Goal: Task Accomplishment & Management: Manage account settings

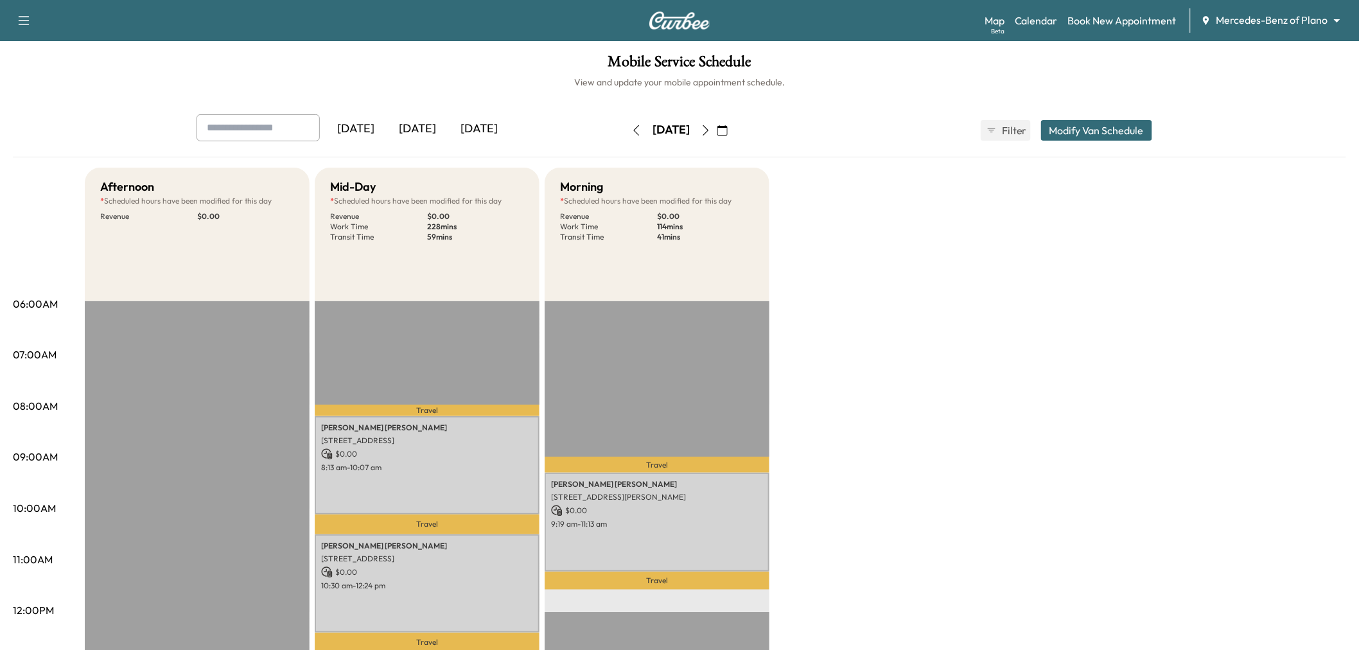
click at [434, 127] on div "[DATE]" at bounding box center [418, 129] width 62 height 30
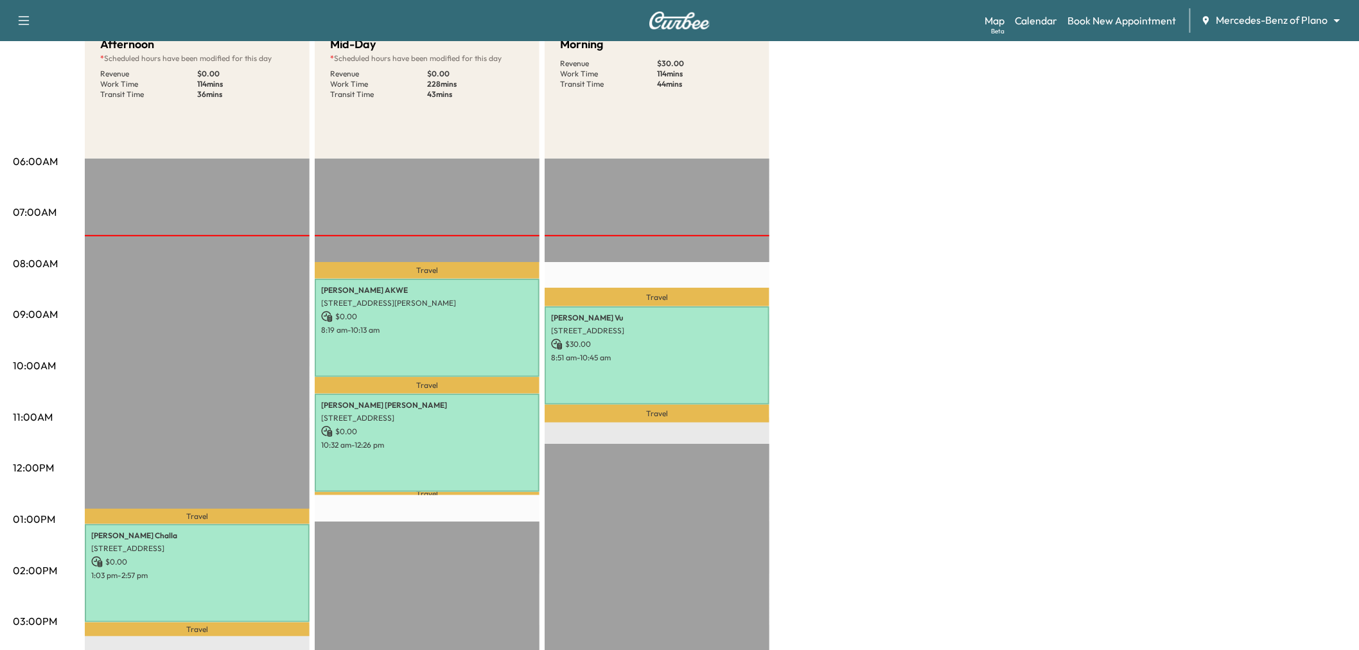
scroll to position [71, 0]
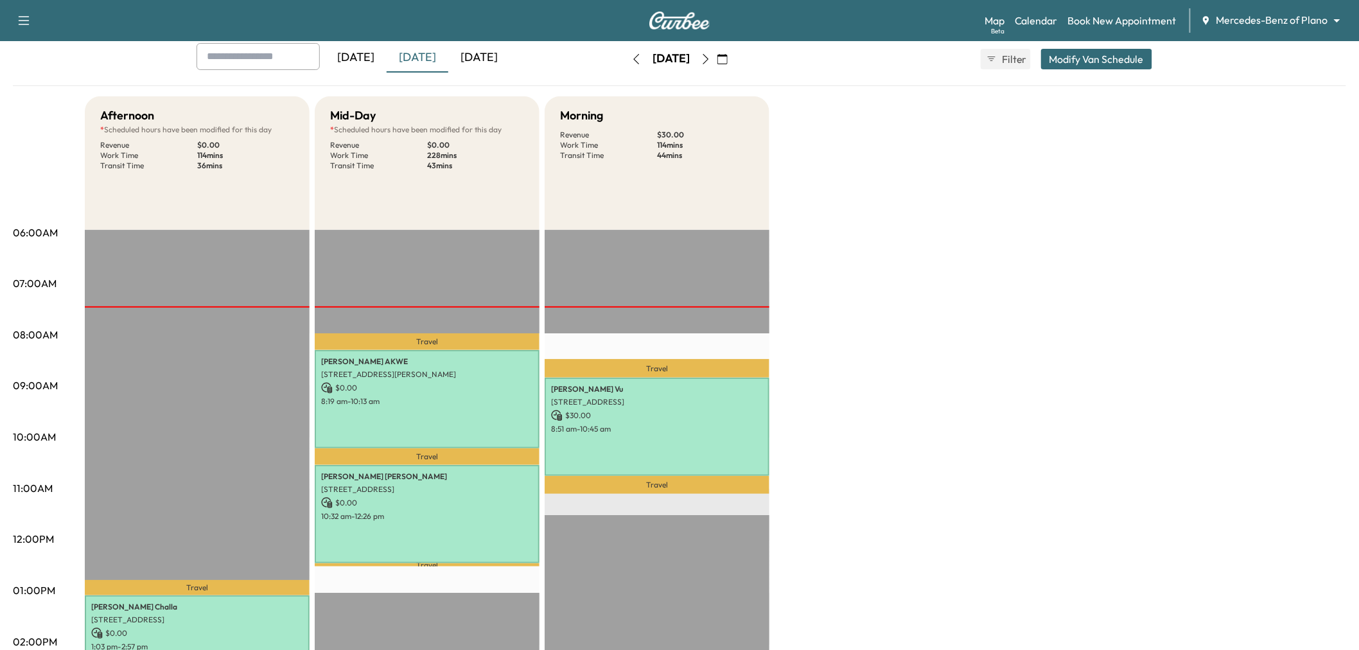
click at [364, 58] on div "[DATE]" at bounding box center [356, 58] width 62 height 30
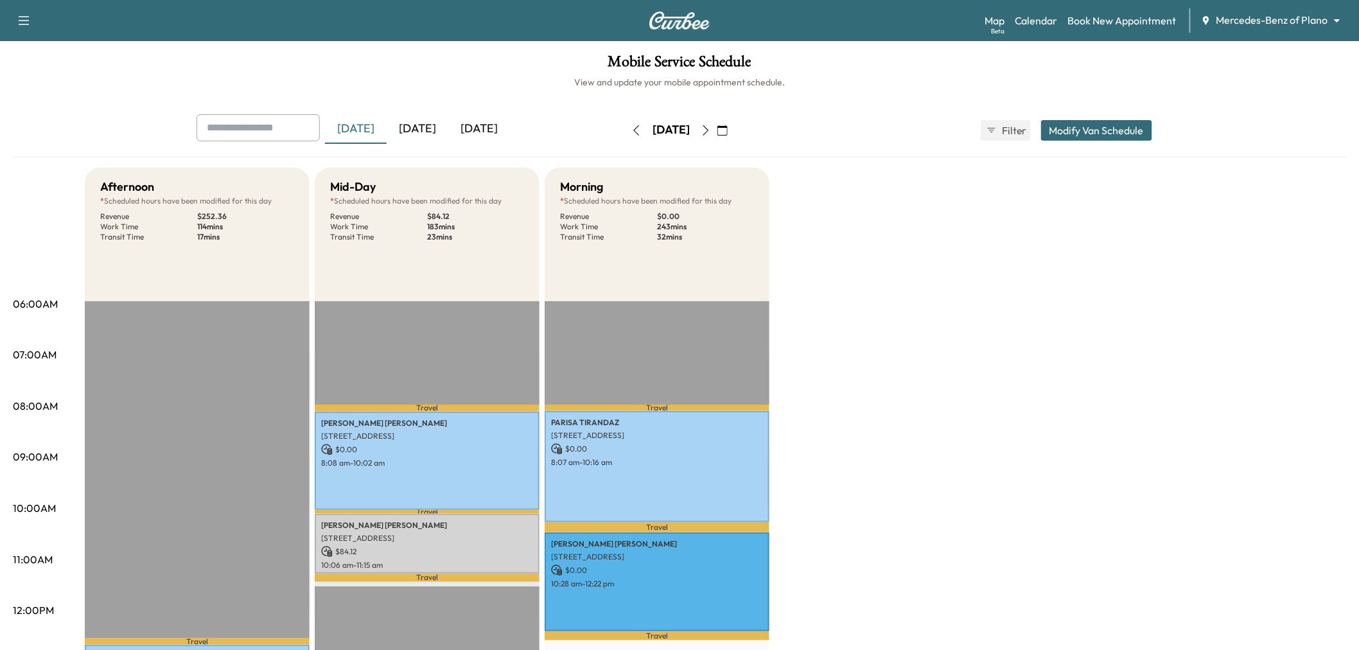
click at [424, 122] on div "[DATE]" at bounding box center [418, 129] width 62 height 30
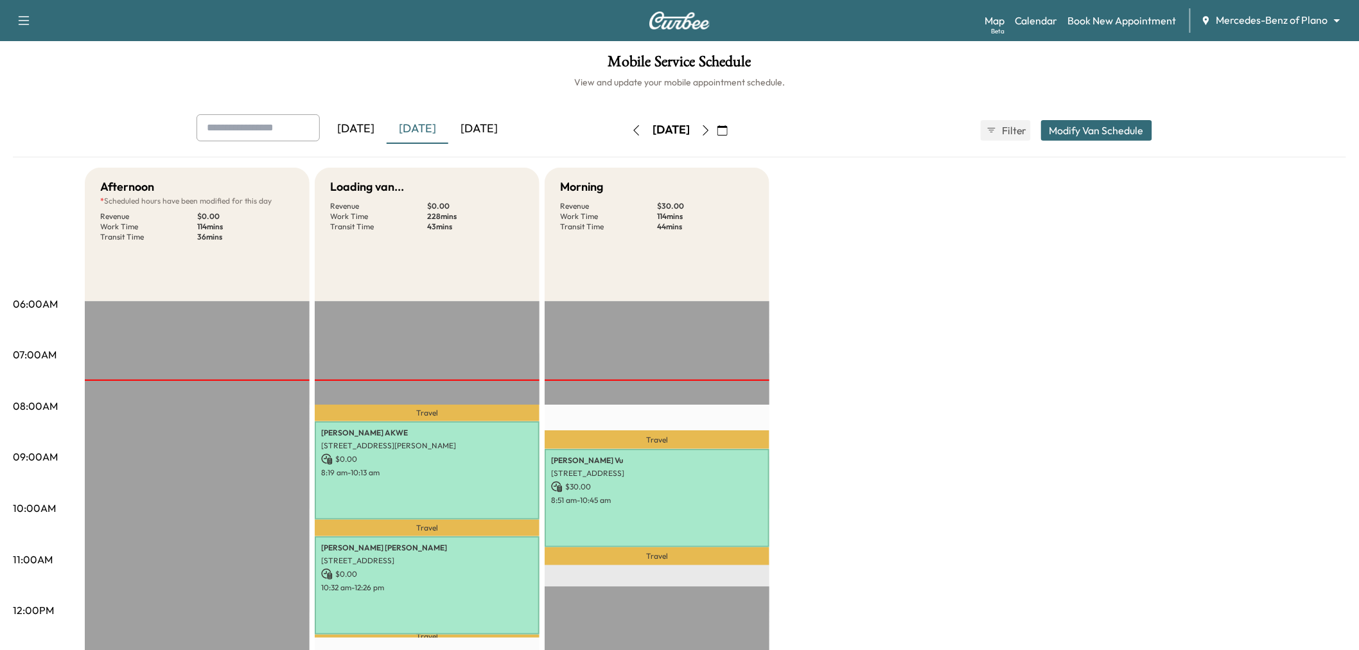
scroll to position [143, 0]
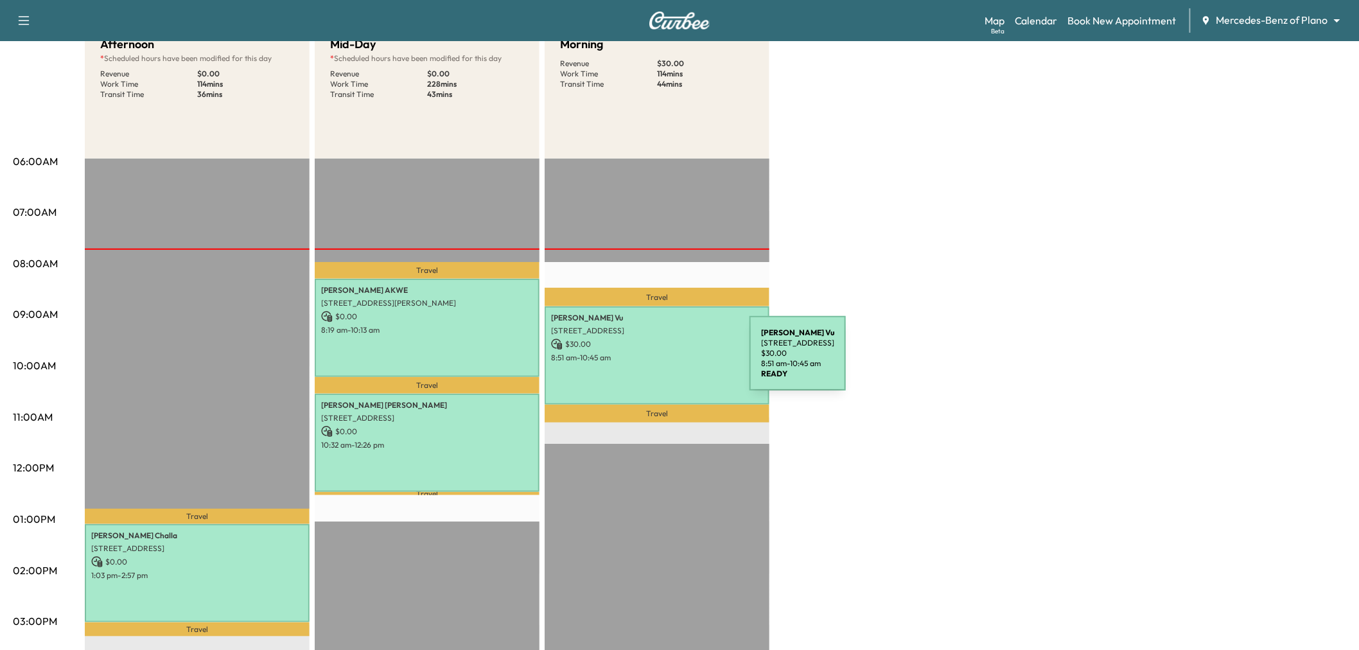
click at [653, 361] on div "Linh Vu 4033 Edgewater Ct, Richardson, TX 75082, US $ 30.00 8:51 am - 10:45 am" at bounding box center [657, 355] width 225 height 98
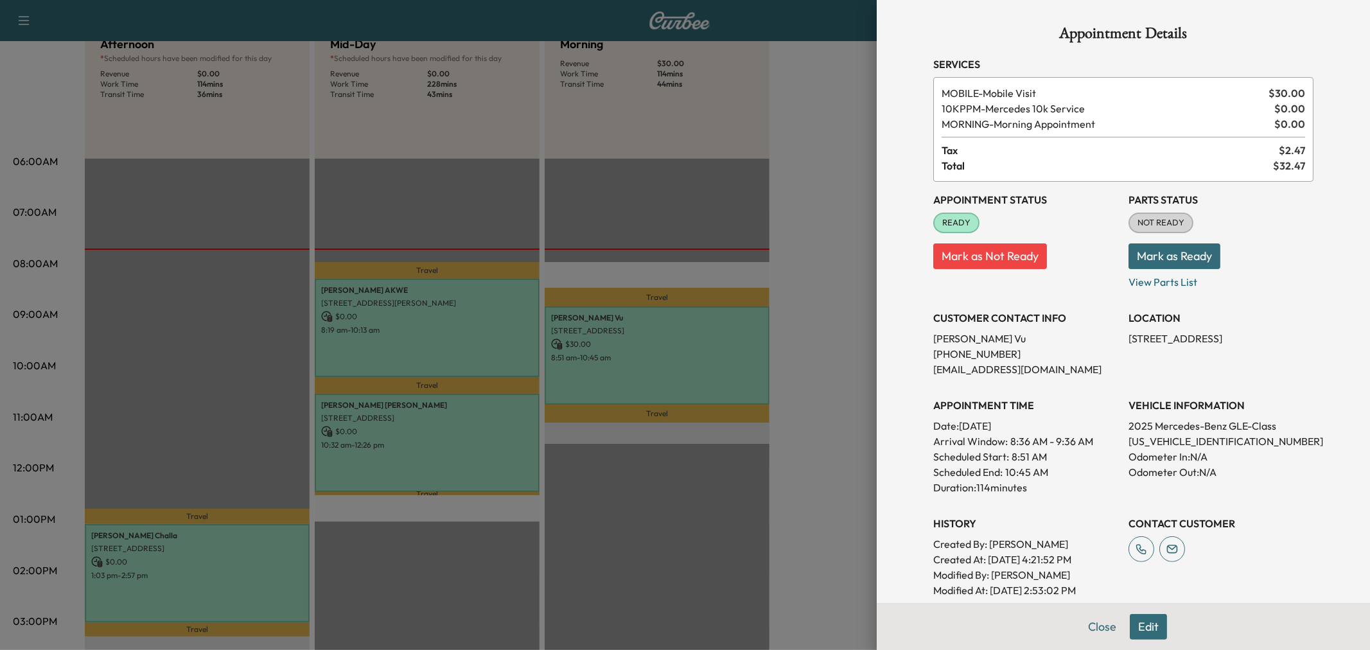
click at [674, 381] on div at bounding box center [685, 325] width 1370 height 650
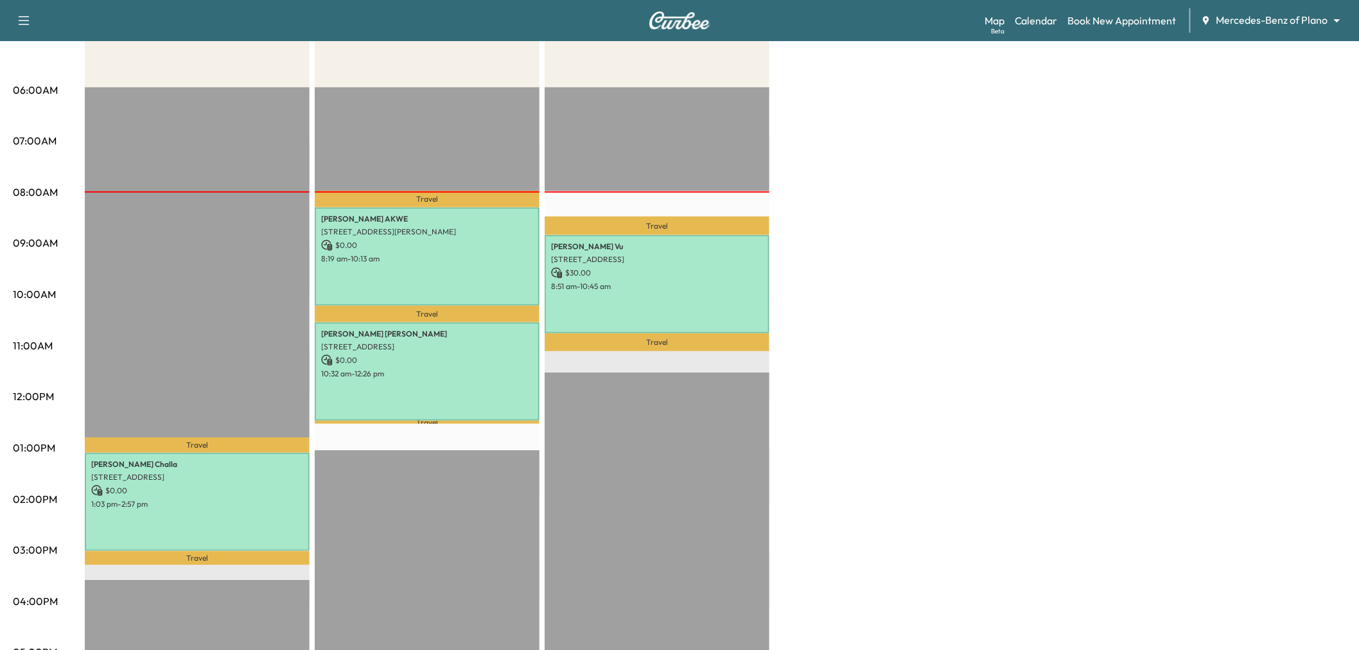
scroll to position [0, 0]
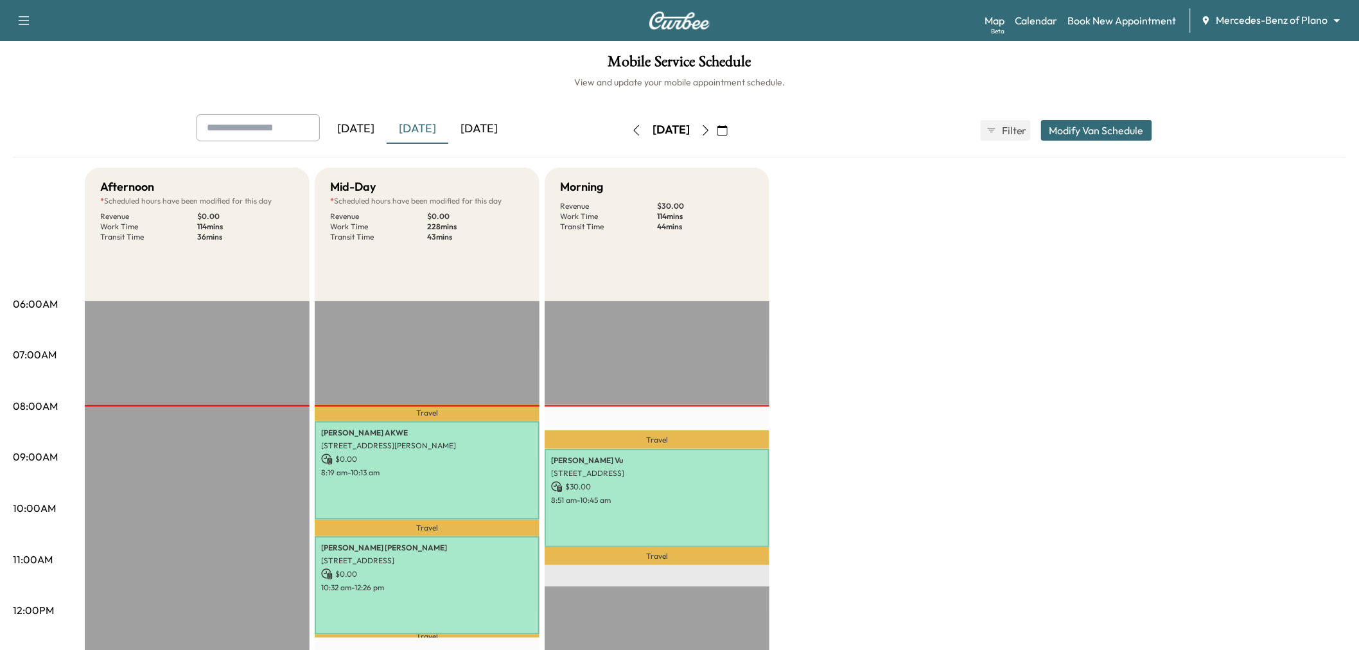
click at [728, 129] on icon "button" at bounding box center [723, 130] width 10 height 10
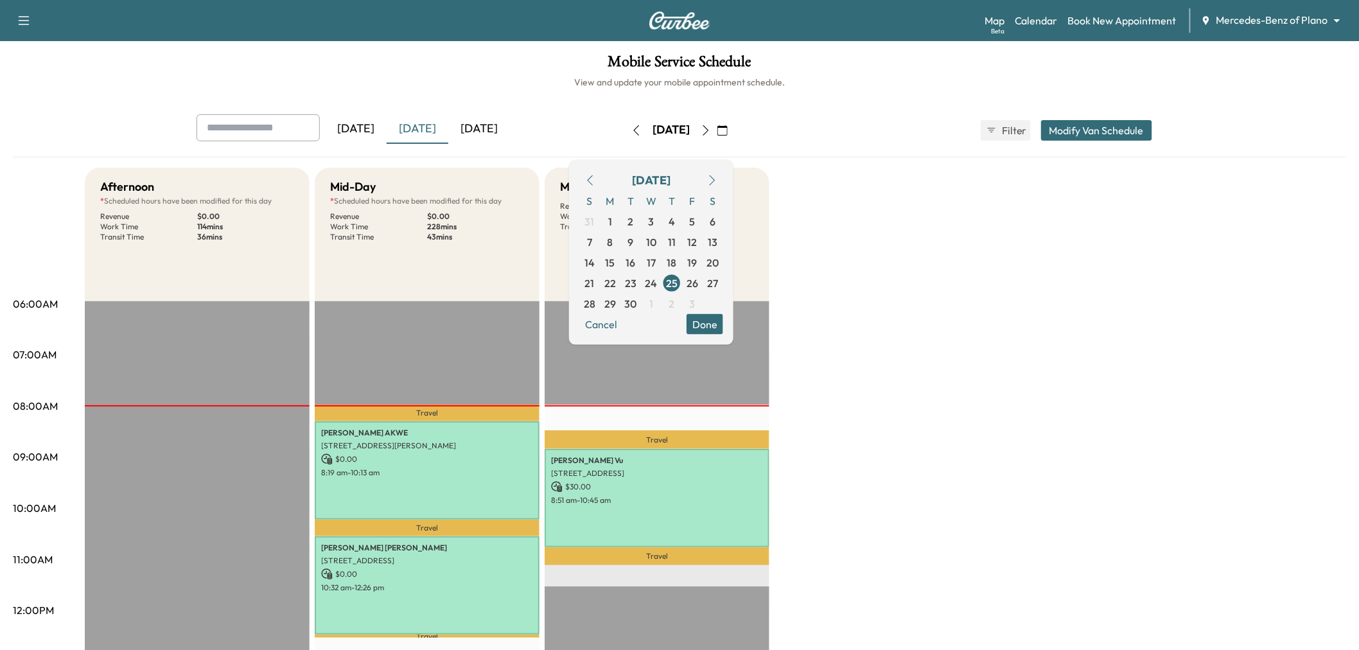
click at [868, 254] on div "Afternoon * Scheduled hours have been modified for this day Revenue $ 0.00 Work…" at bounding box center [716, 650] width 1262 height 964
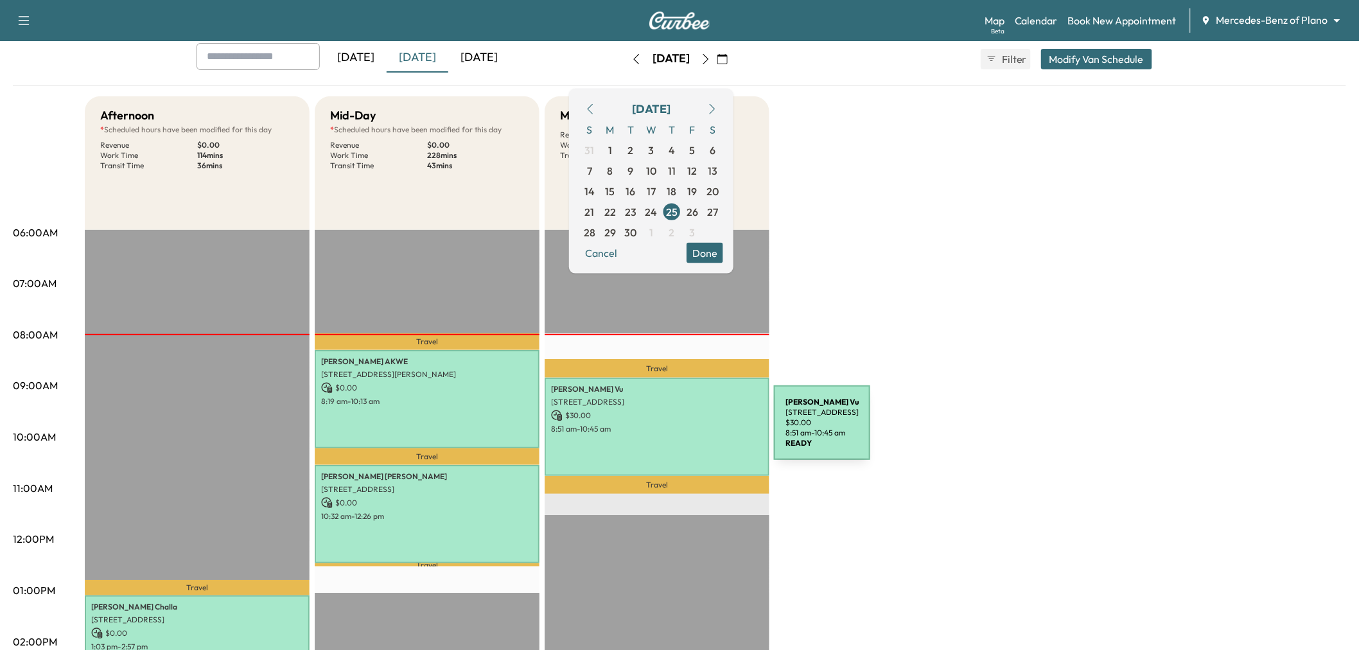
click at [678, 430] on p "8:51 am - 10:45 am" at bounding box center [657, 429] width 212 height 10
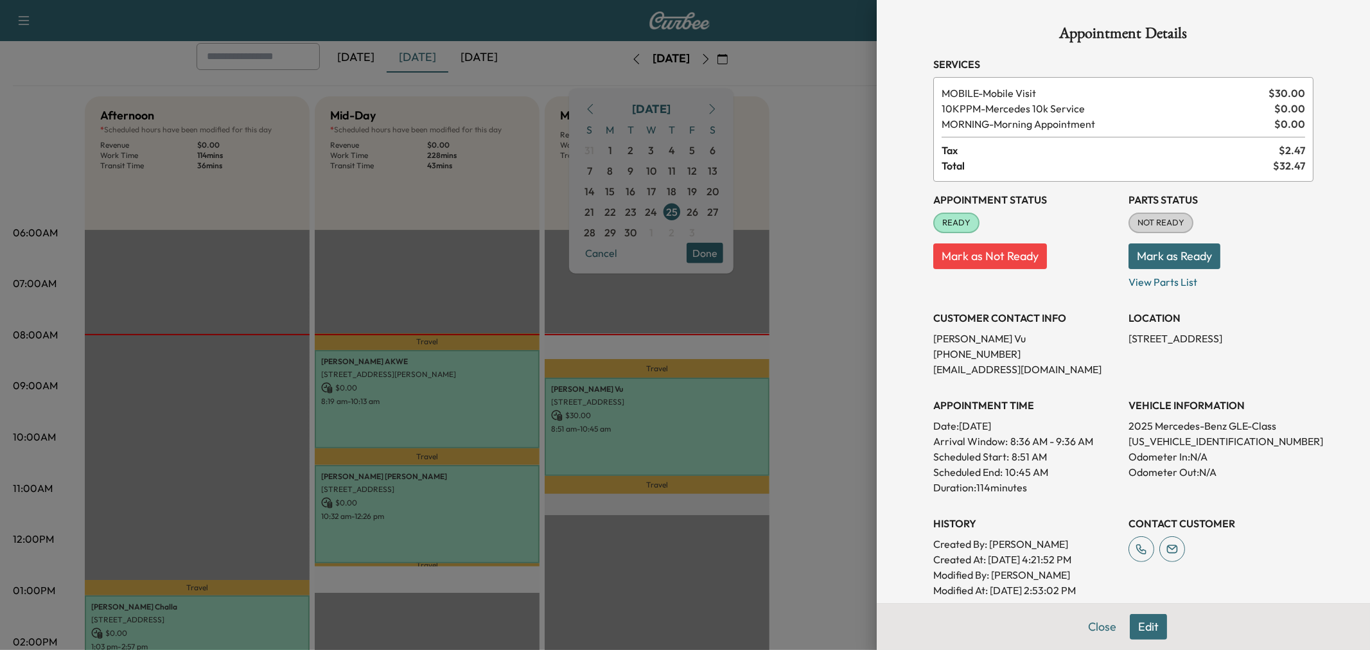
click at [798, 325] on div at bounding box center [685, 325] width 1370 height 650
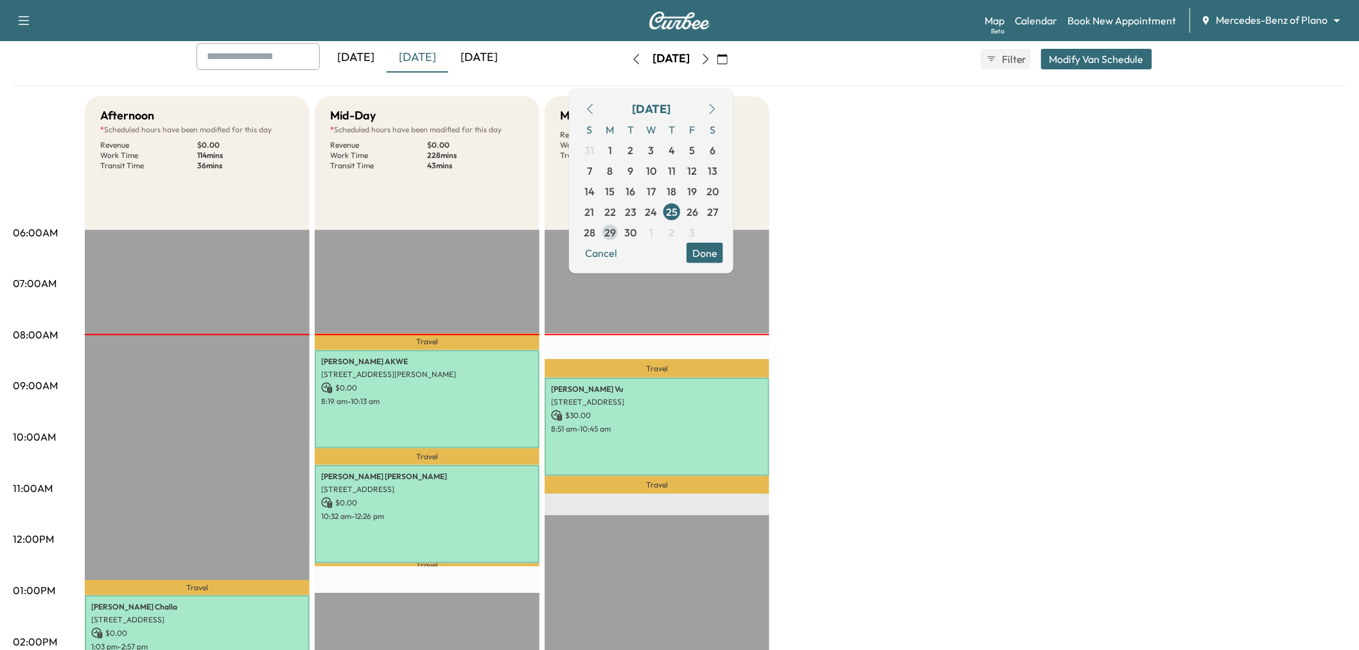
click at [616, 231] on span "29" at bounding box center [610, 231] width 12 height 15
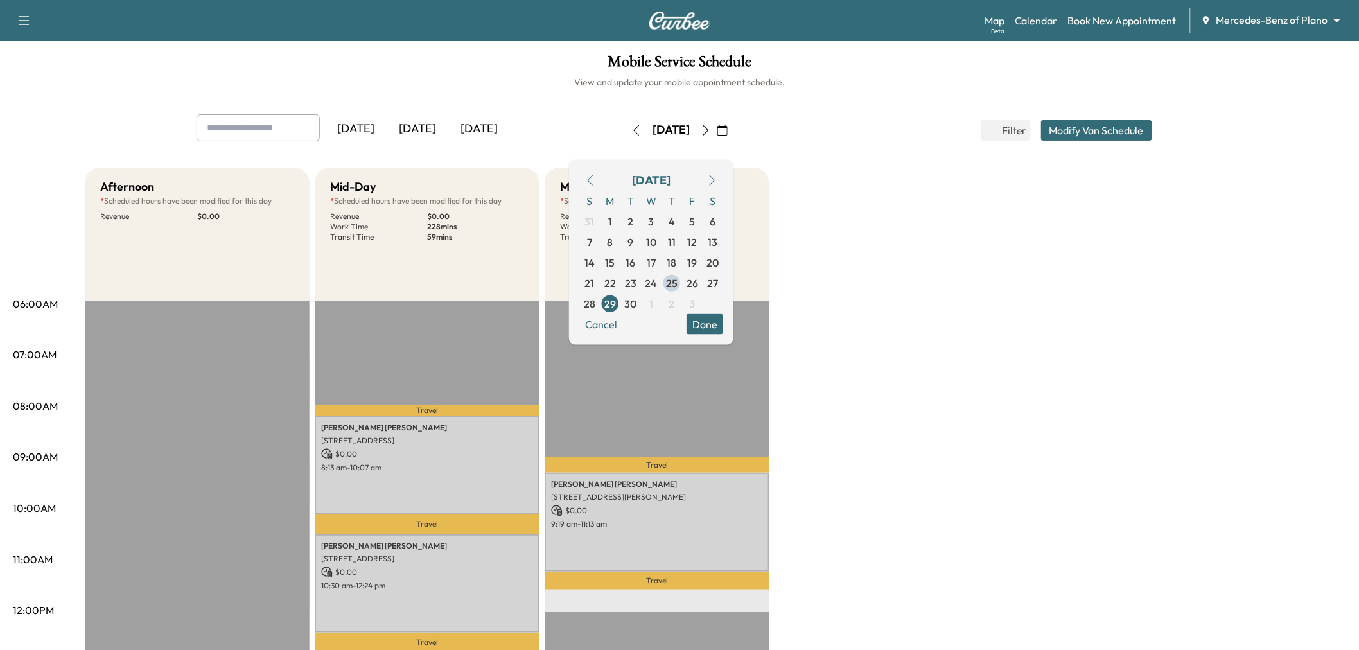
click at [884, 373] on div "Afternoon * Scheduled hours have been modified for this day Revenue $ 0.00 EST …" at bounding box center [716, 650] width 1262 height 964
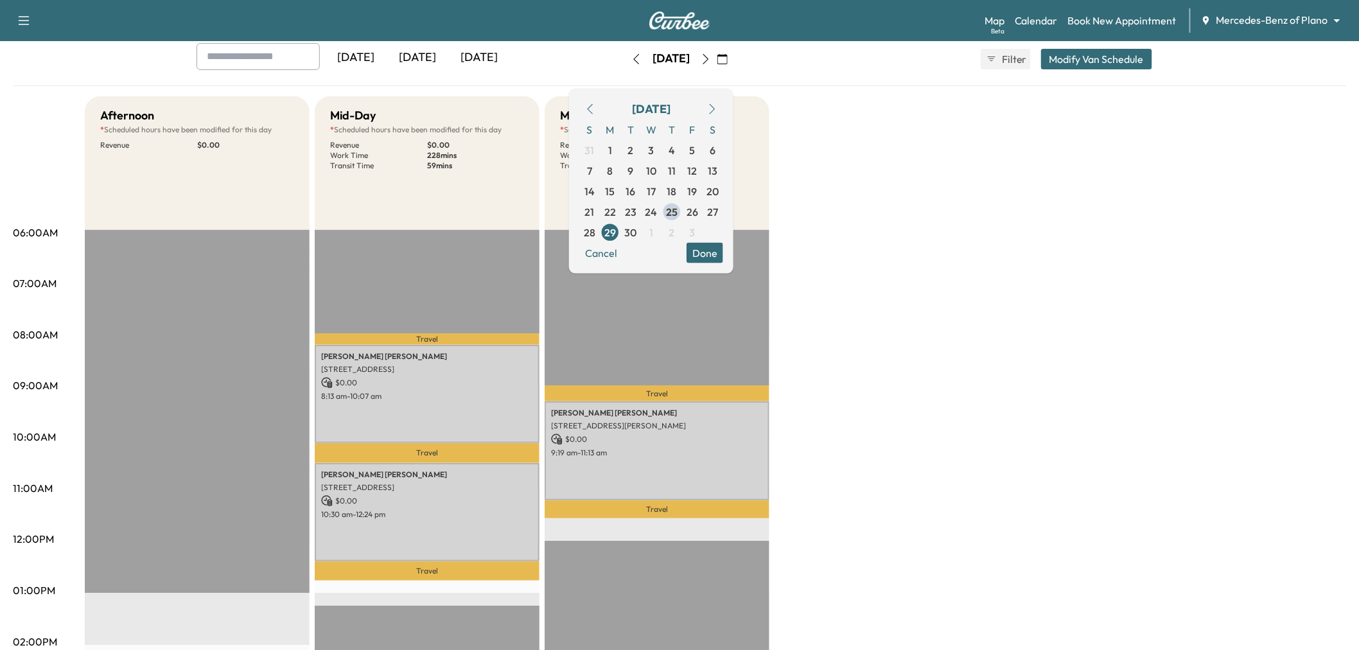
click at [885, 253] on div "Afternoon * Scheduled hours have been modified for this day Revenue $ 0.00 EST …" at bounding box center [716, 578] width 1262 height 964
click at [408, 55] on div "[DATE]" at bounding box center [418, 58] width 62 height 30
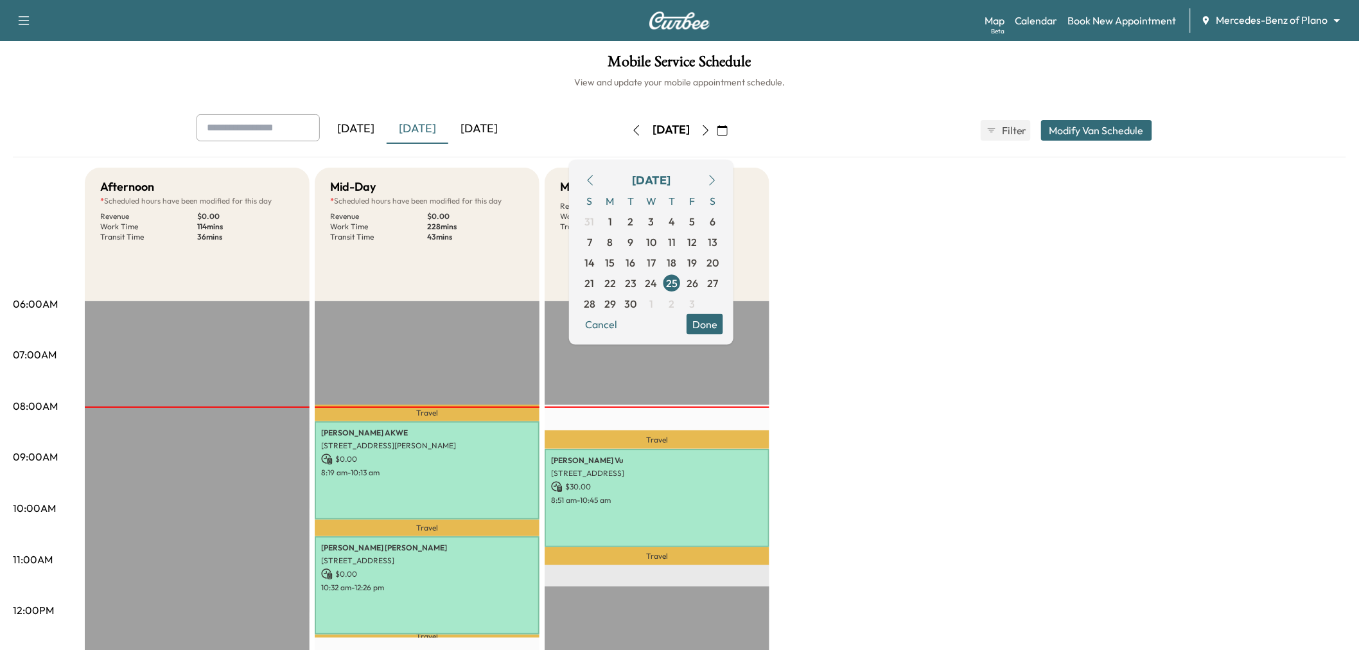
scroll to position [71, 0]
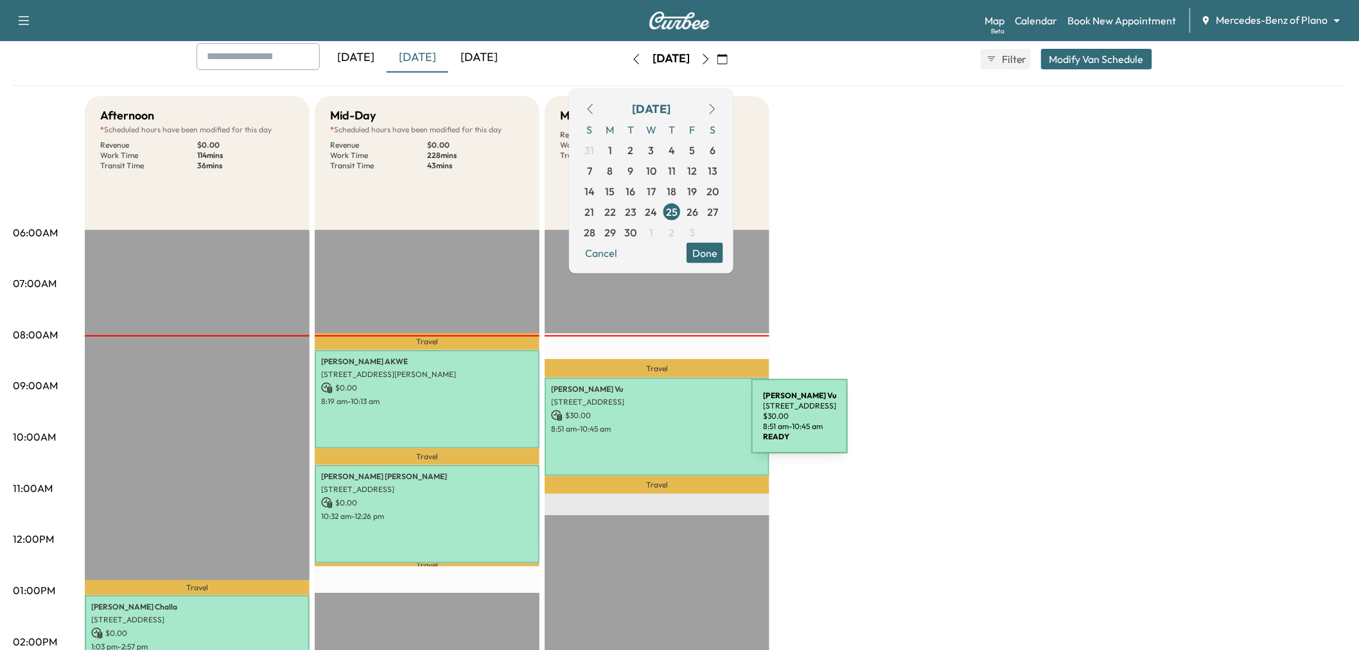
click at [655, 424] on p "8:51 am - 10:45 am" at bounding box center [657, 429] width 212 height 10
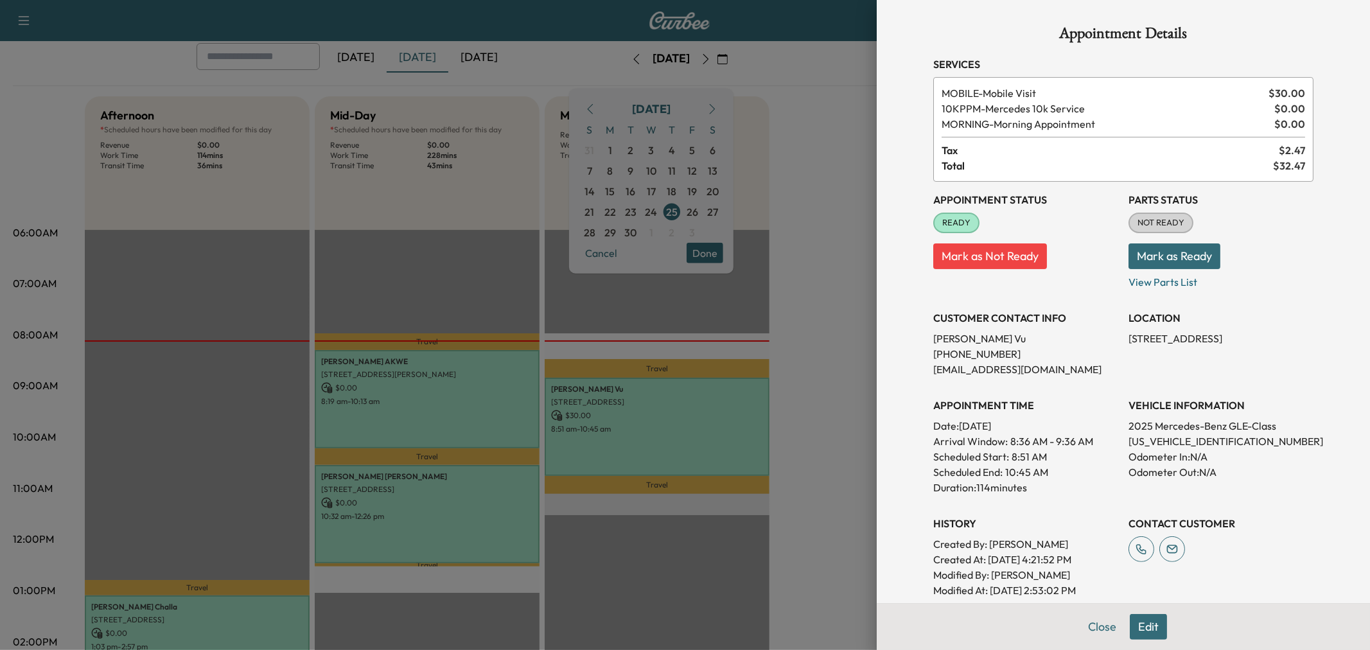
click at [807, 232] on div at bounding box center [685, 325] width 1370 height 650
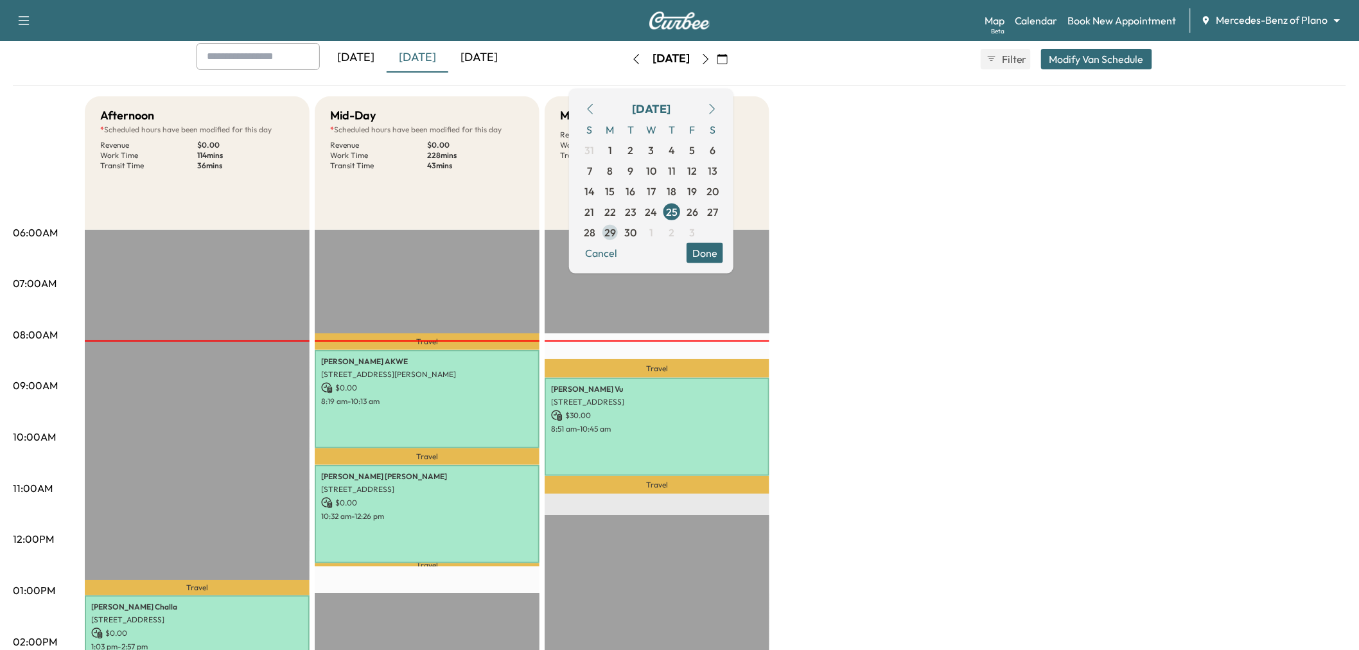
click at [616, 229] on span "29" at bounding box center [610, 231] width 12 height 15
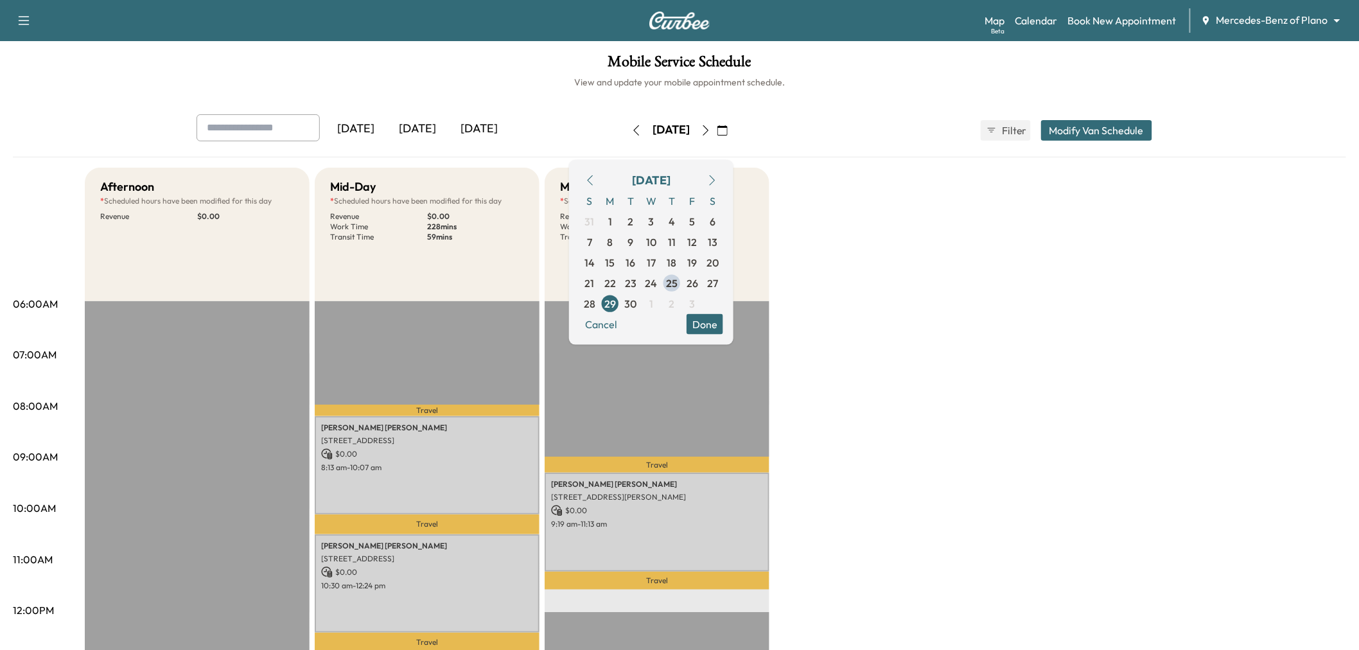
click at [723, 325] on button "Done" at bounding box center [705, 323] width 37 height 21
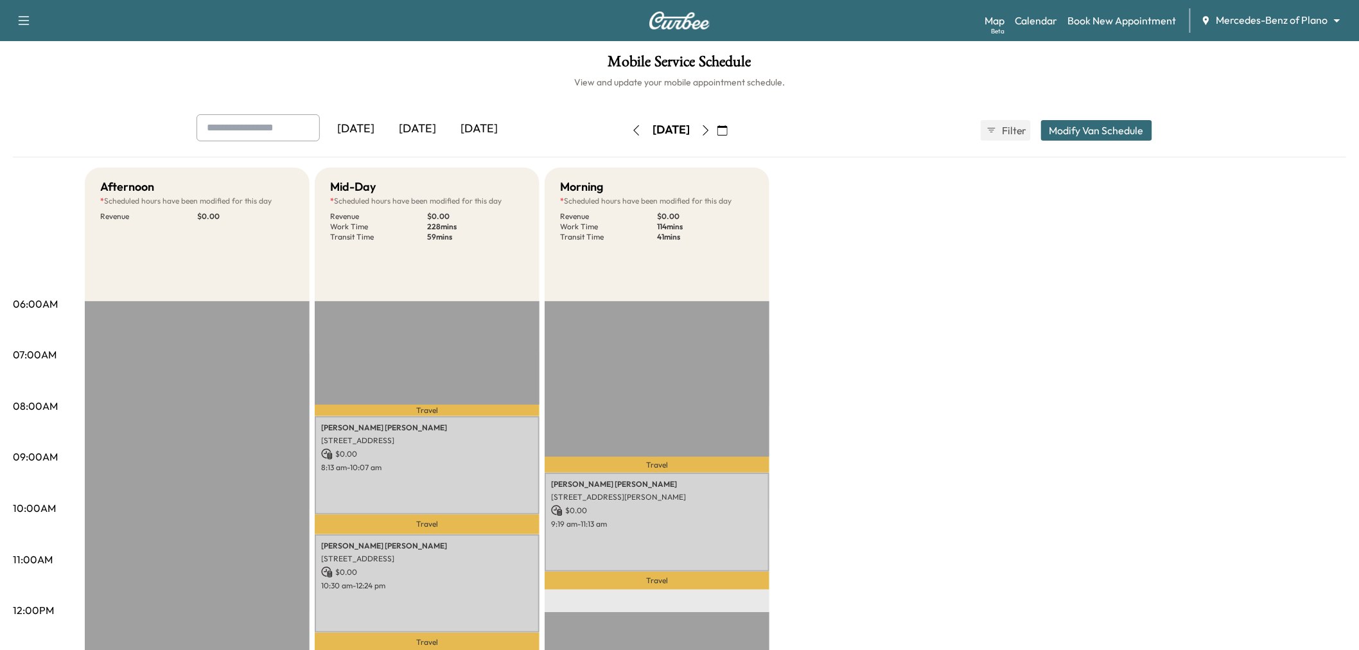
click at [493, 130] on div "[DATE]" at bounding box center [479, 129] width 62 height 30
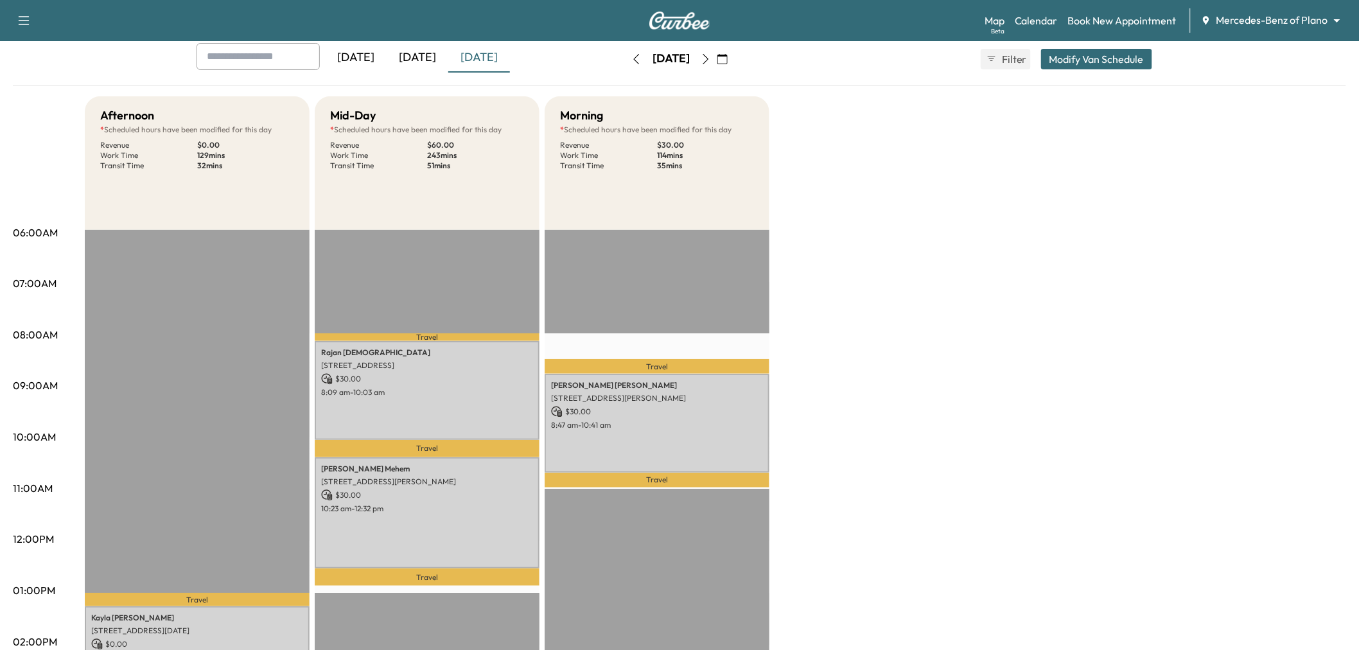
scroll to position [143, 0]
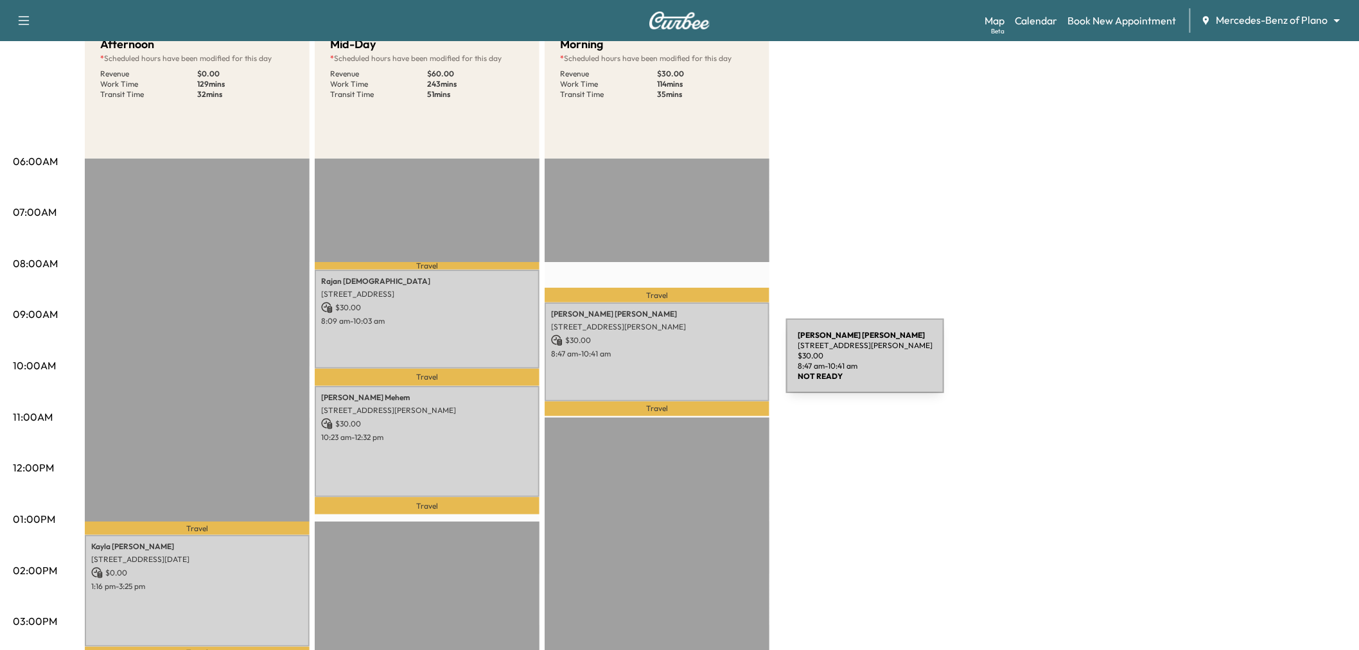
click at [690, 364] on div "Melissa Gulbranson 5324 Tuscarora Trl, McKinney, TX 75070, USA $ 30.00 8:47 am …" at bounding box center [657, 352] width 225 height 98
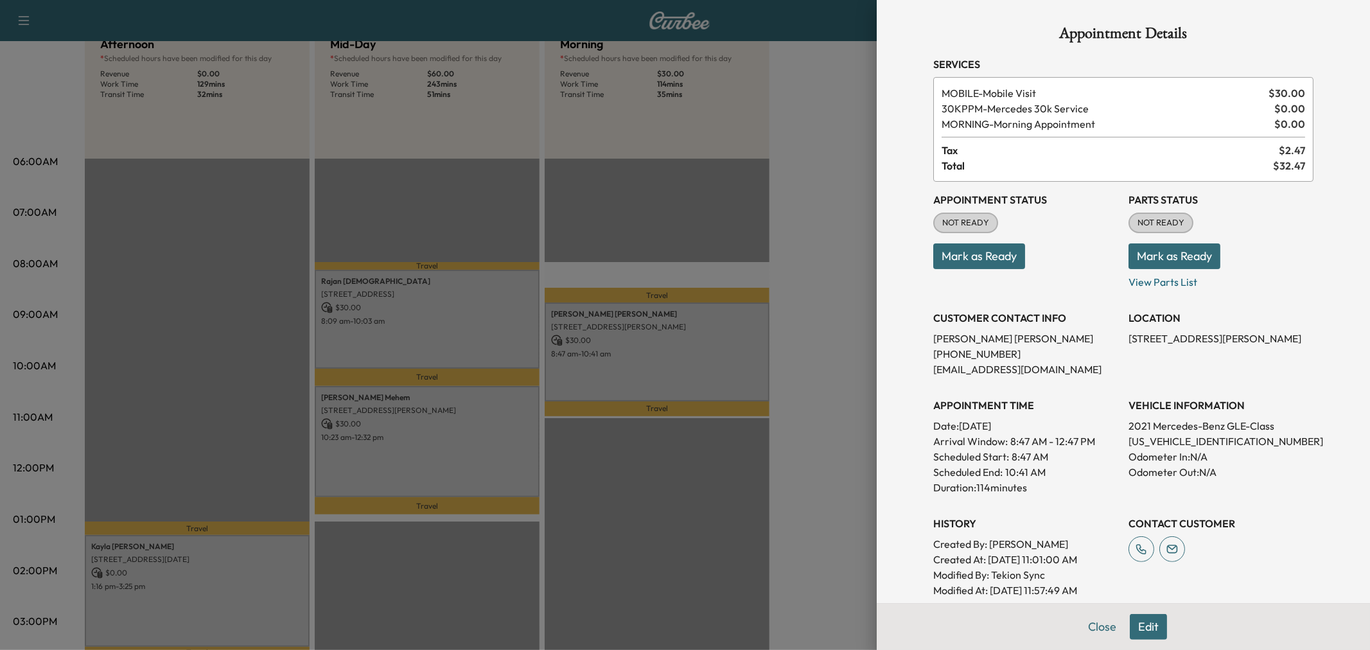
click at [692, 368] on div at bounding box center [685, 325] width 1370 height 650
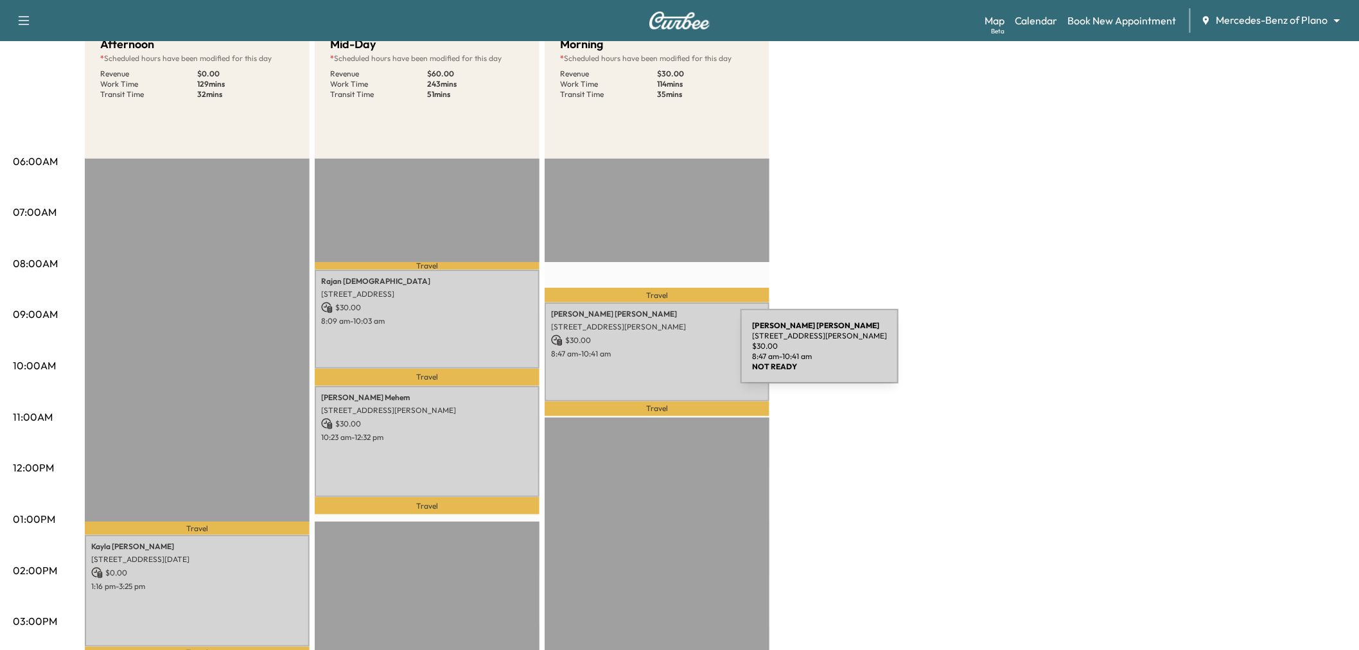
click at [644, 354] on p "8:47 am - 10:41 am" at bounding box center [657, 354] width 212 height 10
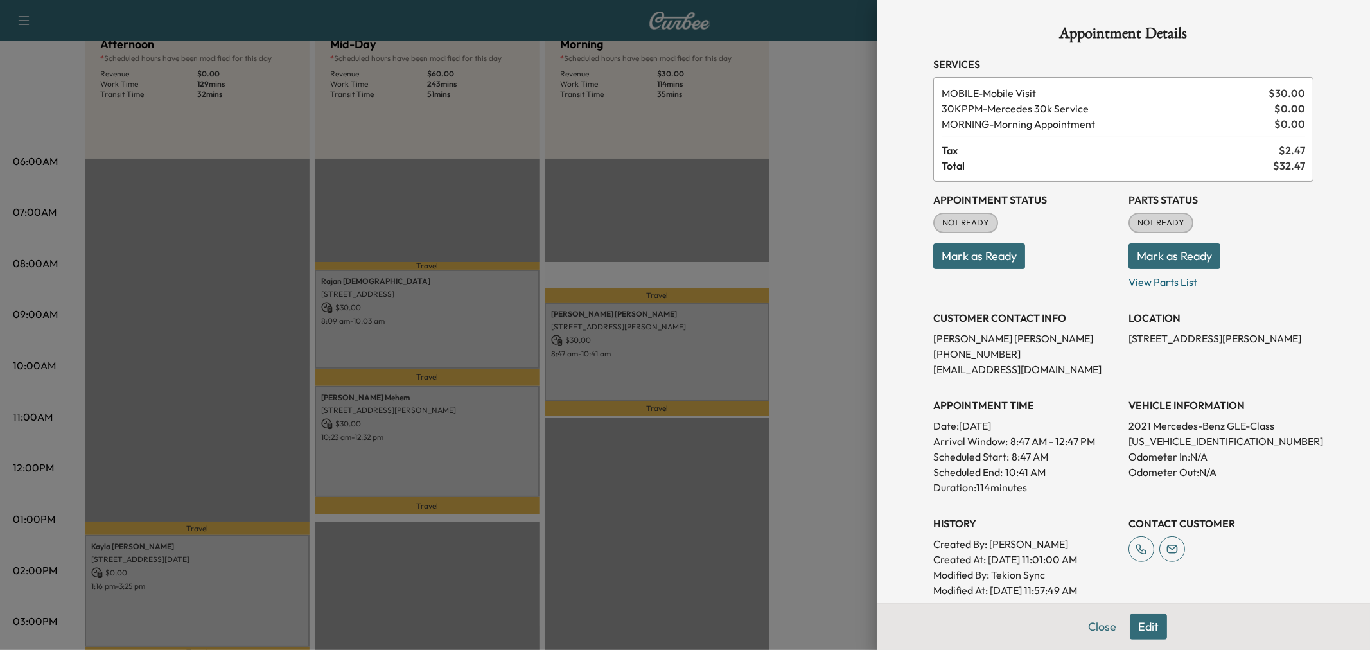
click at [644, 354] on div at bounding box center [685, 325] width 1370 height 650
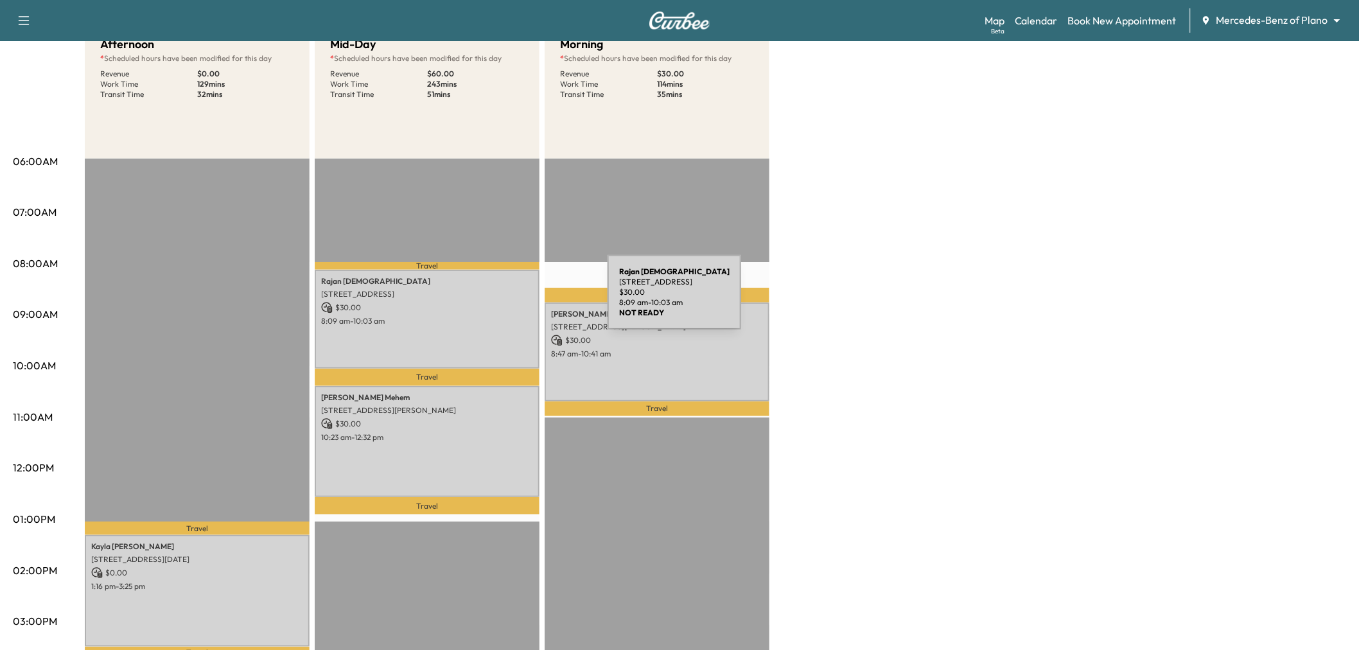
scroll to position [0, 0]
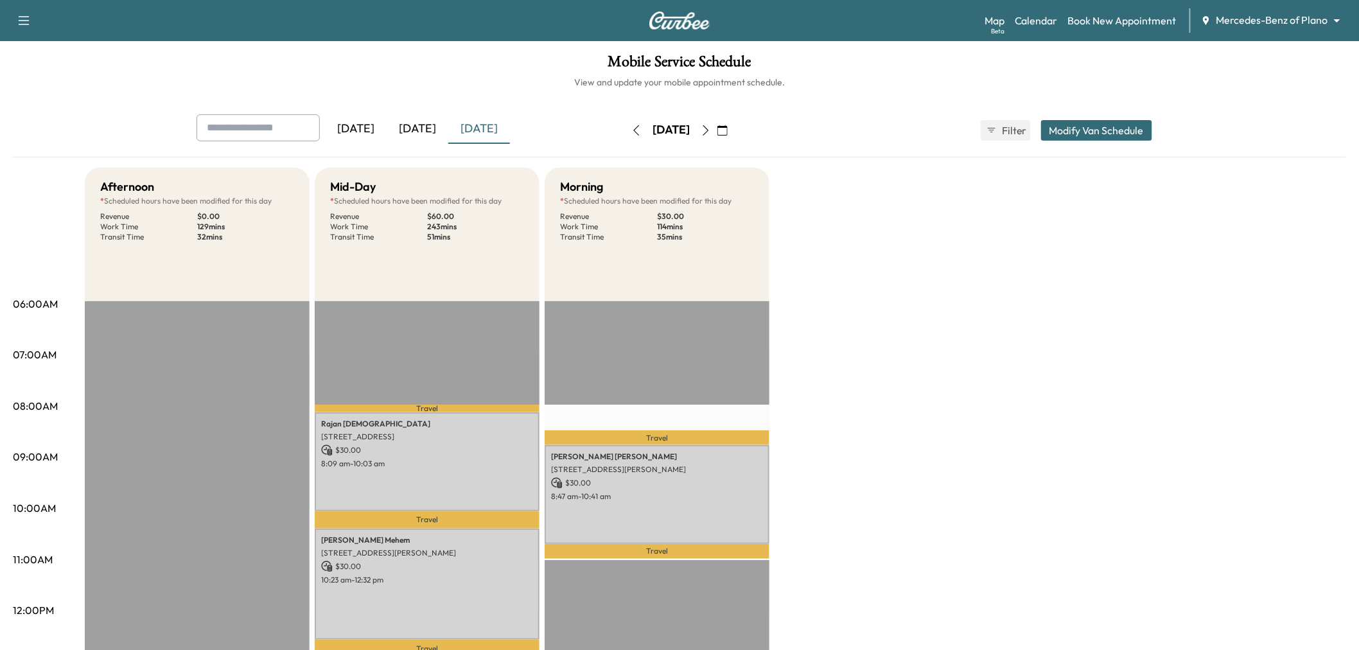
click at [414, 128] on div "[DATE]" at bounding box center [418, 129] width 62 height 30
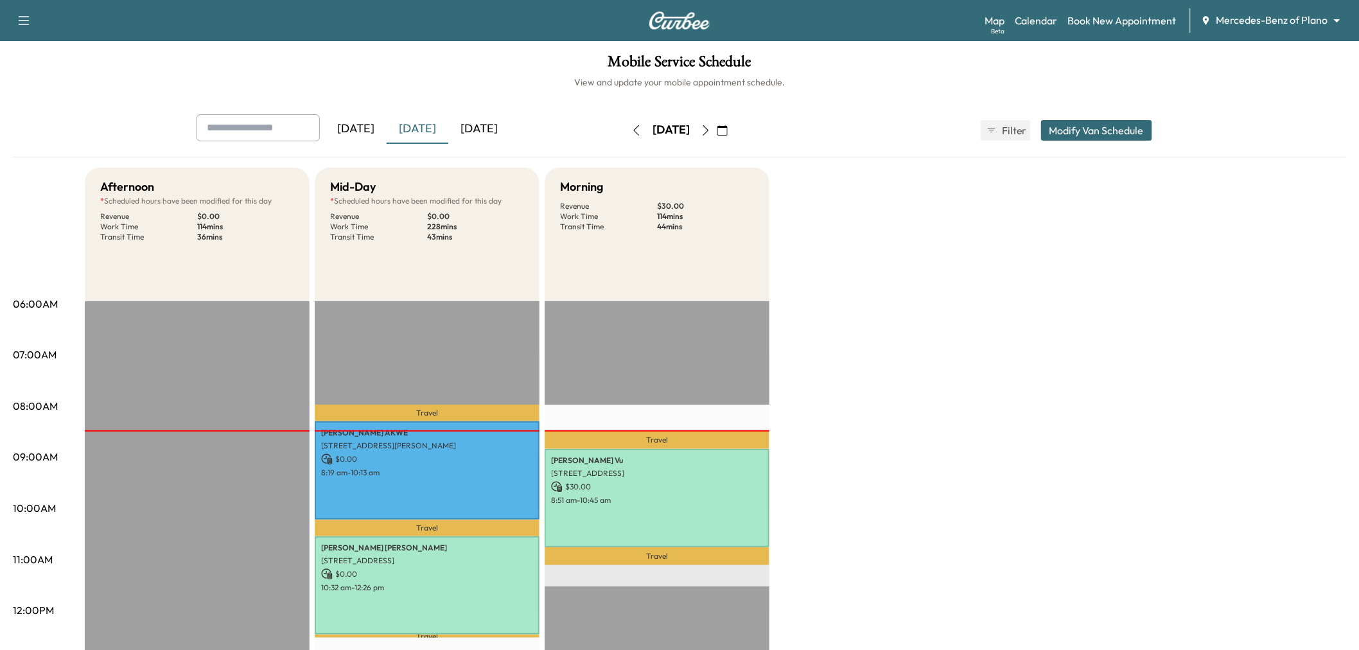
click at [474, 130] on div "[DATE]" at bounding box center [479, 129] width 62 height 30
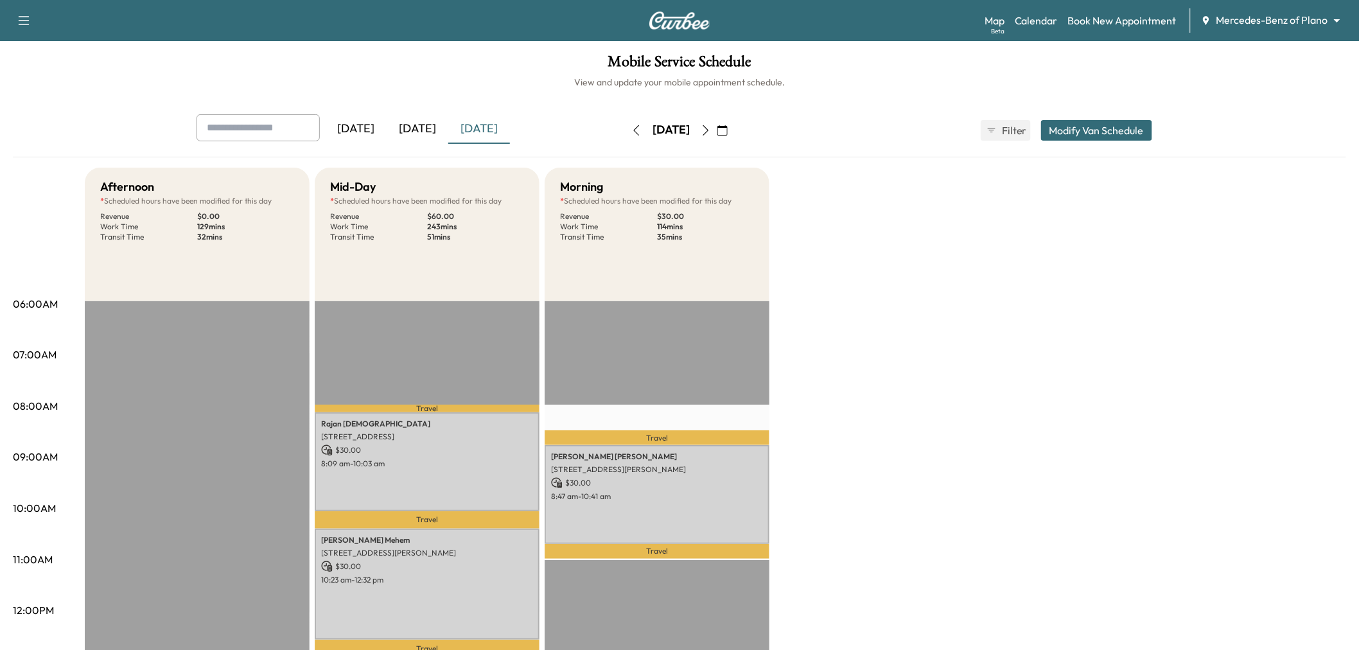
click at [418, 131] on div "[DATE]" at bounding box center [418, 129] width 62 height 30
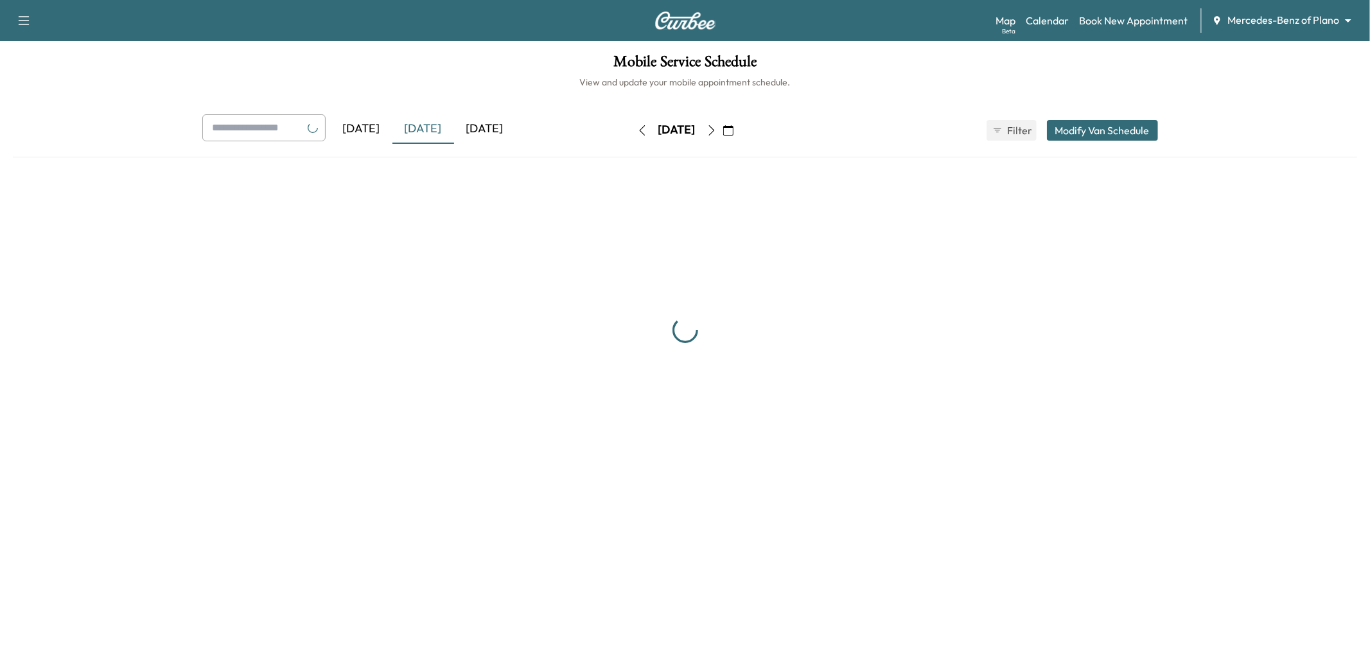
scroll to position [71, 0]
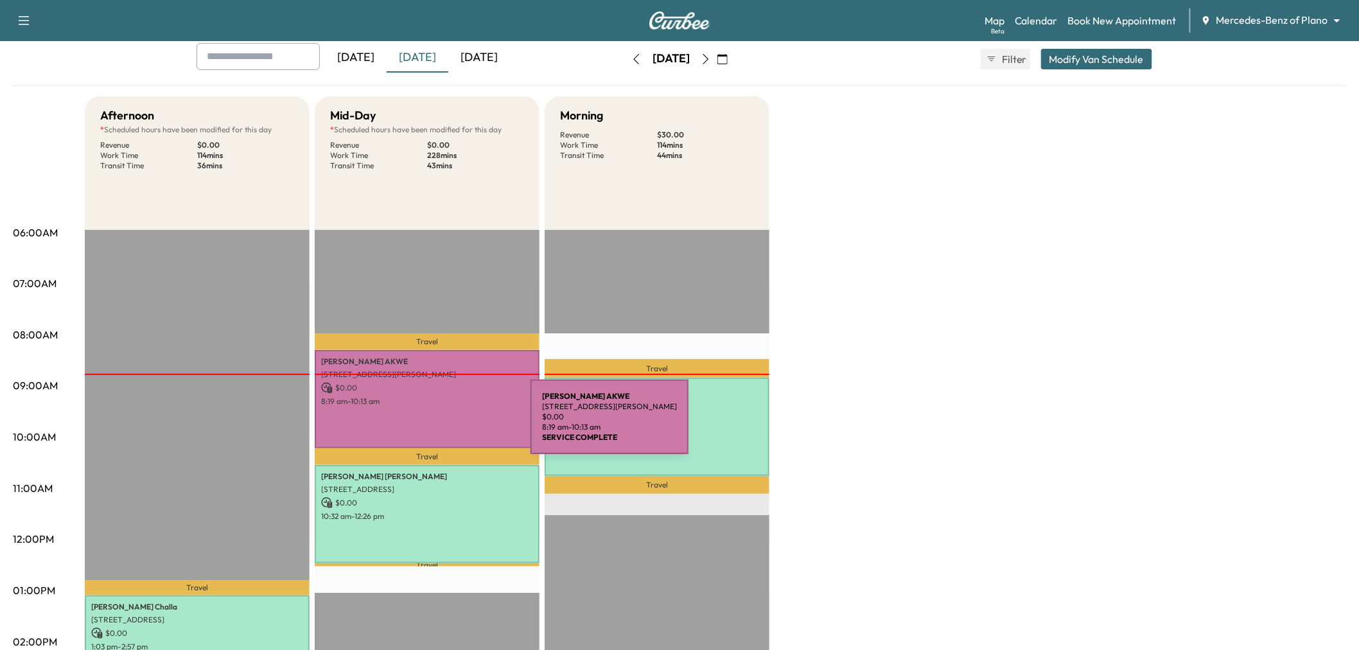
click at [434, 425] on div "PAUL AKWE 1250 Hunt Street, Richardson, TX 75082, US $ 0.00 8:19 am - 10:13 am" at bounding box center [427, 399] width 225 height 98
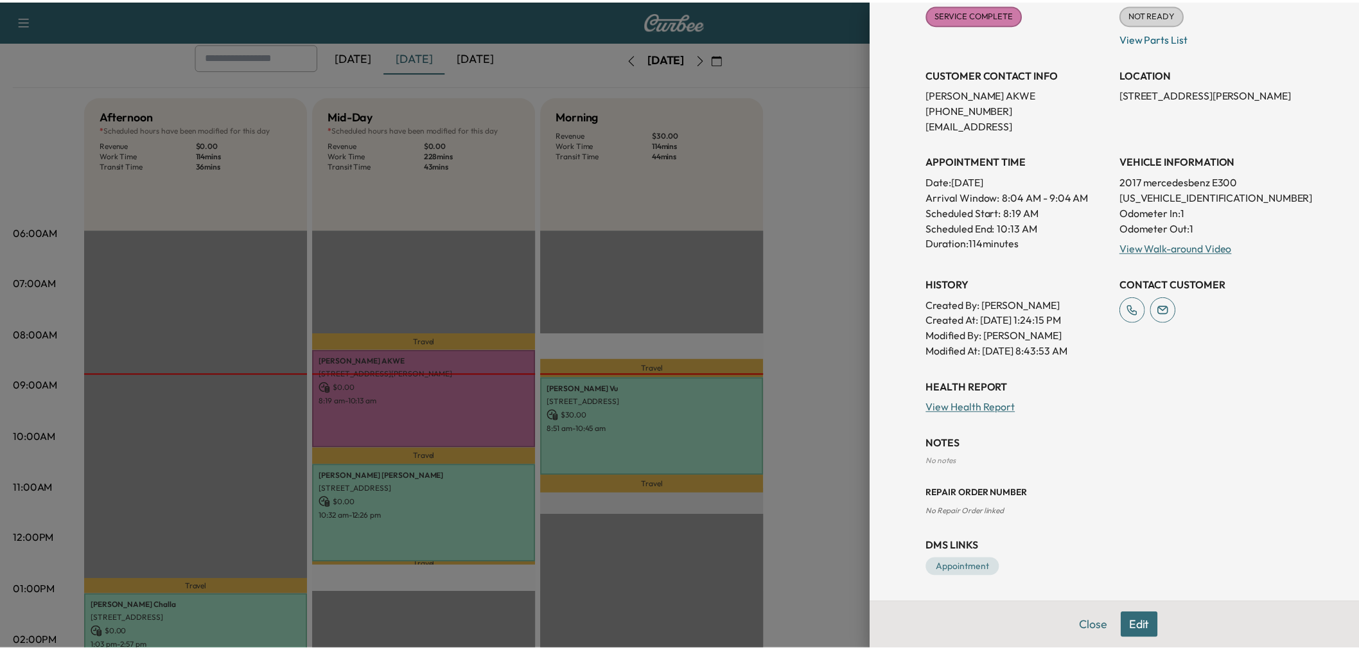
scroll to position [0, 0]
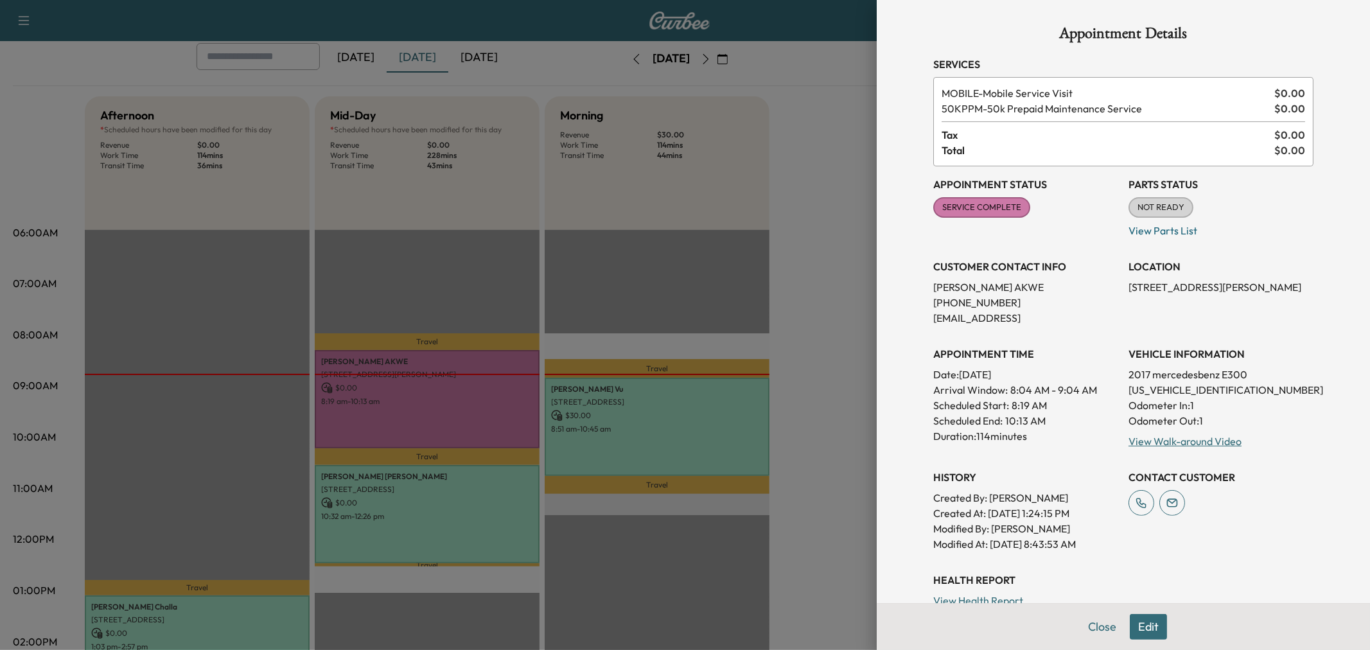
click at [821, 350] on div at bounding box center [685, 325] width 1370 height 650
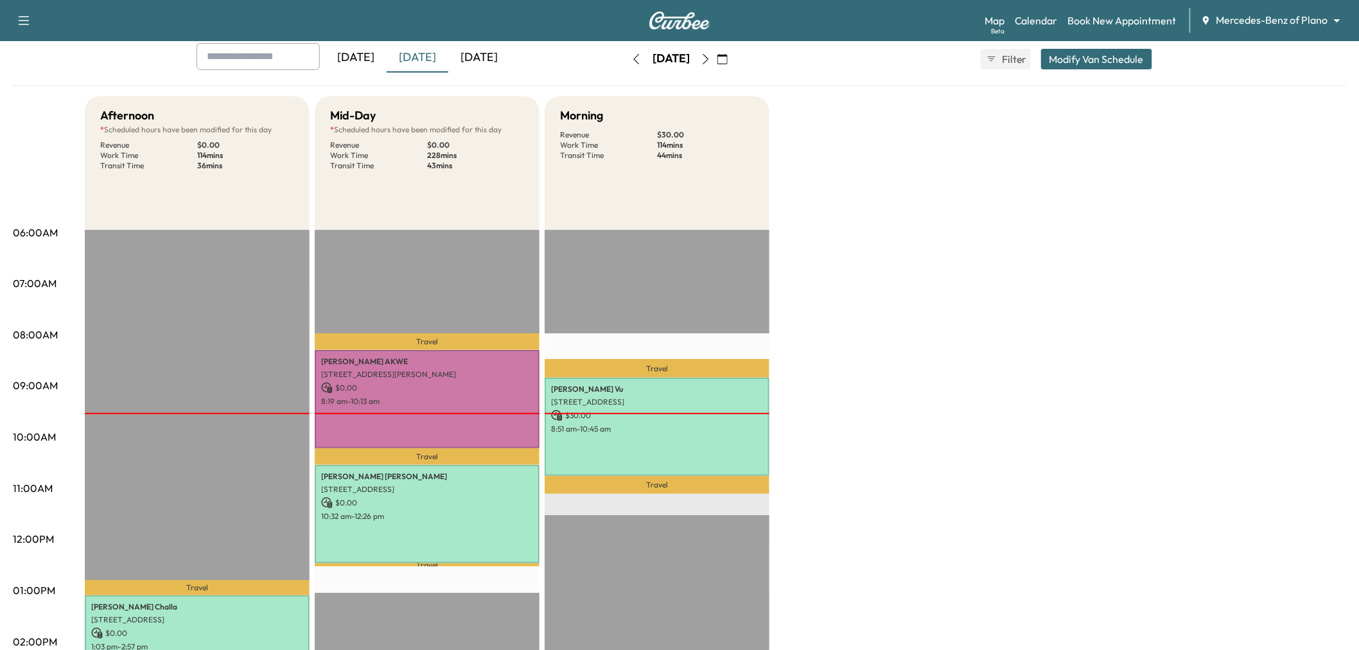
click at [711, 55] on icon "button" at bounding box center [706, 59] width 10 height 10
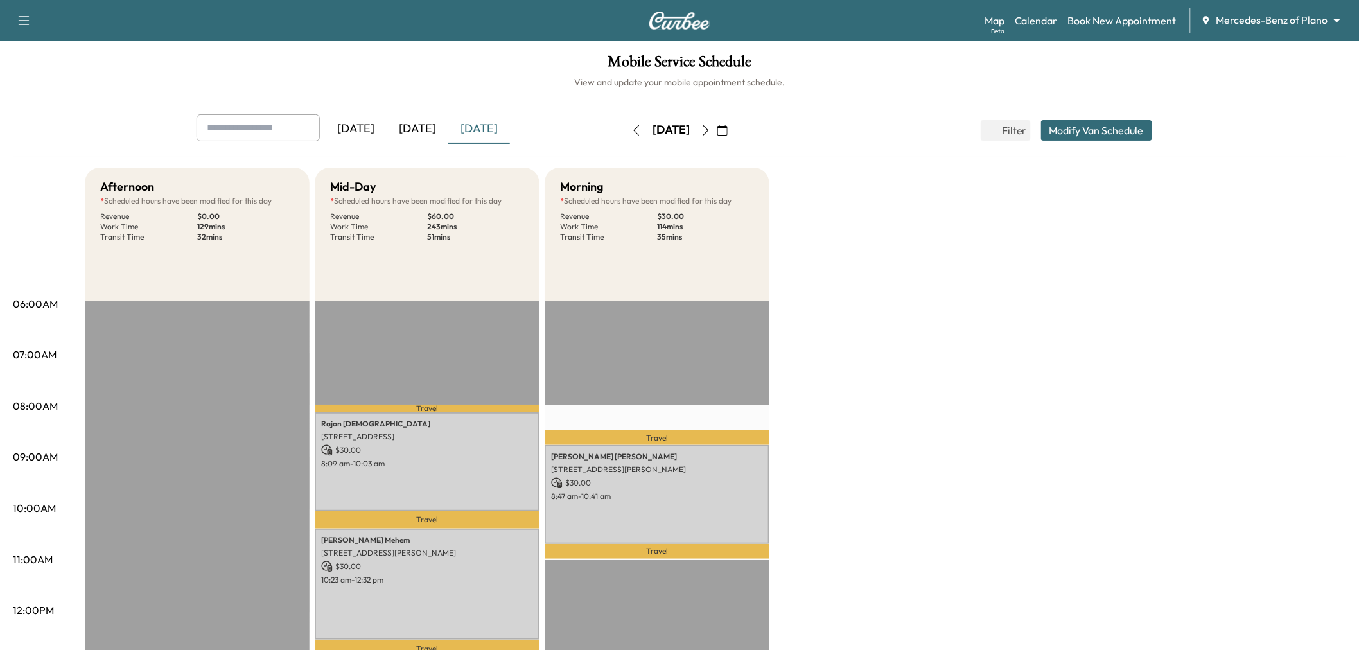
scroll to position [214, 0]
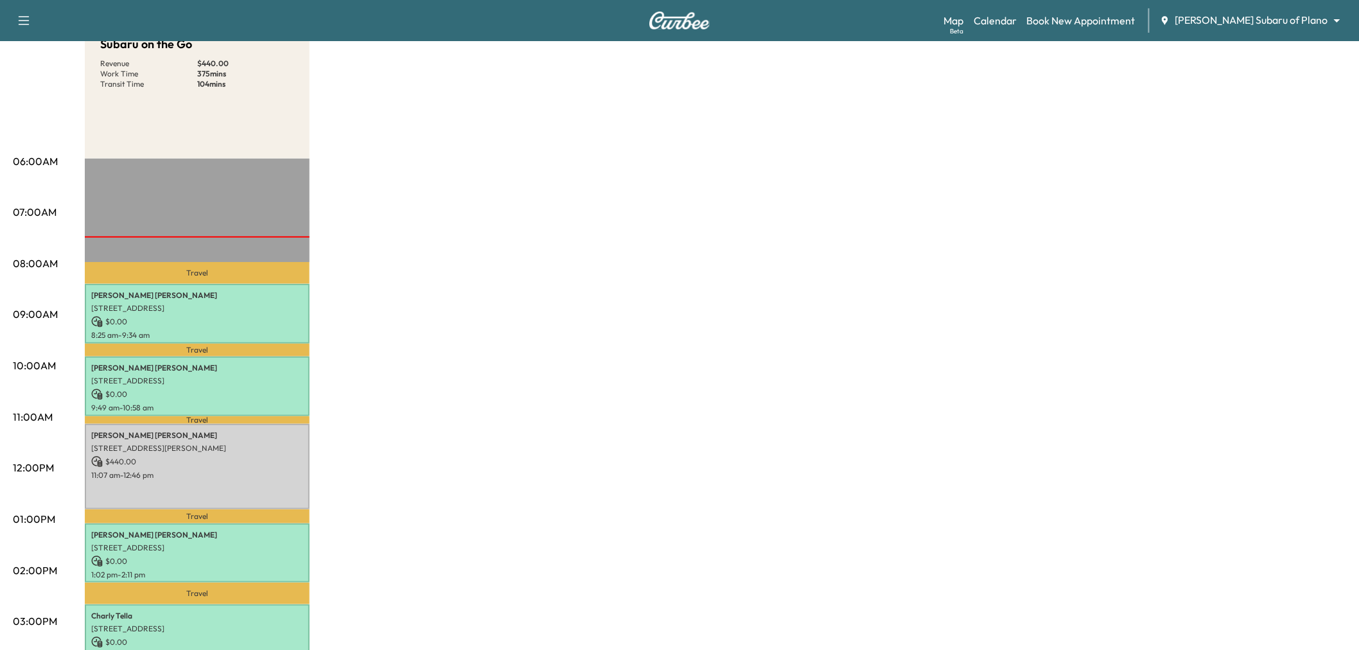
scroll to position [214, 0]
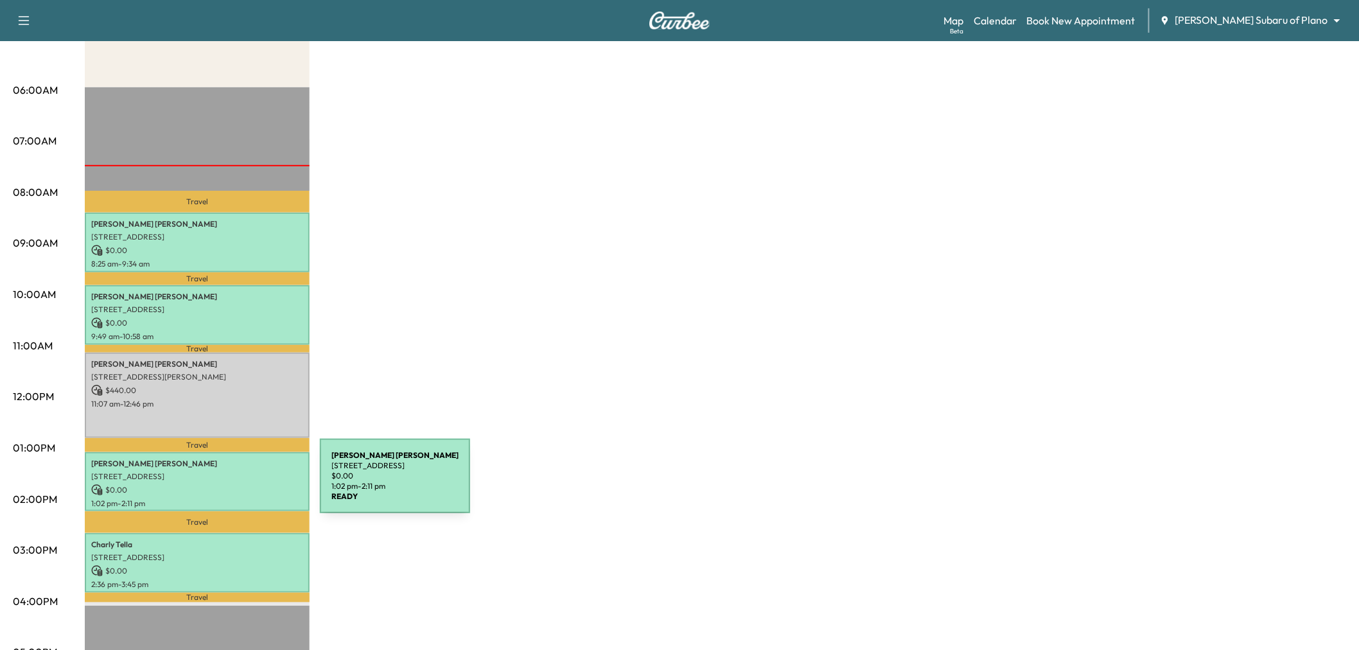
click at [224, 484] on p "$ 0.00" at bounding box center [197, 490] width 212 height 12
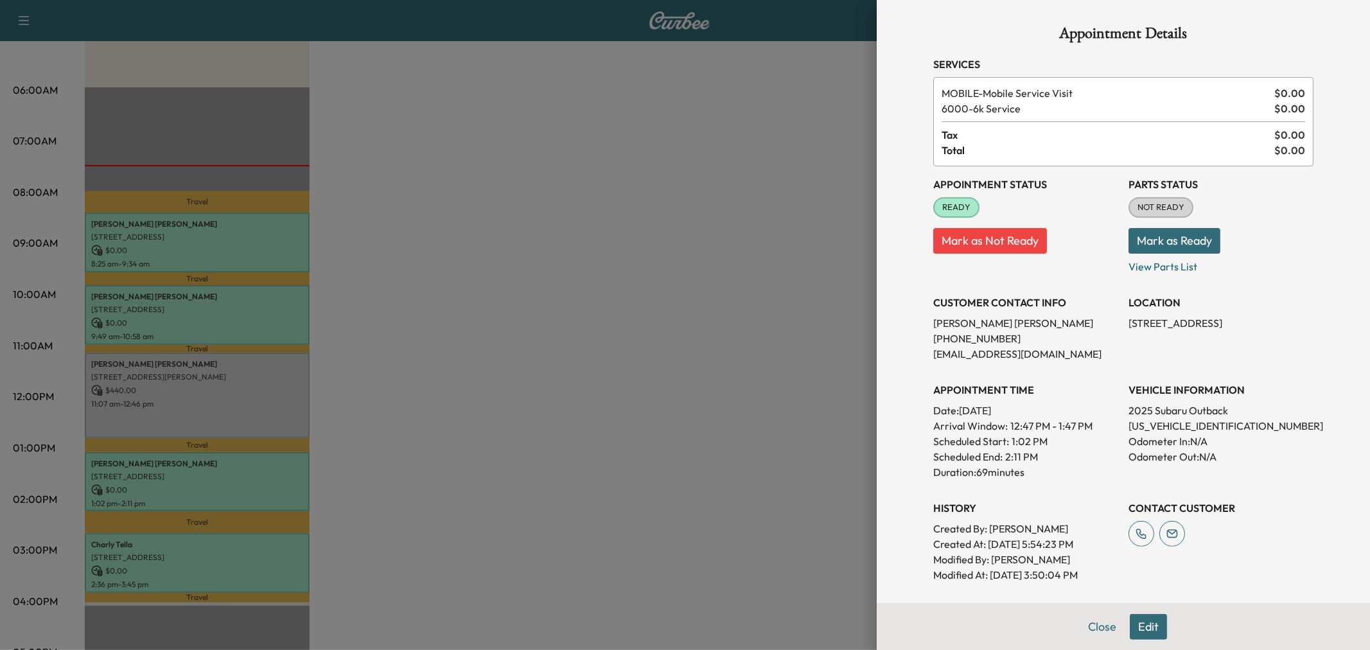
click at [229, 534] on div at bounding box center [685, 325] width 1370 height 650
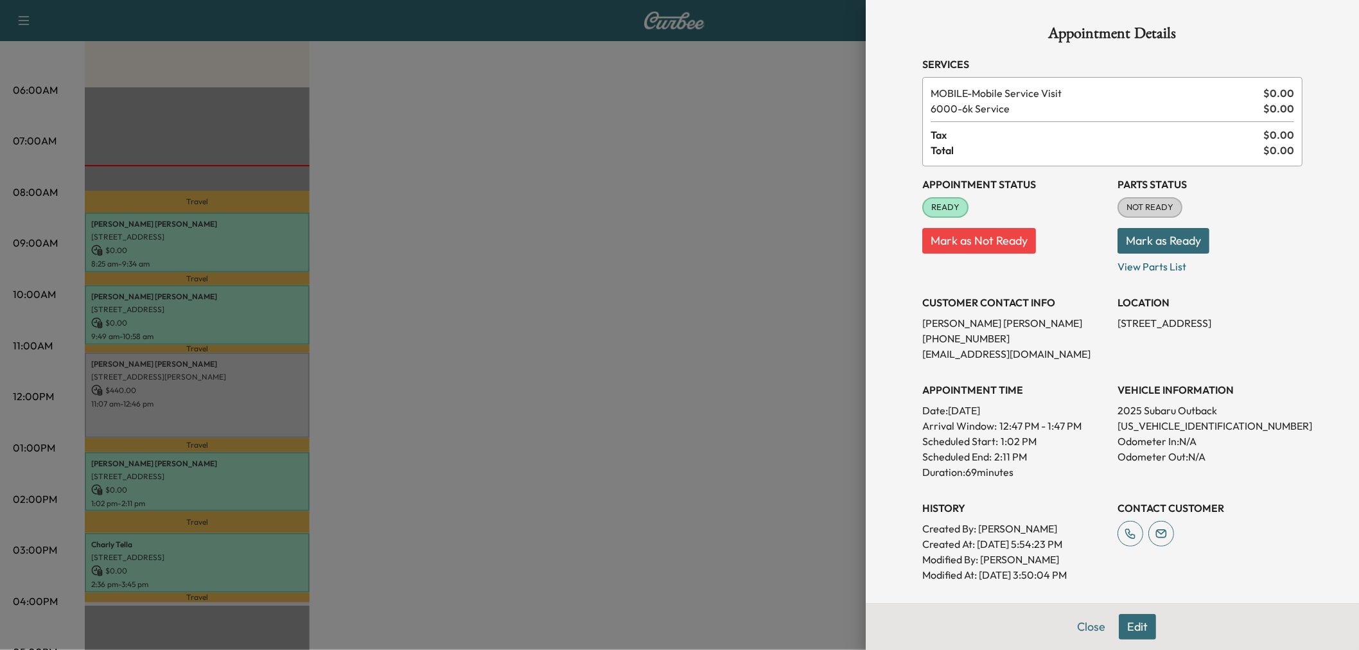
click at [229, 540] on p "[PERSON_NAME]" at bounding box center [197, 545] width 212 height 10
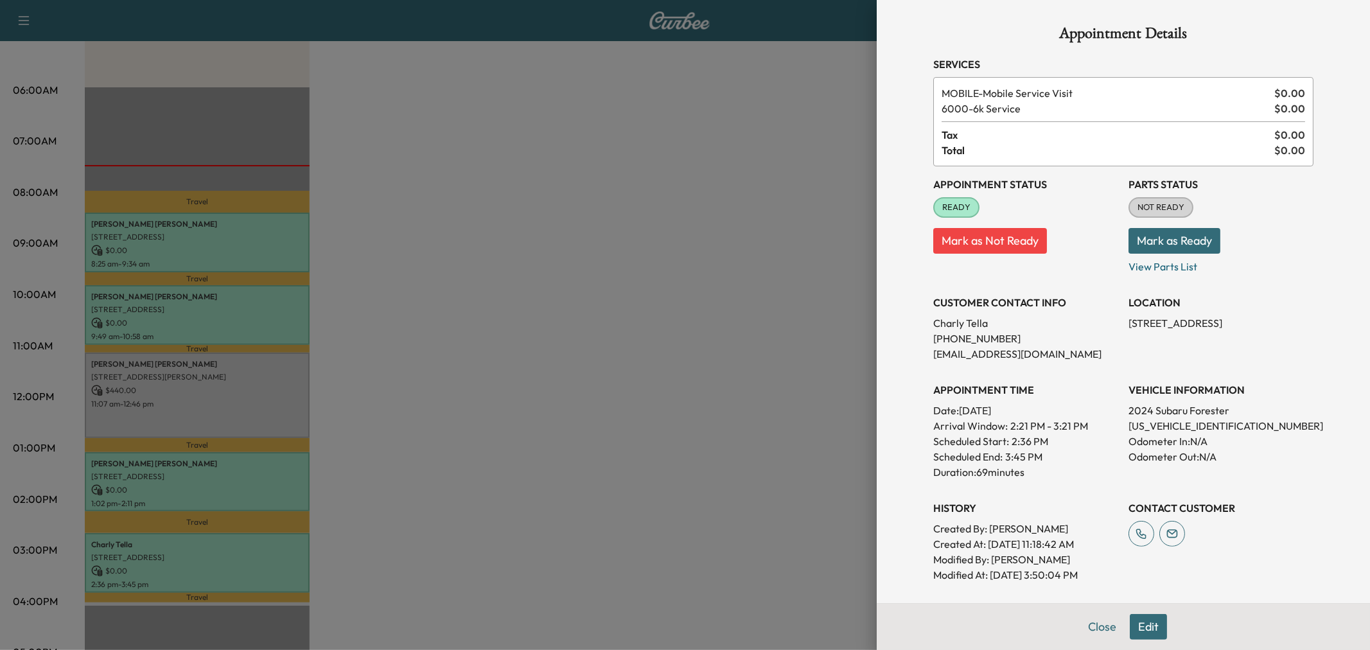
click at [229, 534] on div at bounding box center [685, 325] width 1370 height 650
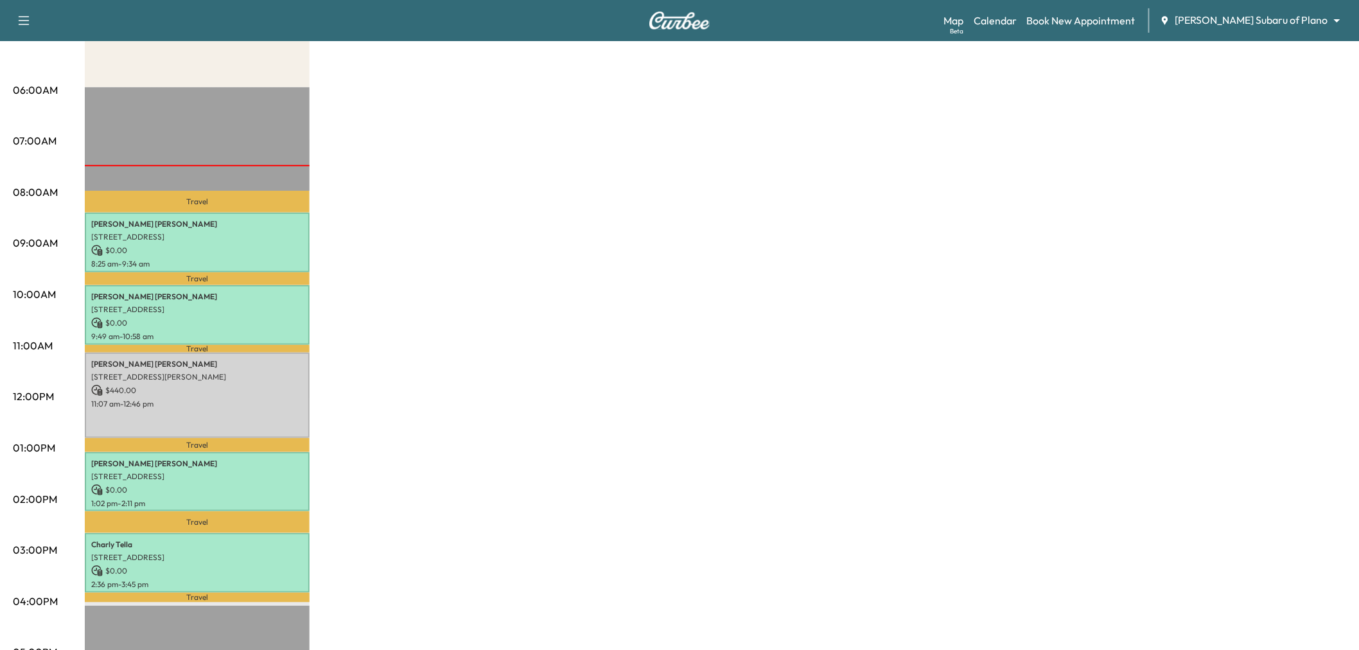
scroll to position [71, 0]
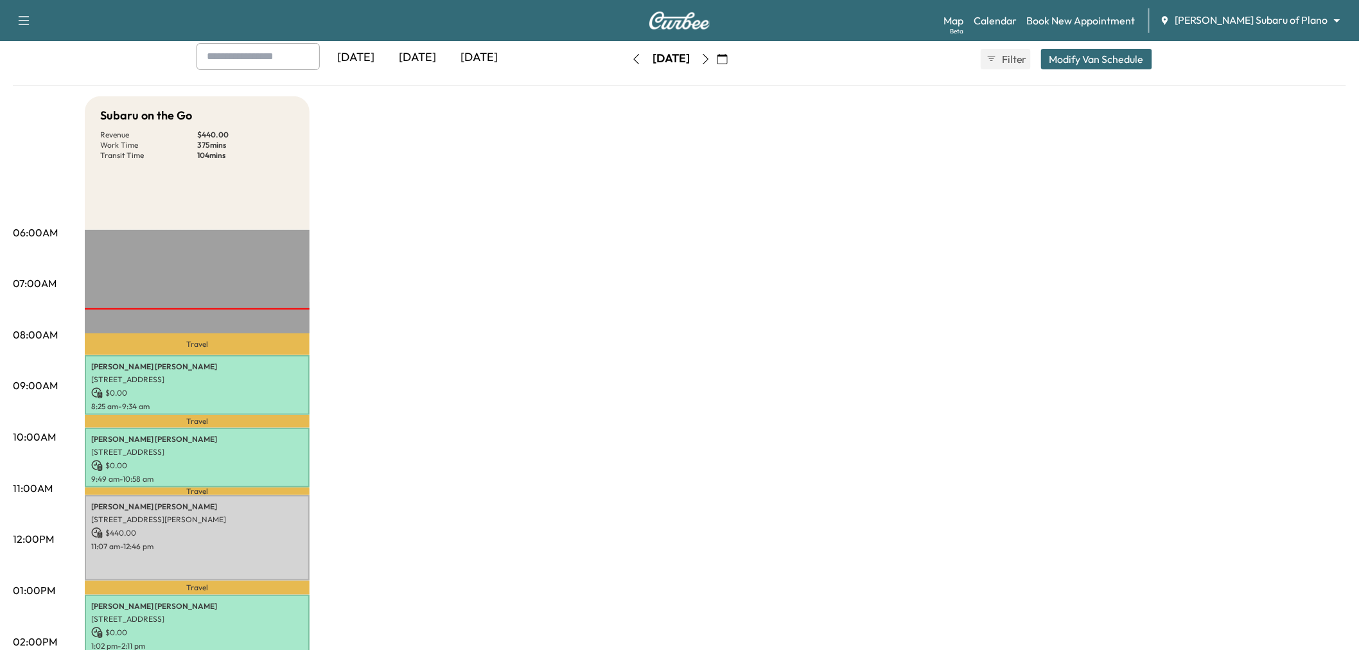
click at [414, 58] on div "[DATE]" at bounding box center [418, 58] width 62 height 30
click at [411, 313] on div "Subaru on the Go Revenue $ 440.00 Work Time 375 mins Transit Time 104 mins Trav…" at bounding box center [716, 578] width 1262 height 964
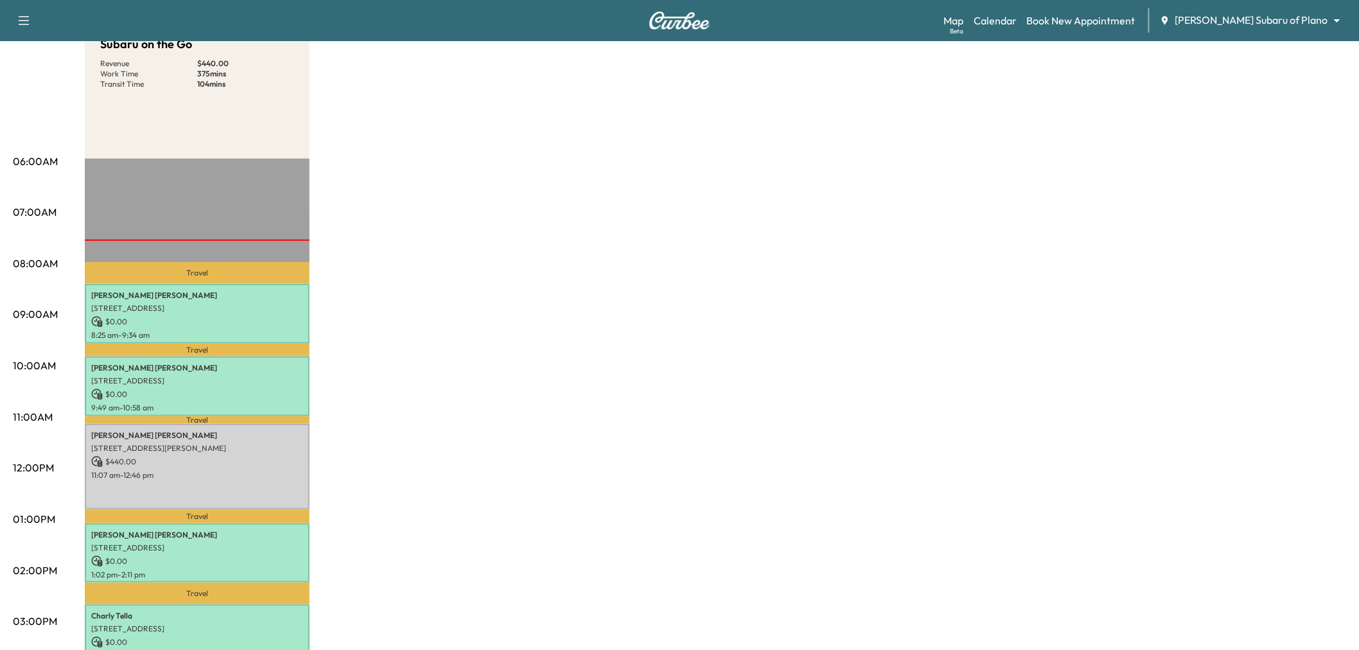
scroll to position [285, 0]
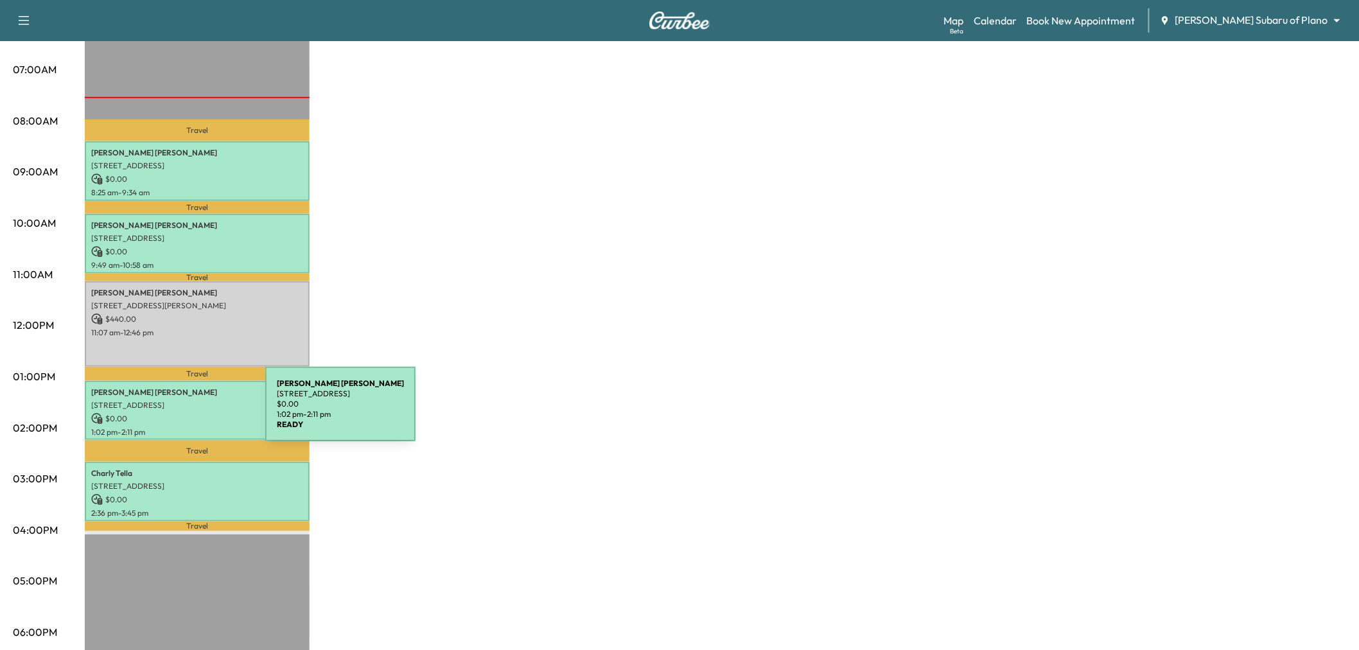
click at [169, 413] on p "$ 0.00" at bounding box center [197, 419] width 212 height 12
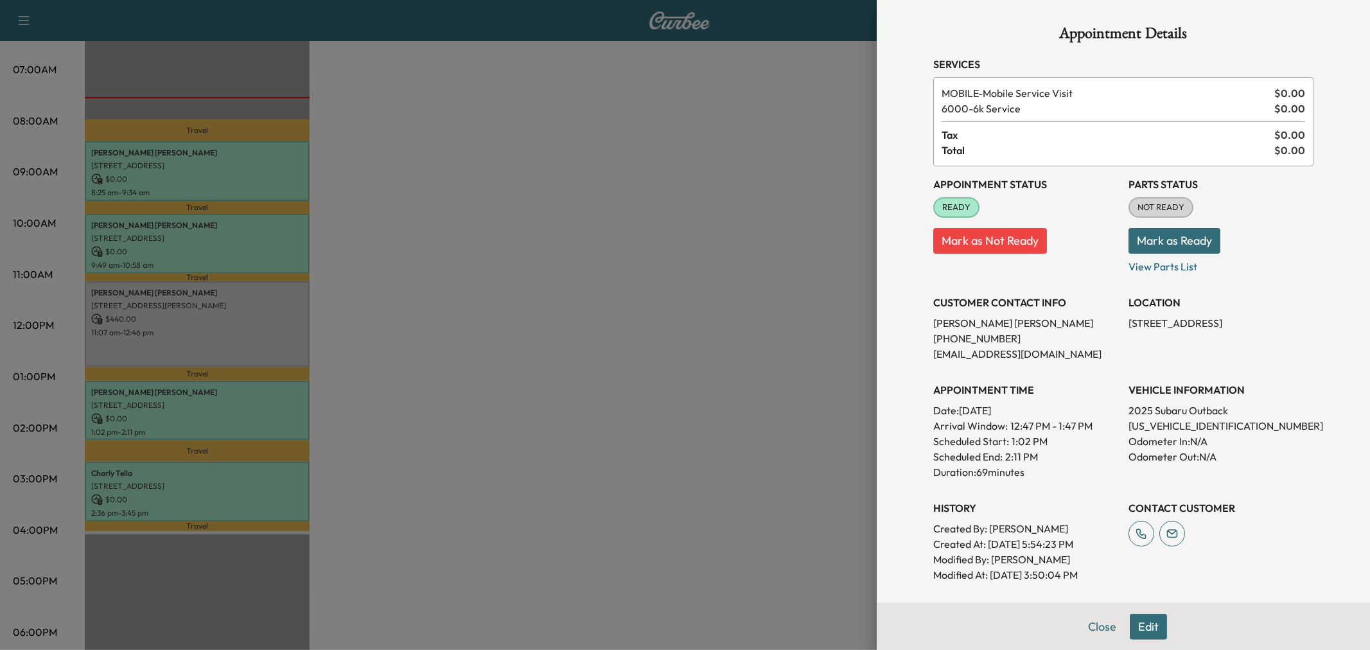
click at [168, 411] on div at bounding box center [685, 325] width 1370 height 650
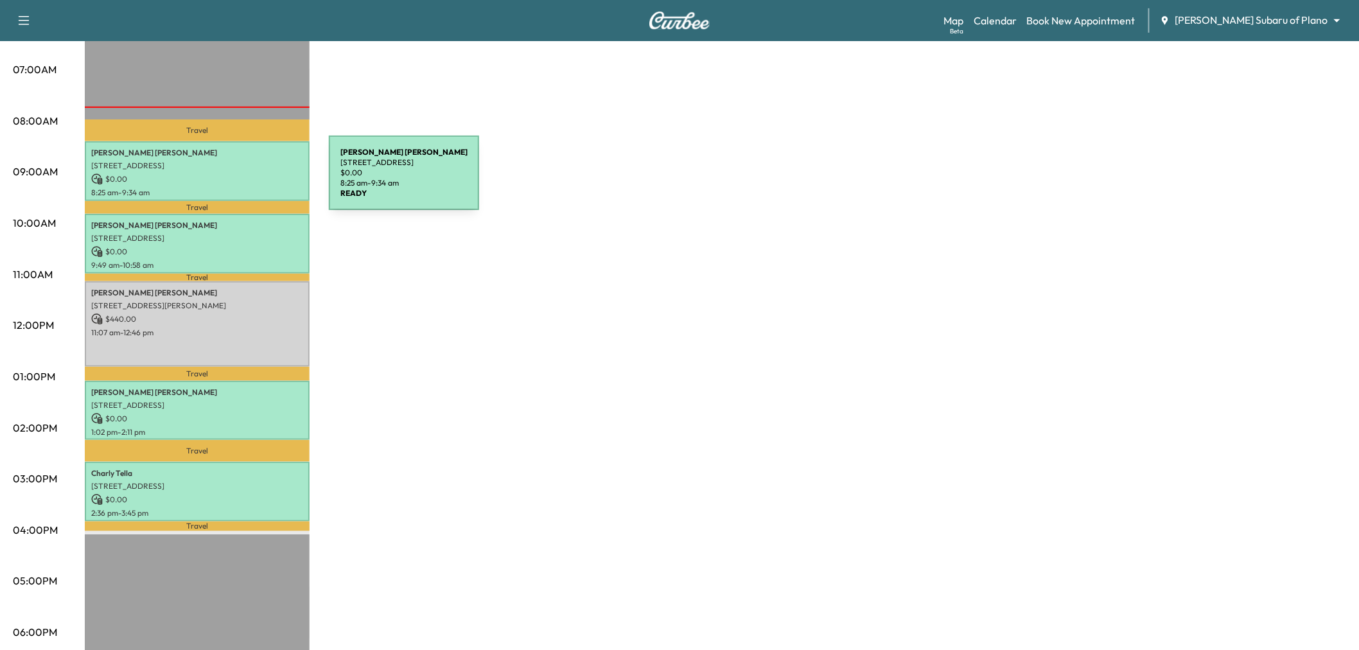
click at [233, 181] on p "$ 0.00" at bounding box center [197, 179] width 212 height 12
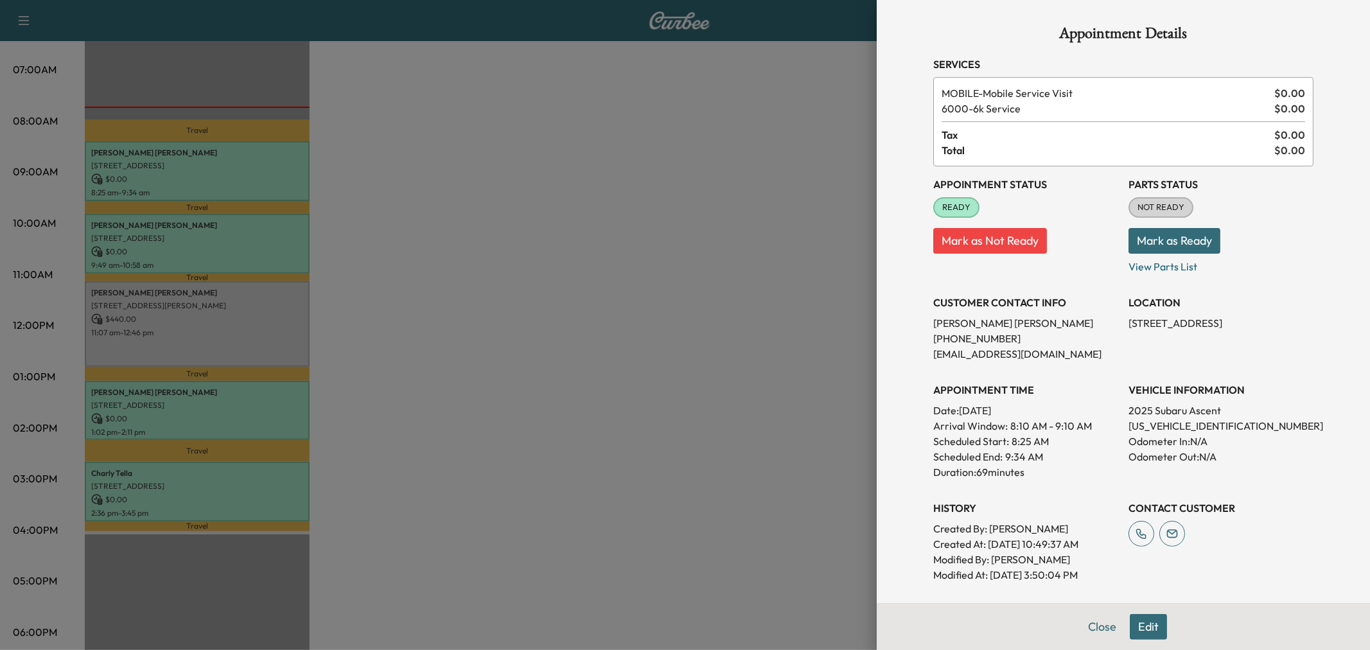
click at [715, 242] on div at bounding box center [685, 325] width 1370 height 650
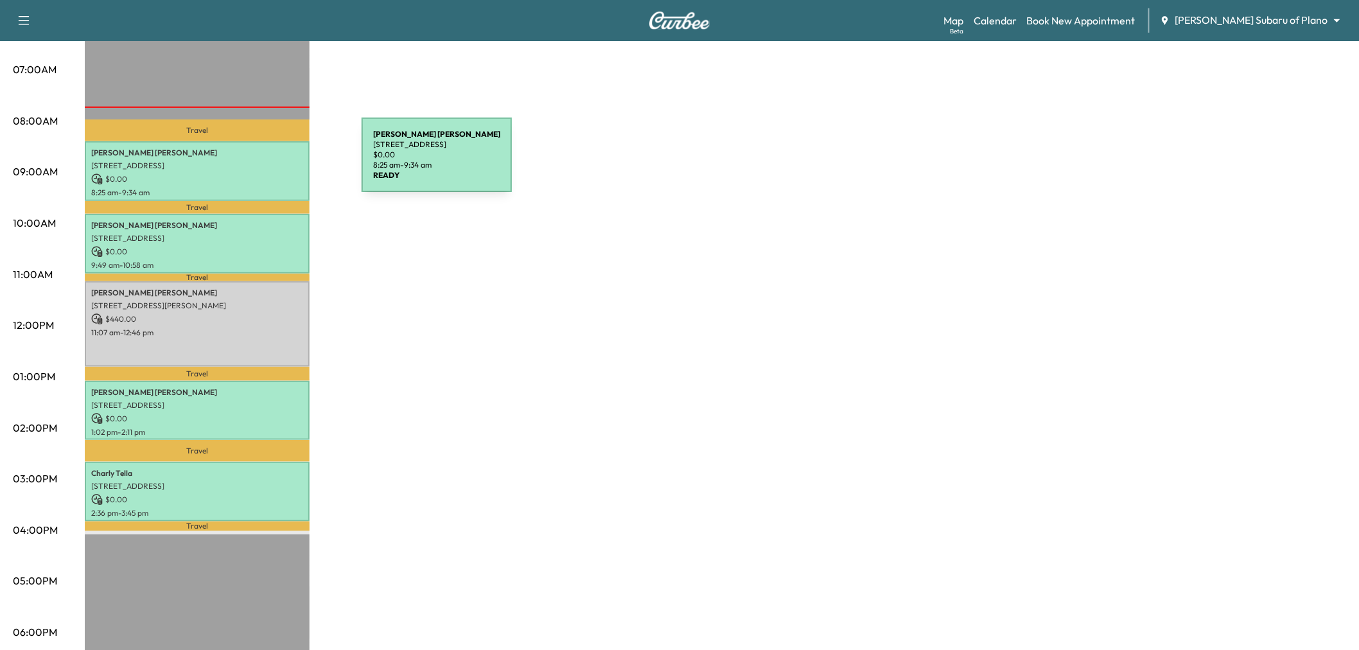
click at [259, 175] on p "$ 0.00" at bounding box center [197, 179] width 212 height 12
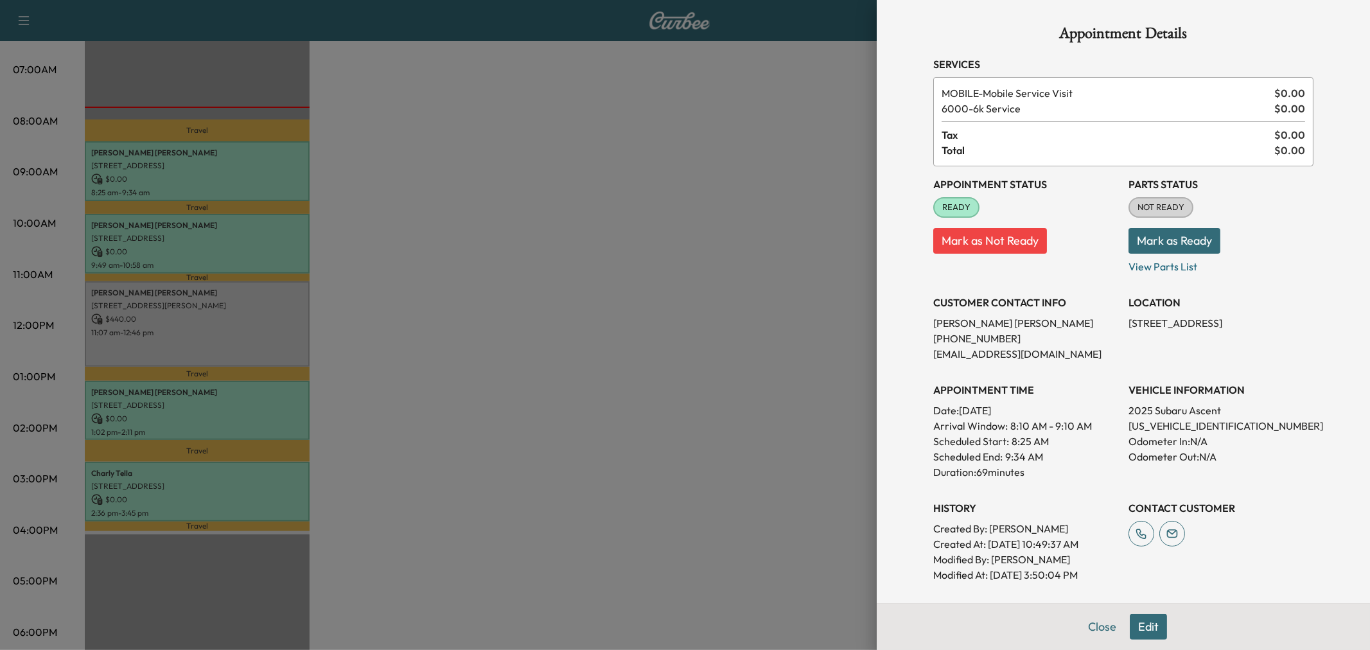
click at [259, 175] on div at bounding box center [685, 325] width 1370 height 650
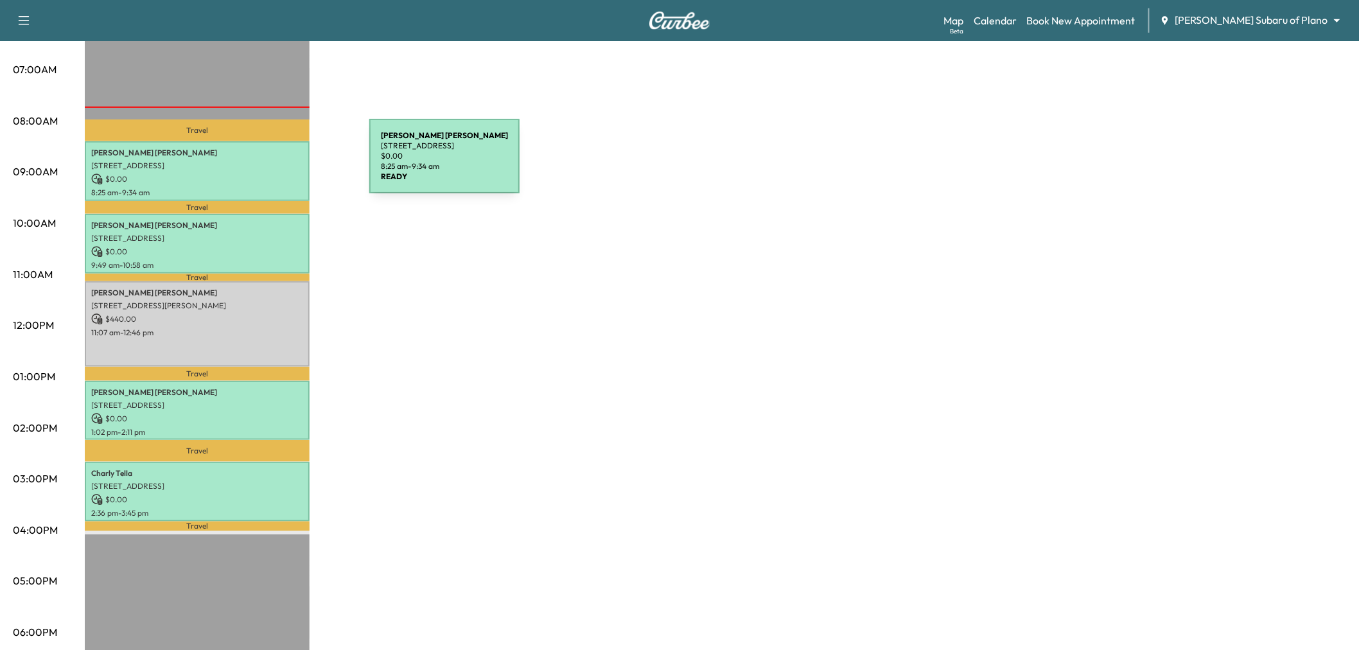
click at [273, 164] on p "[STREET_ADDRESS]" at bounding box center [197, 166] width 212 height 10
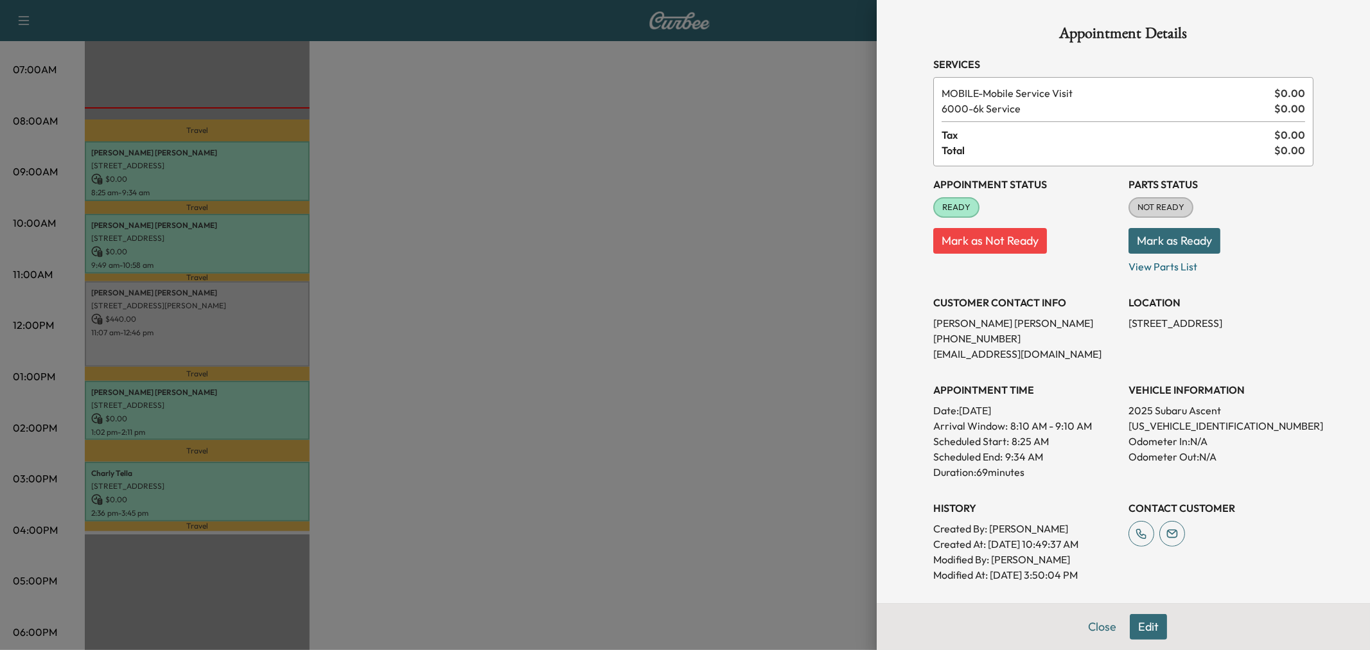
click at [273, 164] on div at bounding box center [685, 325] width 1370 height 650
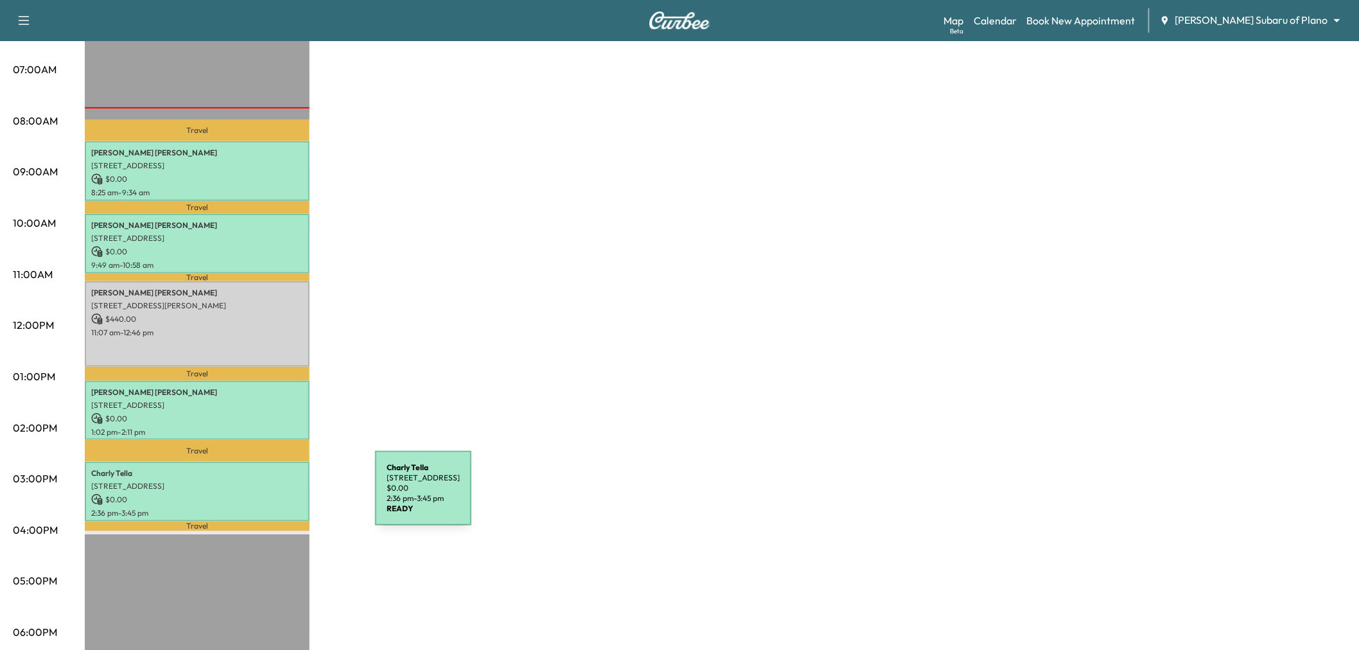
click at [279, 496] on p "$ 0.00" at bounding box center [197, 500] width 212 height 12
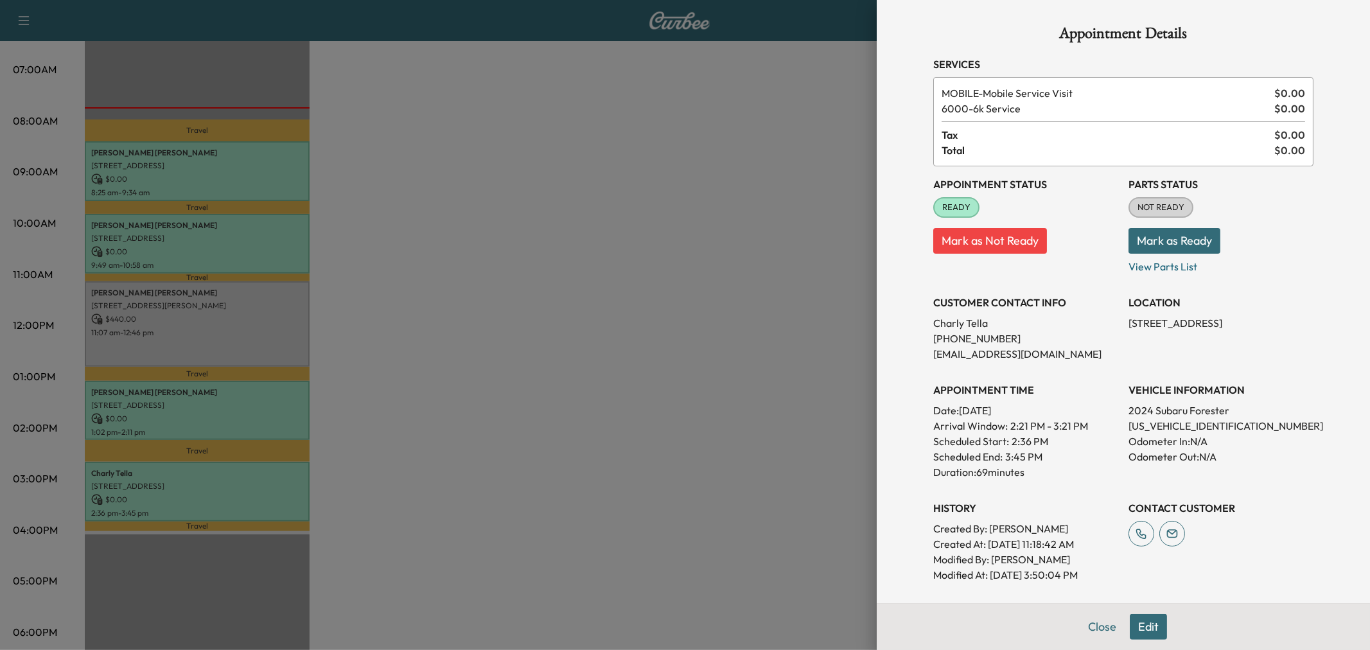
click at [251, 465] on div at bounding box center [685, 325] width 1370 height 650
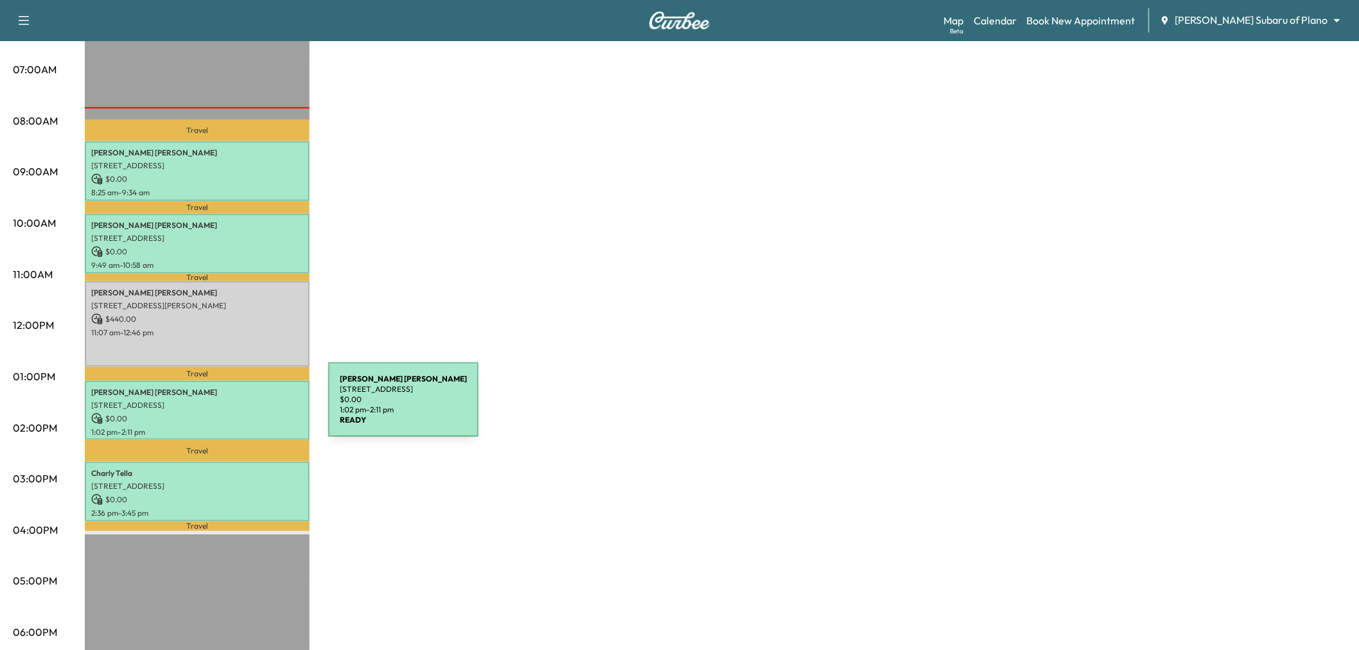
click at [232, 413] on p "$ 0.00" at bounding box center [197, 419] width 212 height 12
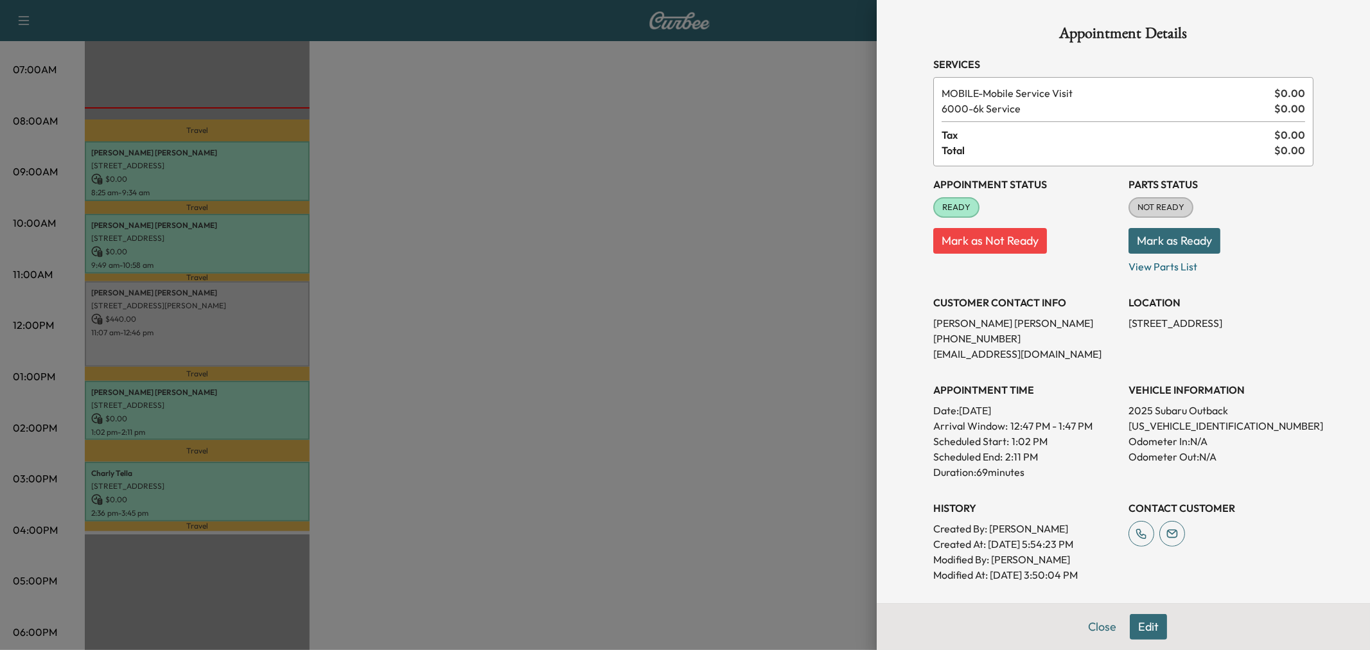
click at [1163, 322] on p "[STREET_ADDRESS]" at bounding box center [1221, 322] width 185 height 15
click at [1159, 321] on p "[STREET_ADDRESS]" at bounding box center [1221, 322] width 185 height 15
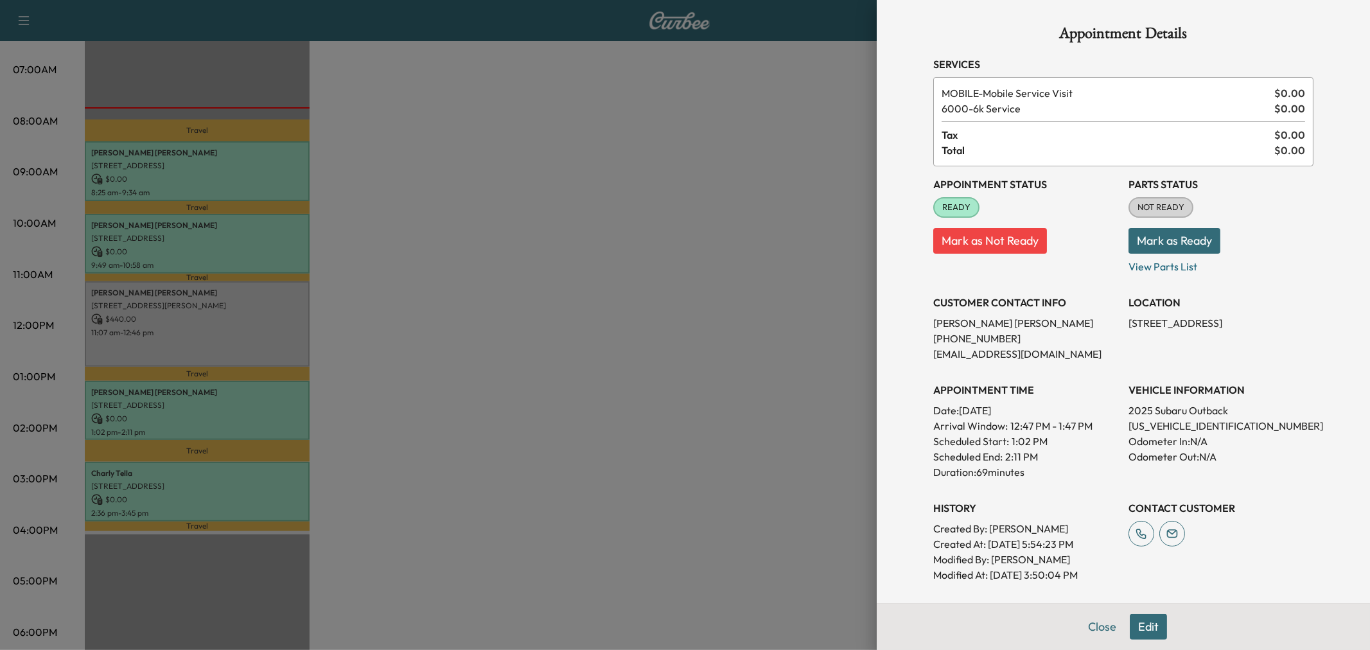
click at [671, 315] on div at bounding box center [685, 325] width 1370 height 650
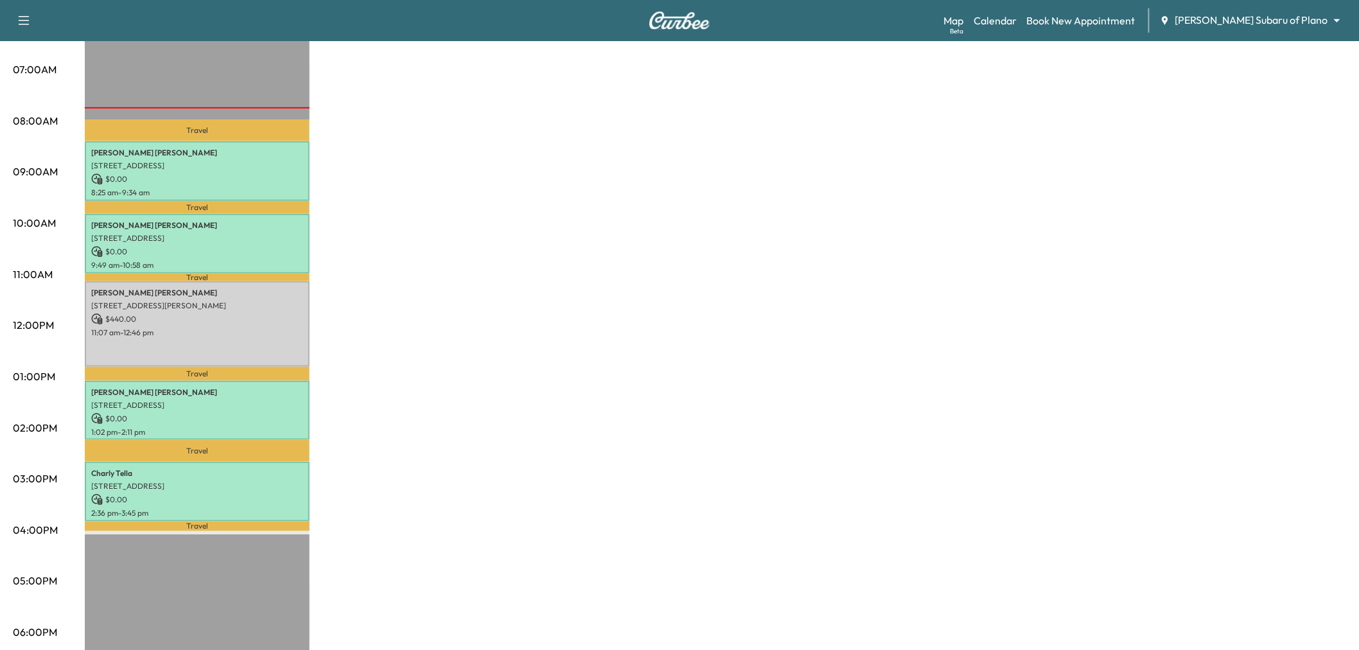
click at [972, 255] on div "Subaru on the Go Revenue $ 440.00 Work Time 375 mins Transit Time 104 mins Trav…" at bounding box center [716, 364] width 1262 height 964
click at [611, 191] on div "Subaru on the Go Revenue $ 440.00 Work Time 375 mins Transit Time 104 mins Trav…" at bounding box center [716, 364] width 1262 height 964
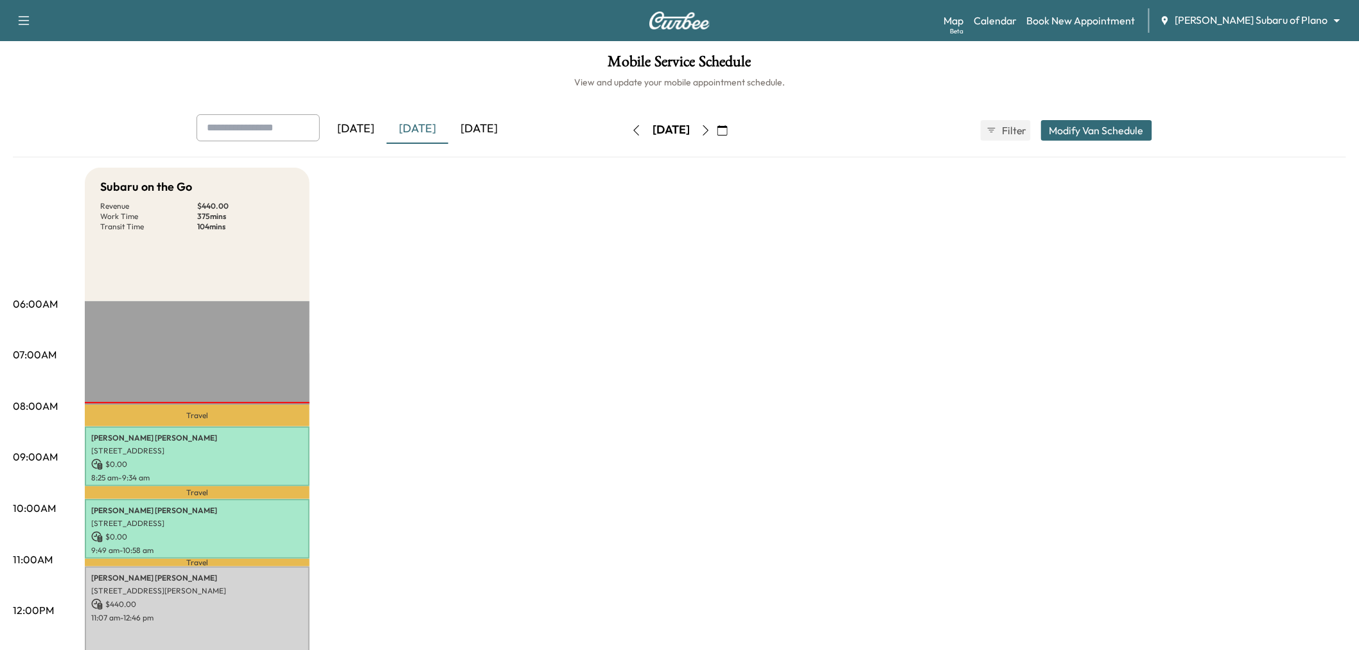
click at [488, 132] on div "[DATE]" at bounding box center [479, 129] width 62 height 30
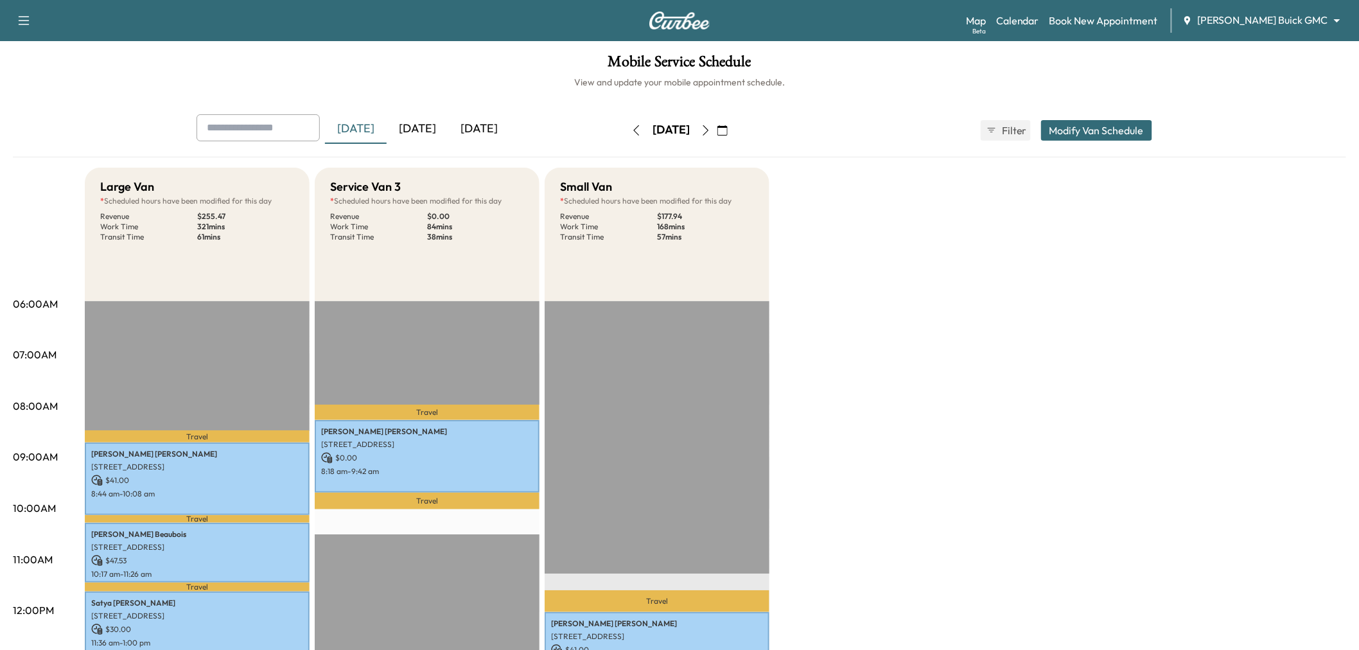
click at [427, 124] on div "[DATE]" at bounding box center [418, 129] width 62 height 30
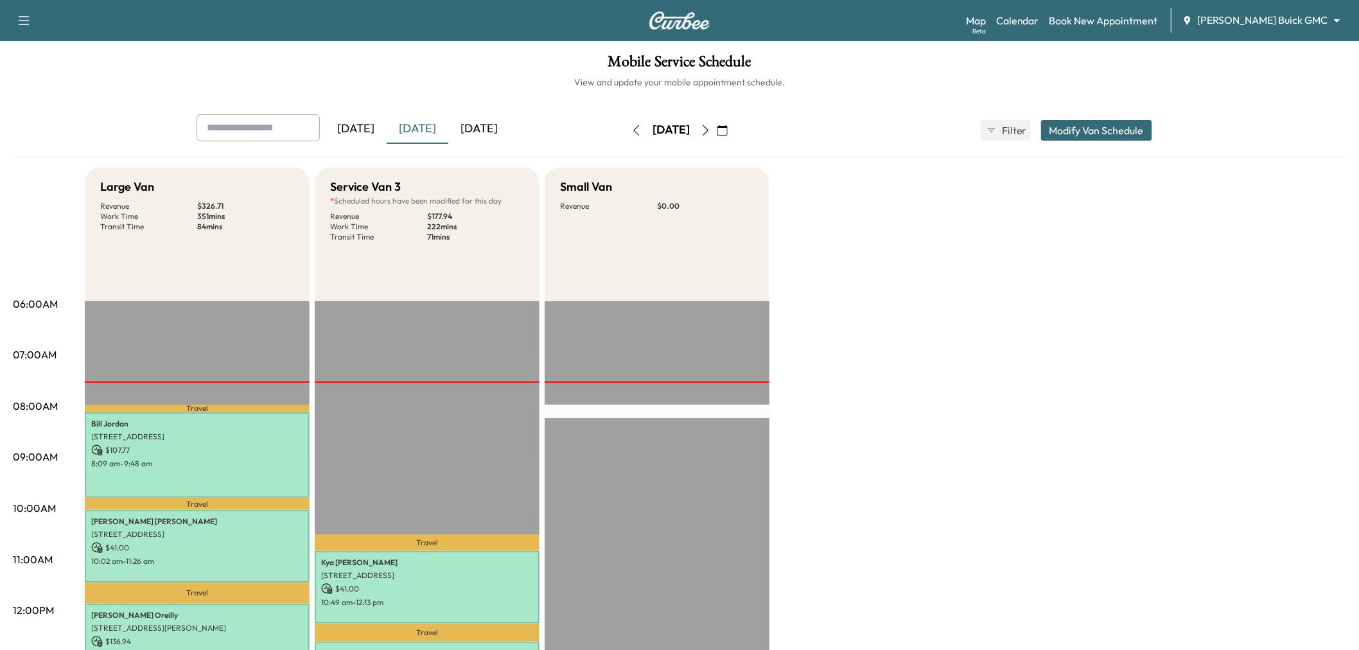
scroll to position [143, 0]
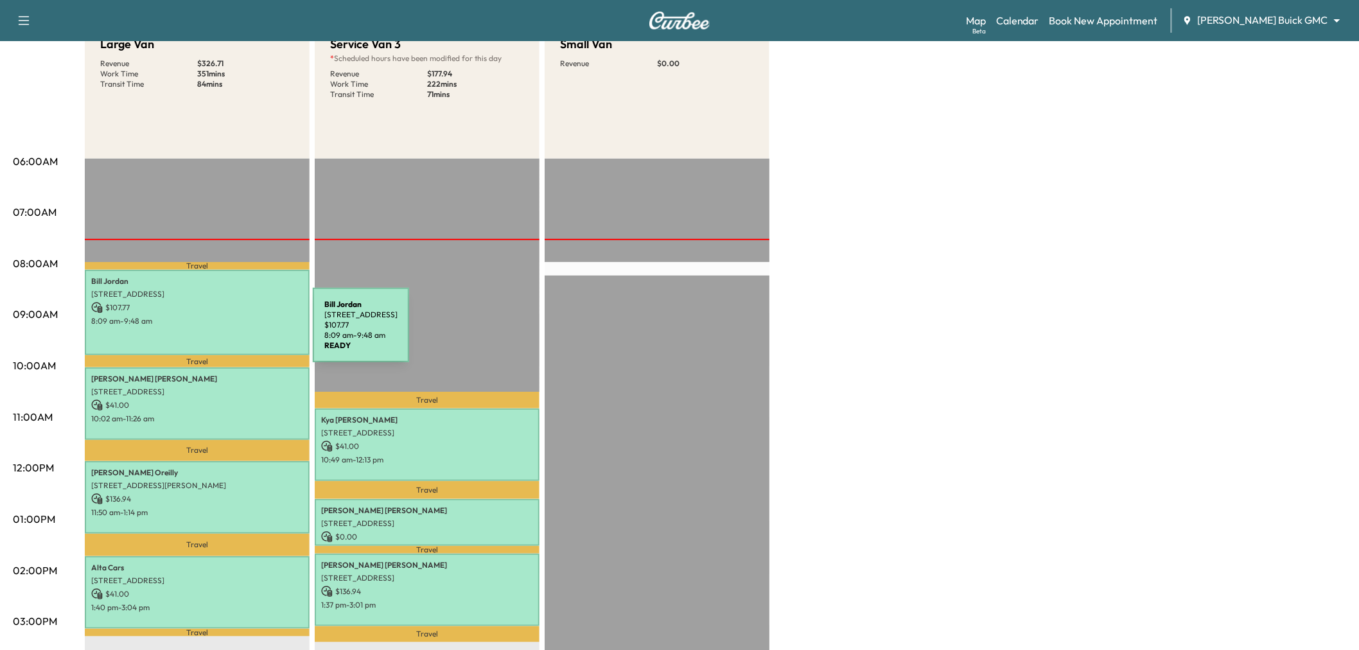
click at [184, 318] on p "8:09 am - 9:48 am" at bounding box center [197, 321] width 212 height 10
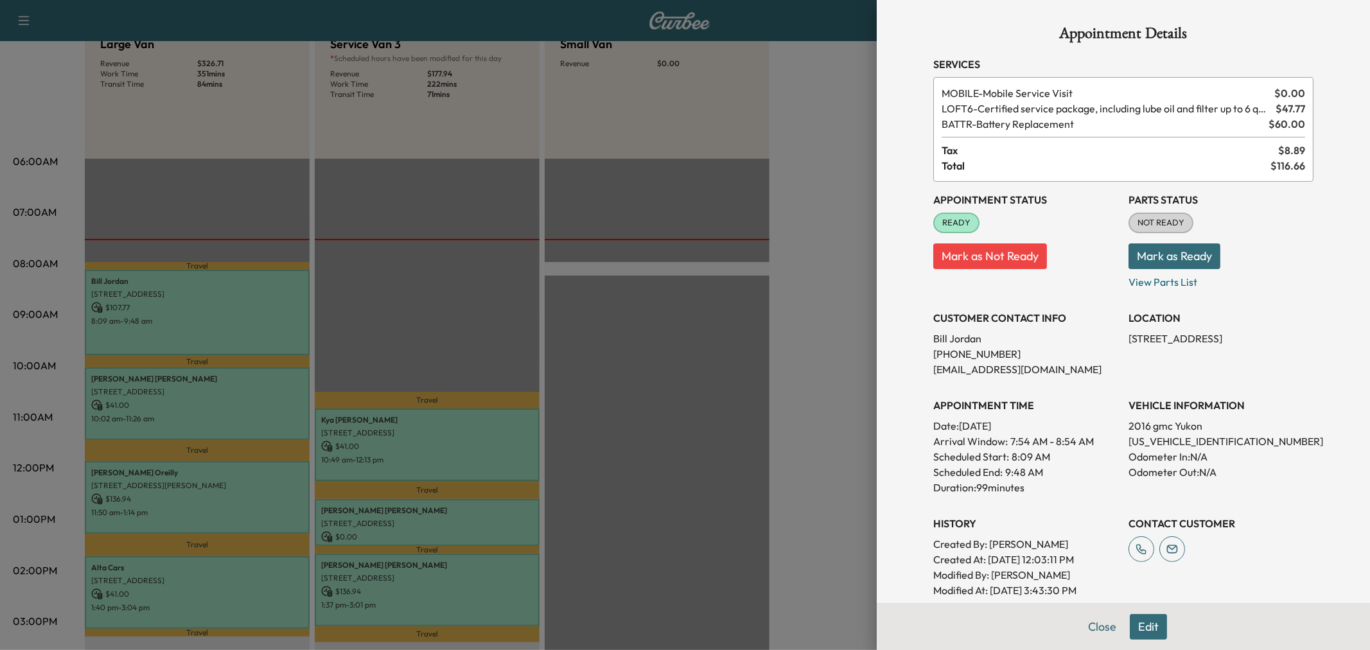
click at [1139, 633] on button "Edit" at bounding box center [1148, 627] width 37 height 26
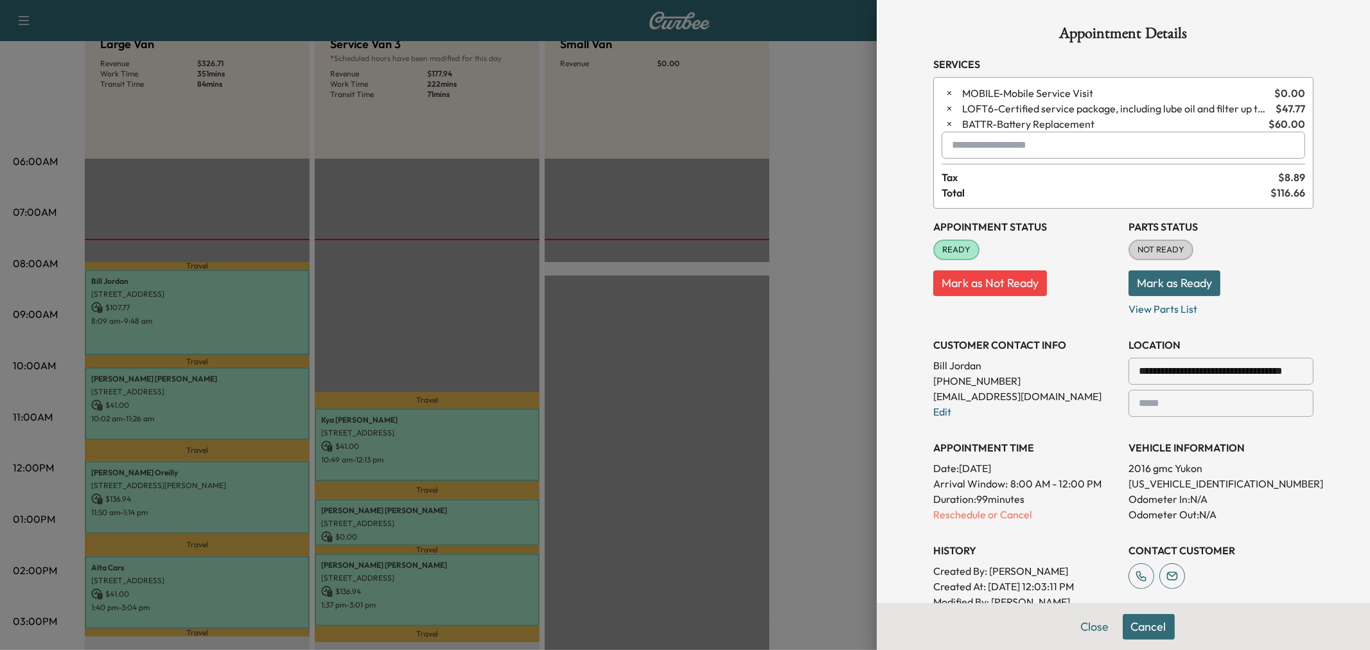
click at [1248, 371] on input "**********" at bounding box center [1221, 371] width 185 height 27
click at [1212, 399] on li "4645 Ainsley Dr, Plano, TX, USA" at bounding box center [1221, 398] width 184 height 26
type input "**********"
click at [1144, 621] on button "Save & Close" at bounding box center [1148, 627] width 82 height 26
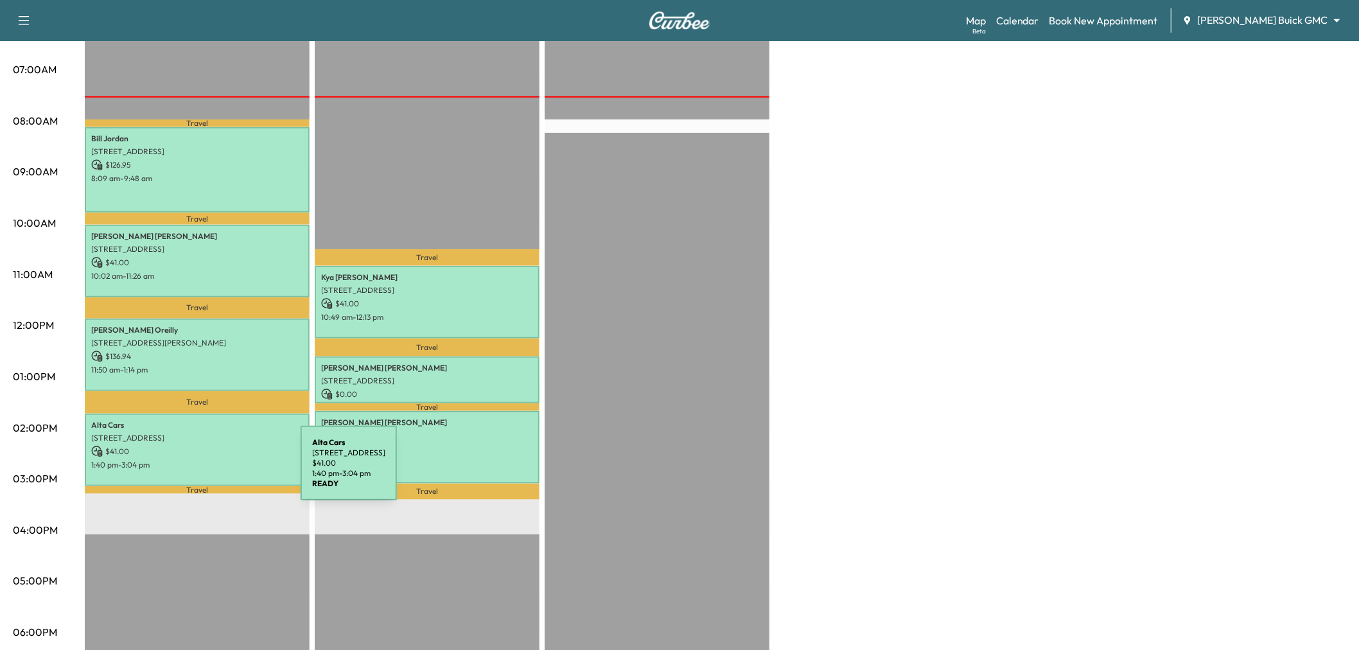
scroll to position [214, 0]
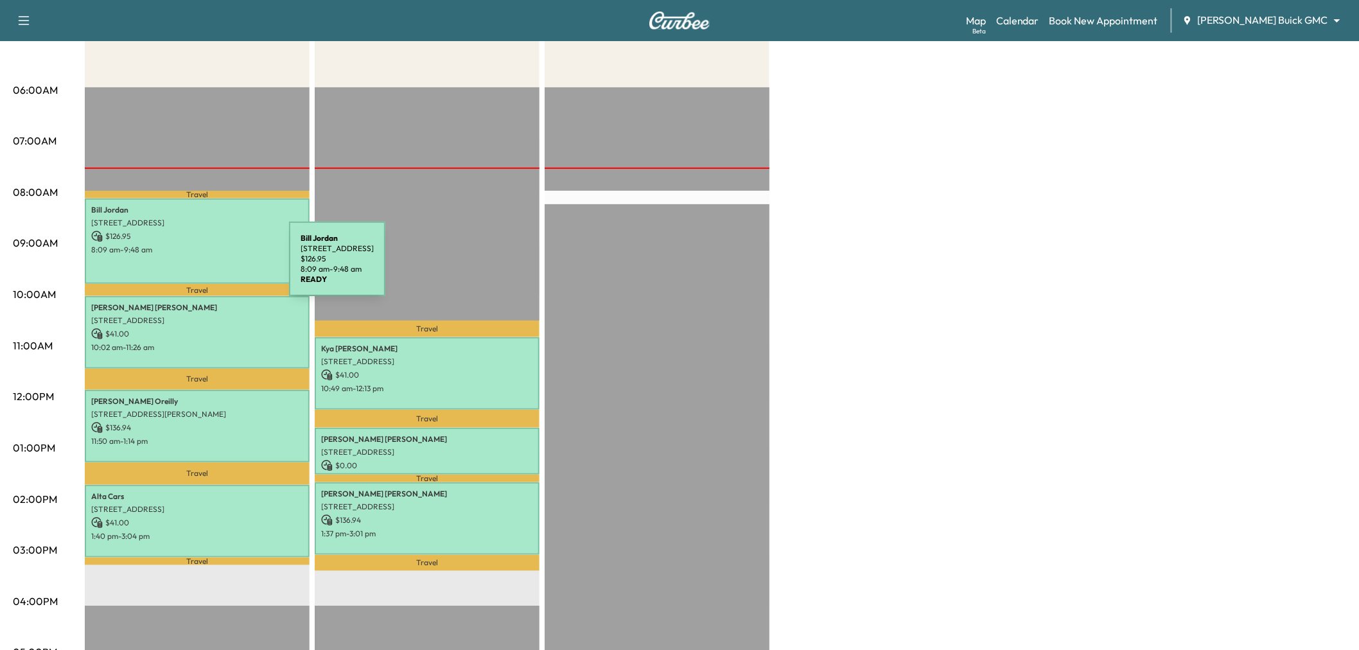
click at [193, 267] on div "Bill Jordan 4645 Ainsley Dr, Plano, TX 75024, USA $ 126.95 8:09 am - 9:48 am" at bounding box center [197, 240] width 225 height 85
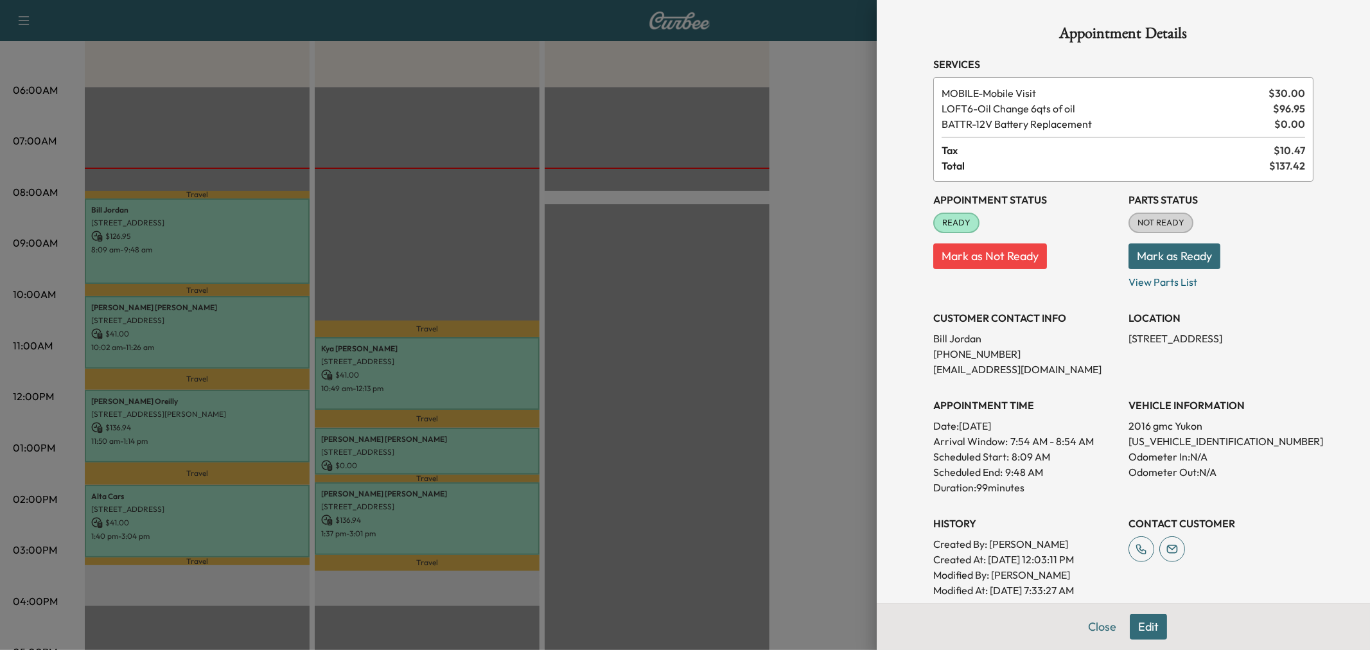
click at [208, 355] on div at bounding box center [685, 325] width 1370 height 650
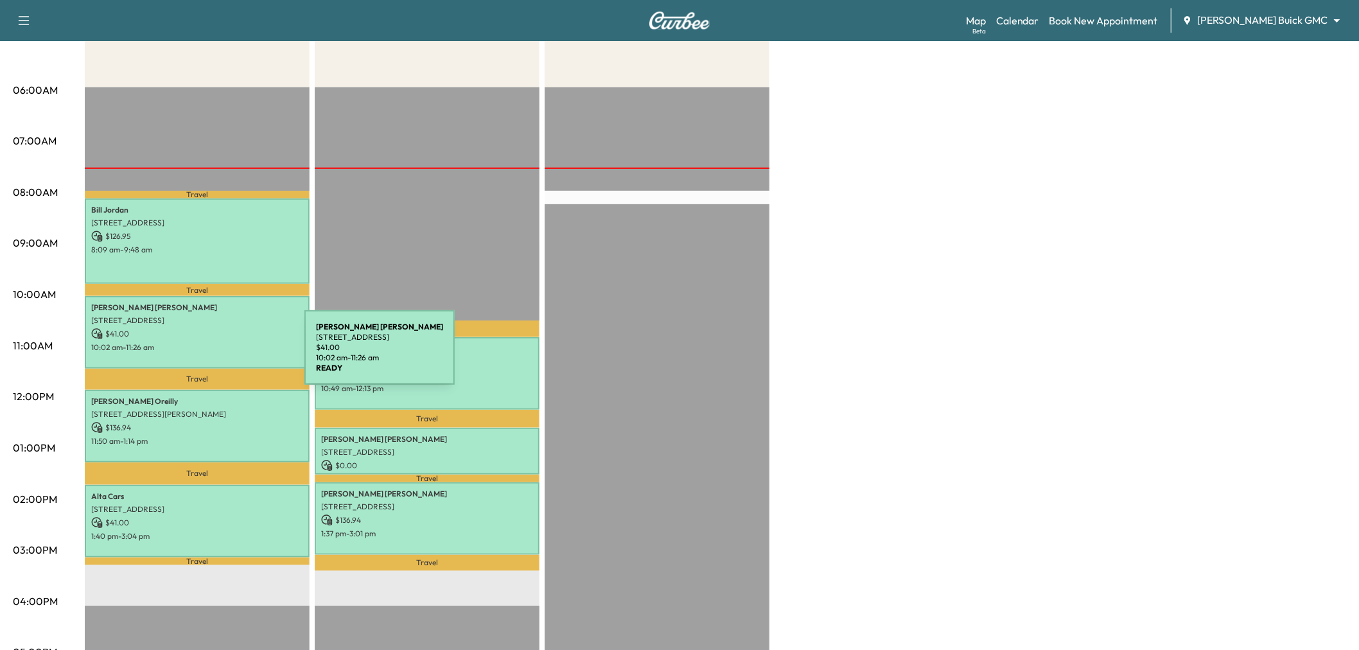
click at [208, 355] on div "Ross Labarbera 509 Laredo Circle, Allen, TX 75013, United States of America $ 4…" at bounding box center [197, 332] width 225 height 73
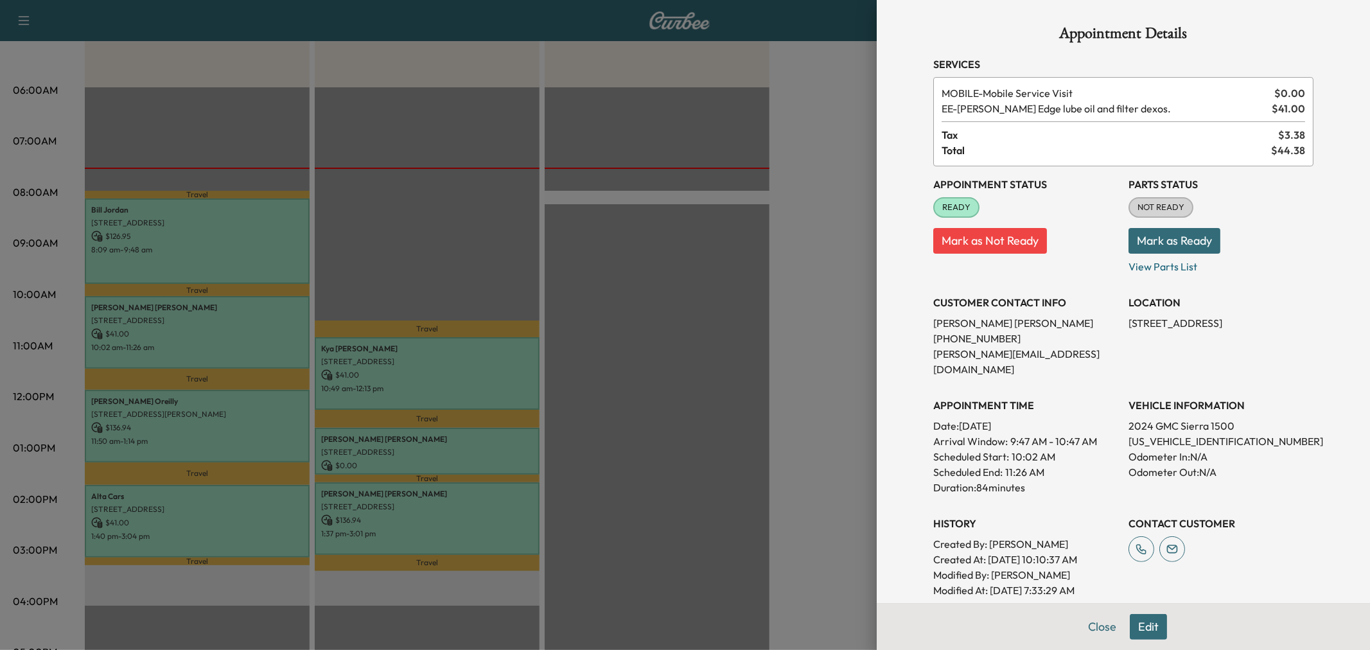
click at [208, 355] on div at bounding box center [685, 325] width 1370 height 650
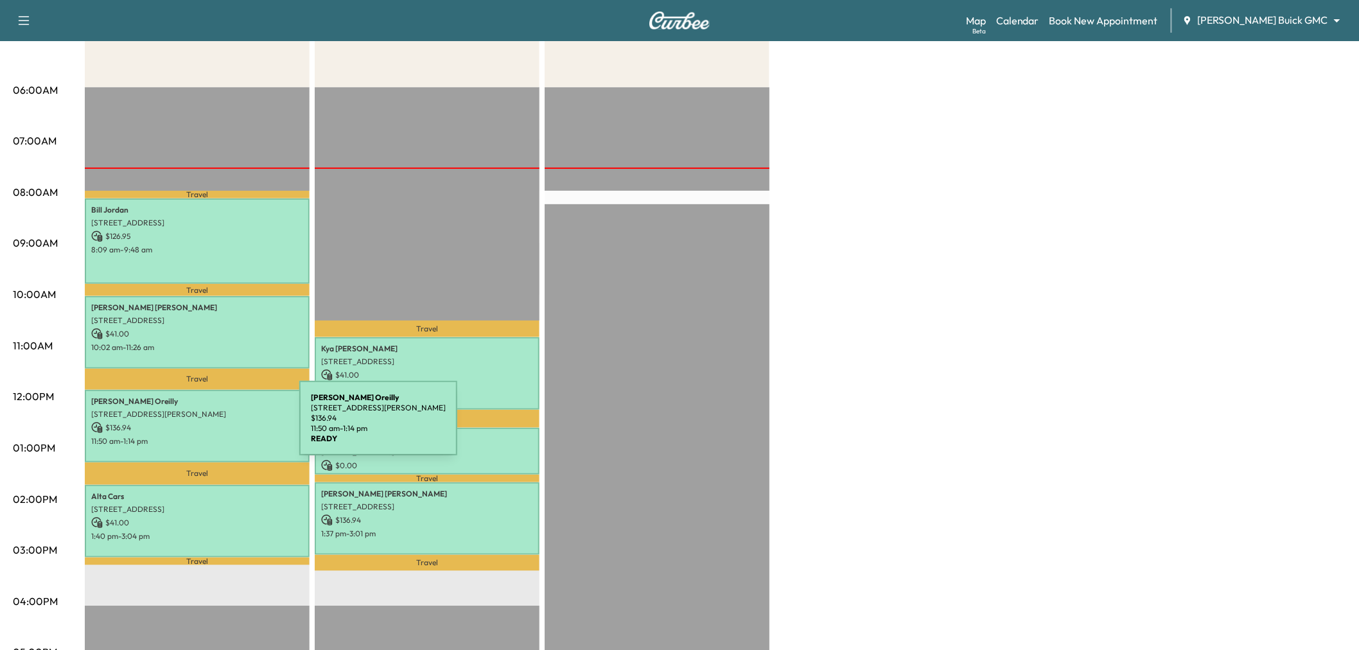
click at [203, 426] on p "$ 136.94" at bounding box center [197, 428] width 212 height 12
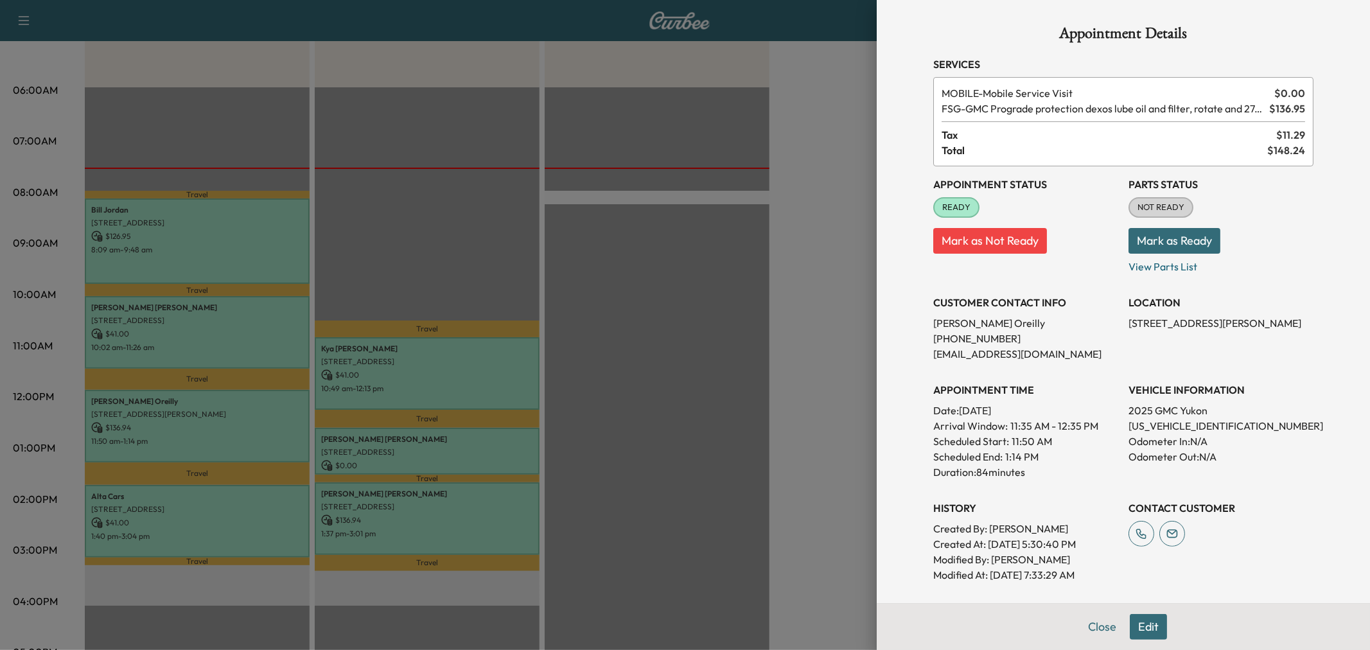
click at [203, 426] on div at bounding box center [685, 325] width 1370 height 650
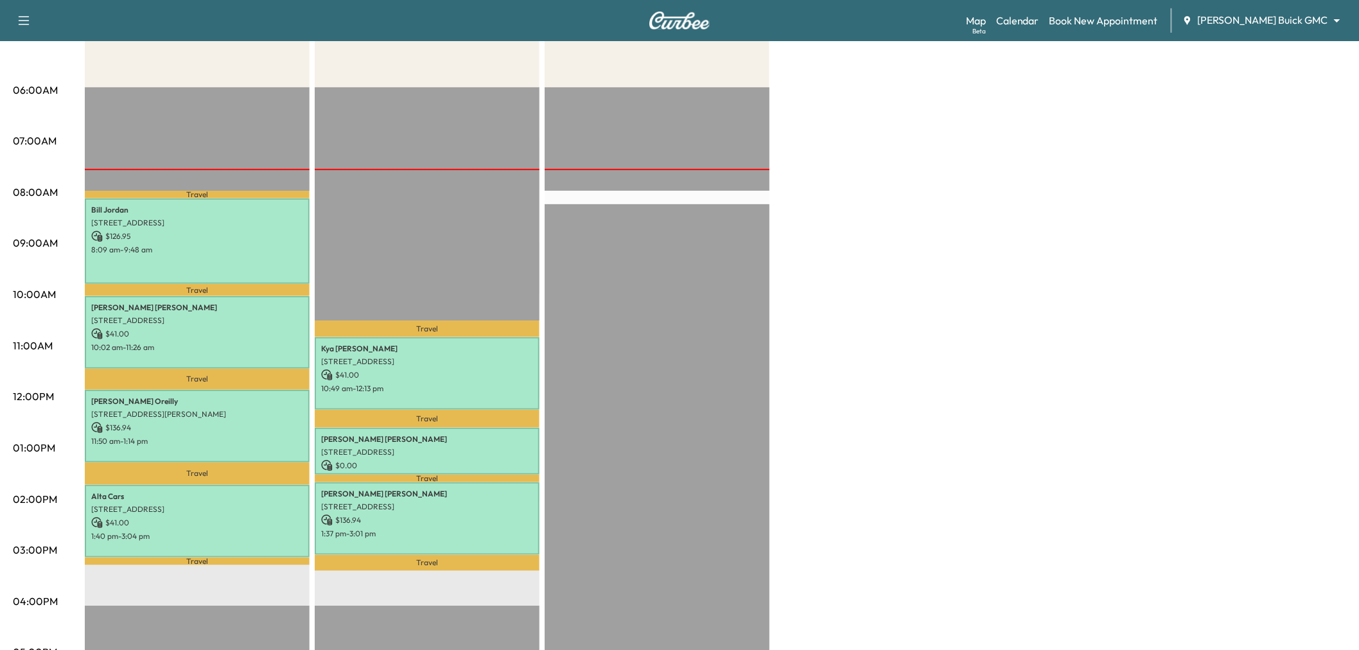
scroll to position [0, 0]
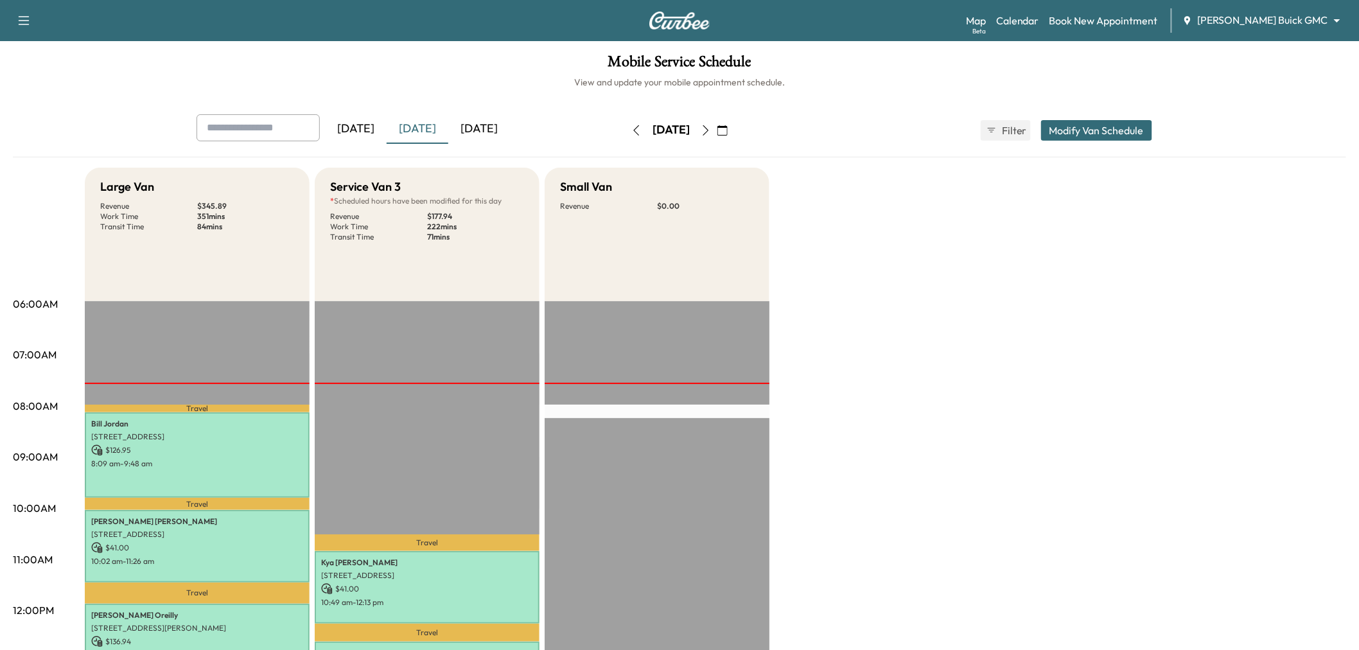
click at [728, 128] on icon "button" at bounding box center [723, 130] width 10 height 10
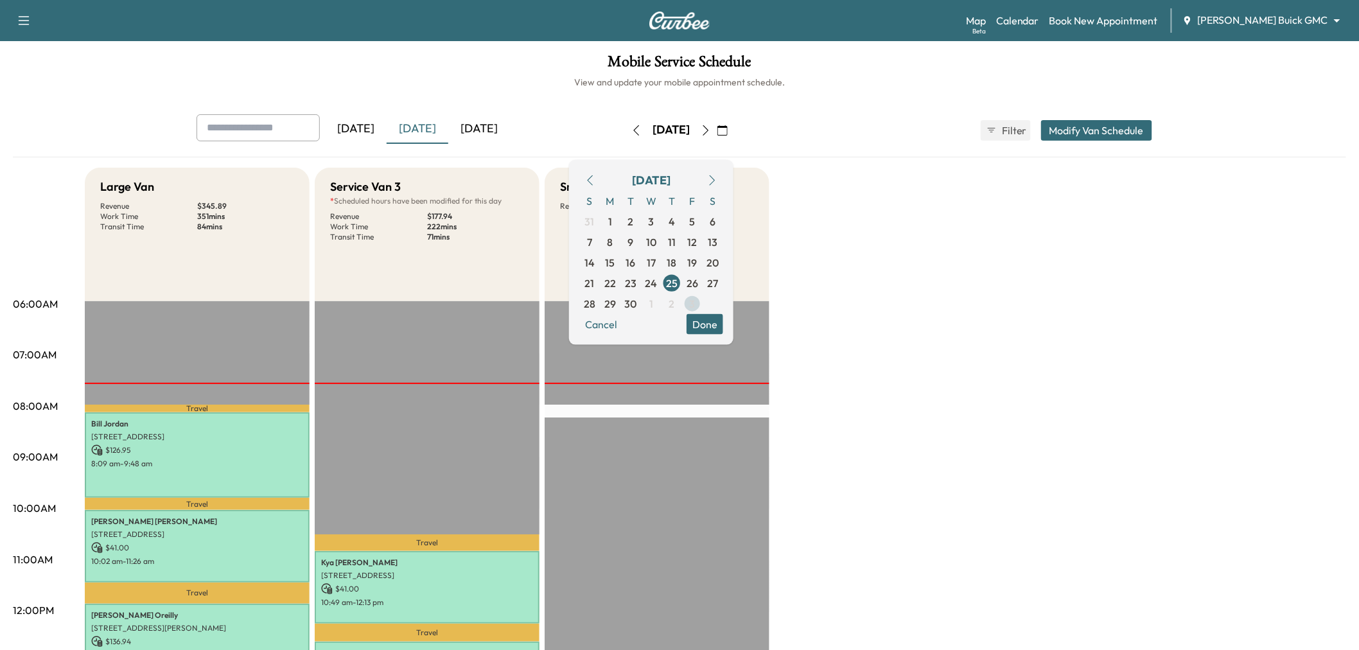
click at [696, 298] on span "3" at bounding box center [693, 302] width 6 height 15
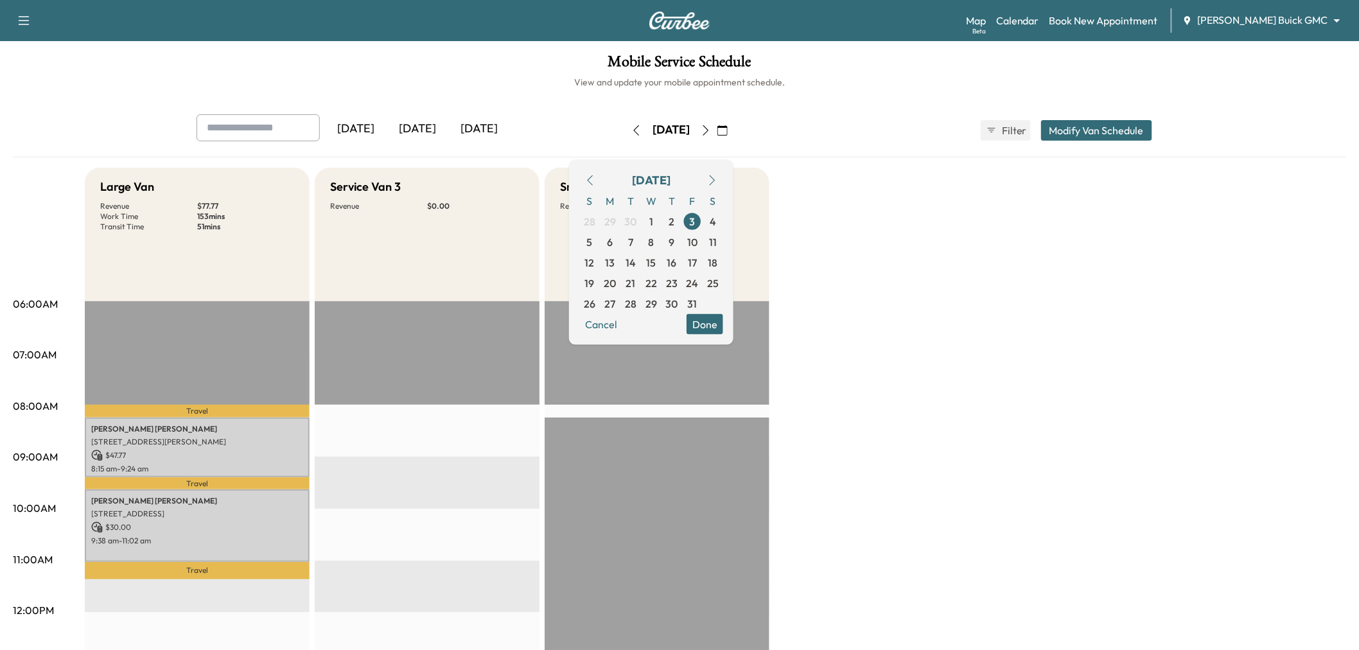
click at [723, 322] on button "Done" at bounding box center [705, 323] width 37 height 21
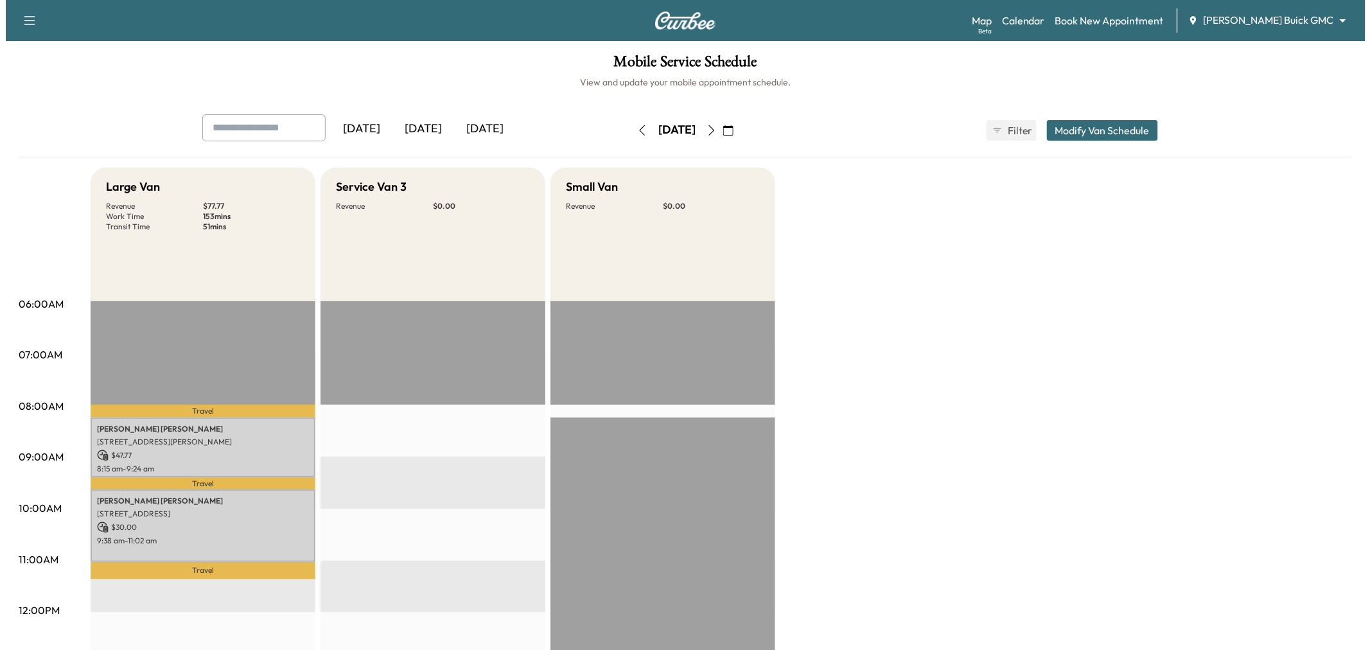
scroll to position [71, 0]
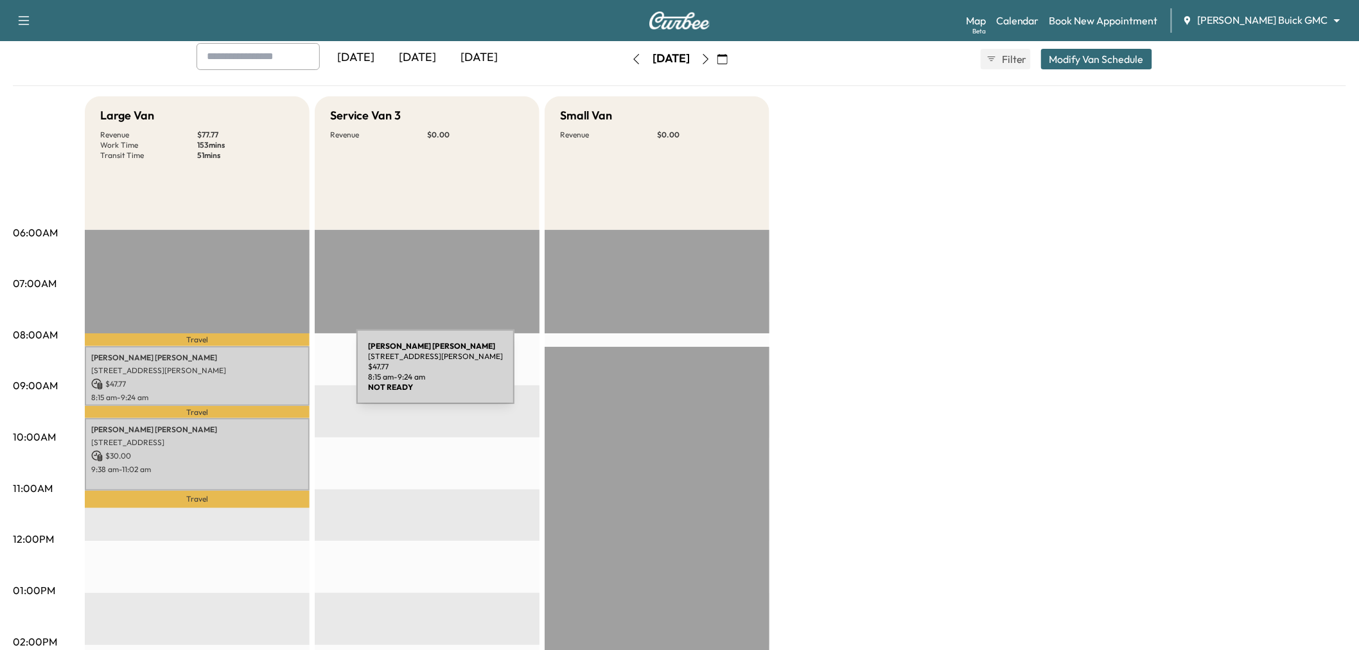
click at [247, 384] on p "$ 47.77" at bounding box center [197, 384] width 212 height 12
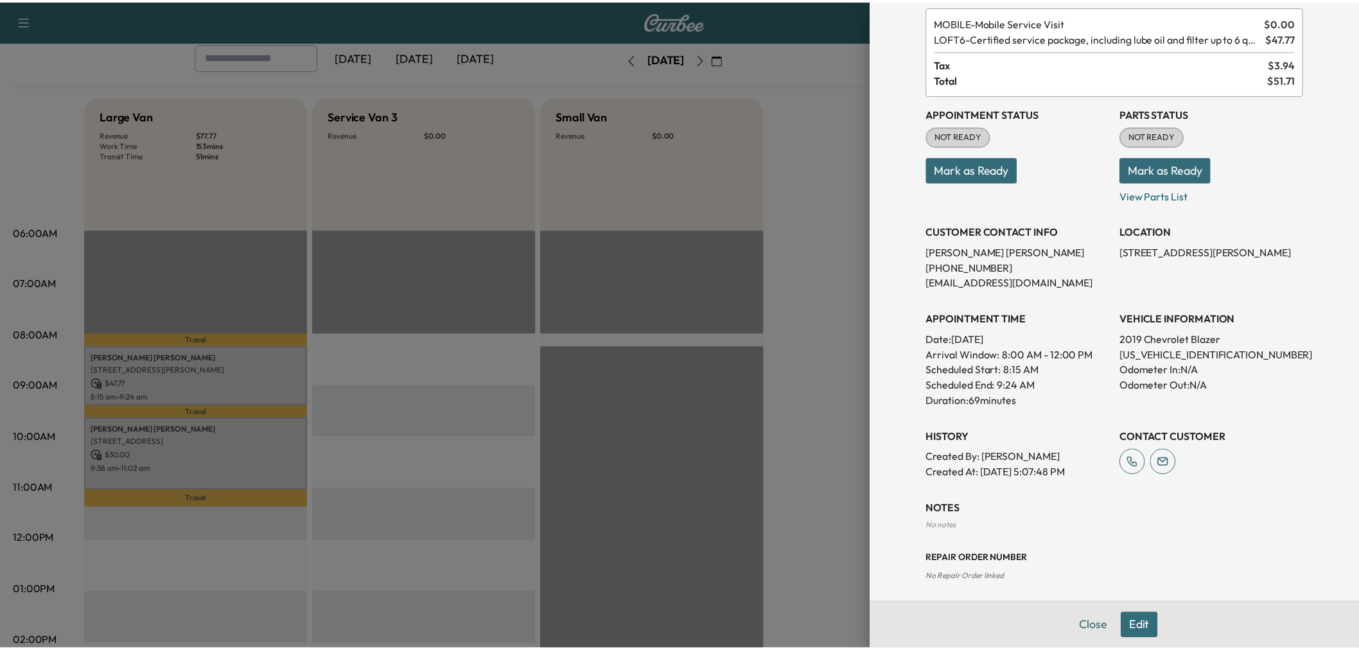
scroll to position [136, 0]
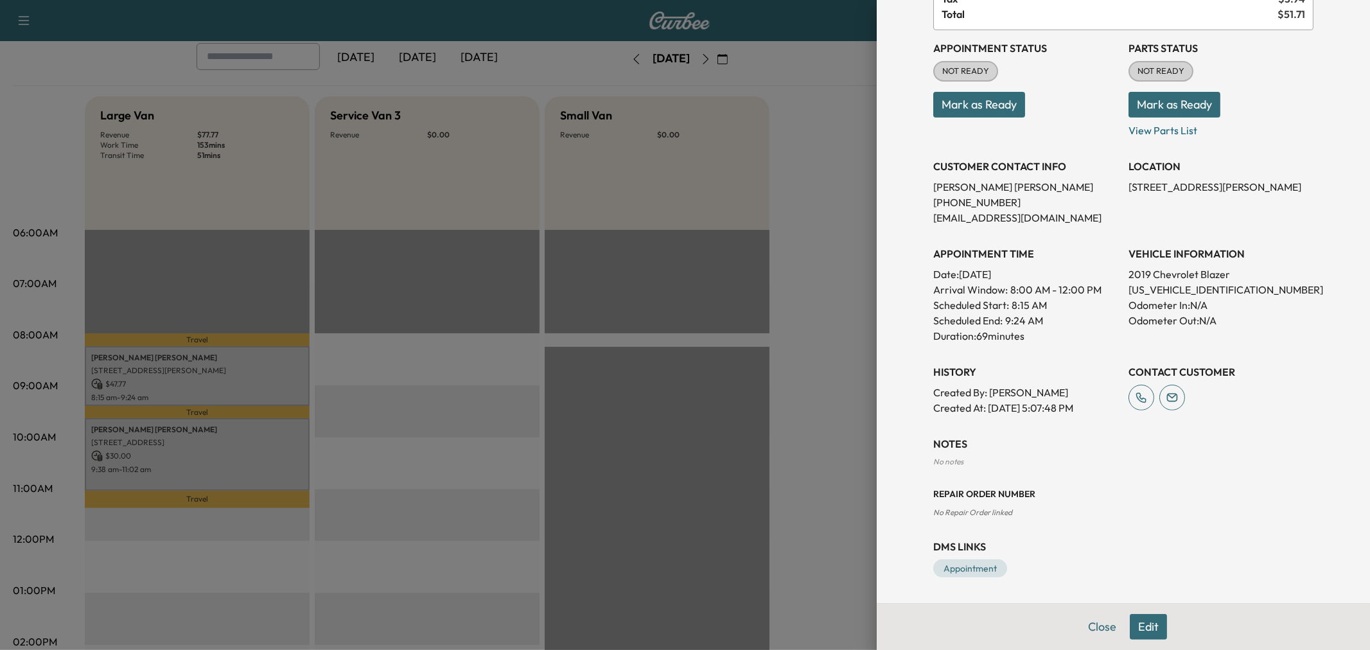
click at [279, 380] on div at bounding box center [685, 325] width 1370 height 650
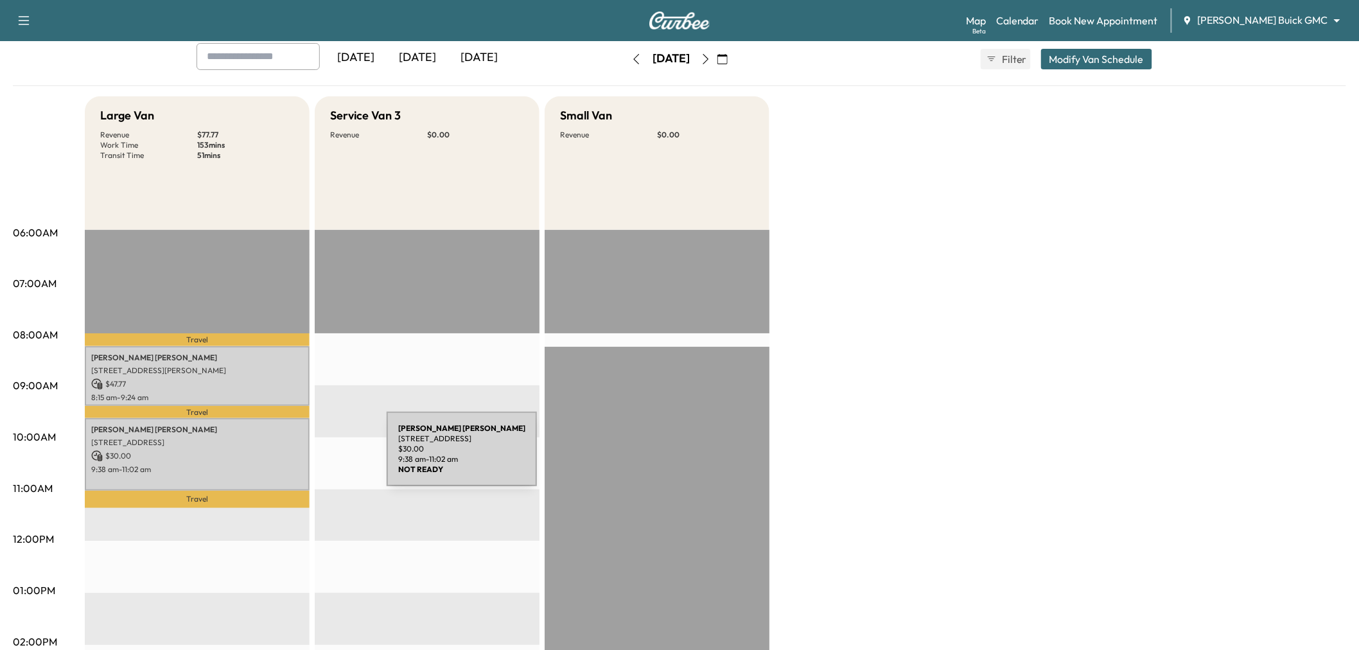
click at [290, 457] on p "$ 30.00" at bounding box center [197, 456] width 212 height 12
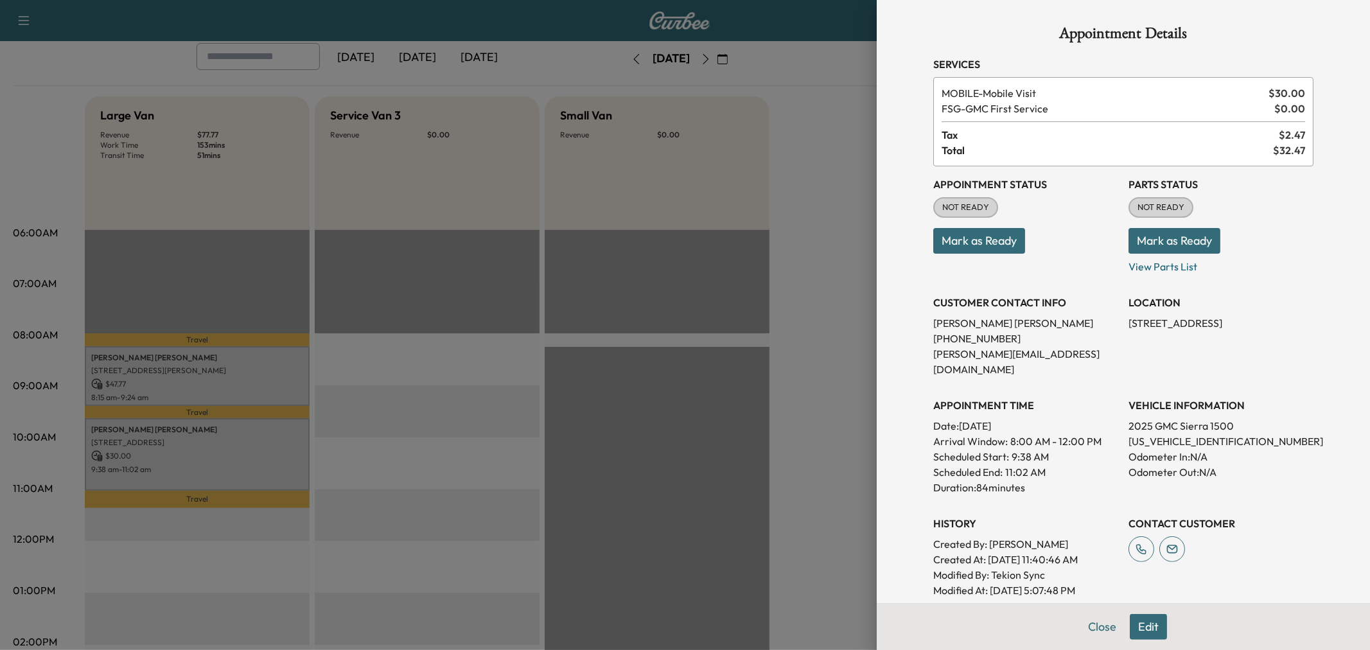
click at [216, 380] on div at bounding box center [685, 325] width 1370 height 650
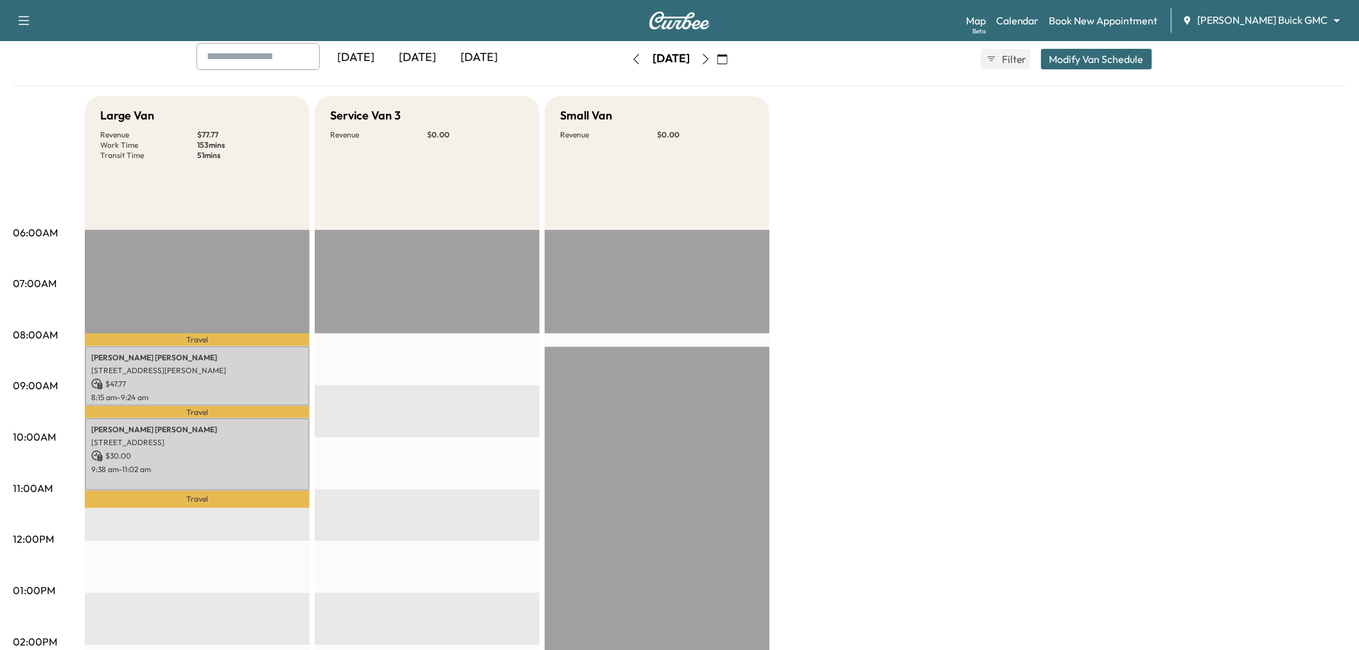
click at [421, 65] on div "[DATE]" at bounding box center [418, 58] width 62 height 30
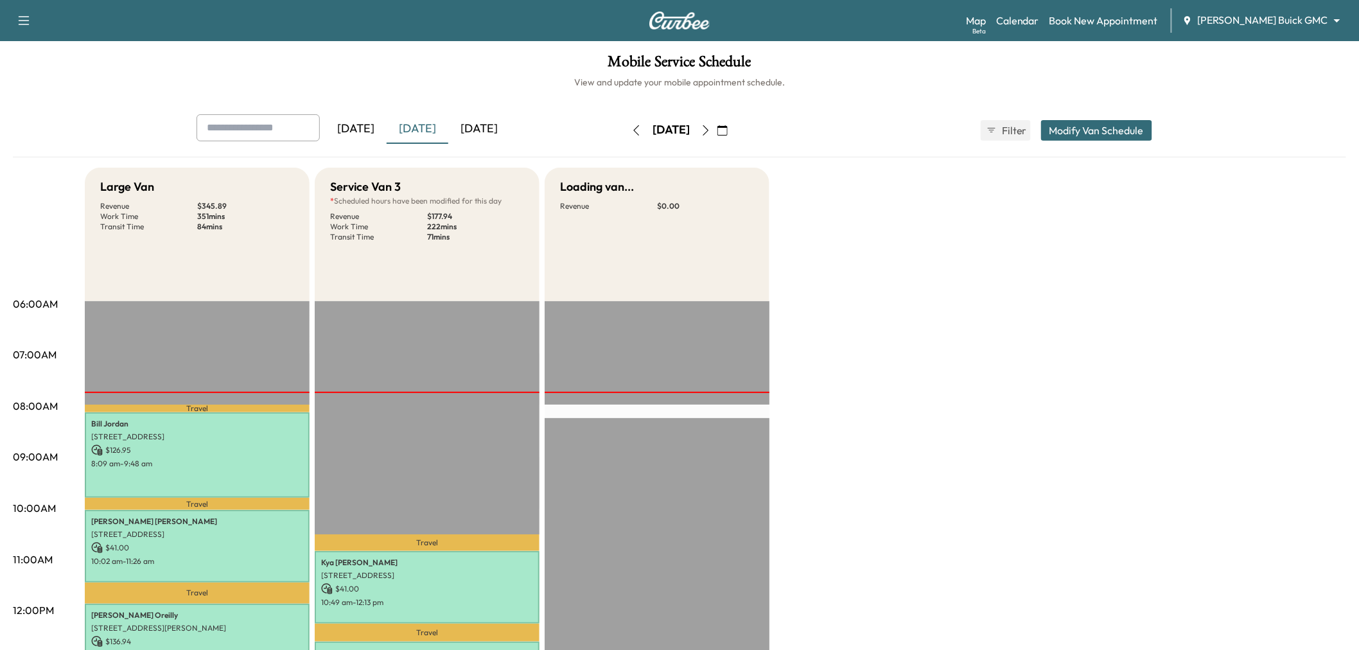
scroll to position [285, 0]
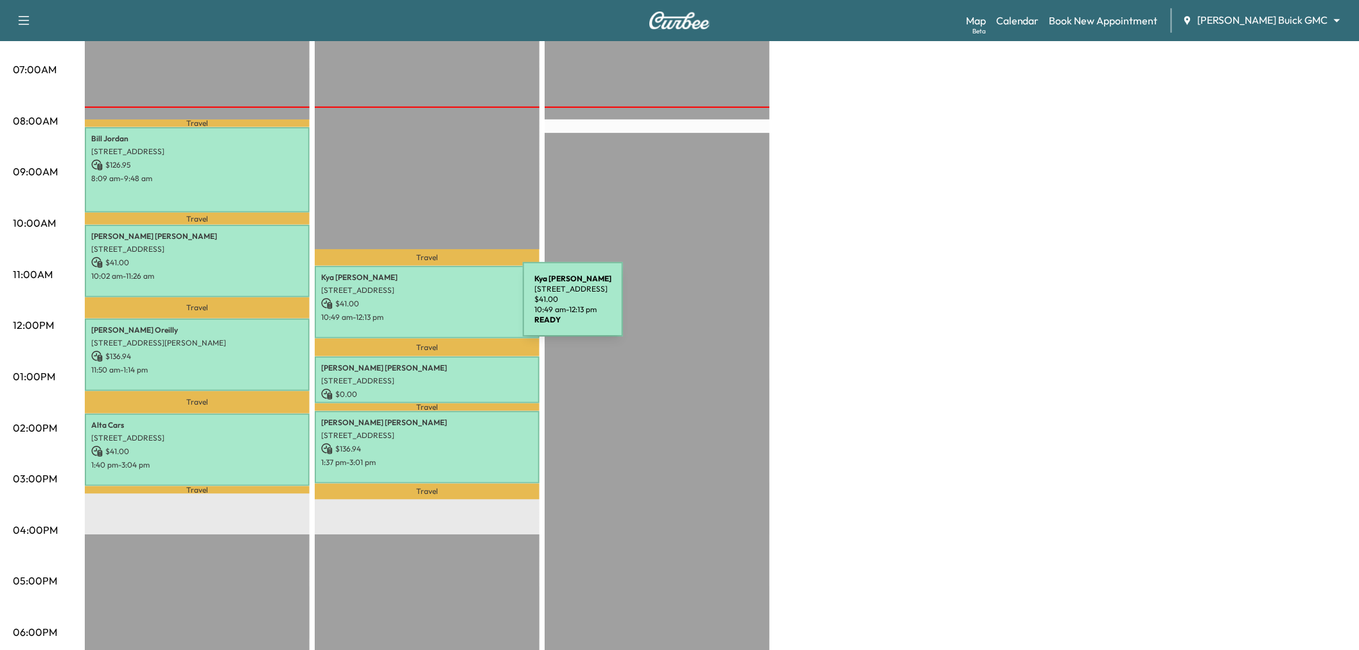
click at [448, 320] on div "Kya Shoate 327 Niki Dr, Lewisville, TX 75057, USA $ 41.00 10:49 am - 12:13 pm" at bounding box center [427, 302] width 225 height 73
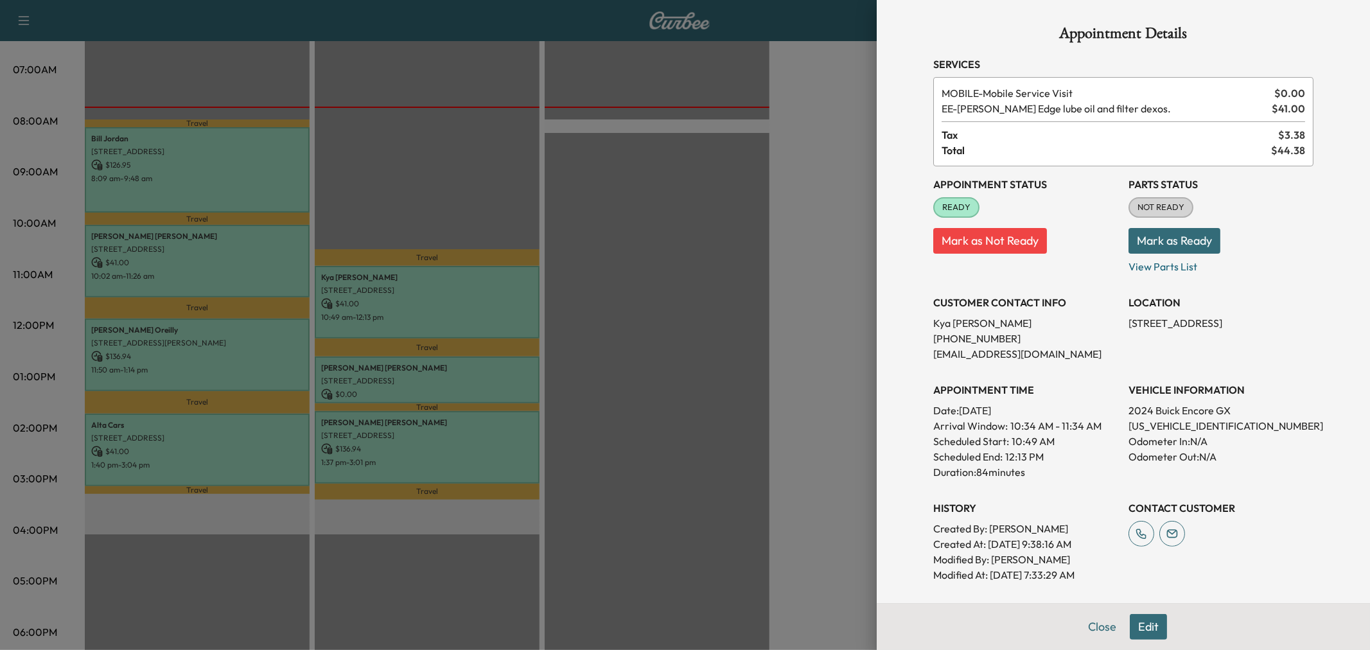
click at [455, 374] on div at bounding box center [685, 325] width 1370 height 650
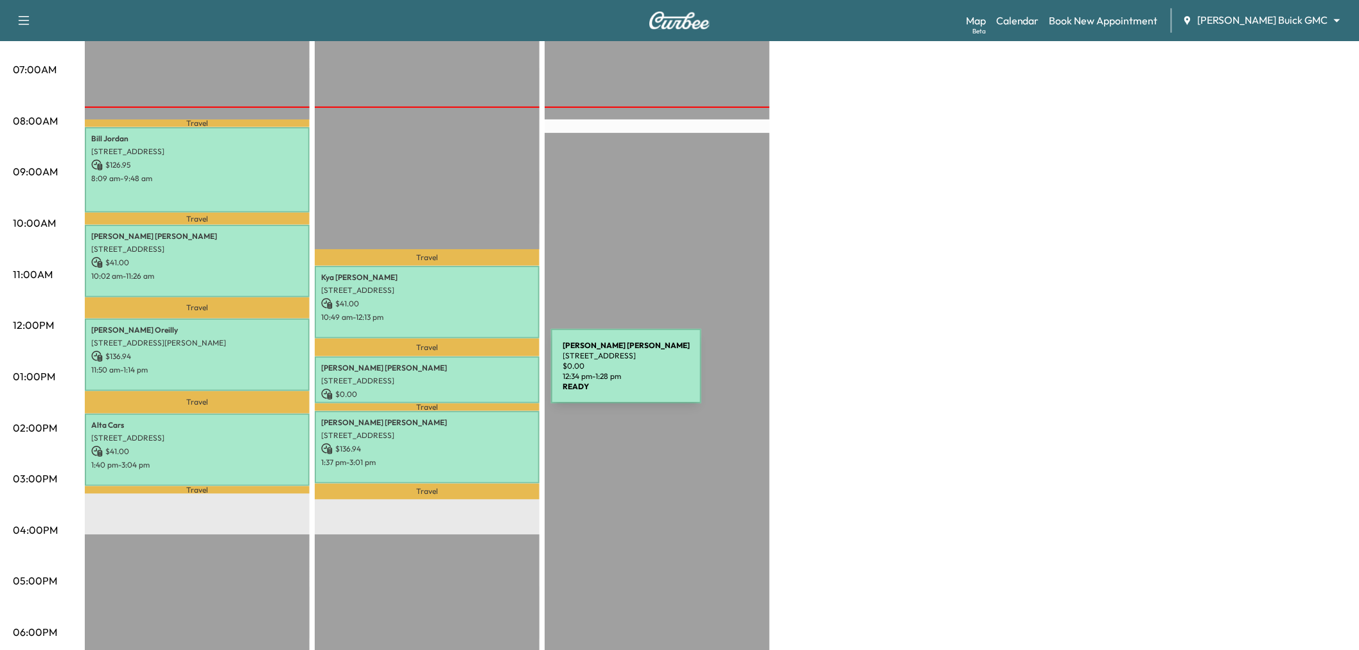
click at [455, 376] on p "6581 SILVER STREAM LN, FRISCO, TX 75036, USA" at bounding box center [427, 381] width 212 height 10
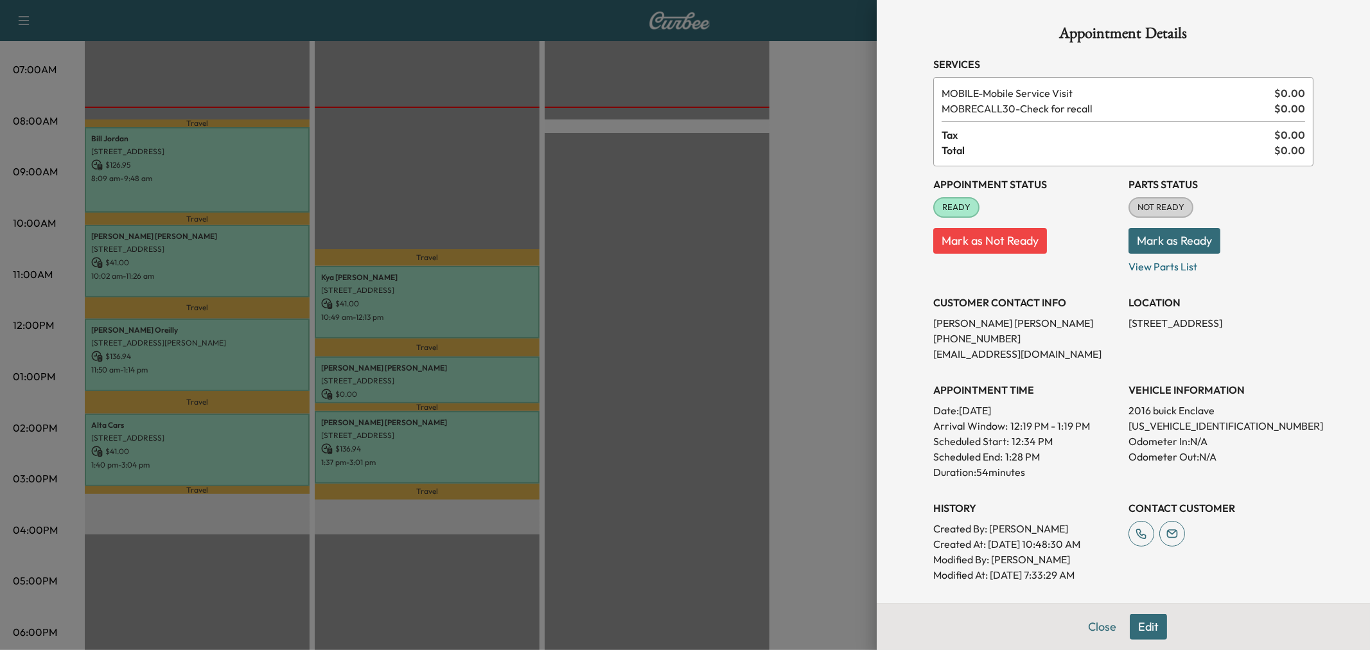
click at [455, 374] on div at bounding box center [685, 325] width 1370 height 650
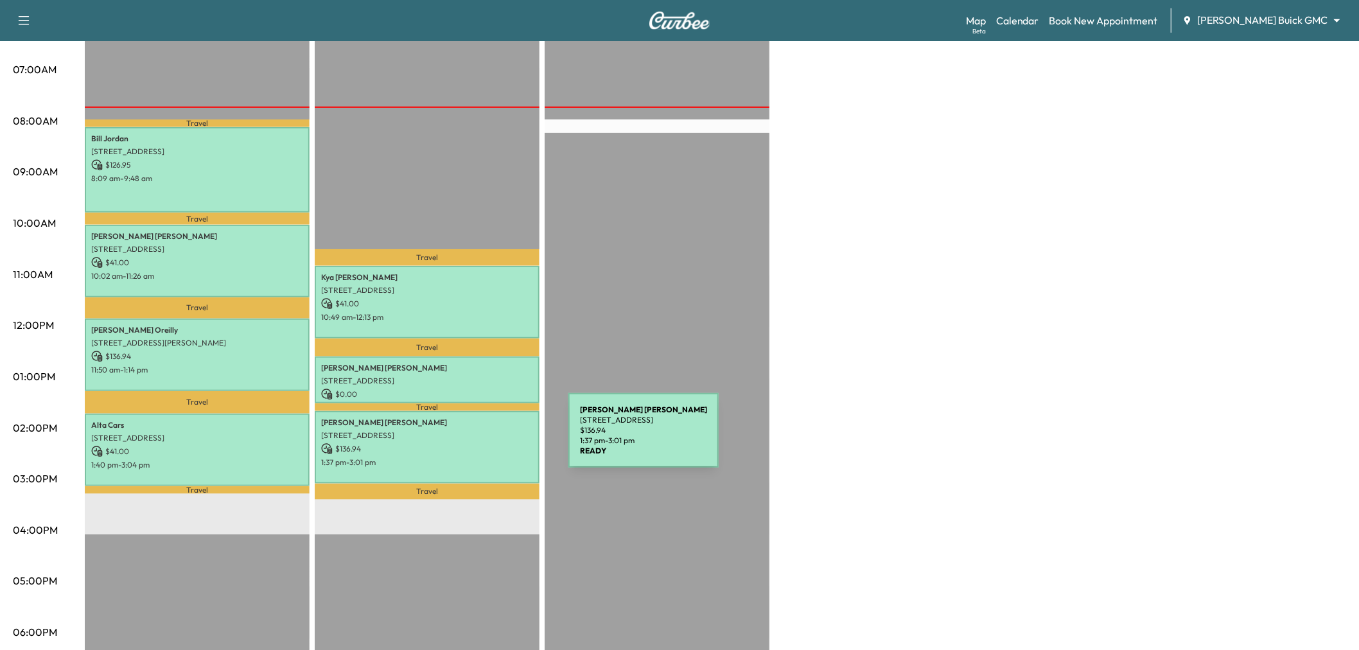
click at [472, 443] on p "$ 136.94" at bounding box center [427, 449] width 212 height 12
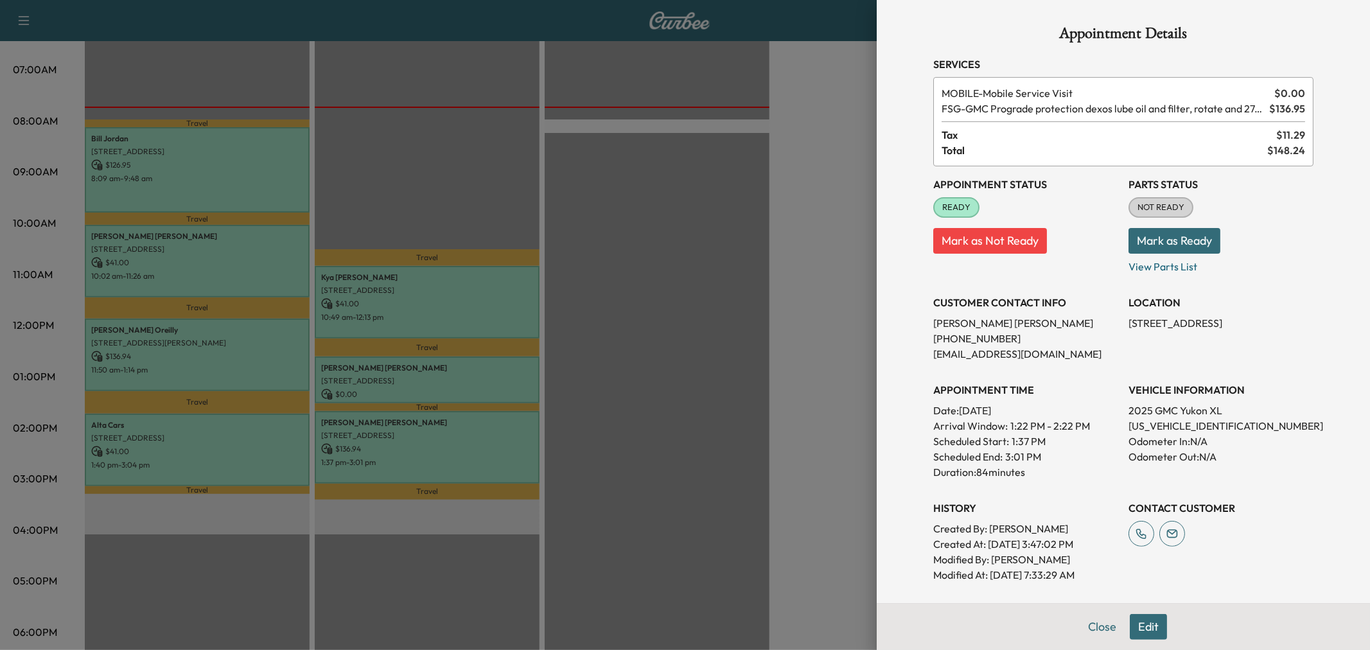
click at [451, 373] on div at bounding box center [685, 325] width 1370 height 650
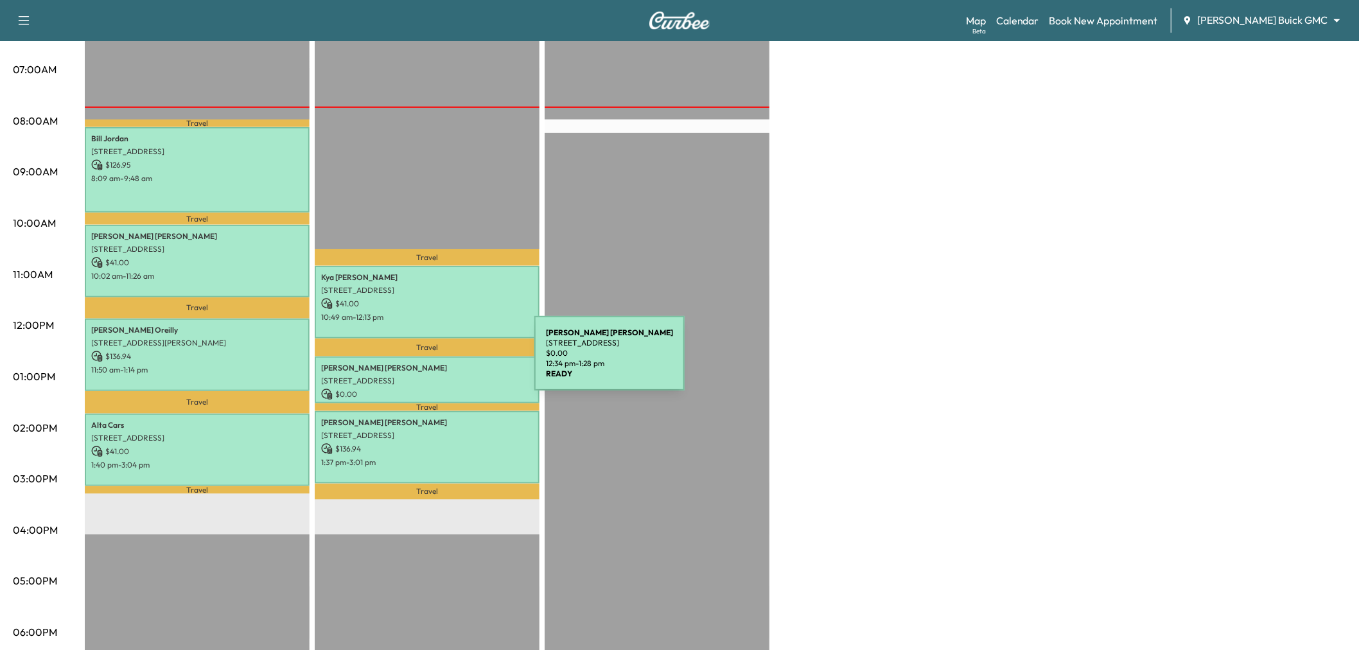
click at [438, 363] on p "Jeff Leonard" at bounding box center [427, 368] width 212 height 10
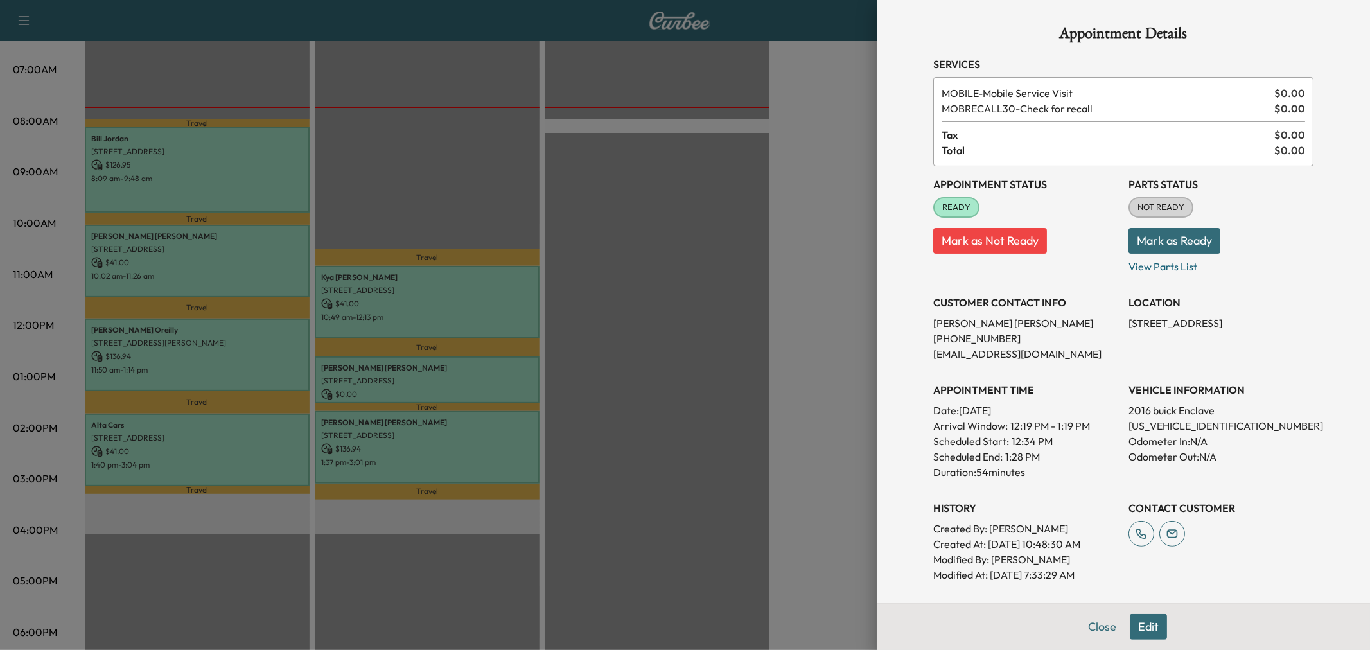
click at [412, 290] on div at bounding box center [685, 325] width 1370 height 650
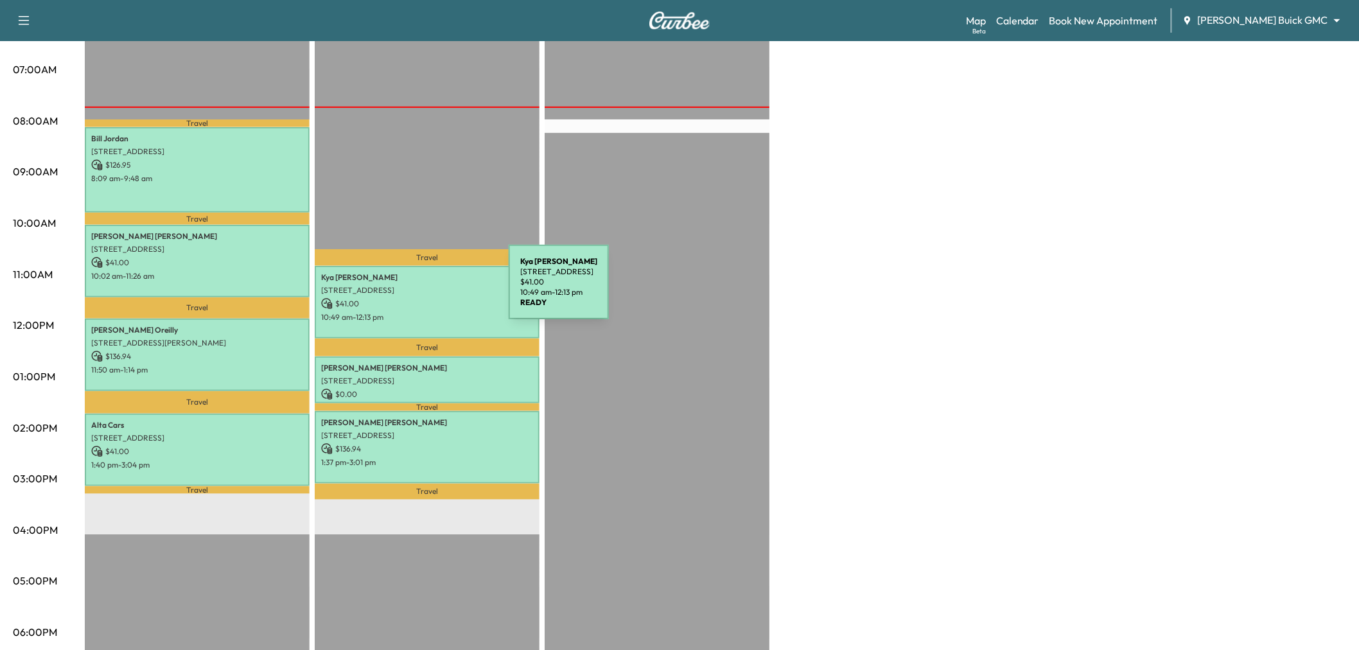
click at [412, 290] on p "327 Niki Dr, Lewisville, TX 75057, USA" at bounding box center [427, 290] width 212 height 10
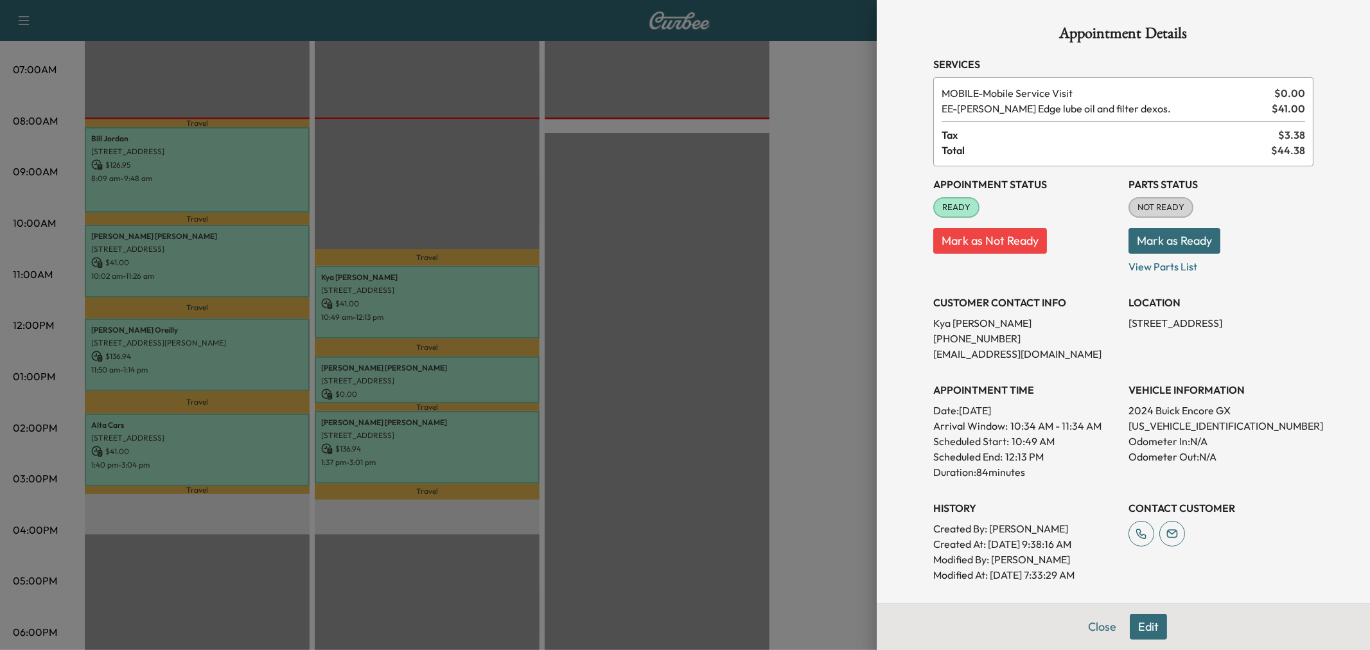
click at [730, 146] on div at bounding box center [685, 325] width 1370 height 650
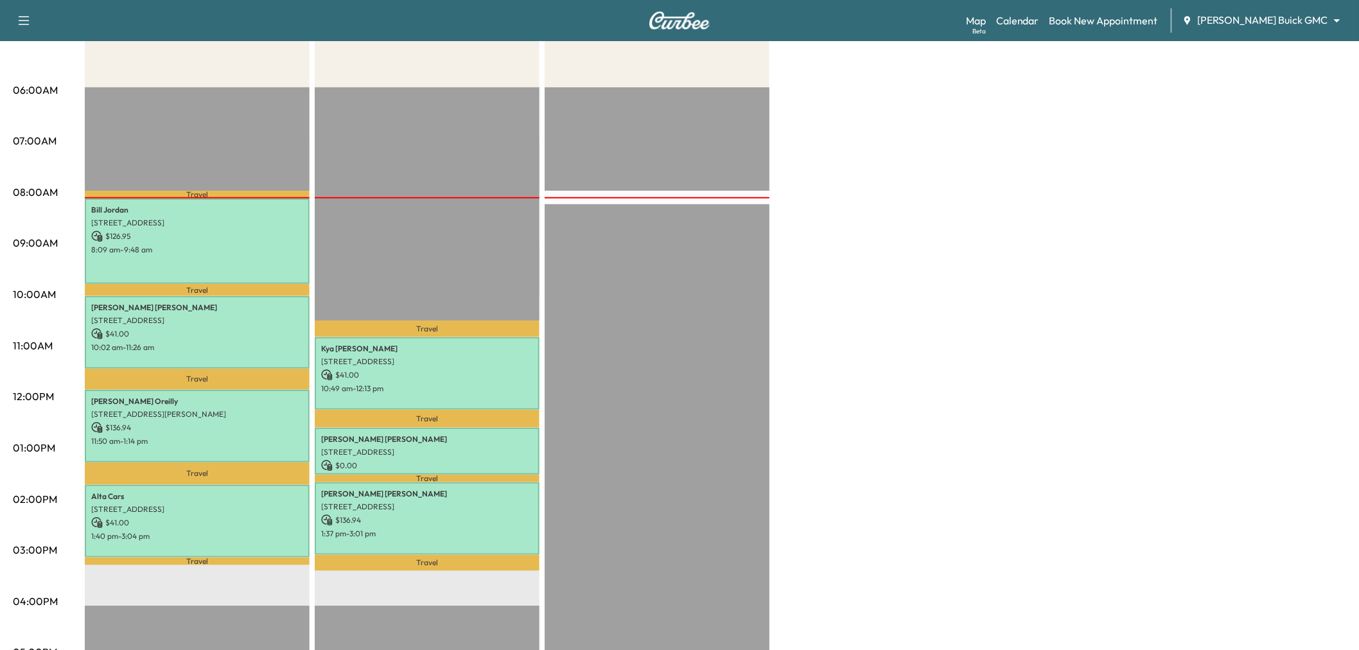
scroll to position [0, 0]
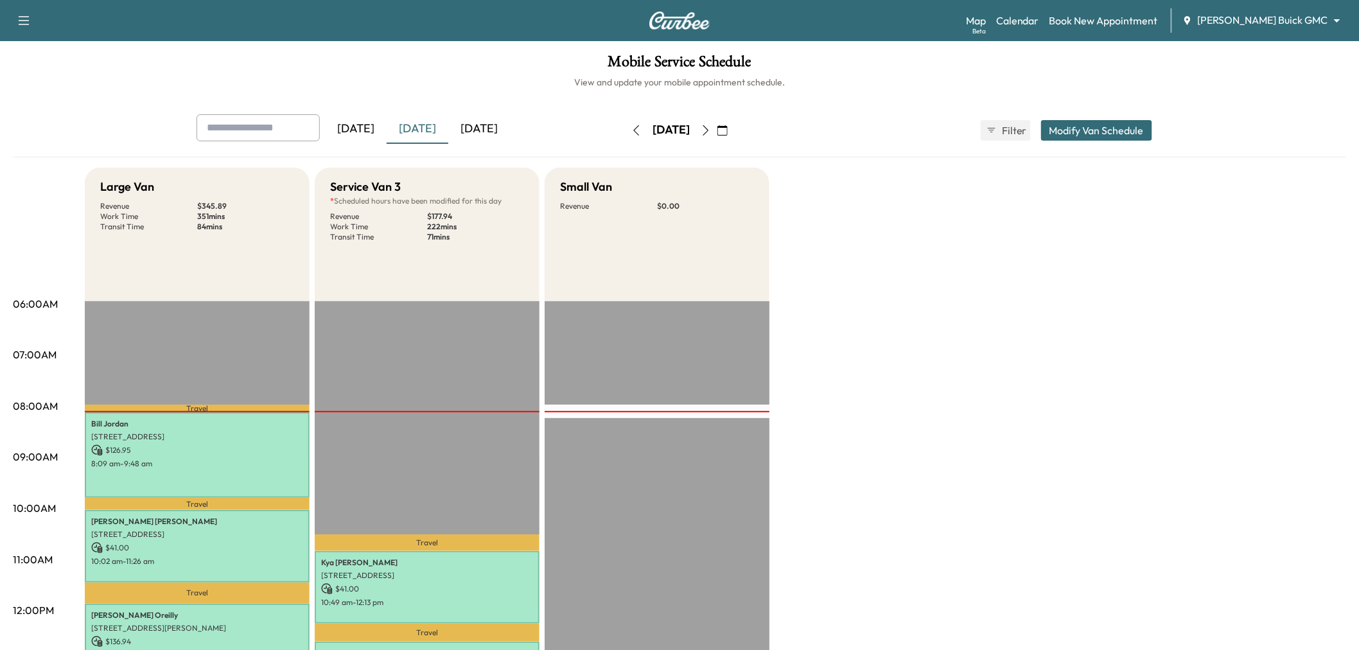
click at [709, 127] on icon "button" at bounding box center [706, 130] width 6 height 10
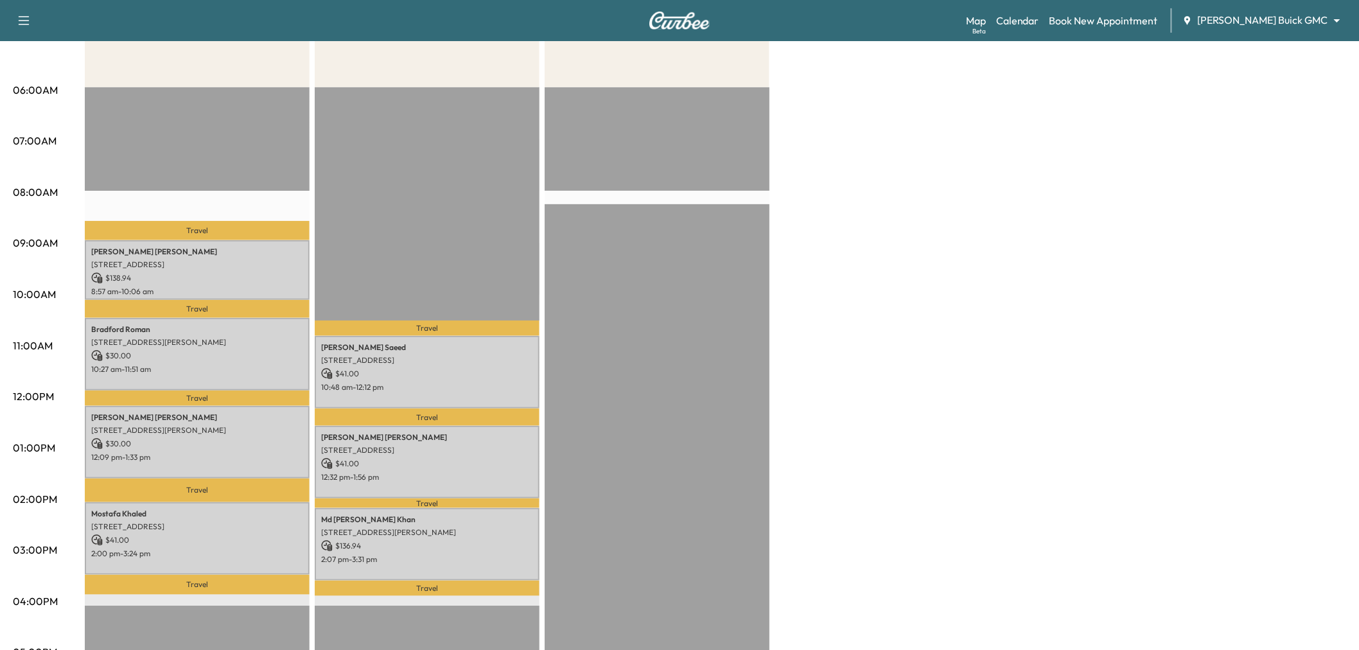
scroll to position [71, 0]
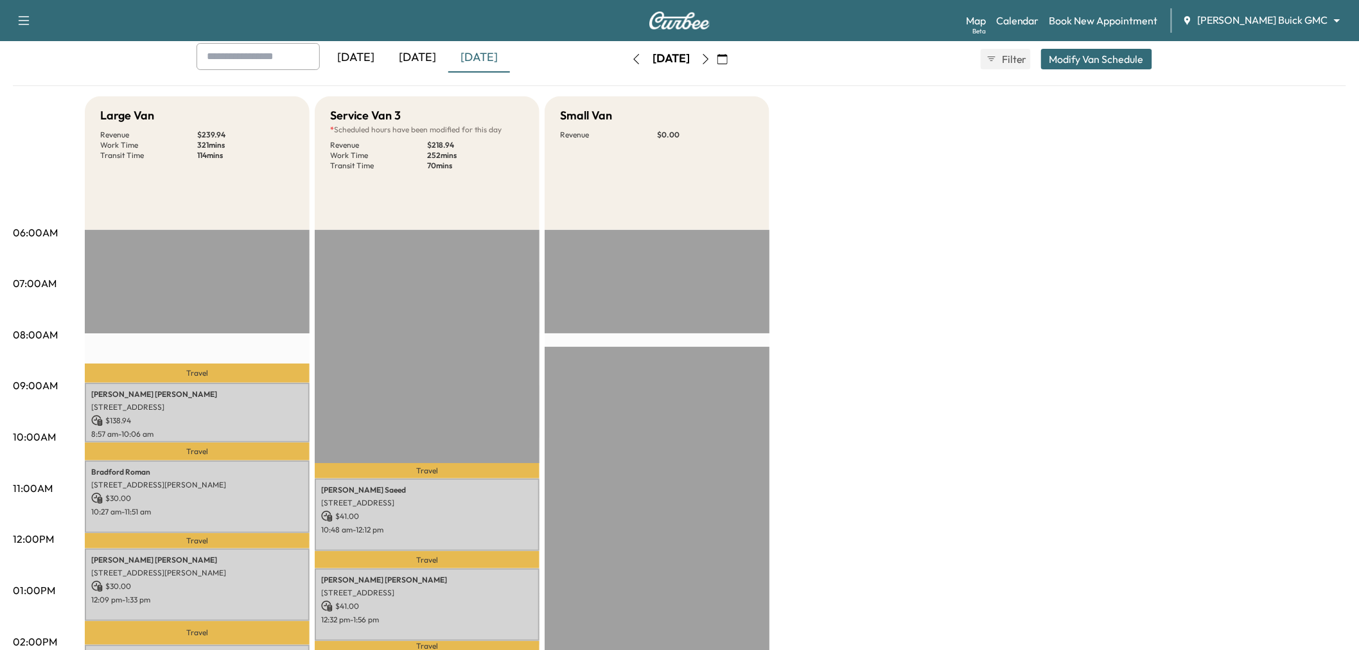
click at [728, 54] on icon "button" at bounding box center [723, 59] width 10 height 10
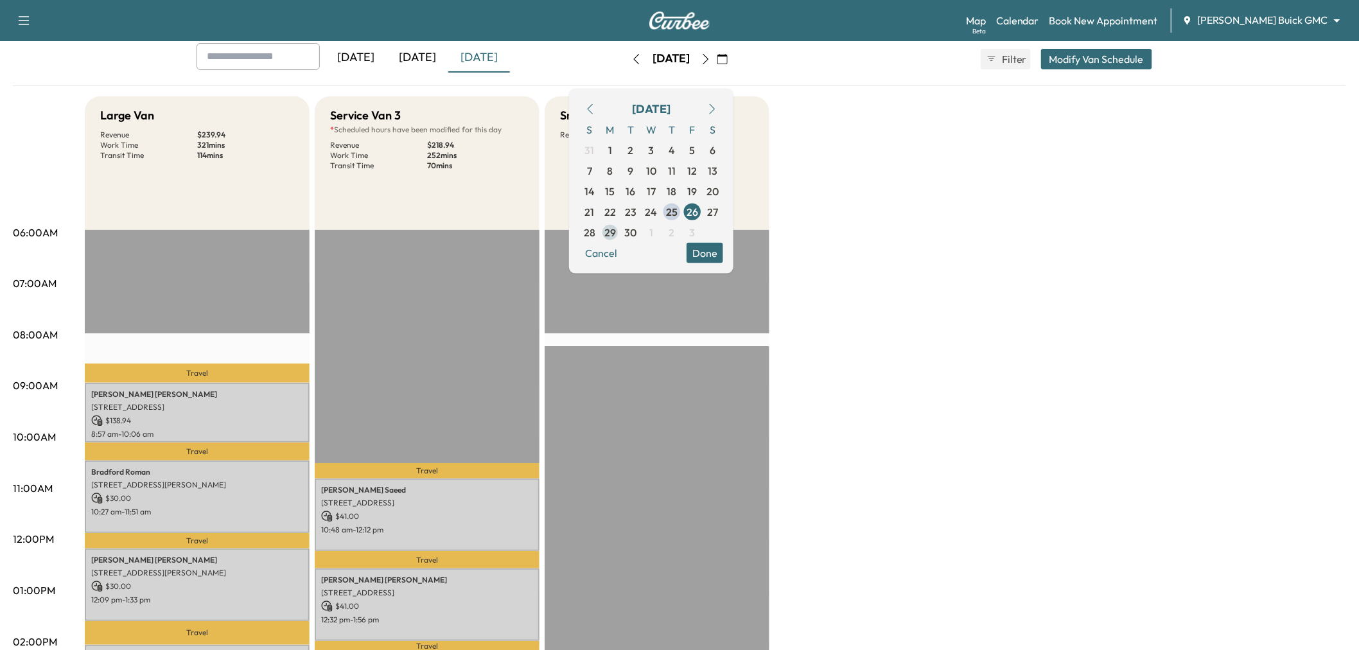
click at [621, 230] on span "29" at bounding box center [610, 232] width 21 height 21
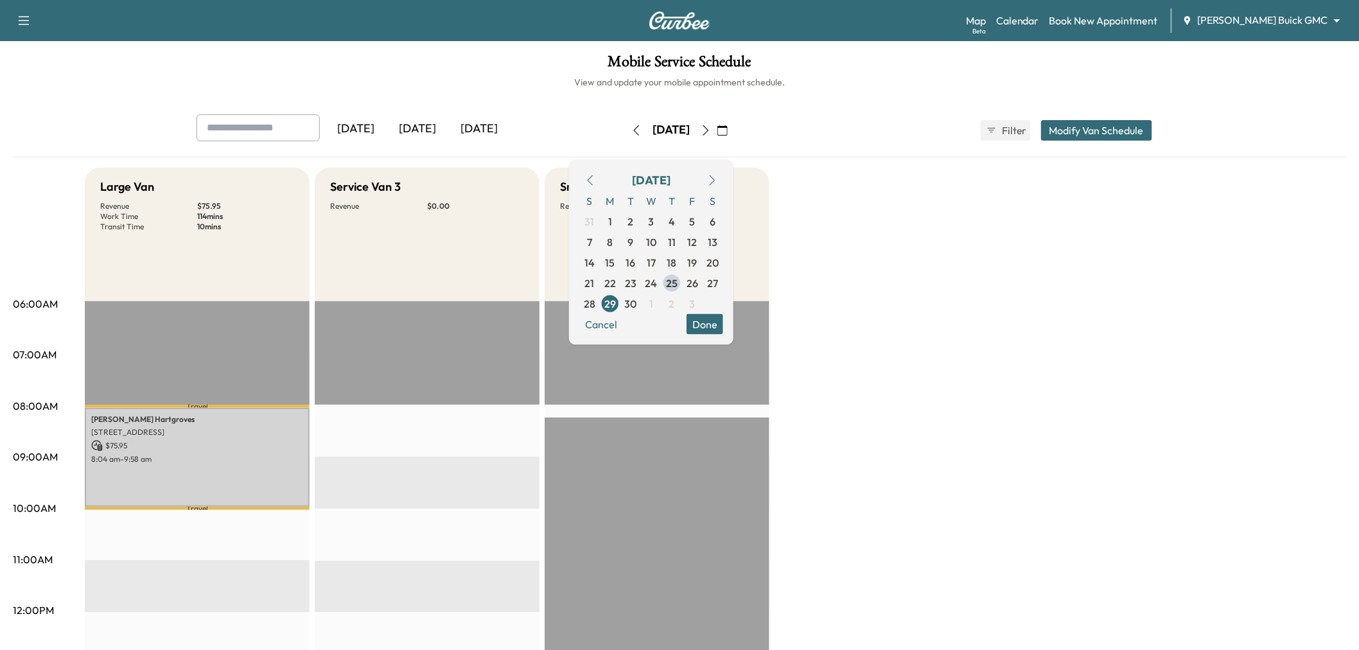
click at [723, 326] on button "Done" at bounding box center [705, 323] width 37 height 21
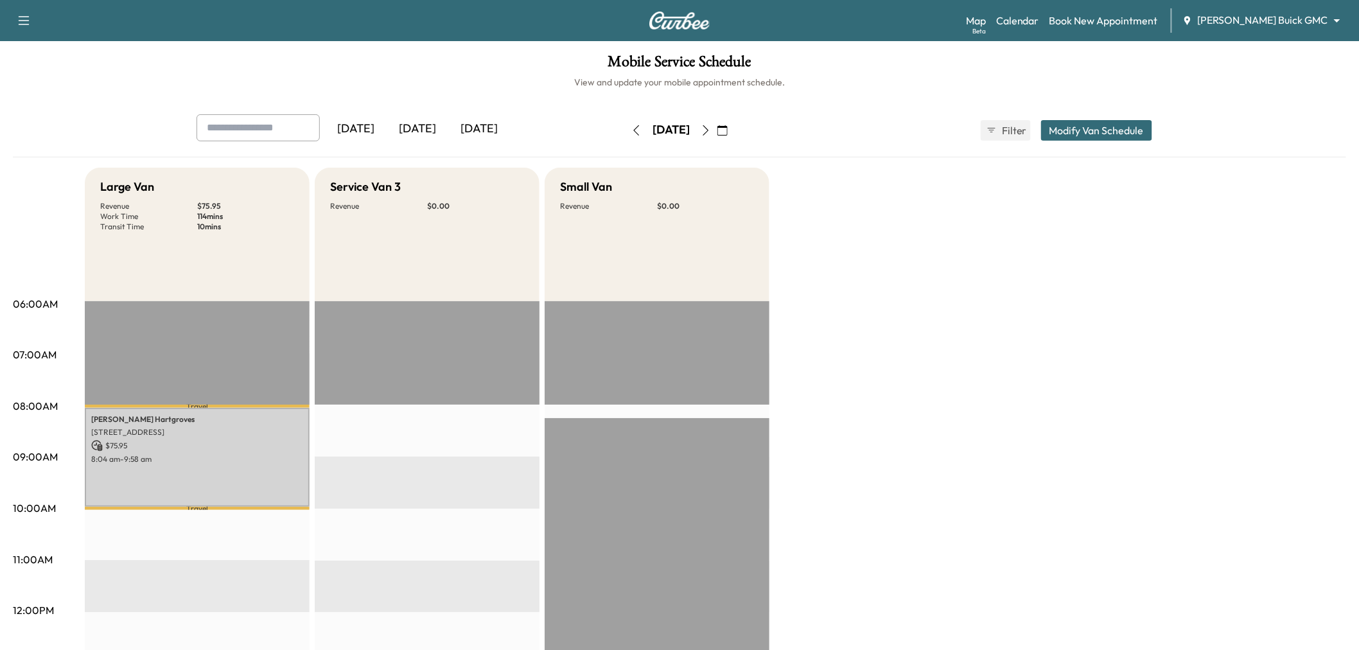
click at [1068, 118] on div "Yesterday Today Tomorrow Monday, September 29 September 2025 S M T W T F S 31 1…" at bounding box center [679, 130] width 987 height 32
click at [1070, 123] on button "Modify Van Schedule" at bounding box center [1096, 130] width 111 height 21
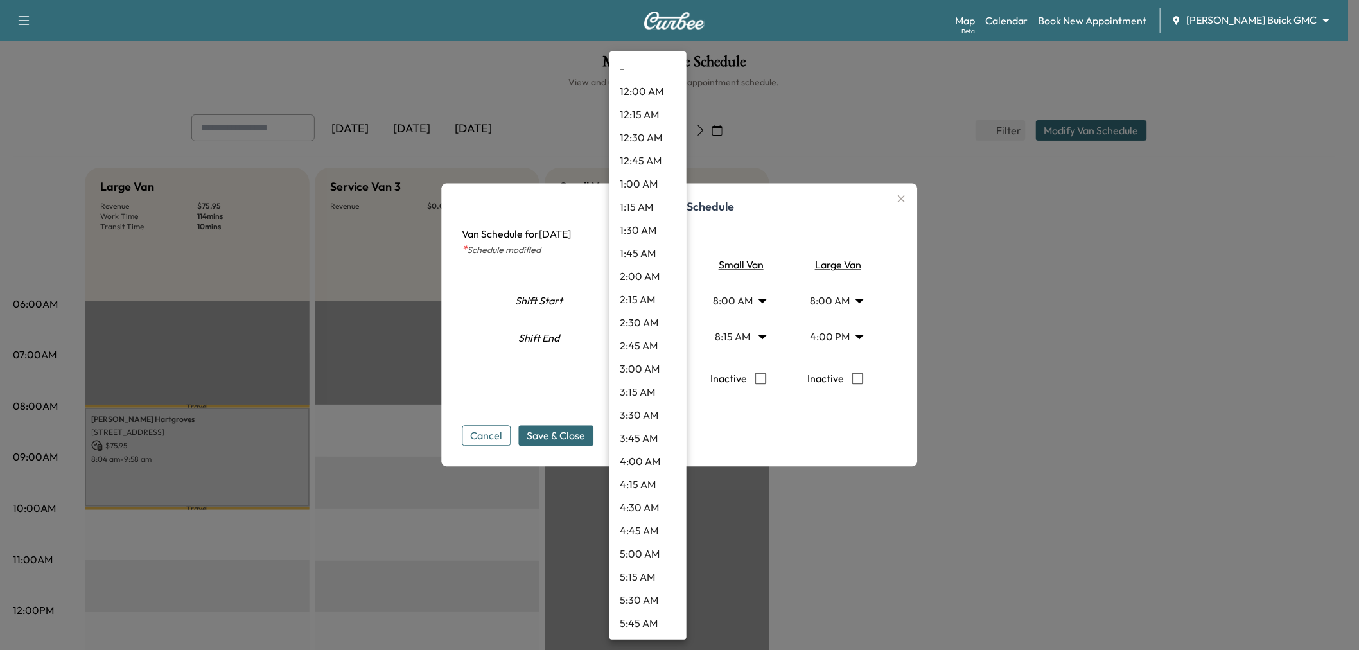
click at [648, 302] on body "Support Log Out Map Beta Calendar Book New Appointment Ewing Buick GMC ********…" at bounding box center [679, 325] width 1359 height 650
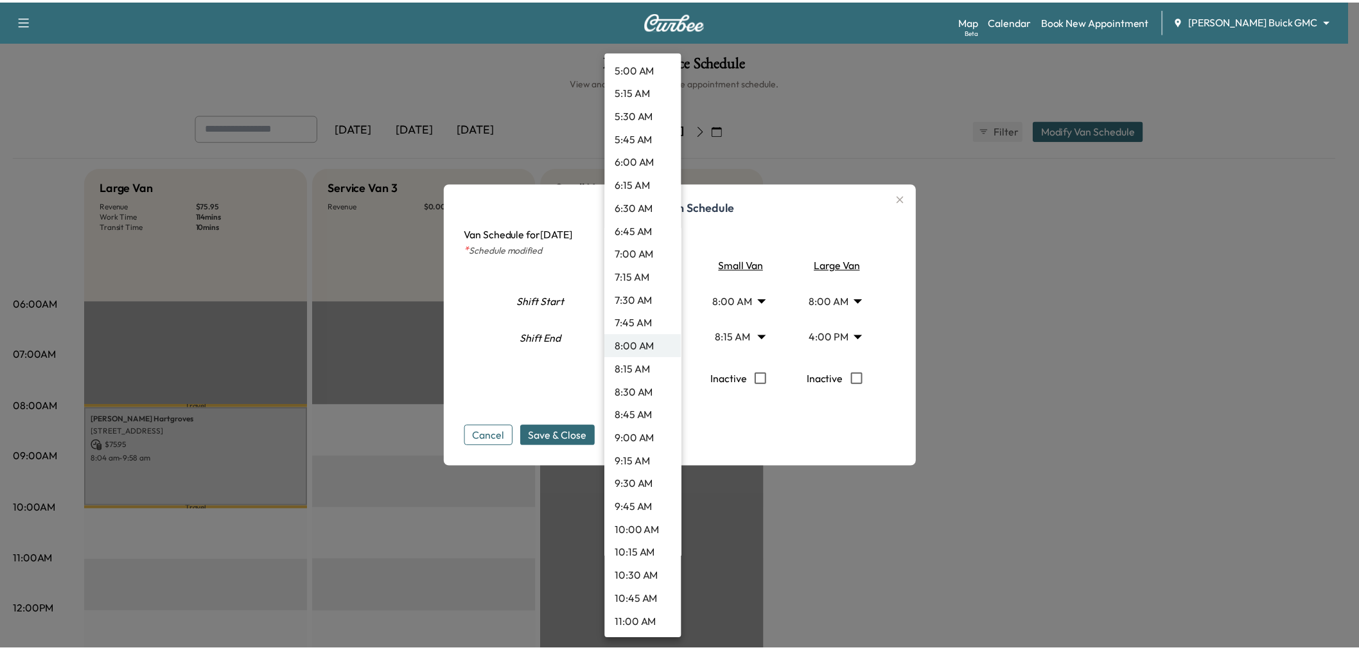
scroll to position [556, 0]
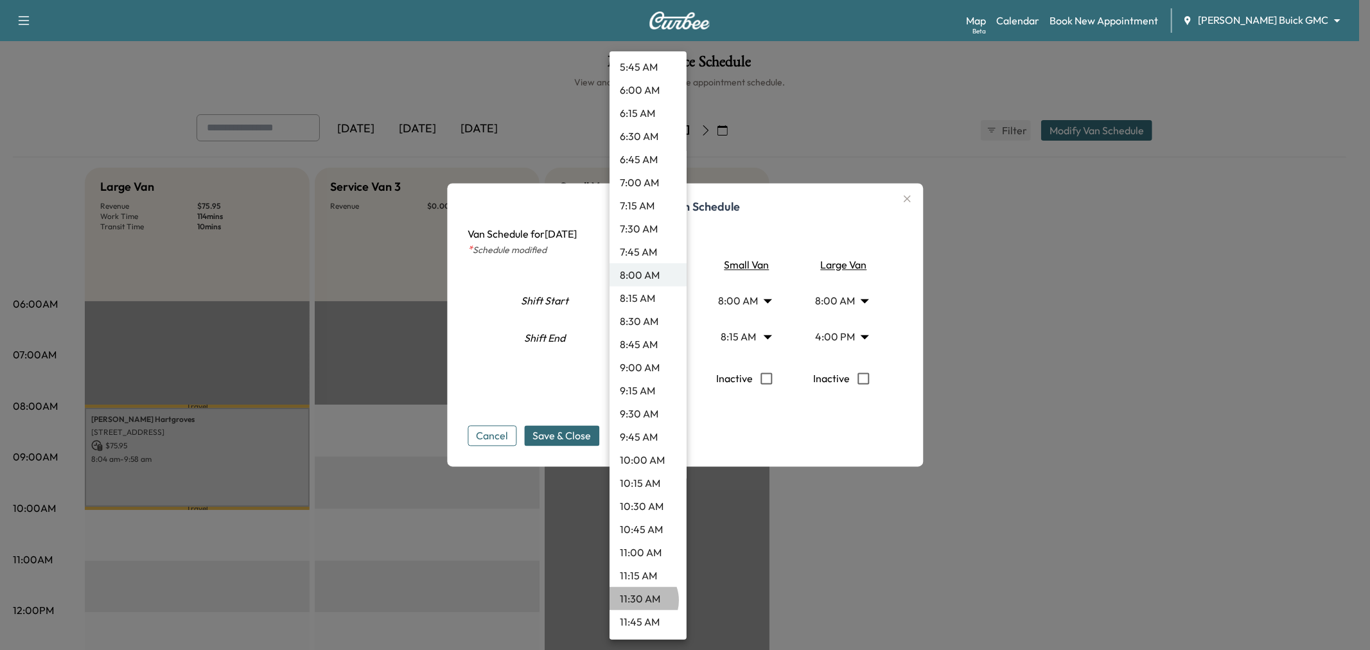
click at [637, 600] on li "11:30 AM" at bounding box center [648, 598] width 77 height 23
type input "****"
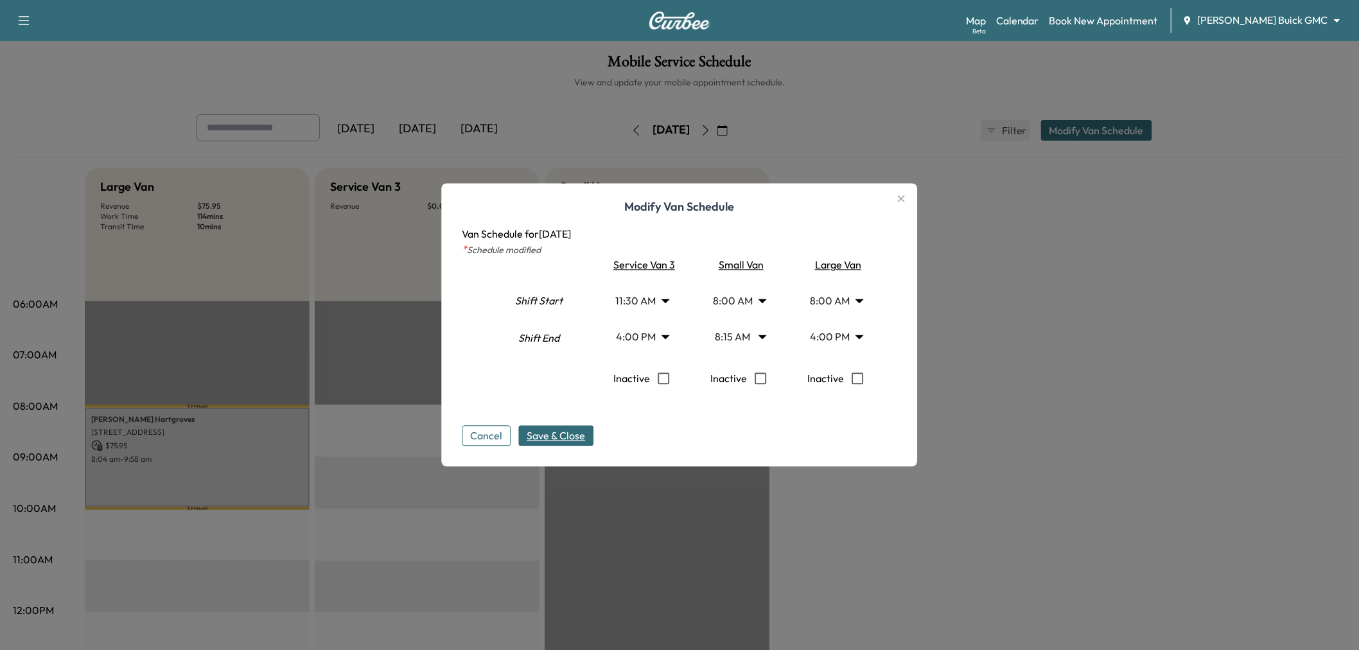
click at [568, 432] on span "Save & Close" at bounding box center [556, 435] width 58 height 15
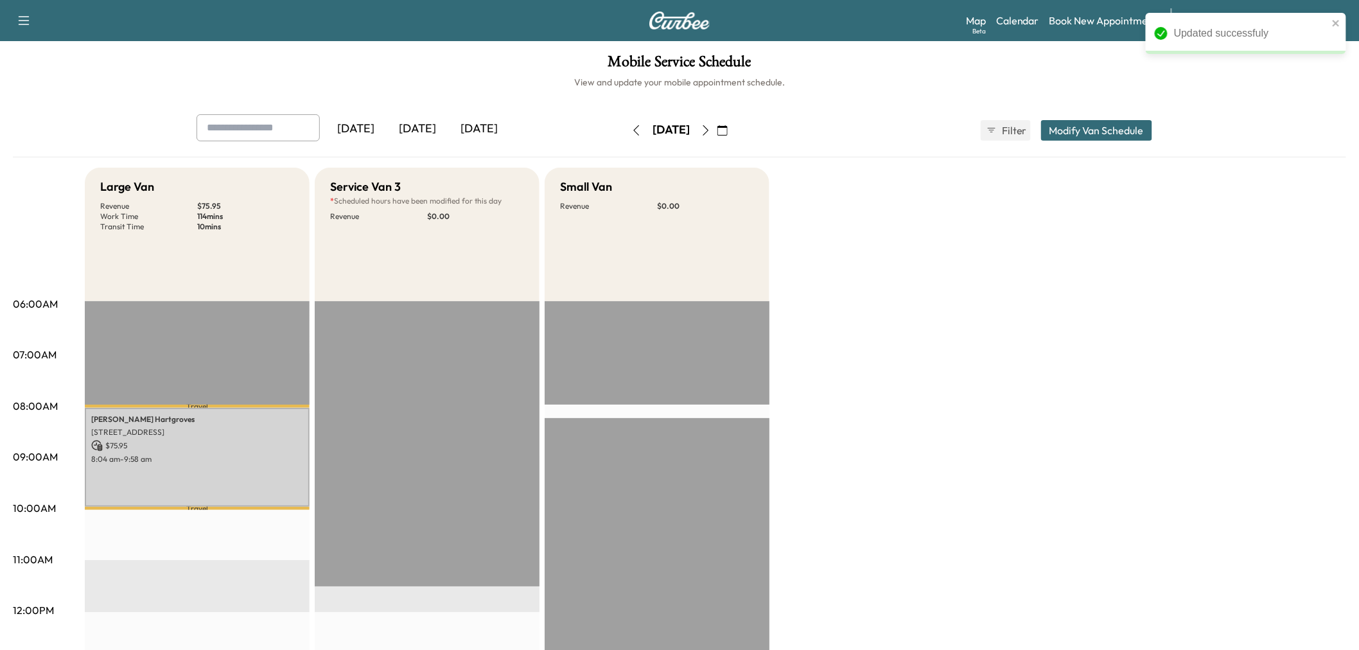
click at [881, 302] on div "Large Van Revenue $ 75.95 Work Time 114 mins Transit Time 10 mins Travel Jacob …" at bounding box center [716, 650] width 1262 height 964
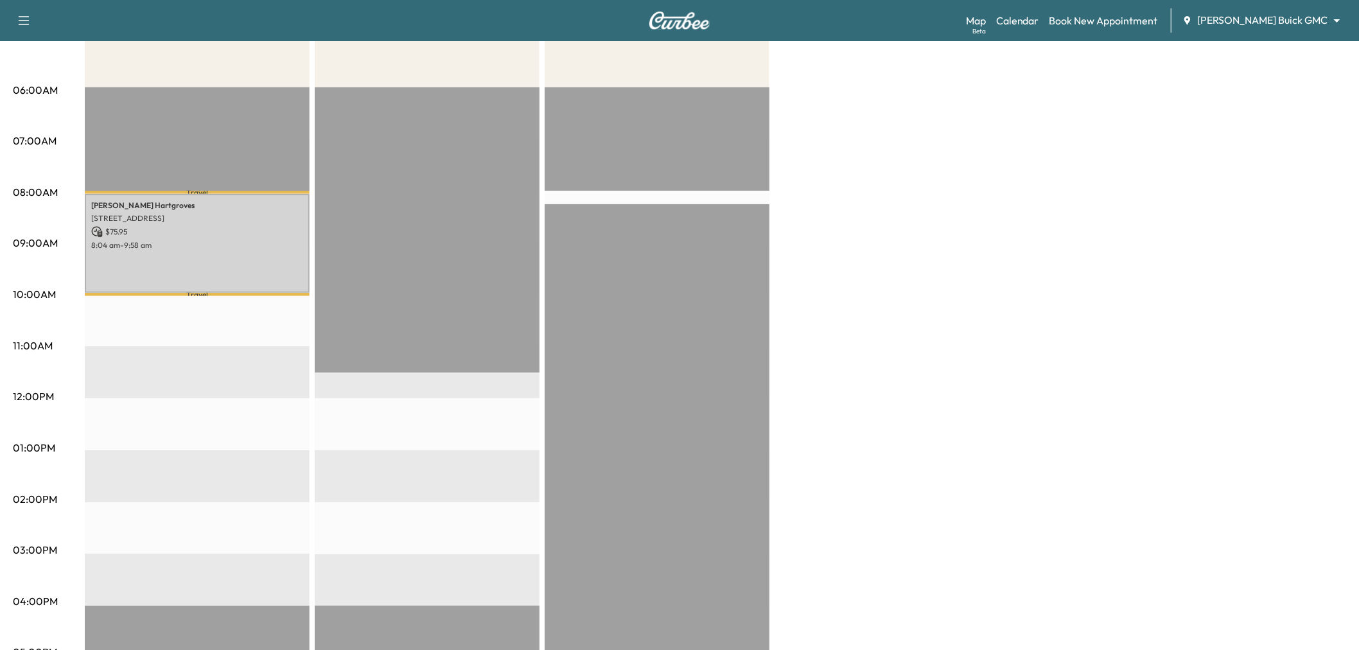
scroll to position [0, 0]
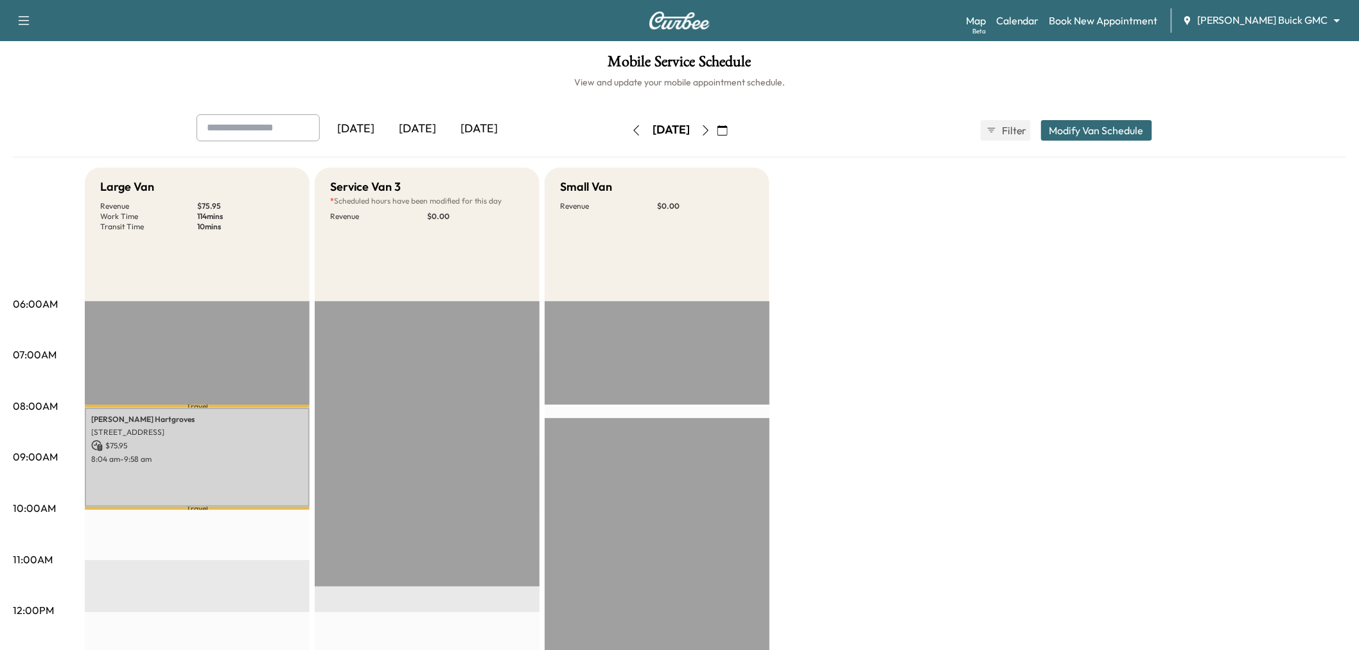
click at [431, 129] on div "[DATE]" at bounding box center [418, 129] width 62 height 30
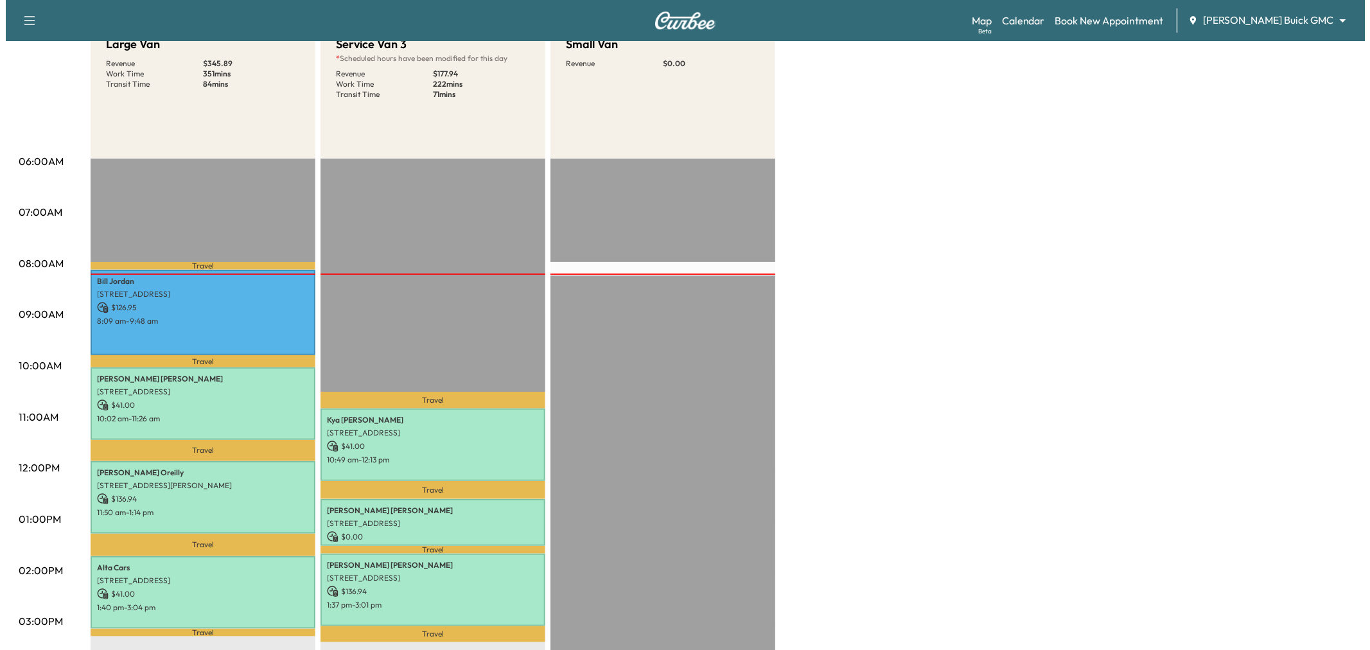
scroll to position [71, 0]
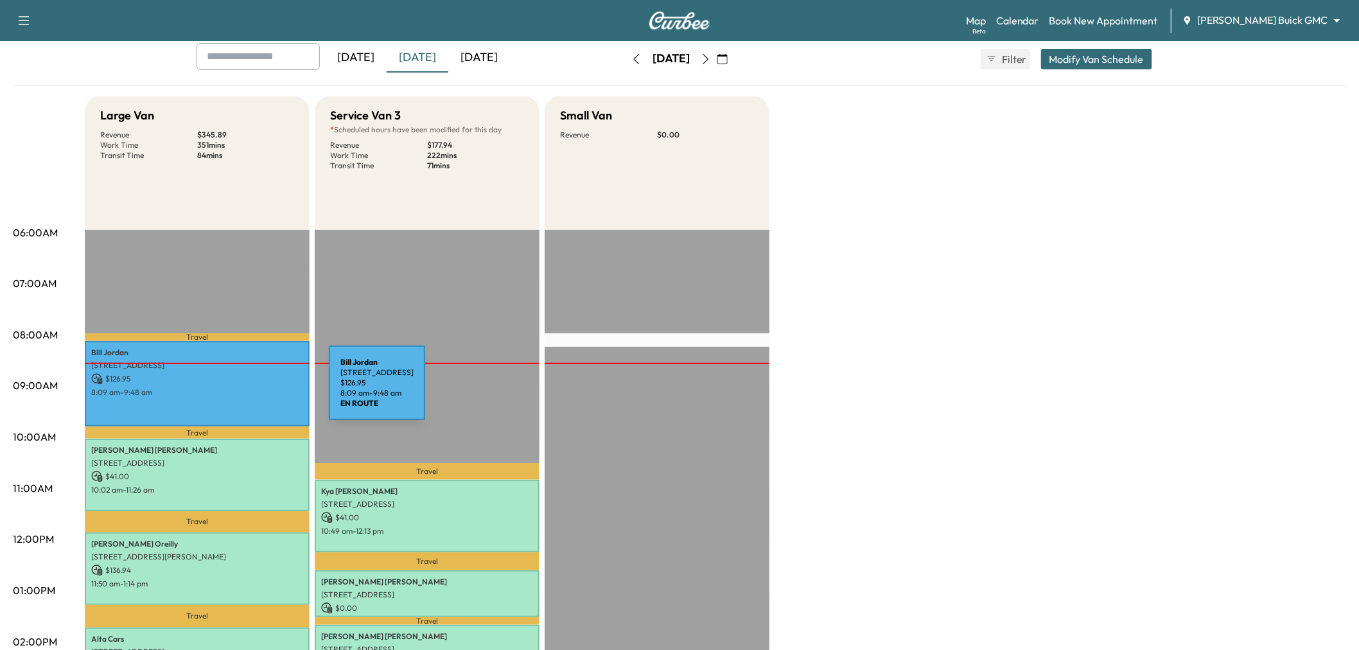
click at [233, 391] on p "8:09 am - 9:48 am" at bounding box center [197, 392] width 212 height 10
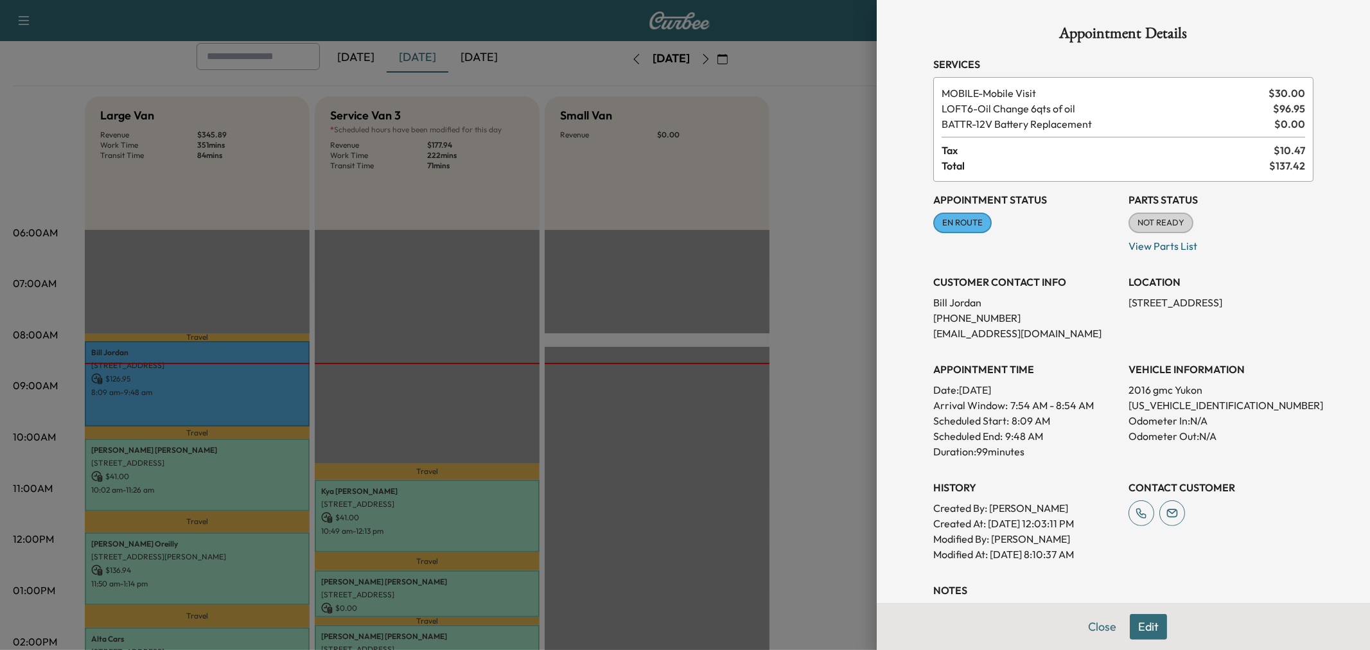
click at [809, 252] on div at bounding box center [685, 325] width 1370 height 650
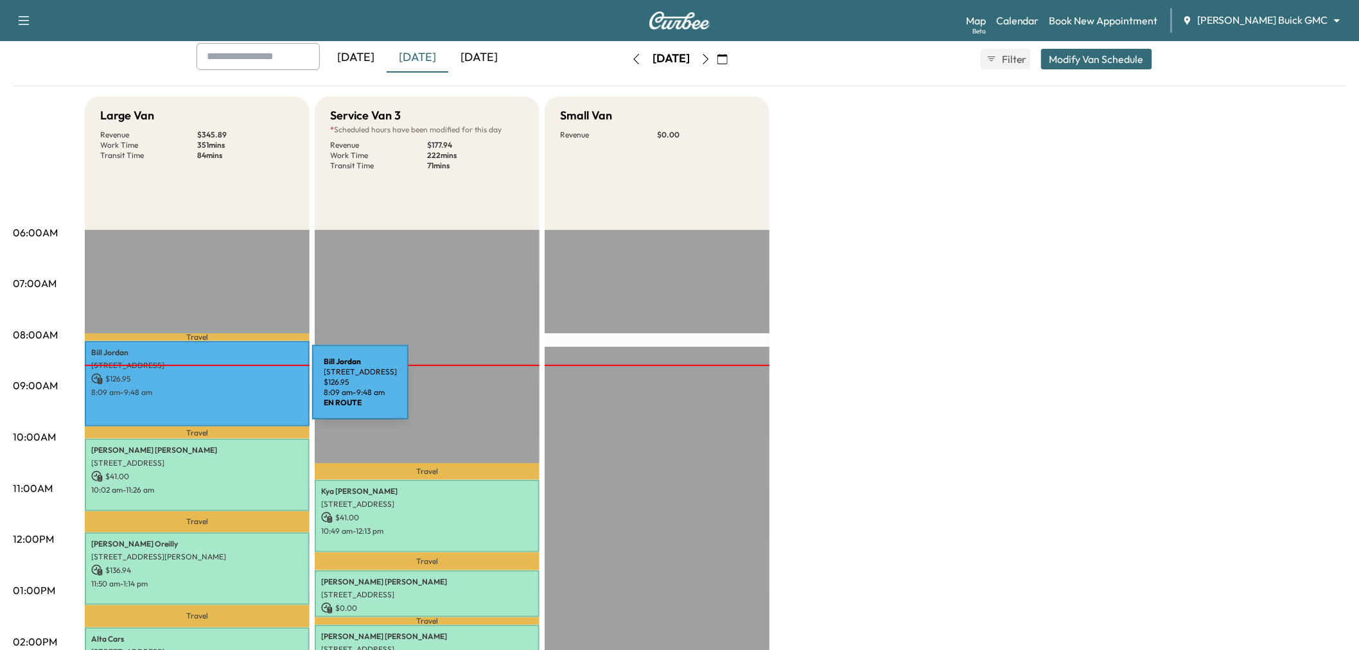
click at [215, 387] on p "8:09 am - 9:48 am" at bounding box center [197, 392] width 212 height 10
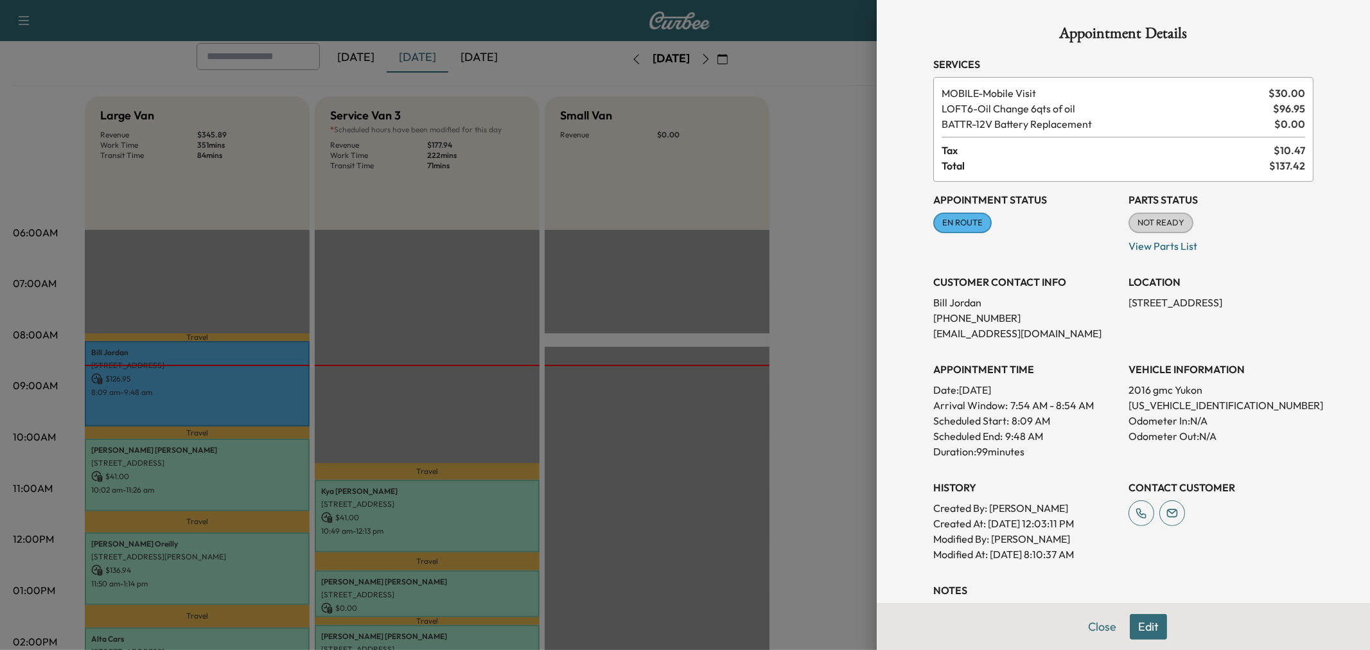
click at [1159, 301] on p "4645 Ainsley Dr, Plano, TX 75024, USA" at bounding box center [1221, 302] width 185 height 15
copy p "4645 Ainsley Dr, Plano, TX 75024, USA"
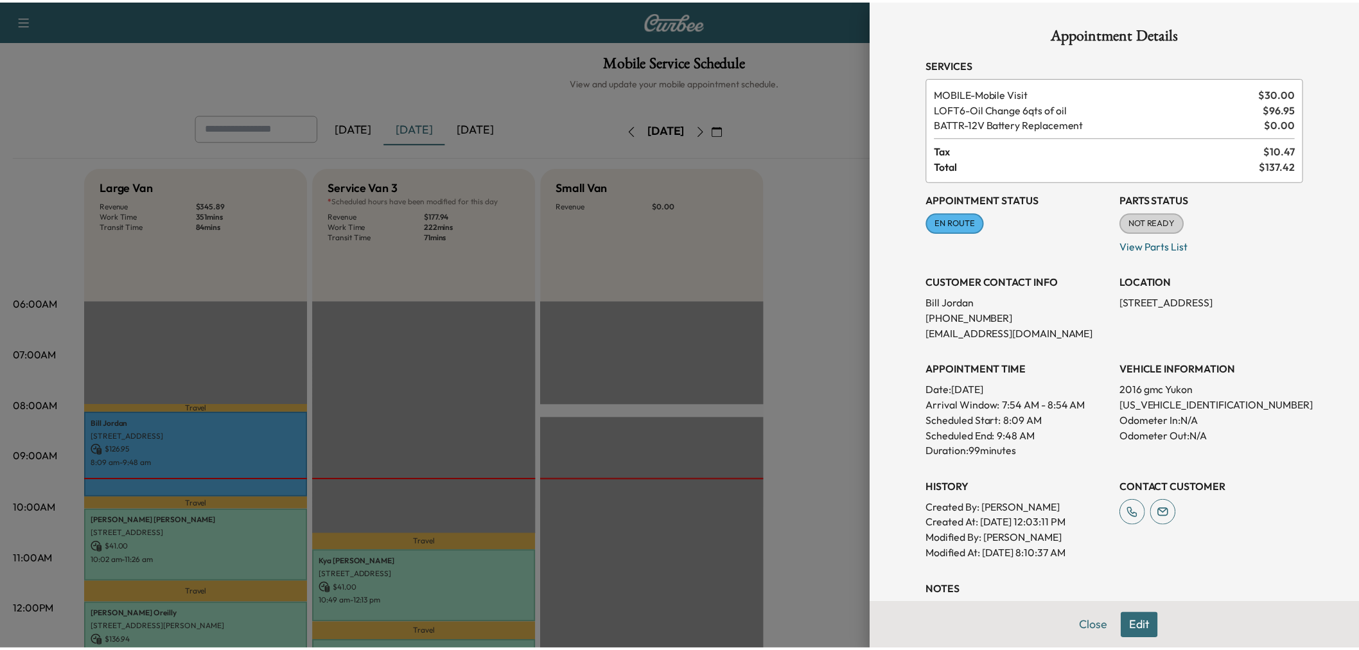
scroll to position [71, 0]
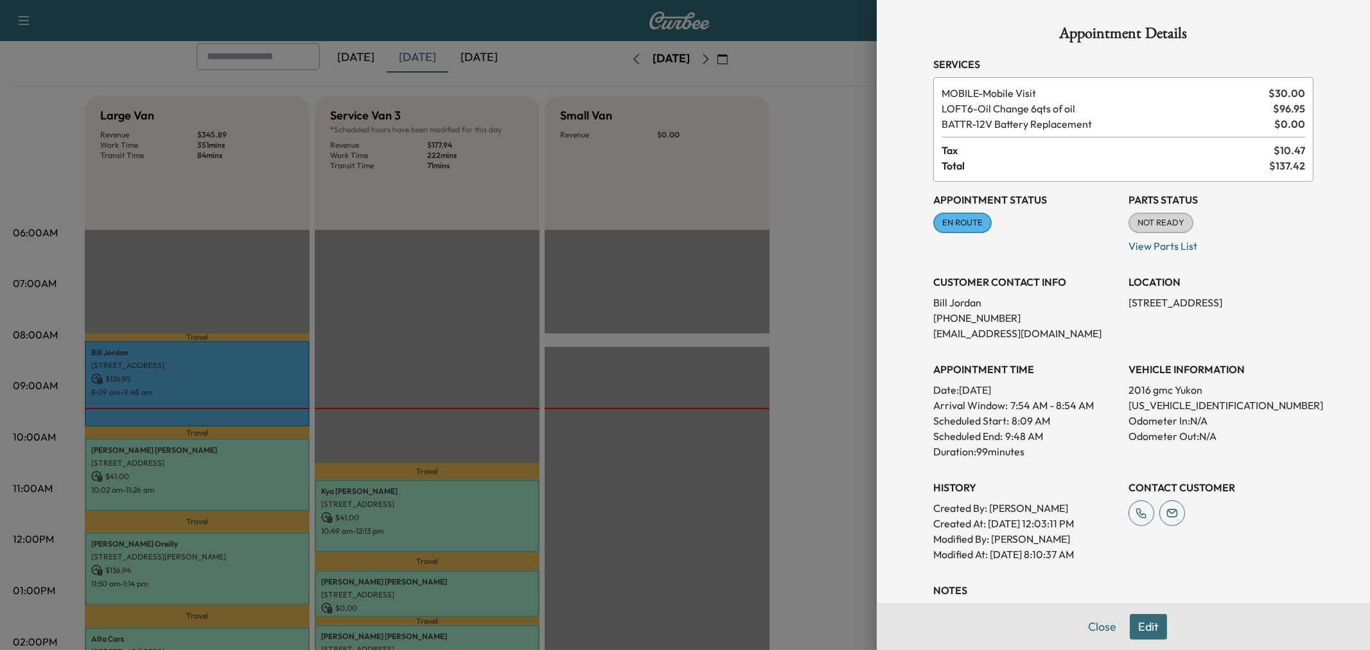
click at [703, 339] on div at bounding box center [685, 325] width 1370 height 650
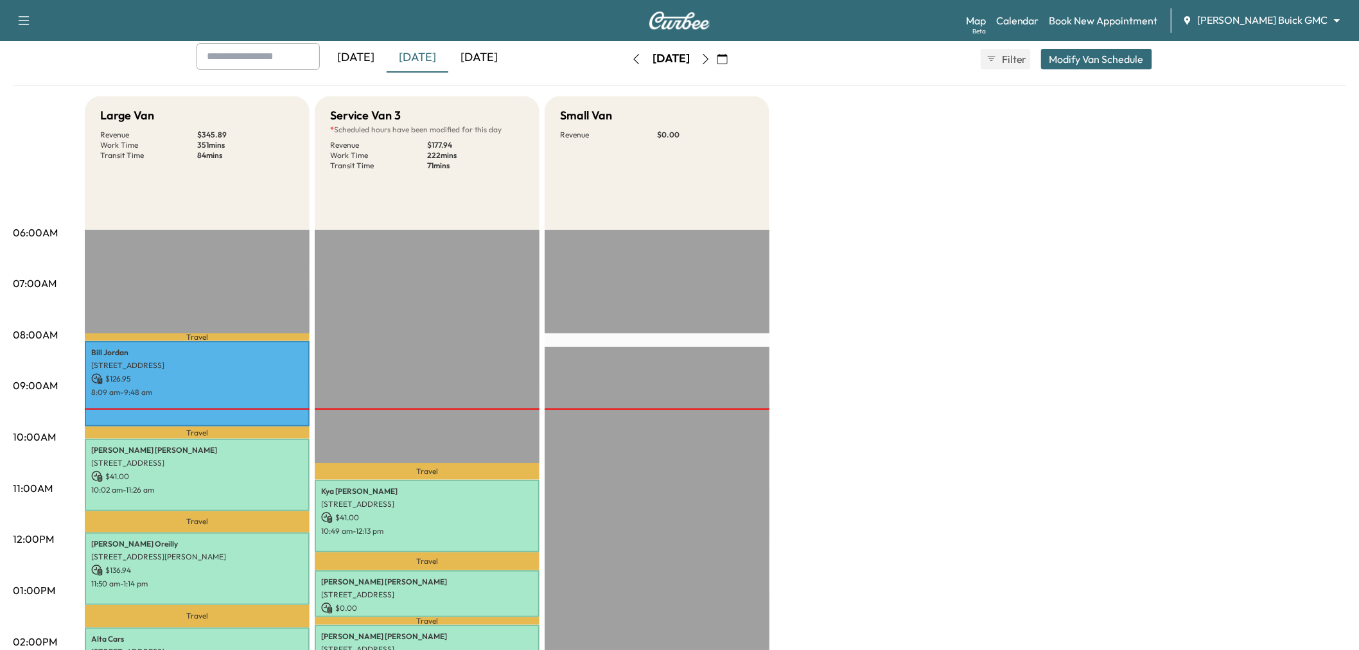
scroll to position [214, 0]
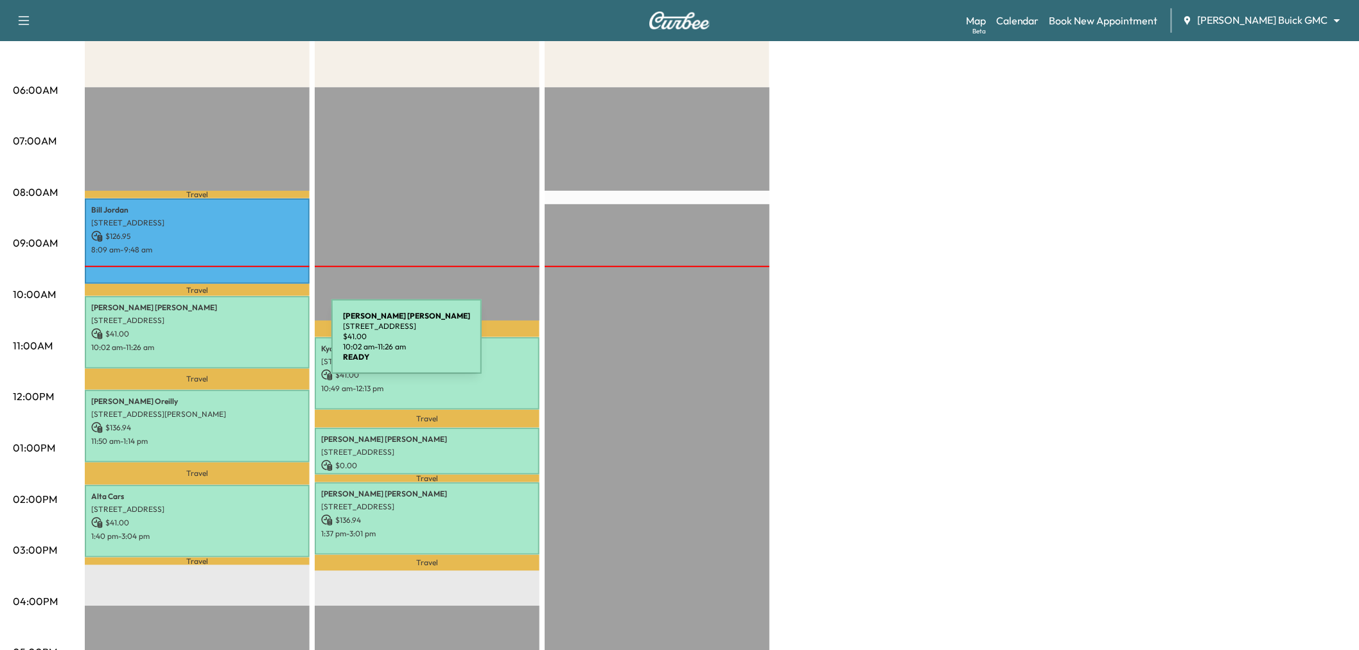
click at [235, 344] on p "10:02 am - 11:26 am" at bounding box center [197, 347] width 212 height 10
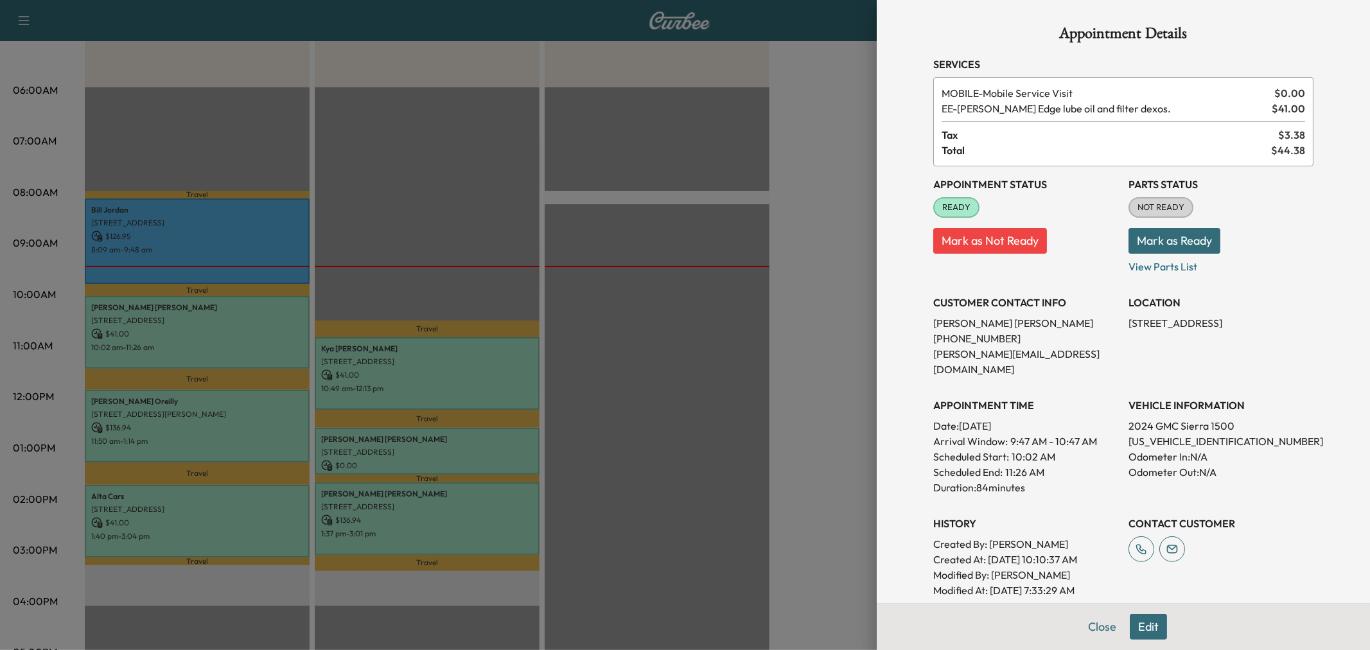
click at [235, 344] on div at bounding box center [685, 325] width 1370 height 650
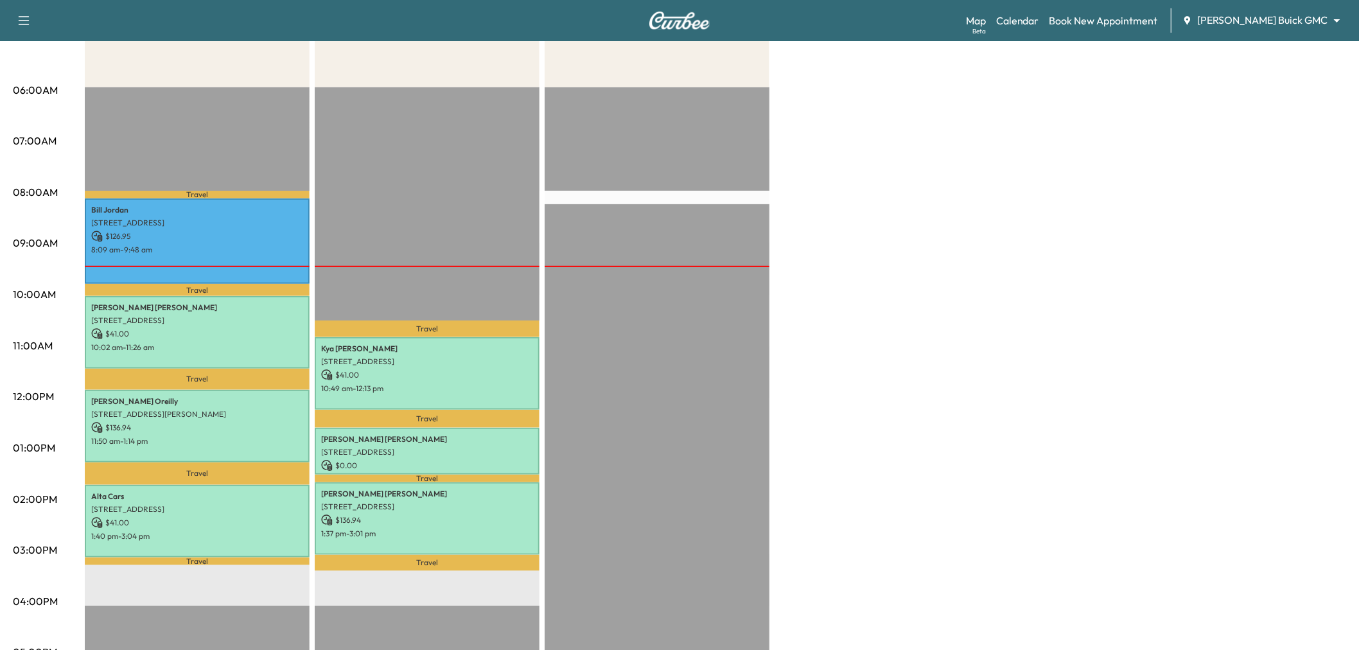
scroll to position [71, 0]
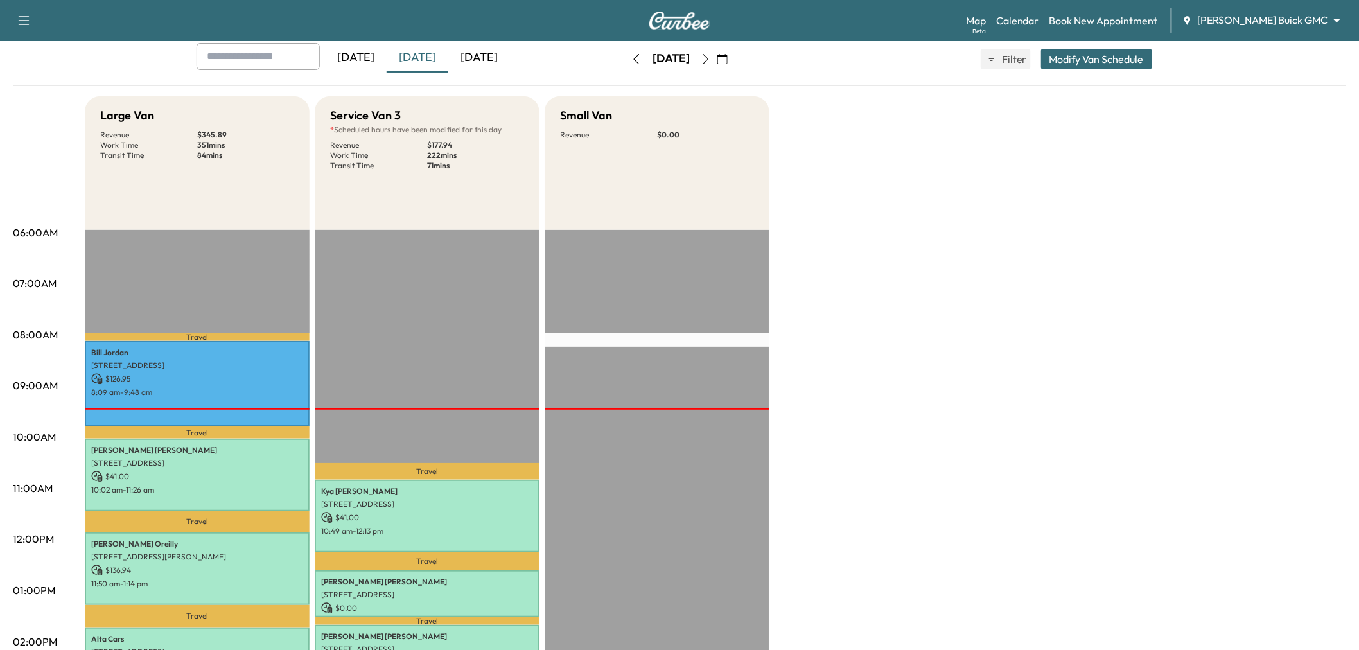
click at [711, 60] on icon "button" at bounding box center [706, 59] width 10 height 10
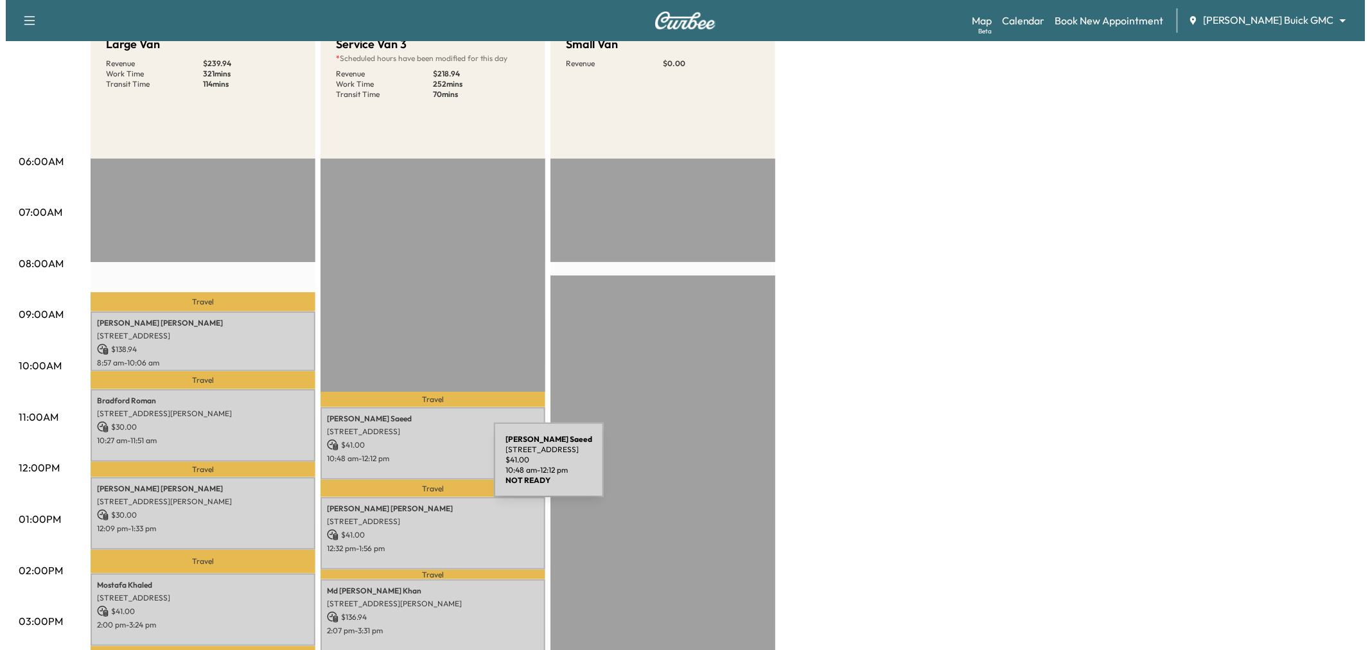
scroll to position [214, 0]
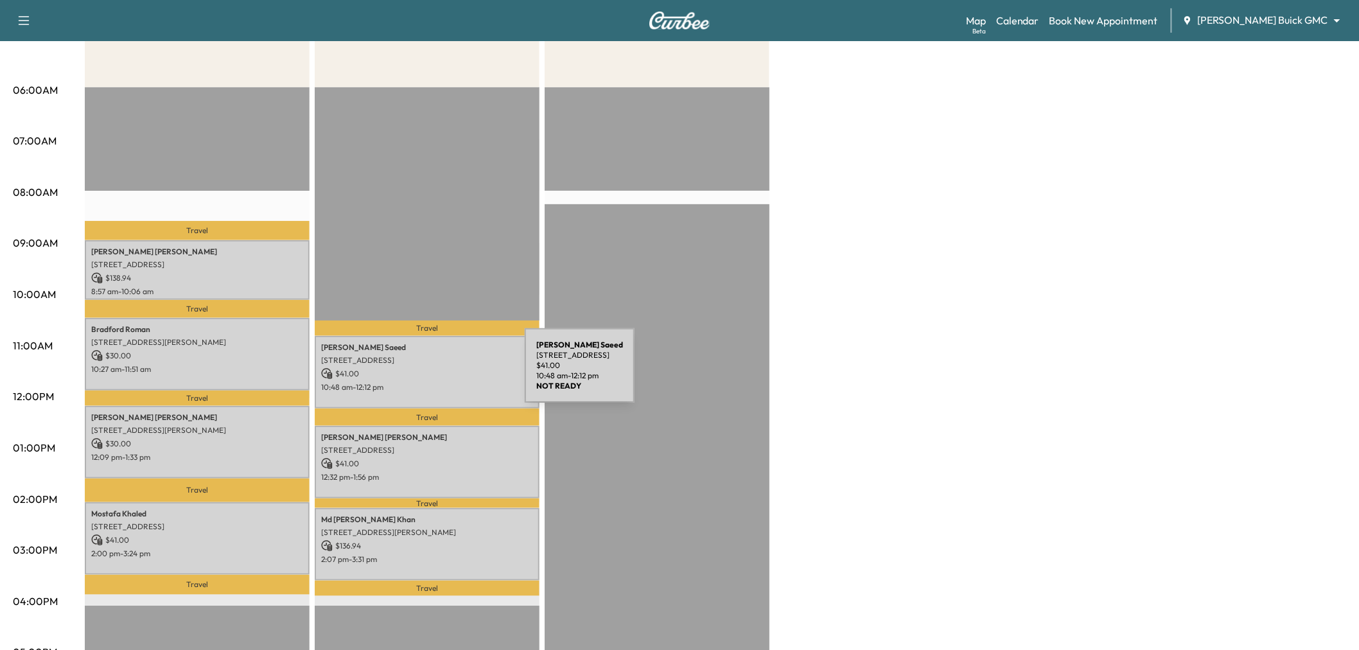
click at [428, 373] on p "$ 41.00" at bounding box center [427, 374] width 212 height 12
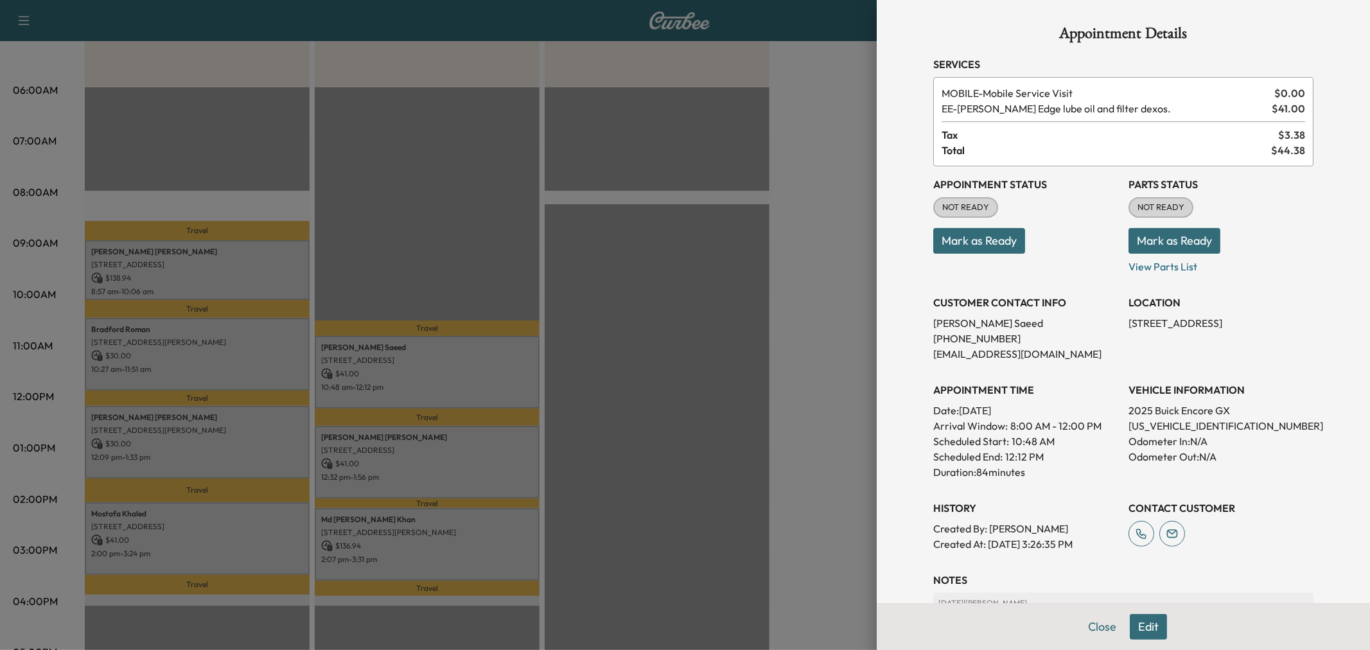
click at [430, 375] on div at bounding box center [685, 325] width 1370 height 650
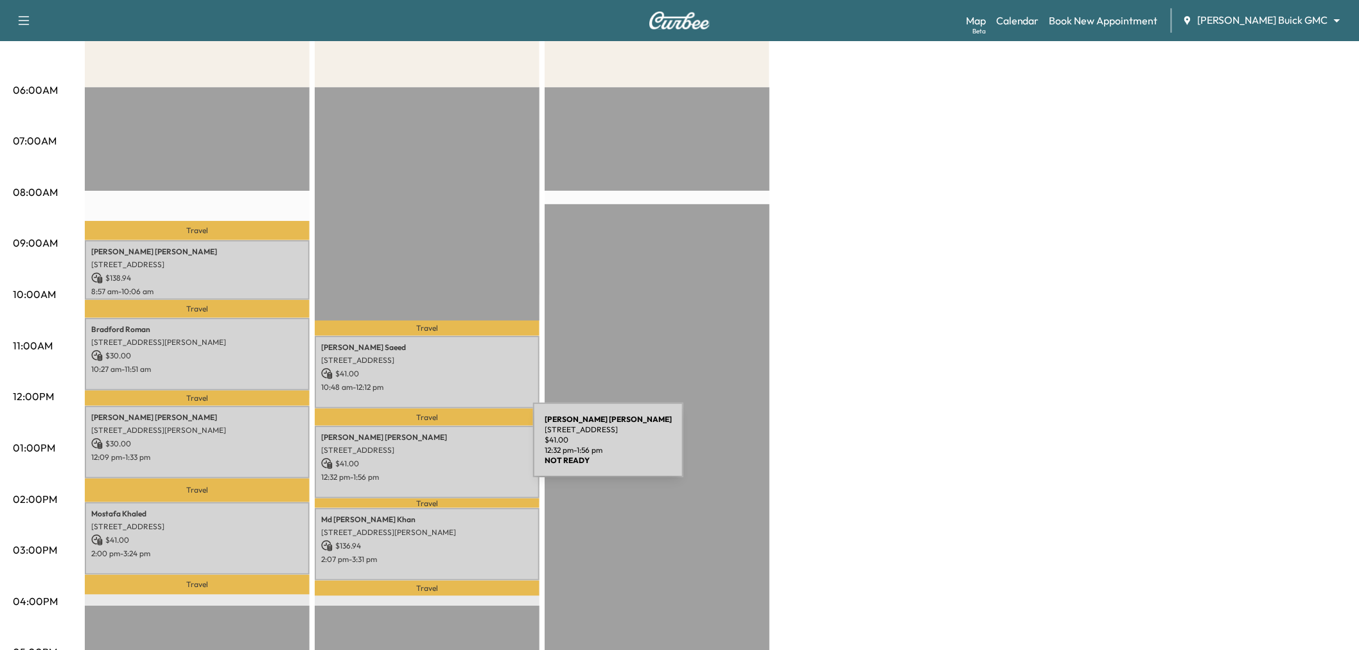
click at [437, 448] on p "6619 Gold Dust Trail, Dallas, TX 75252, USA" at bounding box center [427, 450] width 212 height 10
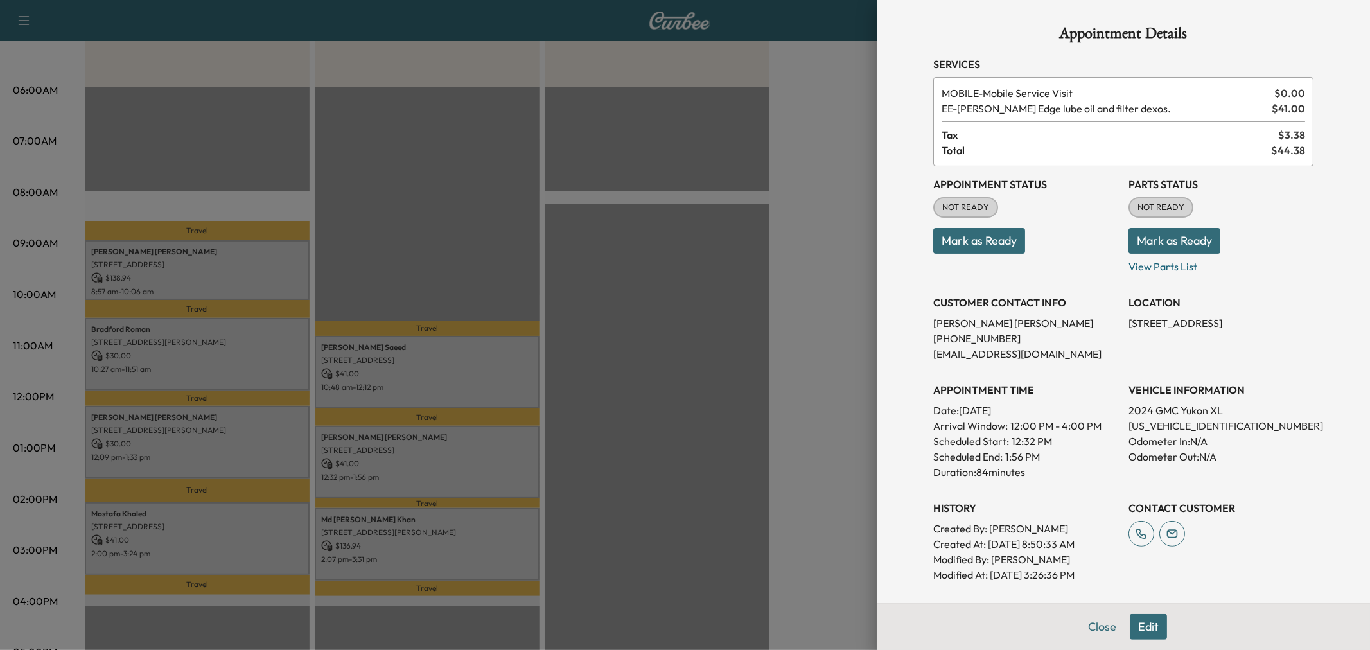
click at [438, 470] on div at bounding box center [685, 325] width 1370 height 650
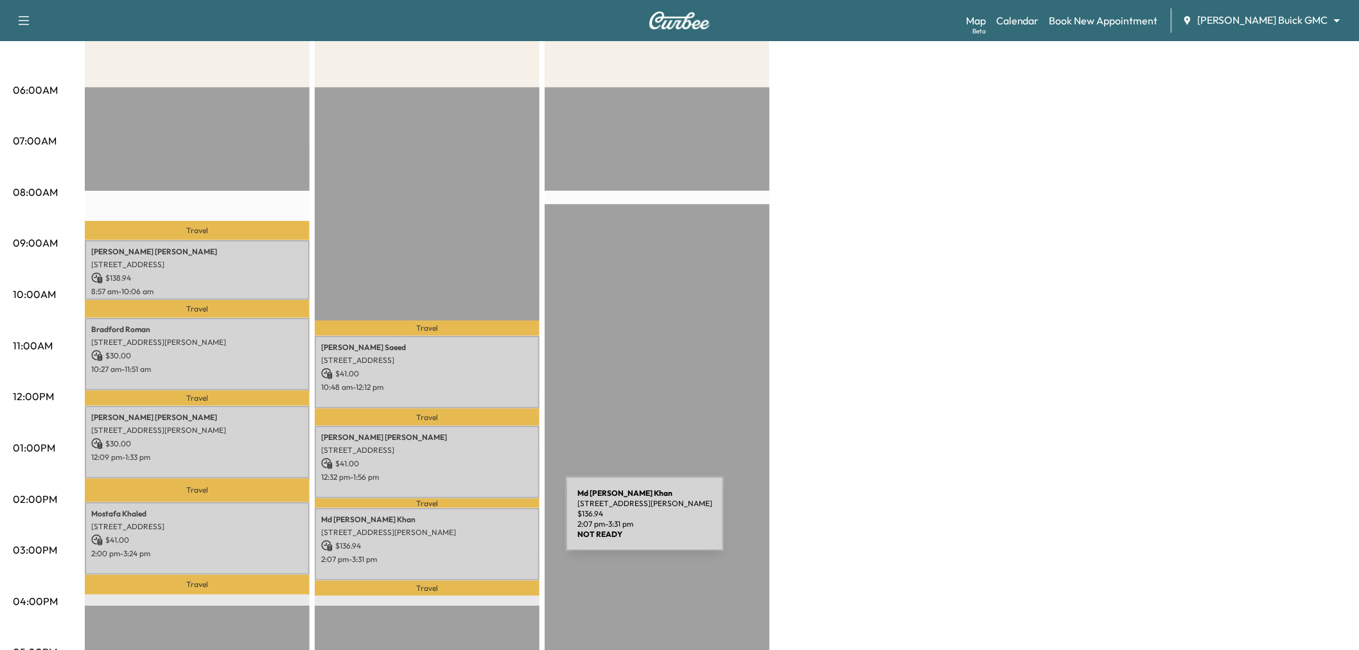
click at [469, 540] on p "$ 136.94" at bounding box center [427, 546] width 212 height 12
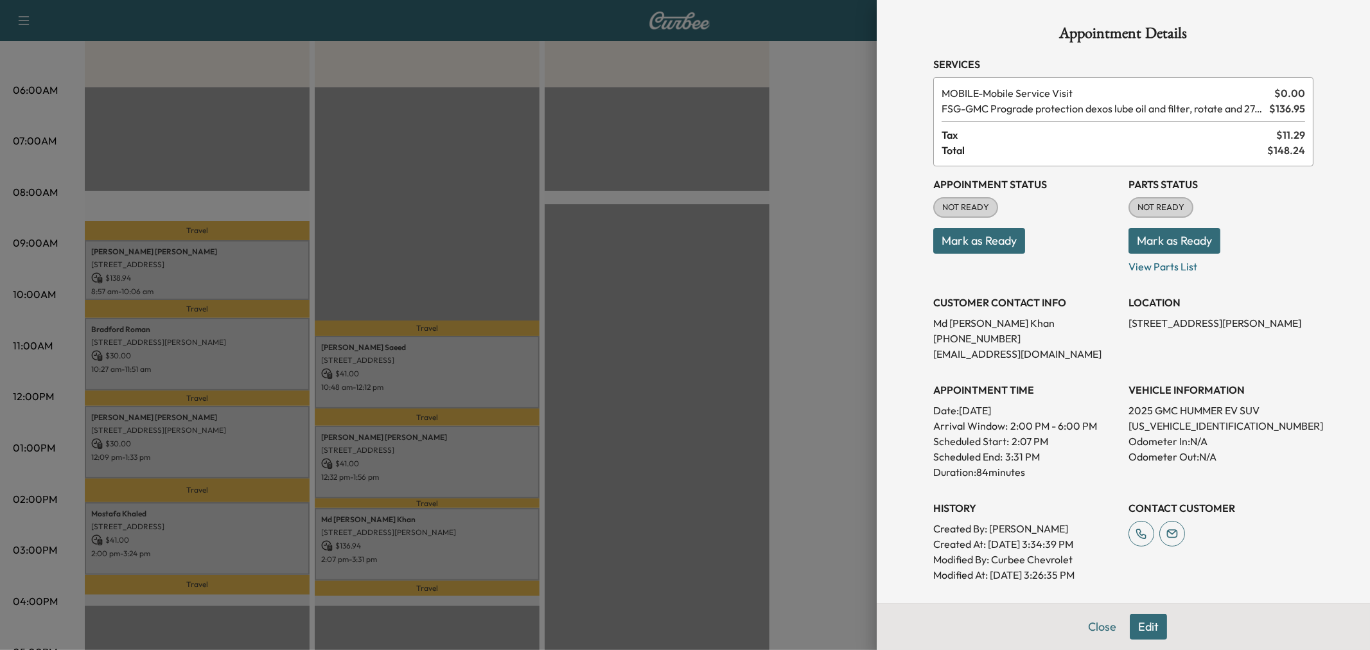
click at [469, 540] on div at bounding box center [685, 325] width 1370 height 650
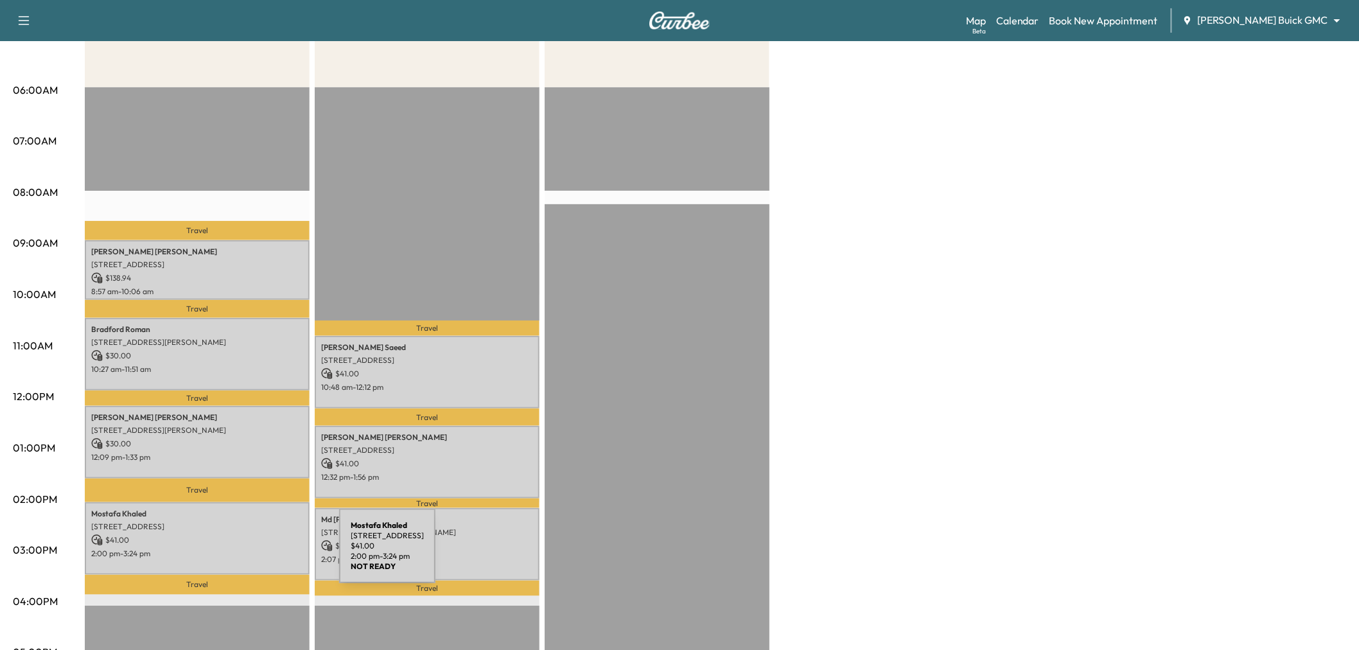
click at [243, 554] on div "Mostafa Khaled 6033 East Northwest Highway, 1089, Dallas, TX 75231, US $ 41.00 …" at bounding box center [197, 538] width 225 height 73
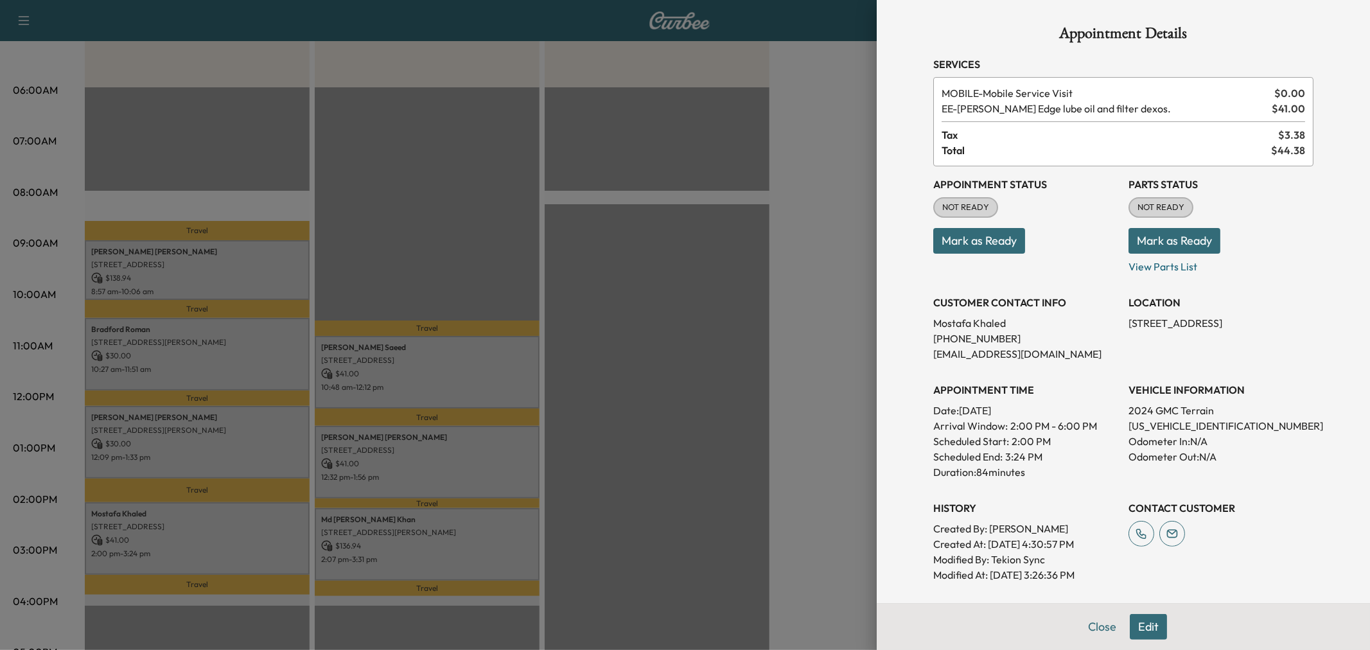
click at [243, 554] on div at bounding box center [685, 325] width 1370 height 650
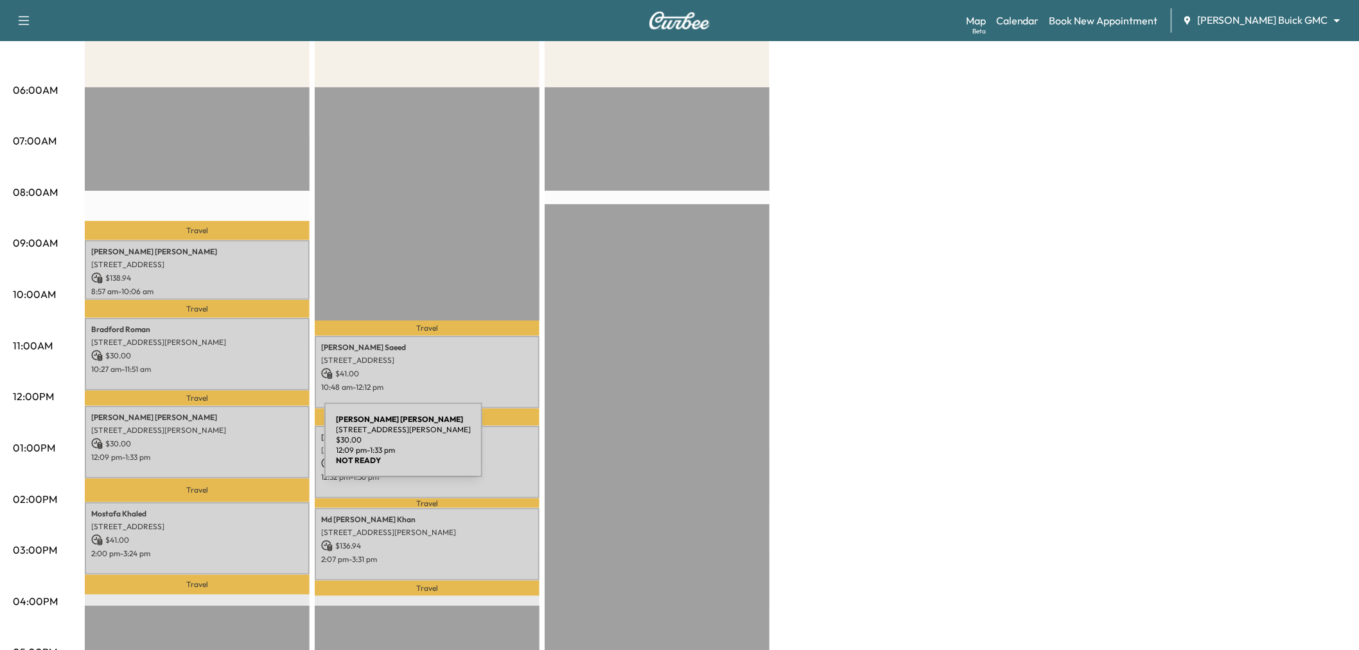
click at [229, 438] on p "$ 30.00" at bounding box center [197, 444] width 212 height 12
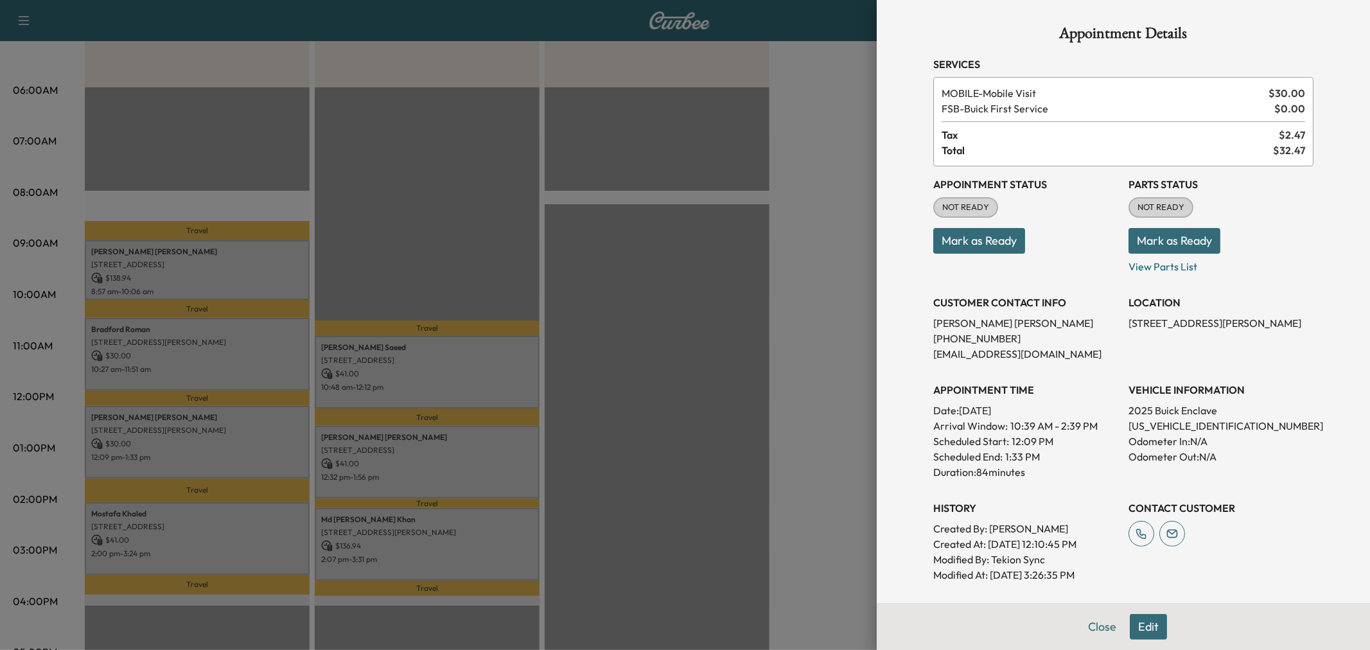
click at [229, 437] on div at bounding box center [685, 325] width 1370 height 650
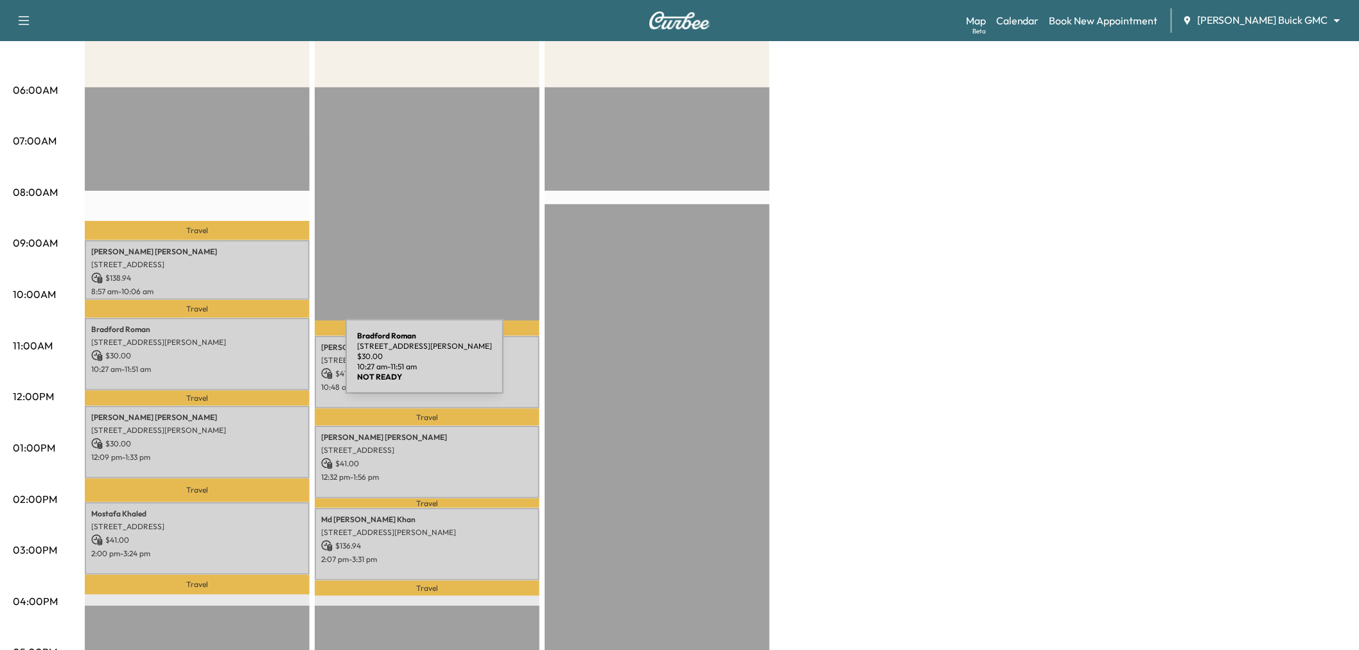
click at [252, 351] on p "$ 30.00" at bounding box center [197, 356] width 212 height 12
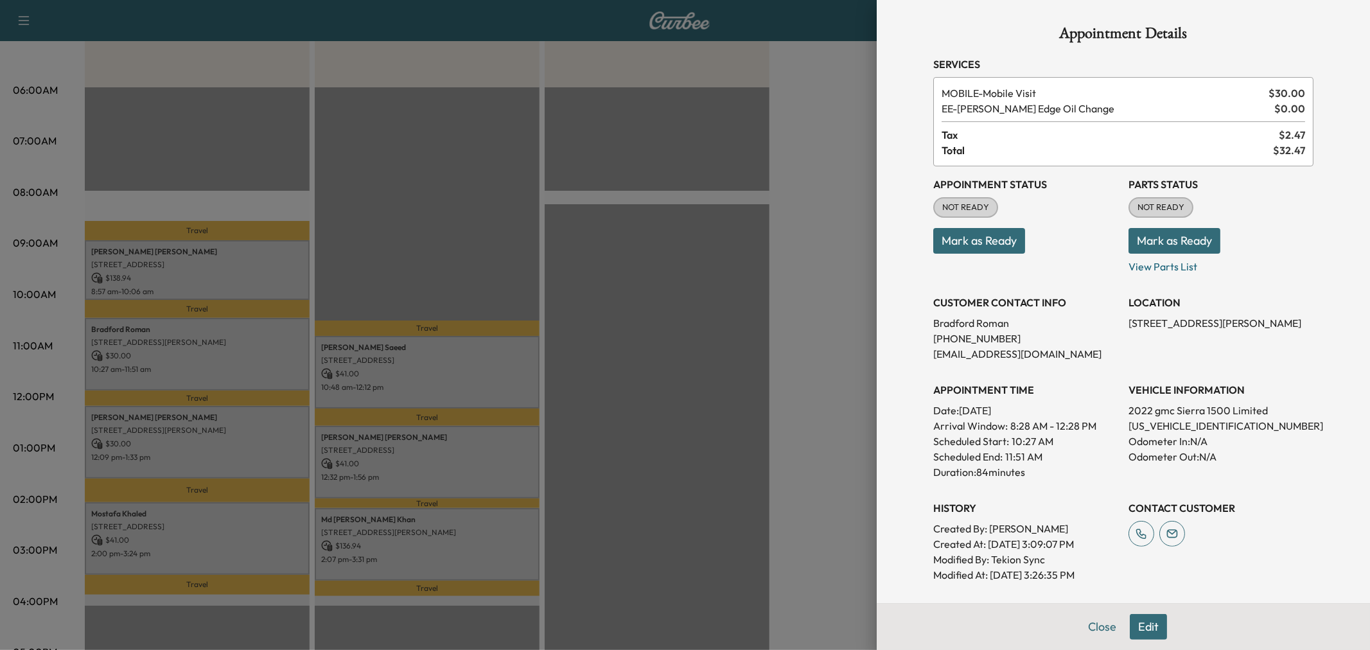
click at [252, 351] on div at bounding box center [685, 325] width 1370 height 650
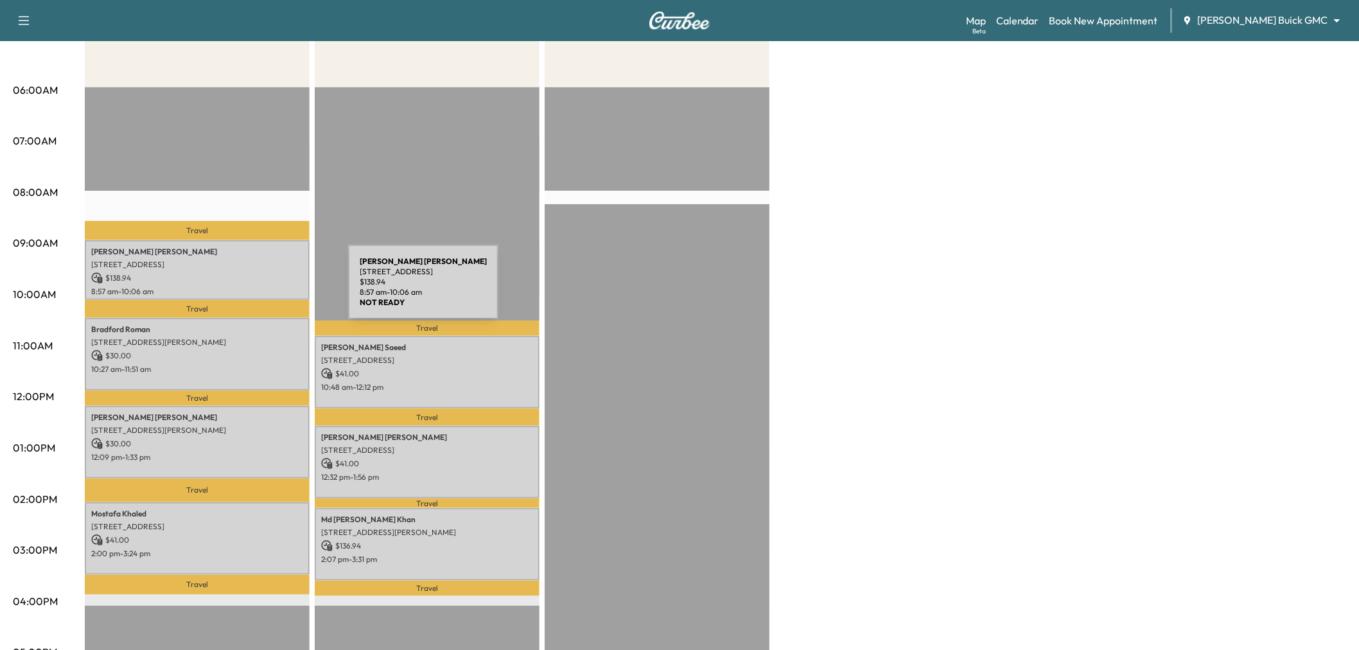
click at [252, 290] on p "8:57 am - 10:06 am" at bounding box center [197, 292] width 212 height 10
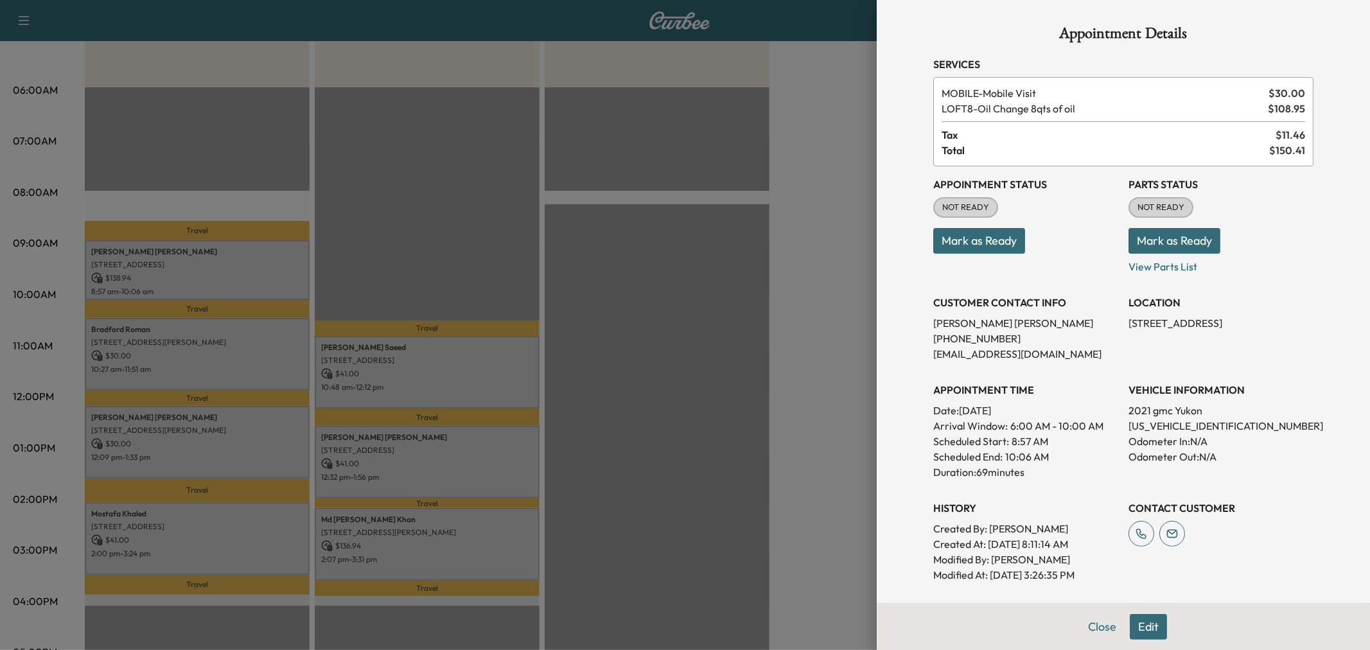
click at [252, 285] on div at bounding box center [685, 325] width 1370 height 650
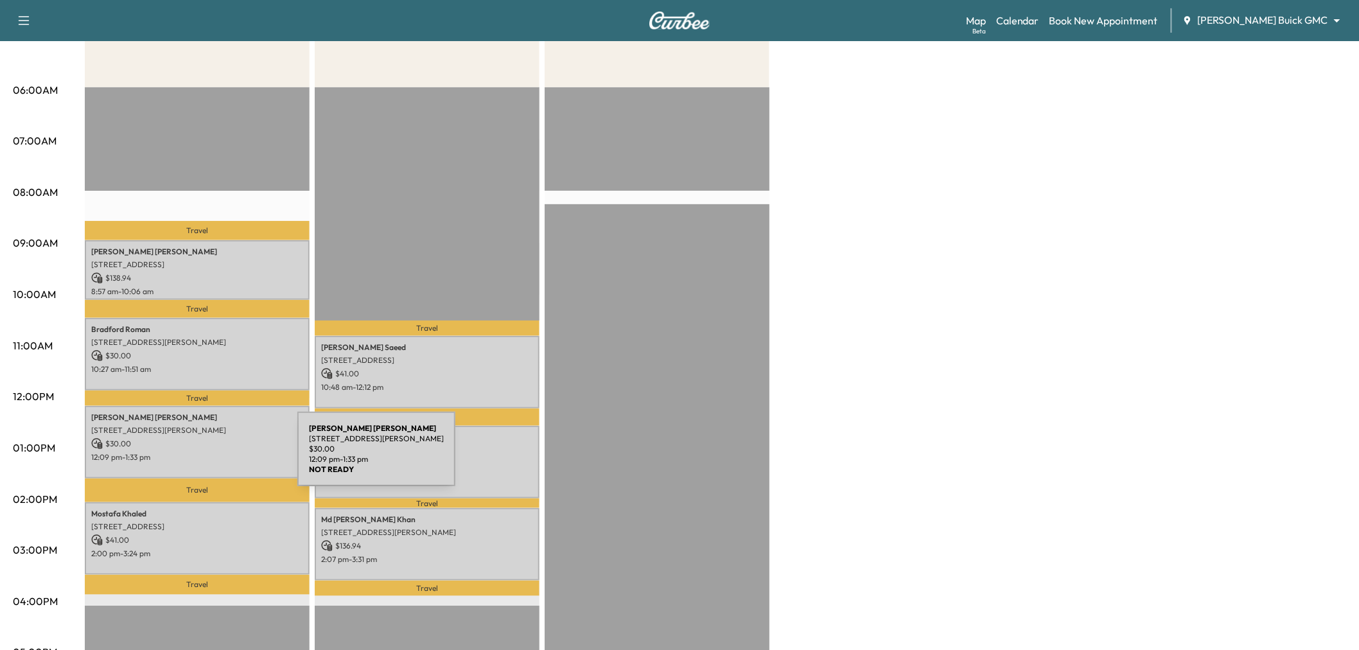
click at [201, 457] on p "12:09 pm - 1:33 pm" at bounding box center [197, 457] width 212 height 10
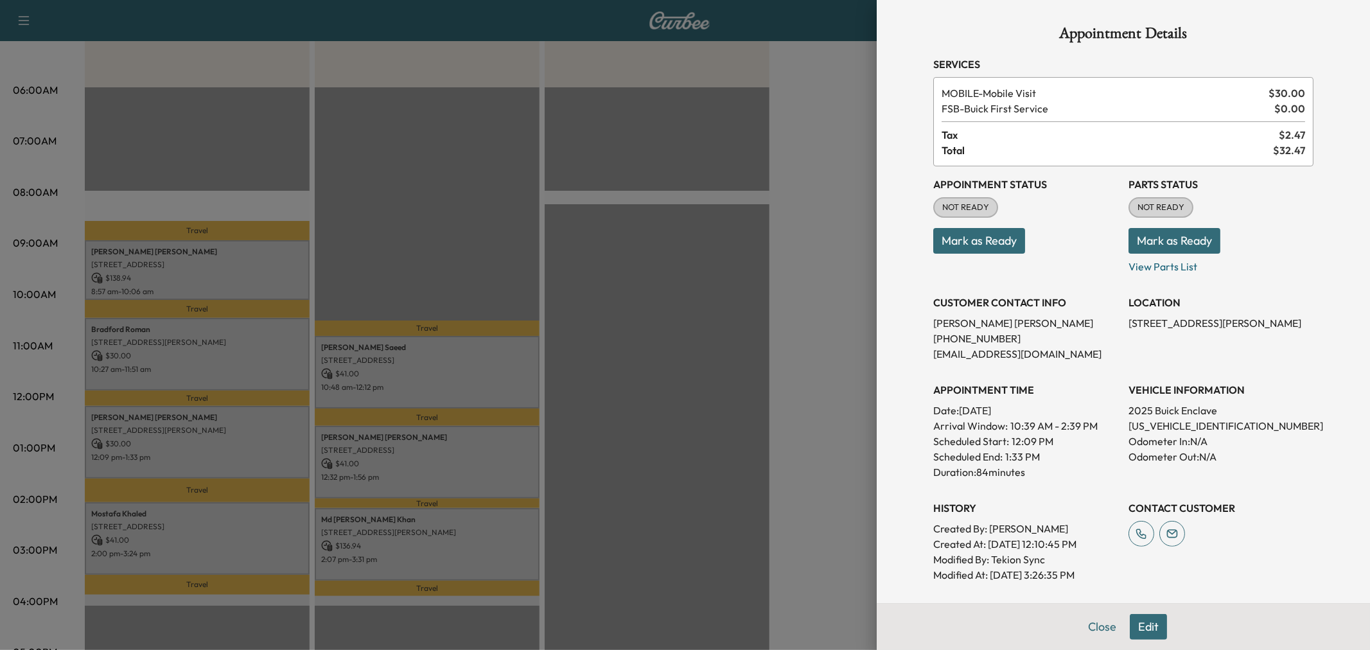
click at [207, 453] on div at bounding box center [685, 325] width 1370 height 650
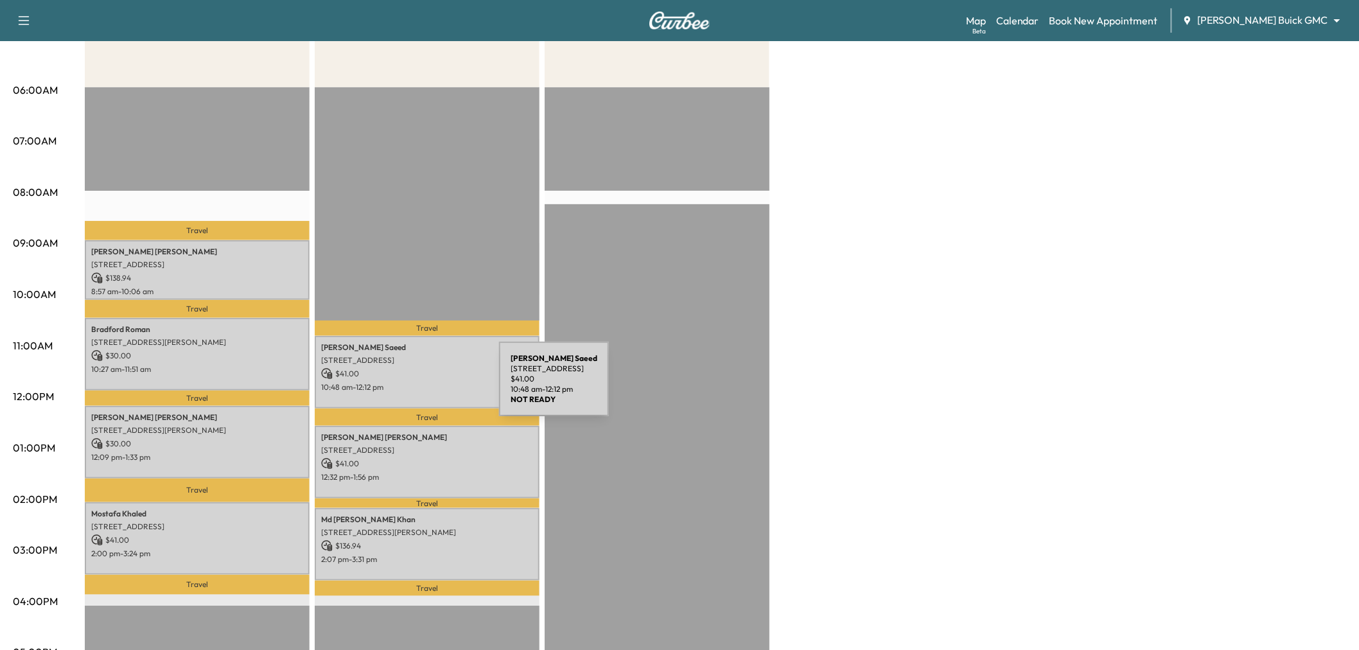
drag, startPoint x: 266, startPoint y: 425, endPoint x: 403, endPoint y: 387, distance: 142.2
click at [403, 387] on div "Large Van Revenue $ 239.94 Work Time 321 mins Transit Time 114 mins Travel Bret…" at bounding box center [716, 436] width 1262 height 964
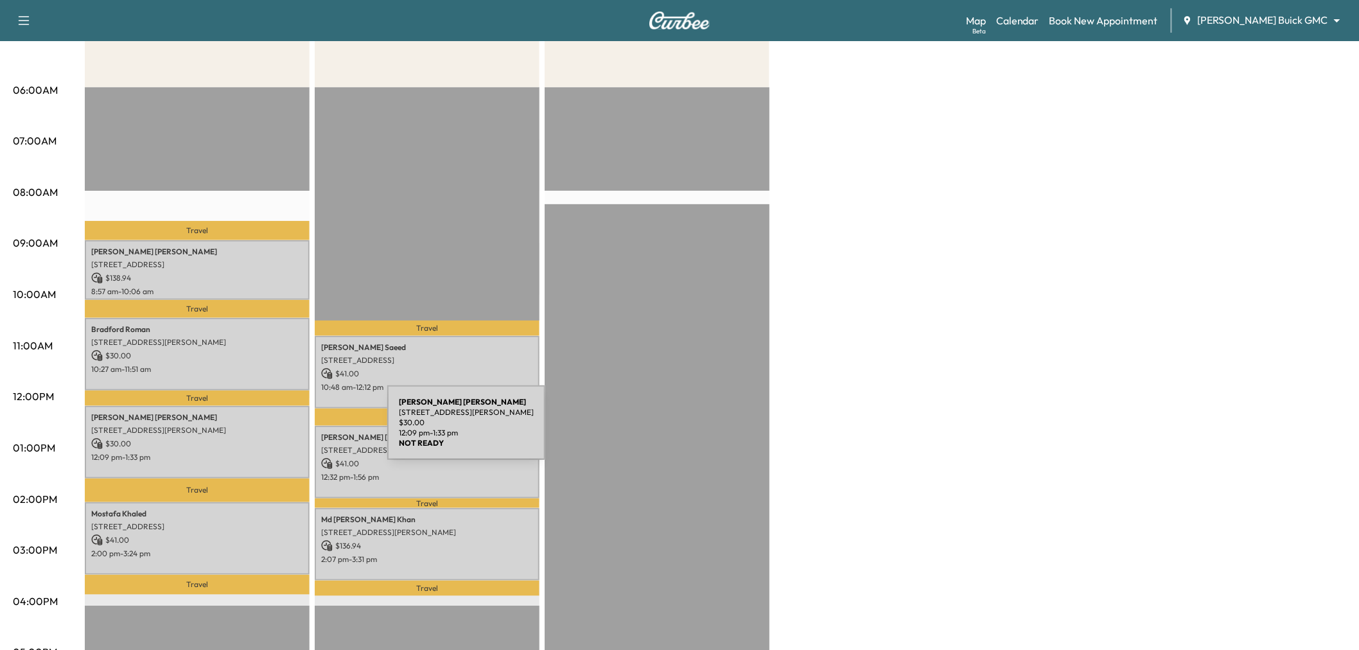
click at [290, 433] on div "Angelia Robinson 2595 Preston Rd, Frisco, TX 75034, USA $ 30.00 12:09 pm - 1:33…" at bounding box center [197, 442] width 225 height 73
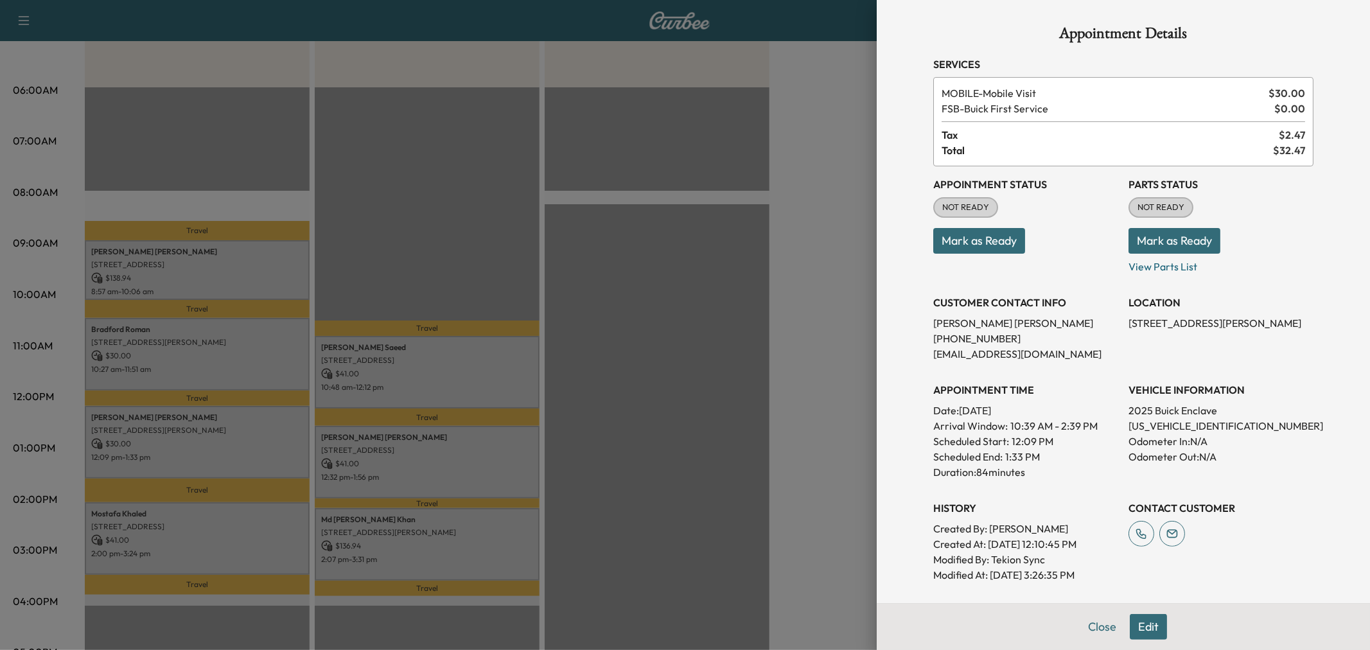
click at [214, 447] on div at bounding box center [685, 325] width 1370 height 650
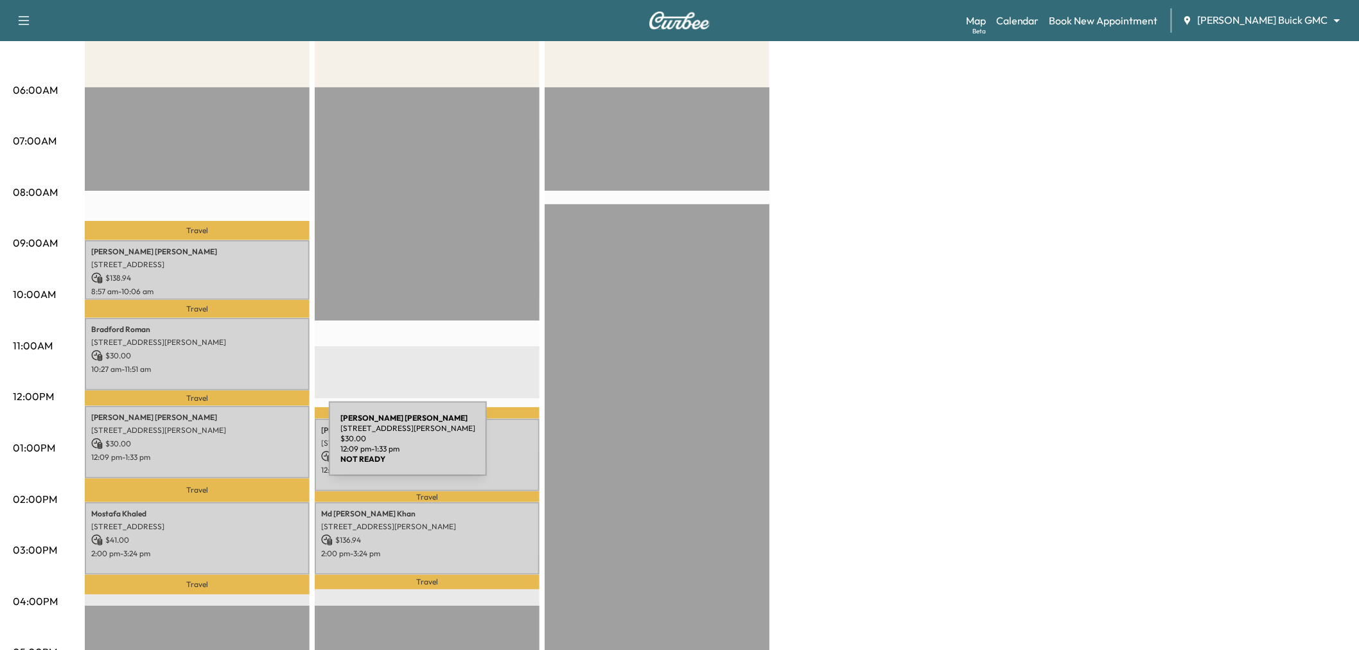
click at [233, 446] on div "Angelia Robinson 2595 Preston Rd, Frisco, TX 75034, USA $ 30.00 12:09 pm - 1:33…" at bounding box center [197, 442] width 225 height 73
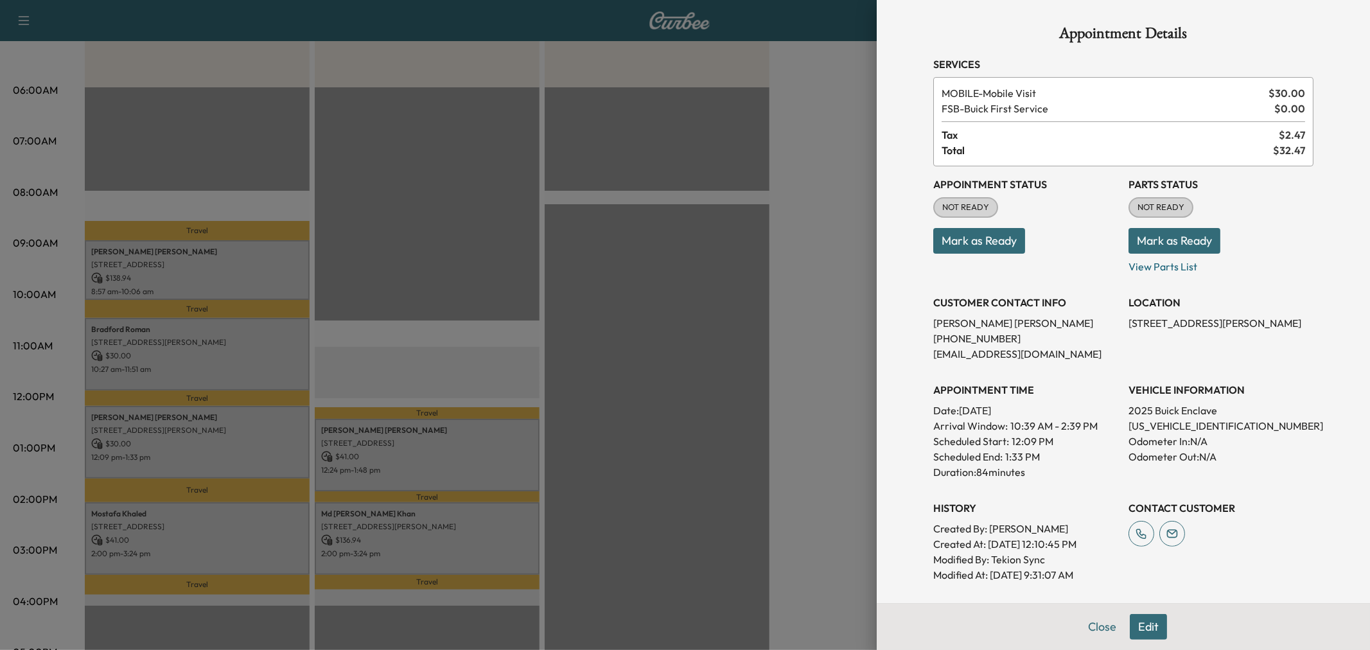
click at [233, 446] on div at bounding box center [685, 325] width 1370 height 650
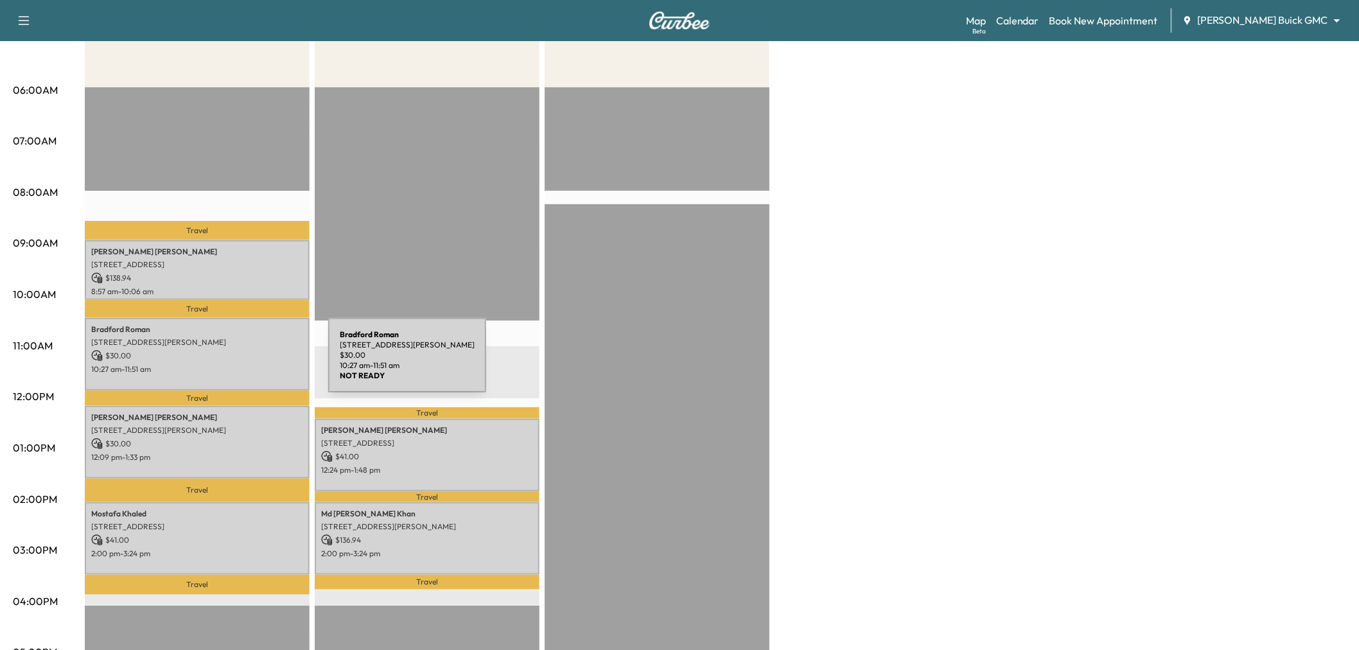
click at [232, 364] on p "10:27 am - 11:51 am" at bounding box center [197, 369] width 212 height 10
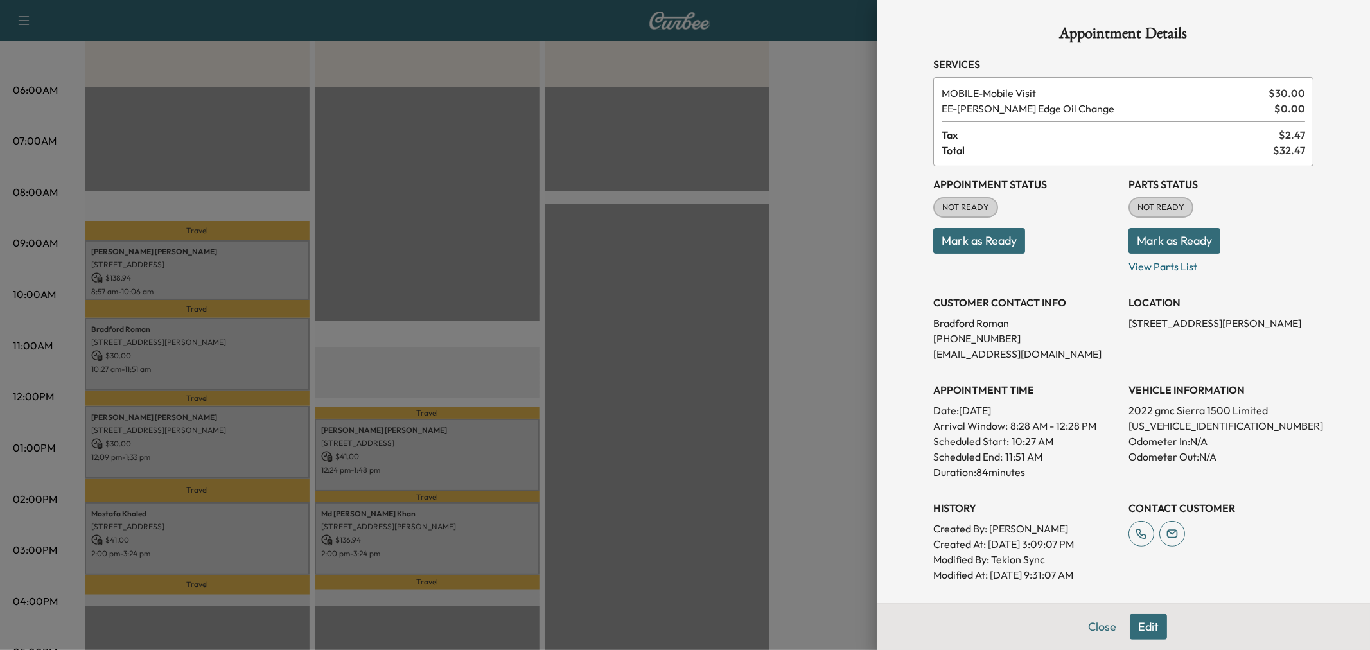
click at [232, 363] on div at bounding box center [685, 325] width 1370 height 650
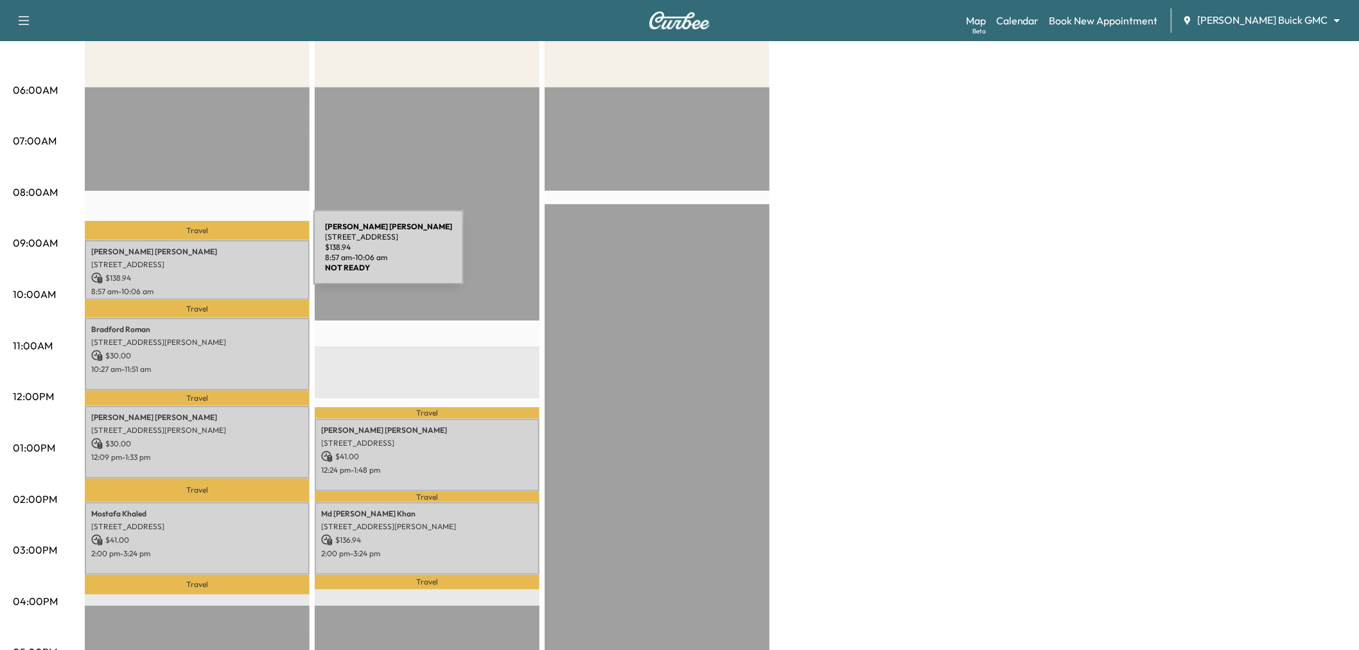
click at [217, 255] on div "Brett Danoff 2231 Rolling Vista Lane, Prosper, TX 75078, United States of Ameri…" at bounding box center [197, 270] width 225 height 60
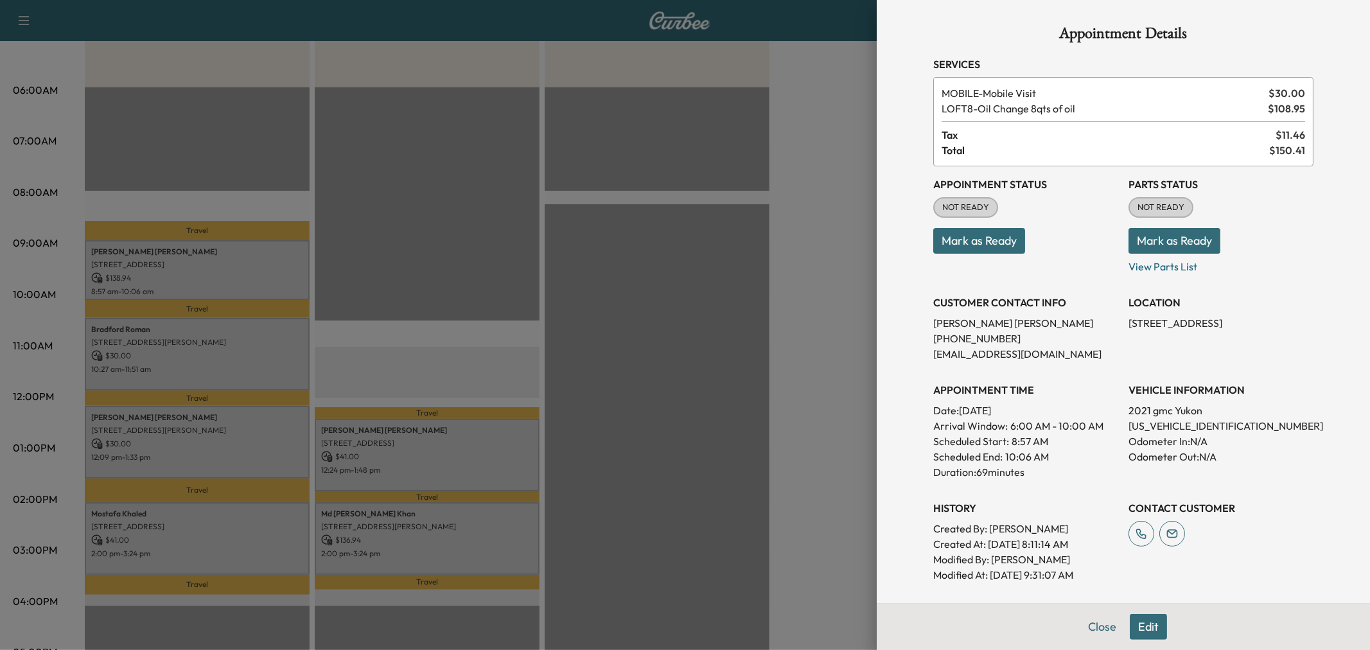
click at [213, 272] on div at bounding box center [685, 325] width 1370 height 650
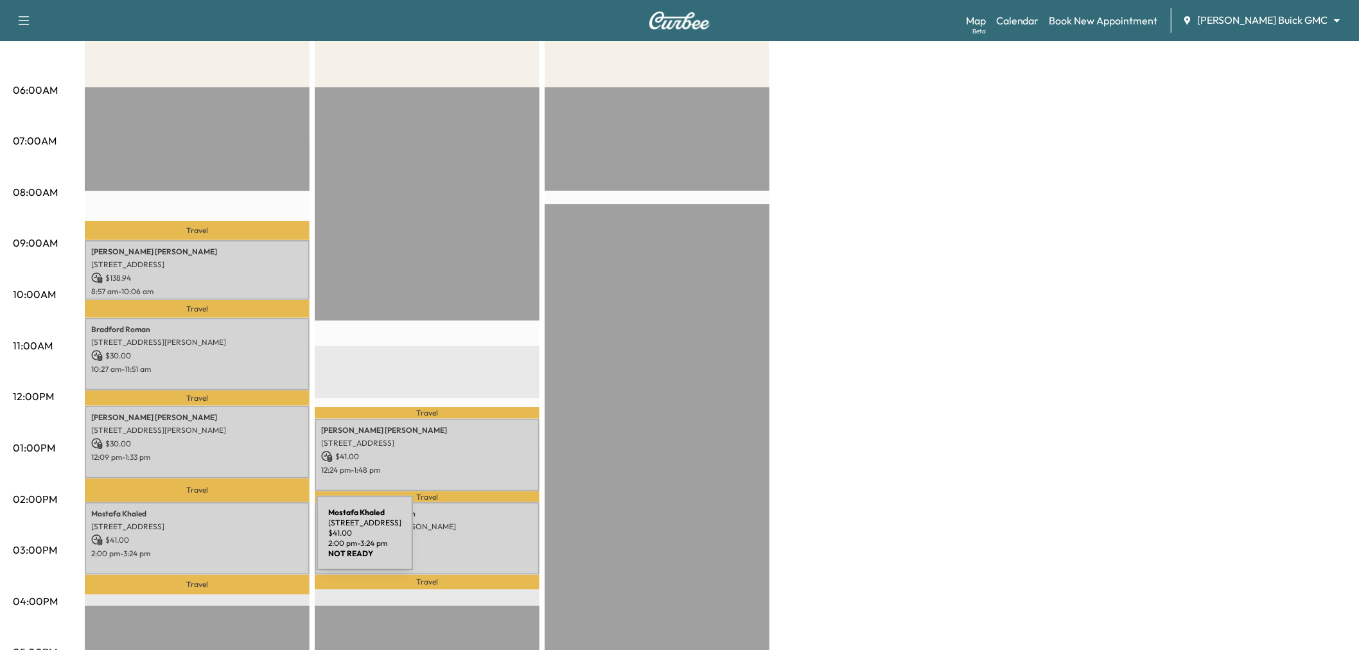
click at [220, 541] on div "Mostafa Khaled 6033 East Northwest Highway, 1089, Dallas, TX 75231, US $ 41.00 …" at bounding box center [197, 538] width 225 height 73
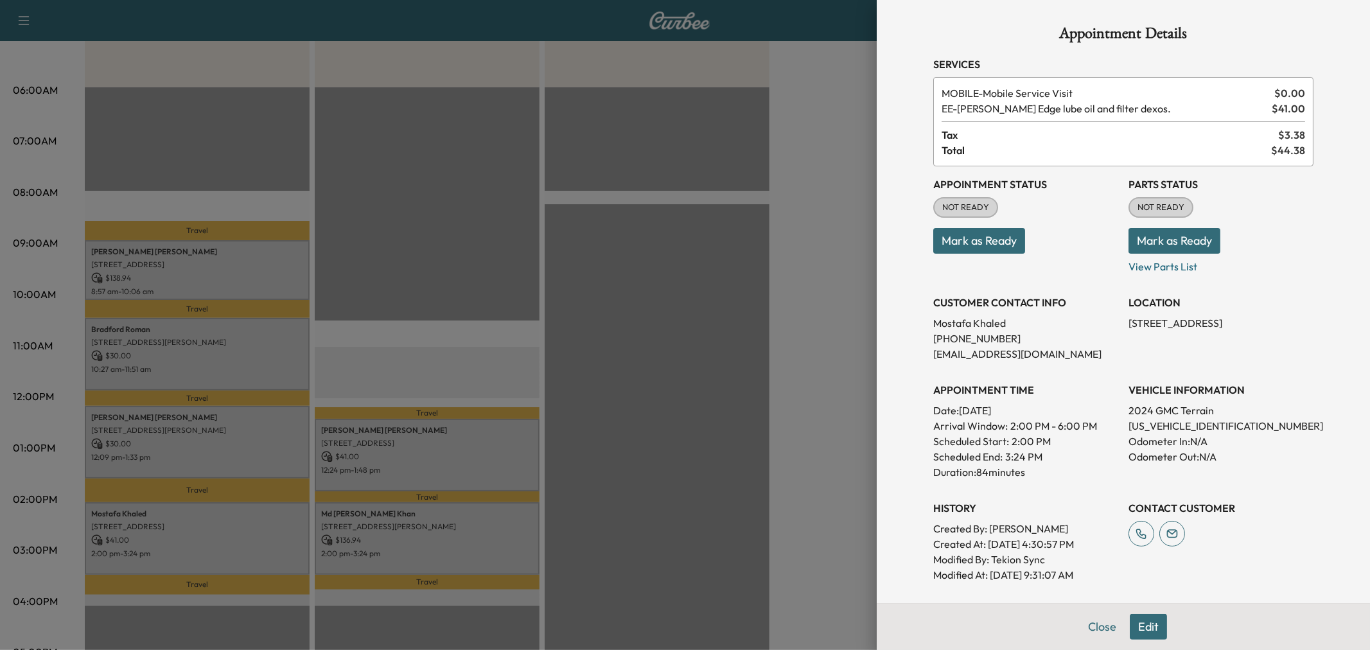
click at [220, 541] on div at bounding box center [685, 325] width 1370 height 650
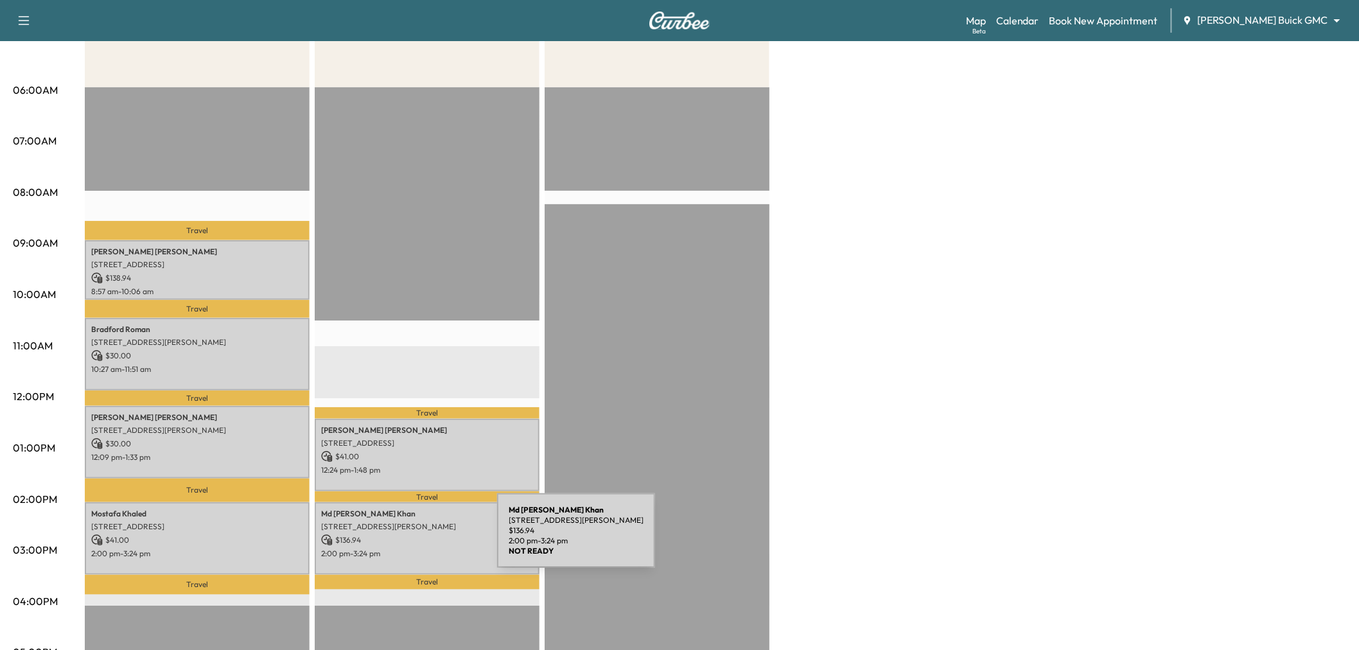
click at [401, 538] on p "$ 136.94" at bounding box center [427, 540] width 212 height 12
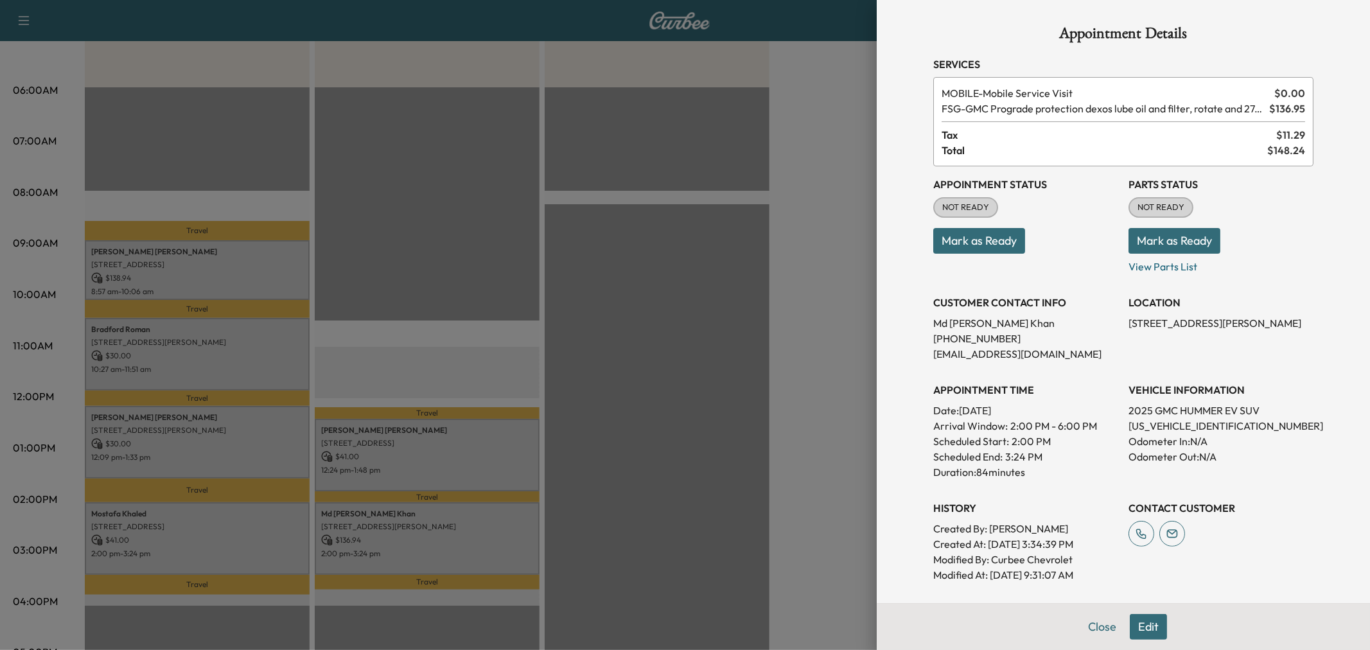
click at [401, 538] on div at bounding box center [685, 325] width 1370 height 650
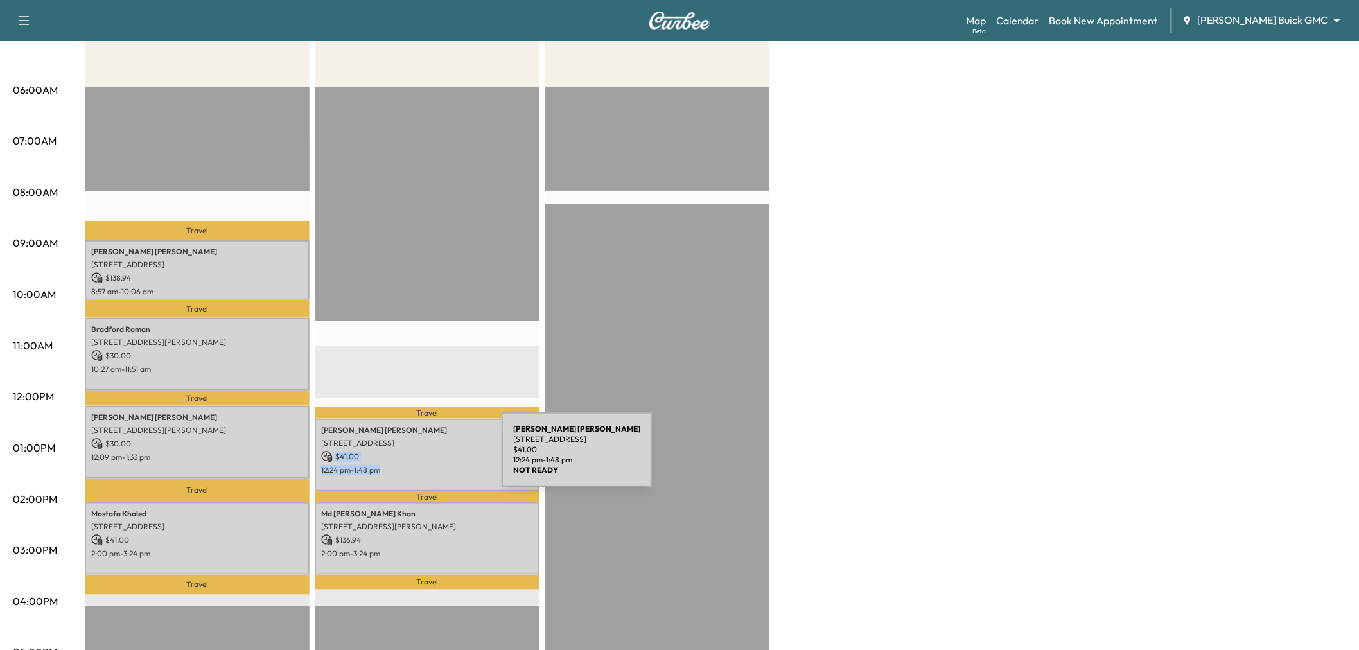
click at [405, 461] on div "Lori Stern 6619 Gold Dust Trail, Dallas, TX 75252, USA $ 41.00 12:24 pm - 1:48 …" at bounding box center [427, 455] width 225 height 73
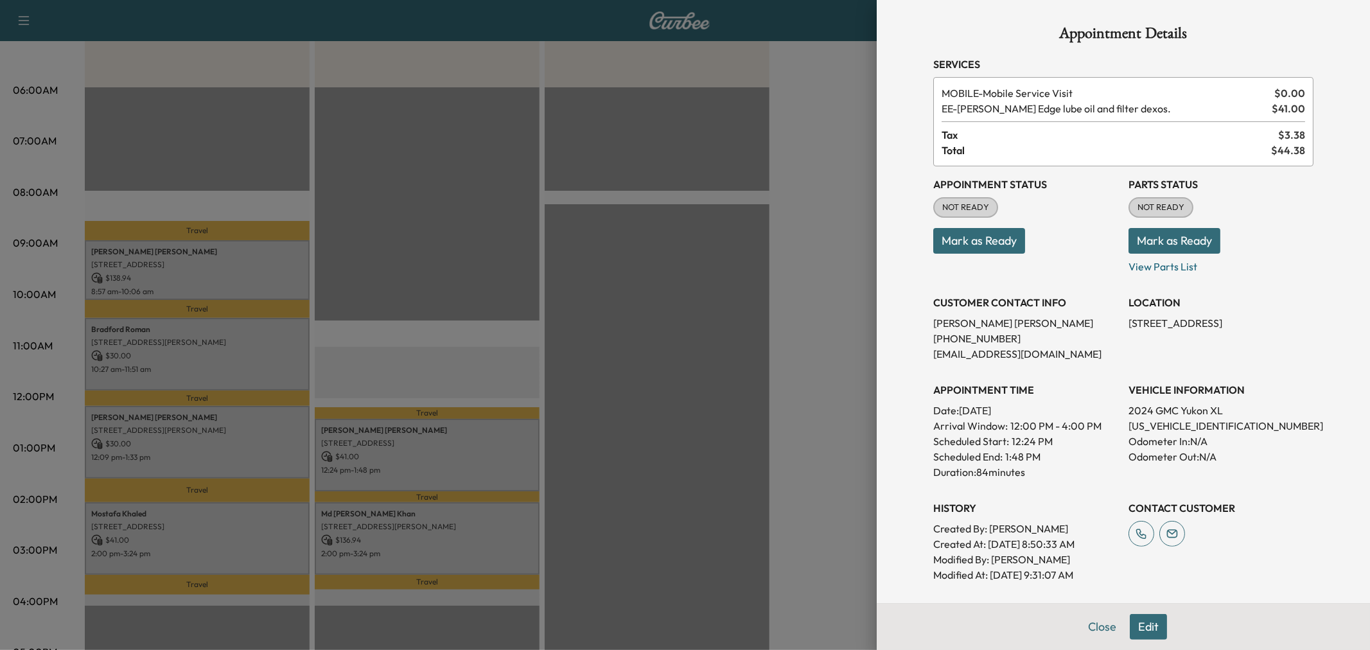
click at [405, 461] on div at bounding box center [685, 325] width 1370 height 650
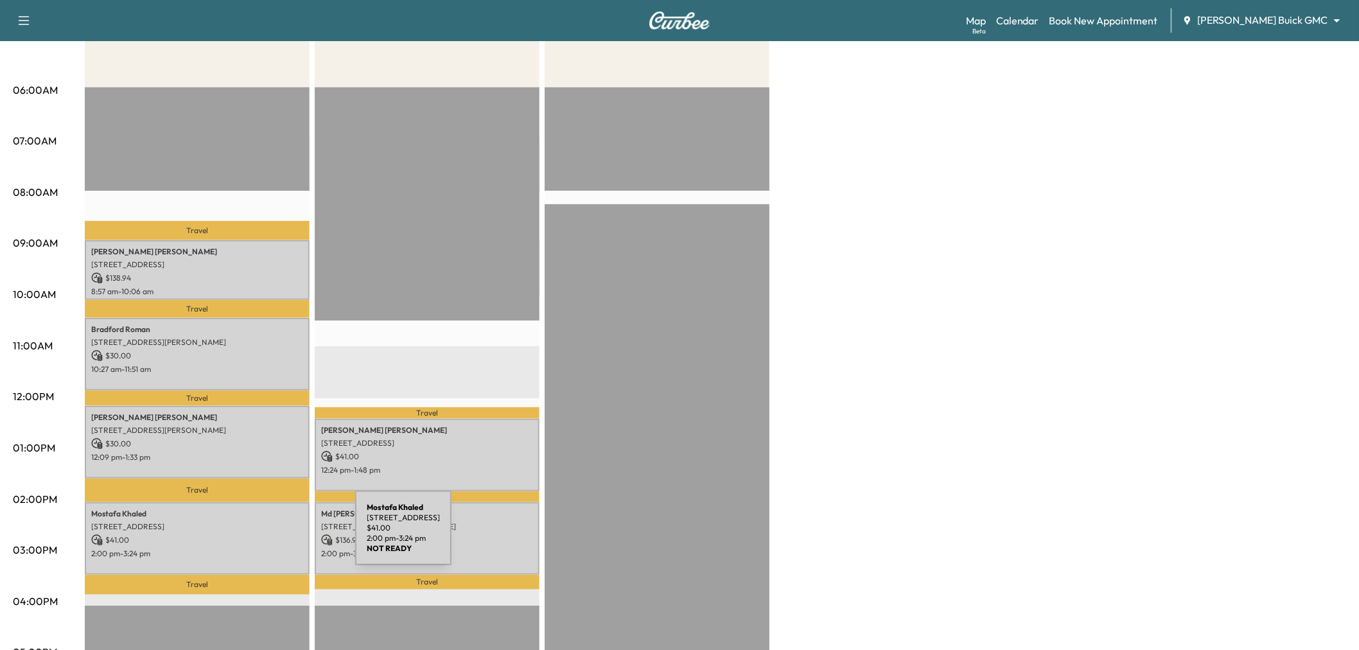
click at [258, 536] on p "$ 41.00" at bounding box center [197, 540] width 212 height 12
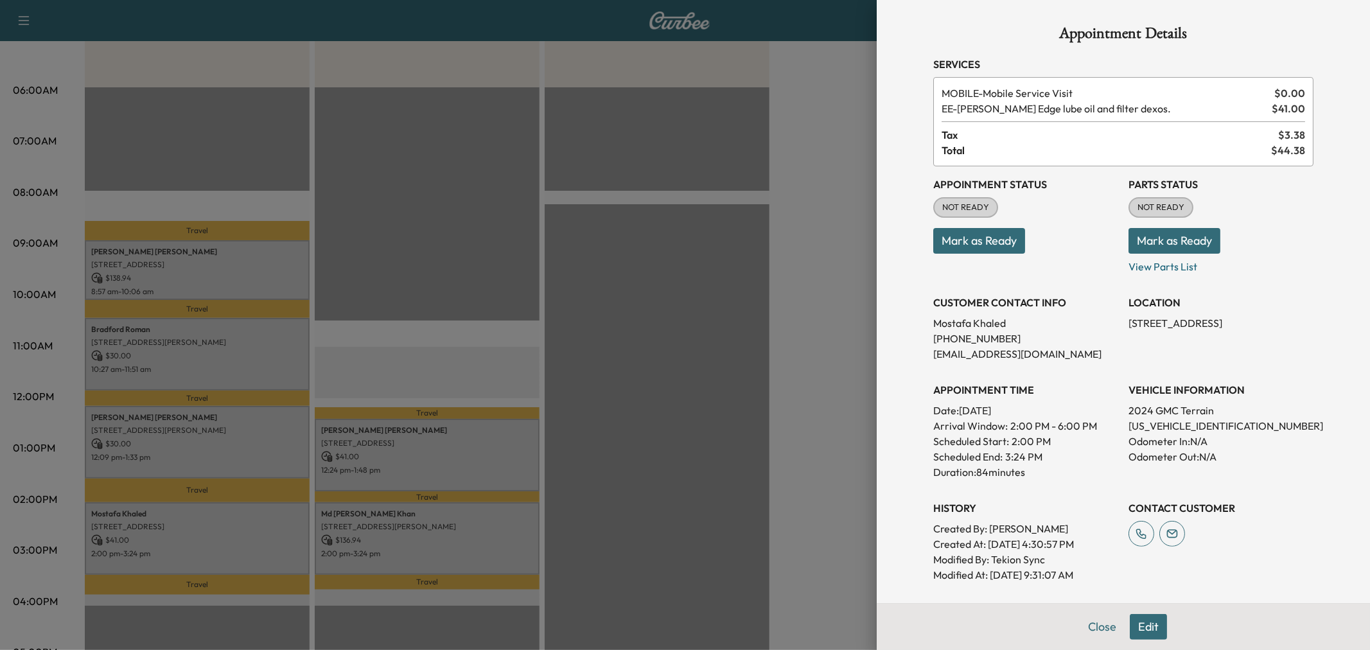
scroll to position [167, 0]
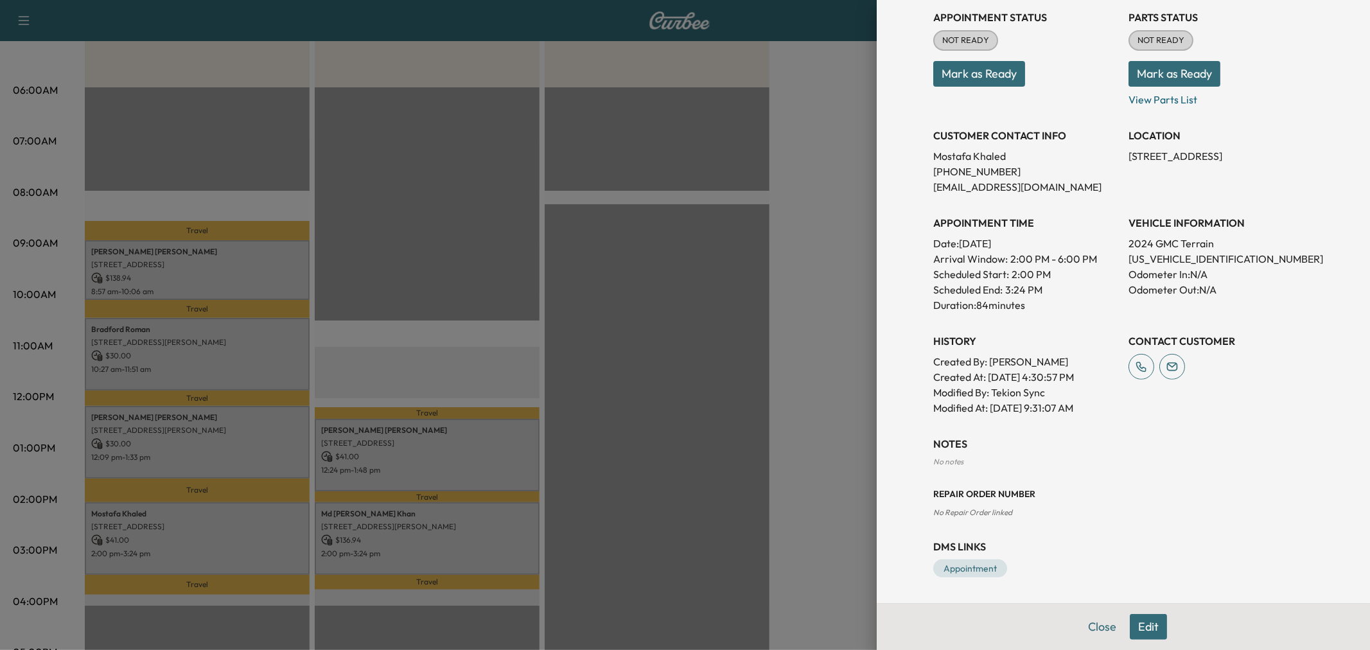
click at [479, 556] on div at bounding box center [685, 325] width 1370 height 650
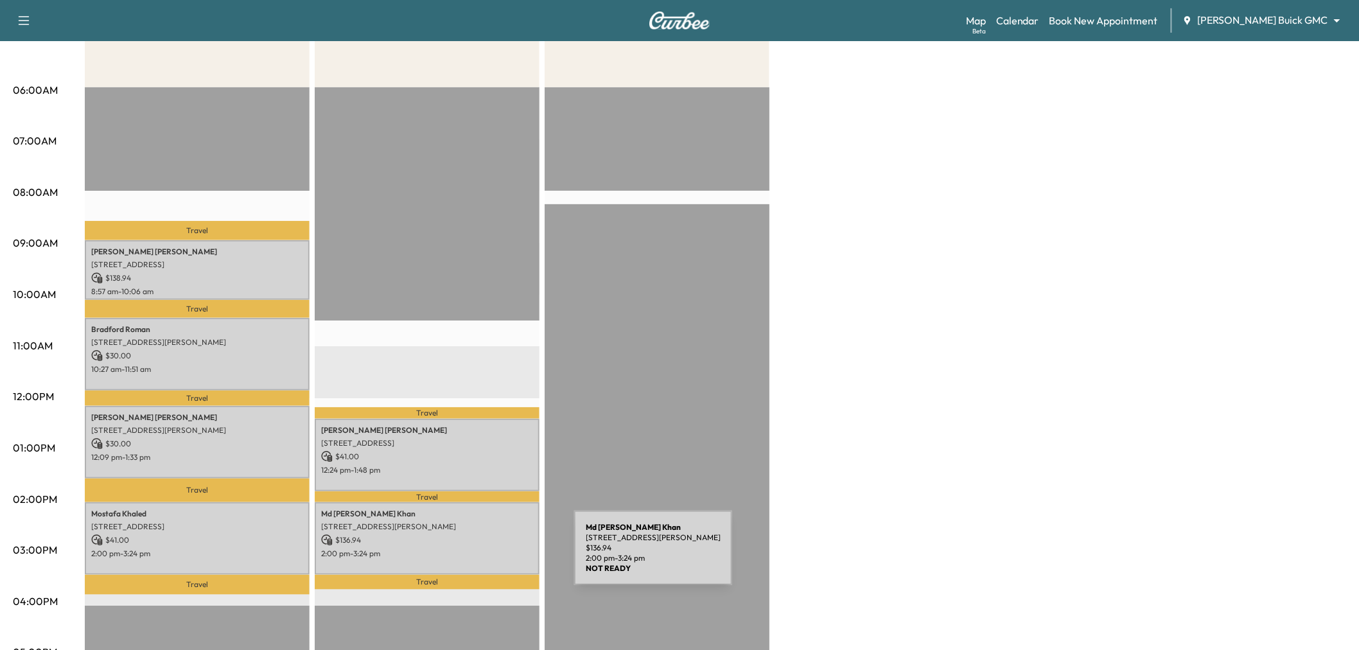
click at [478, 556] on div "Md Kamrul Khan 1134 Brandy Station, Richardson, TX 75080, USA $ 136.94 2:00 pm …" at bounding box center [427, 538] width 225 height 73
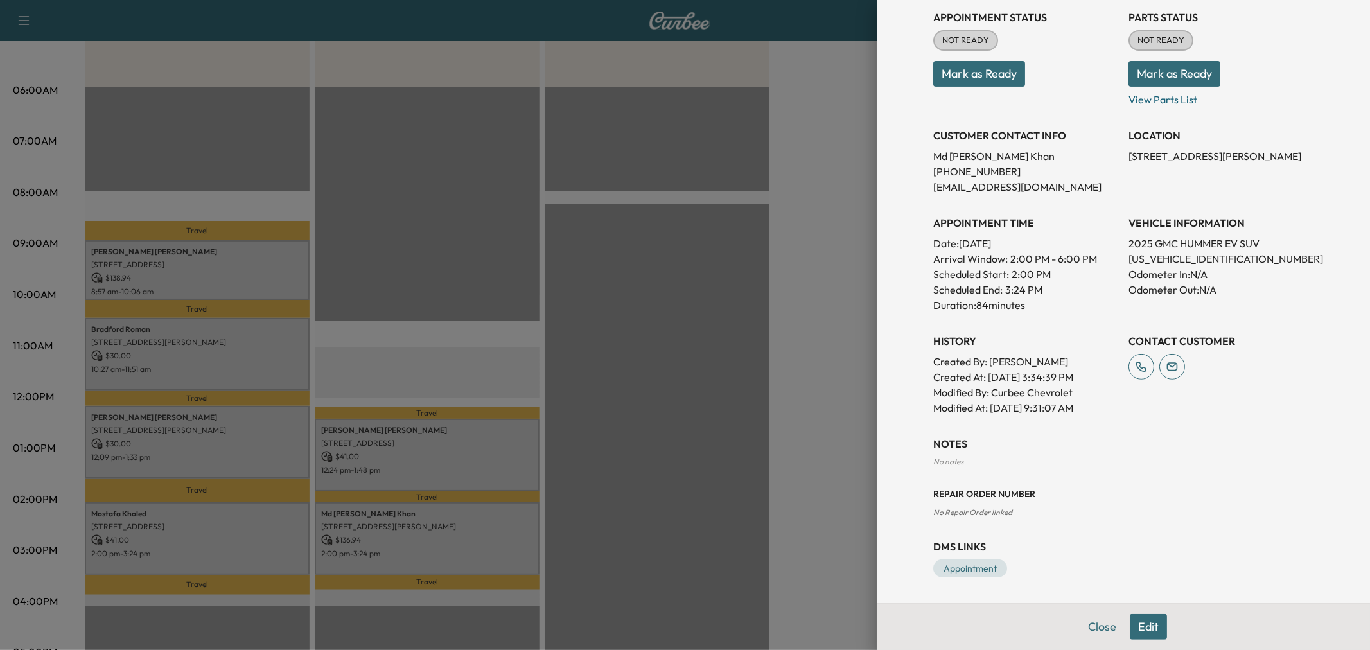
click at [452, 466] on div at bounding box center [685, 325] width 1370 height 650
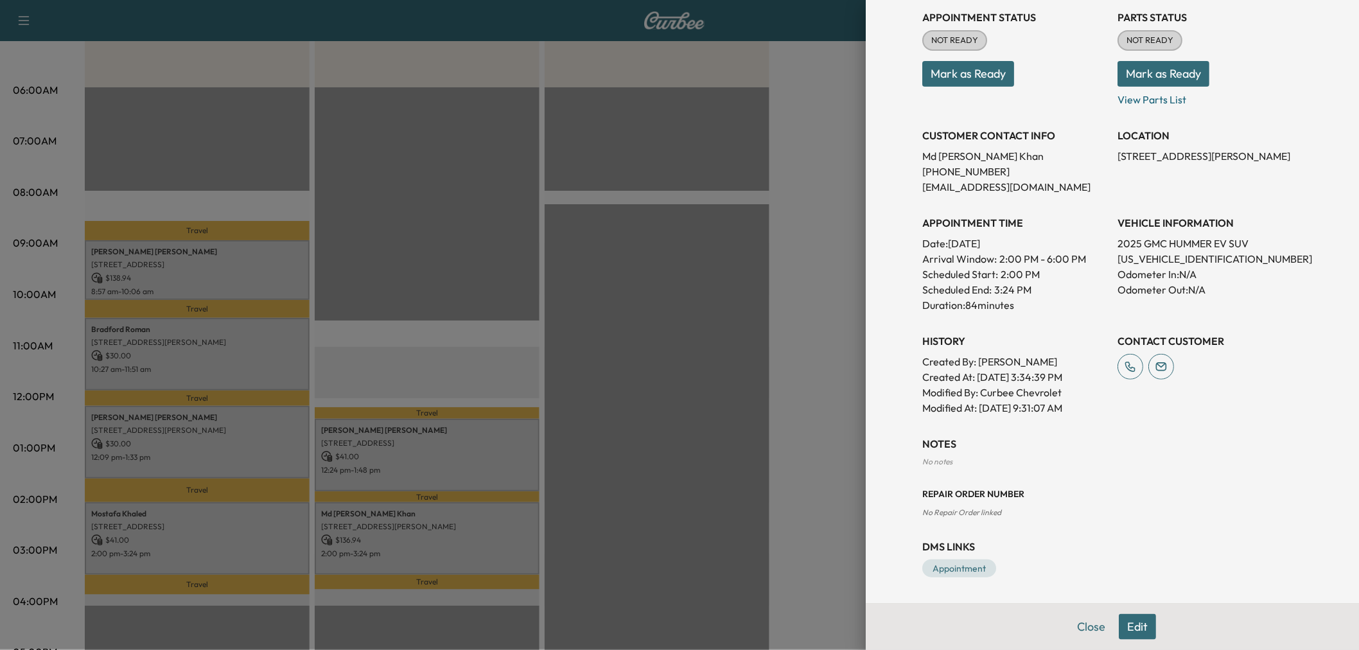
click at [452, 466] on p "12:24 pm - 1:48 pm" at bounding box center [427, 470] width 212 height 10
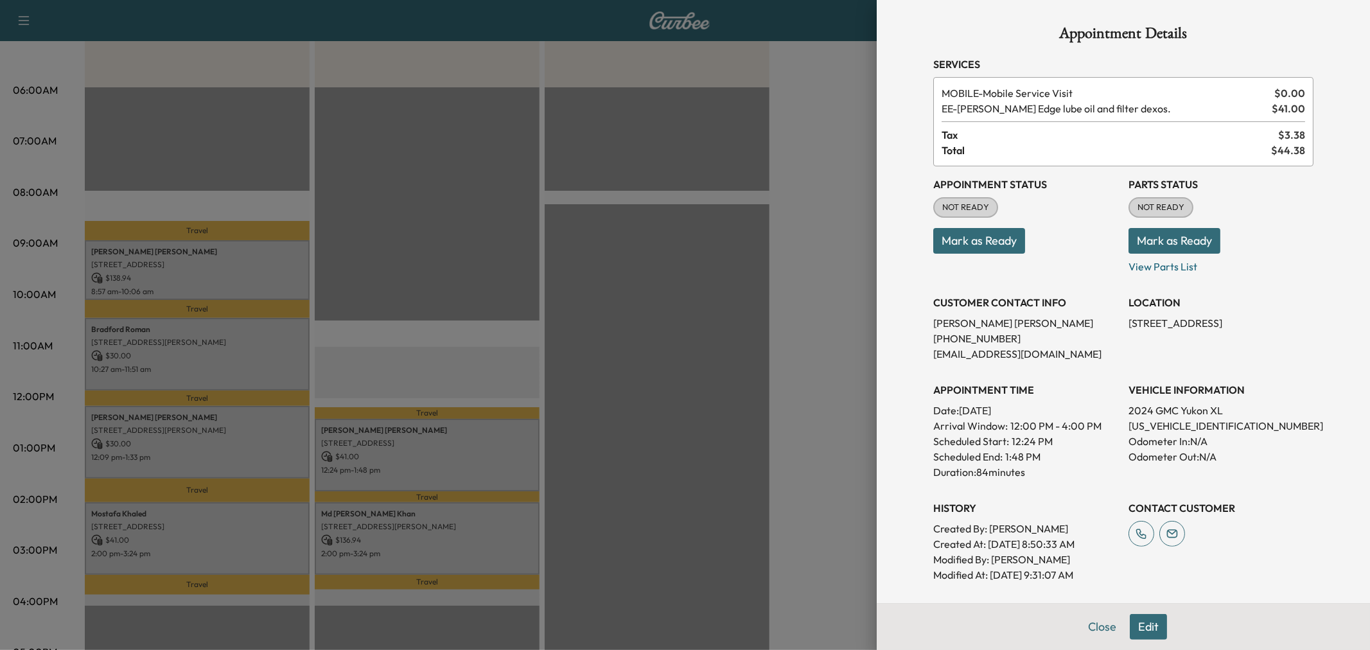
scroll to position [215, 0]
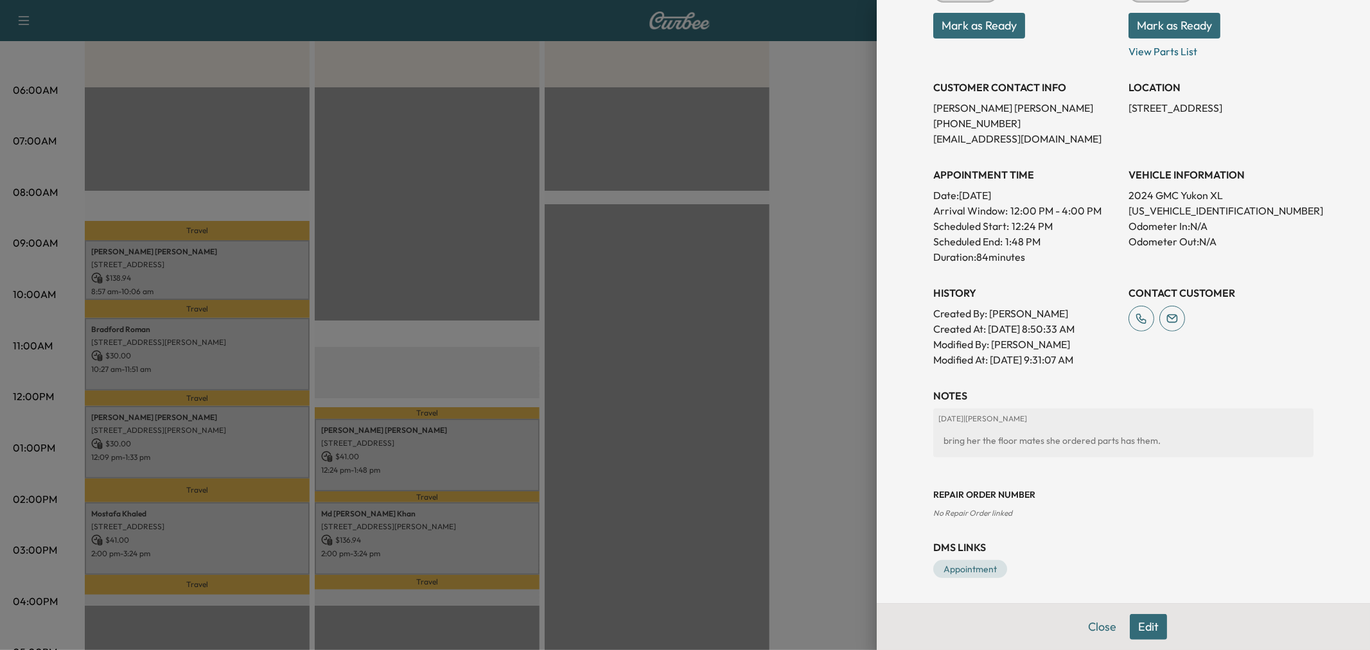
click at [181, 456] on div at bounding box center [685, 325] width 1370 height 650
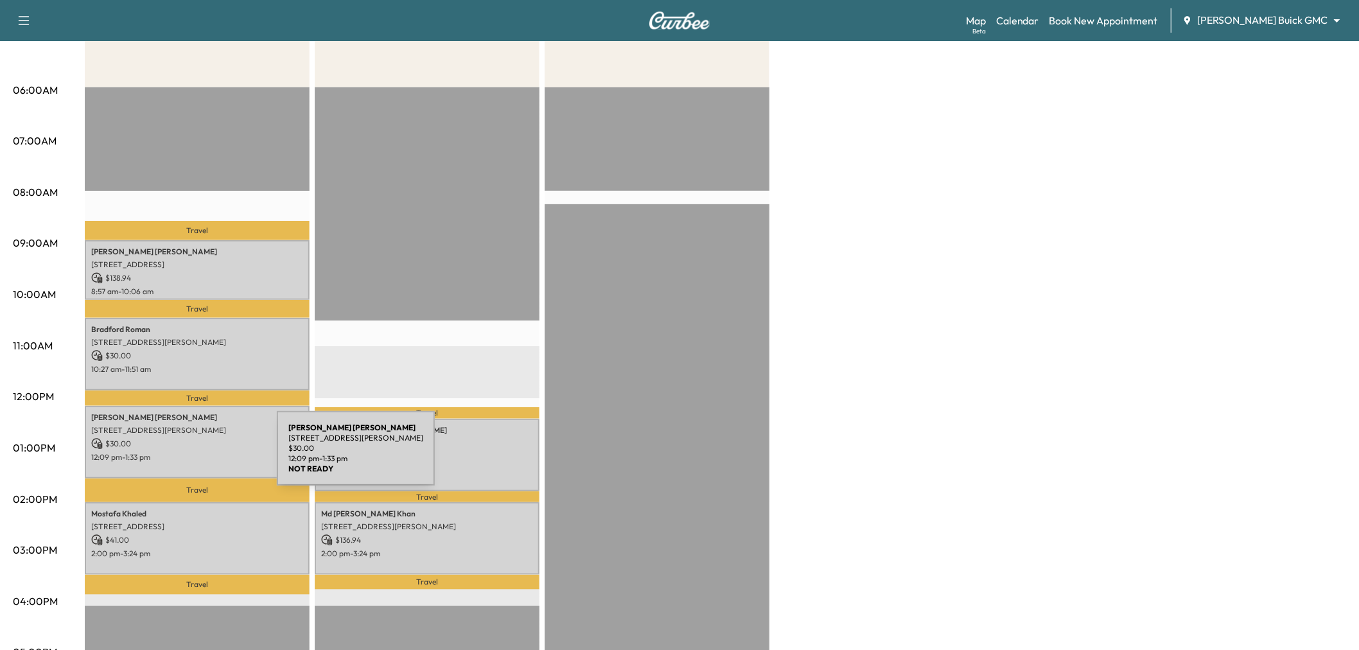
click at [181, 456] on p "12:09 pm - 1:33 pm" at bounding box center [197, 457] width 212 height 10
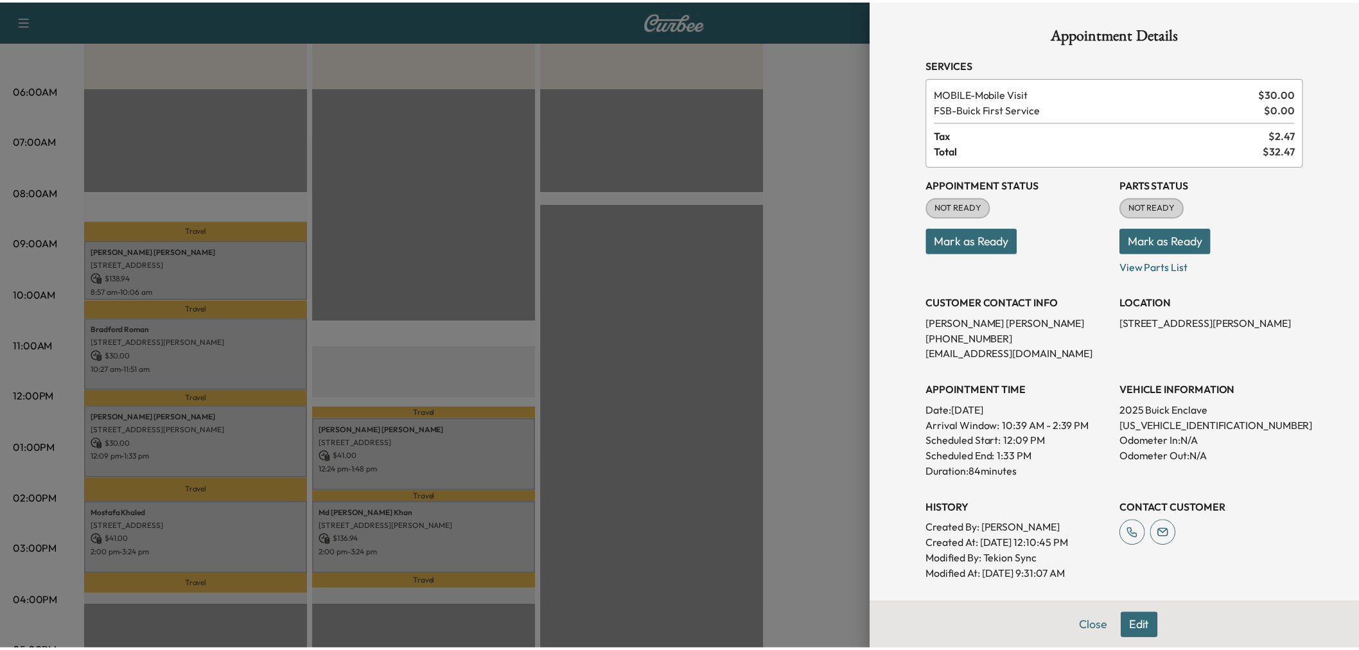
scroll to position [167, 0]
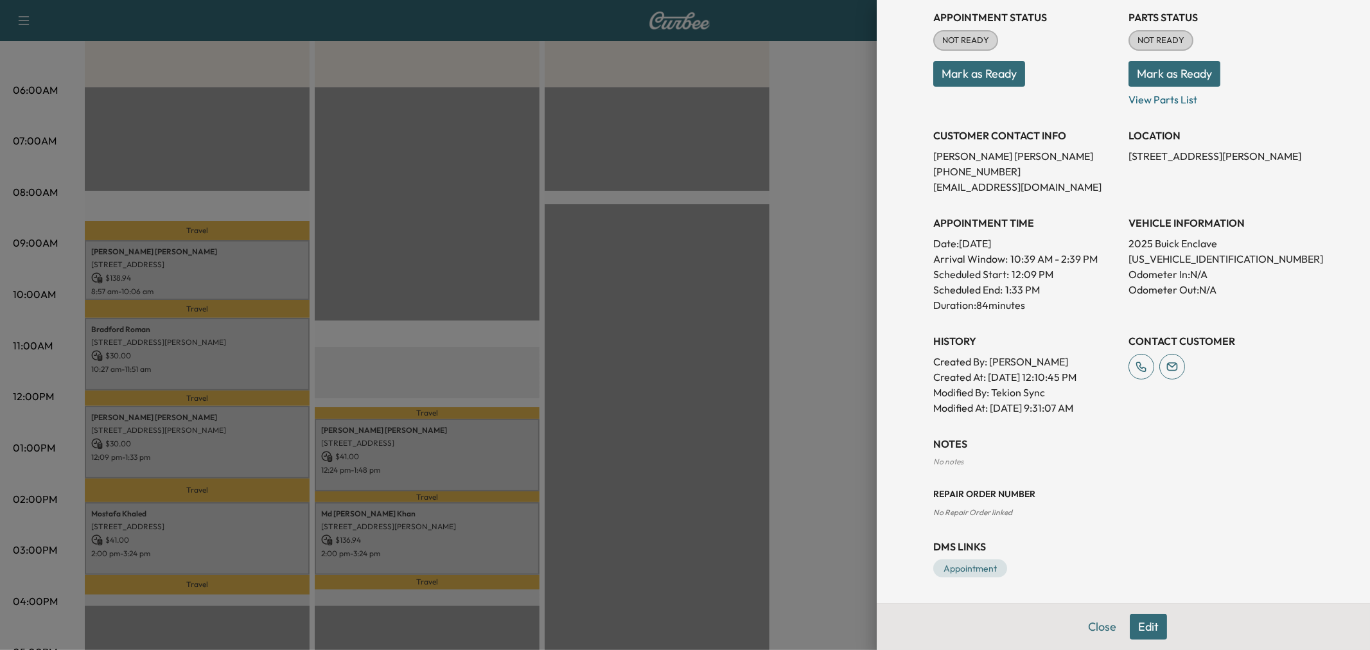
click at [776, 383] on div at bounding box center [685, 325] width 1370 height 650
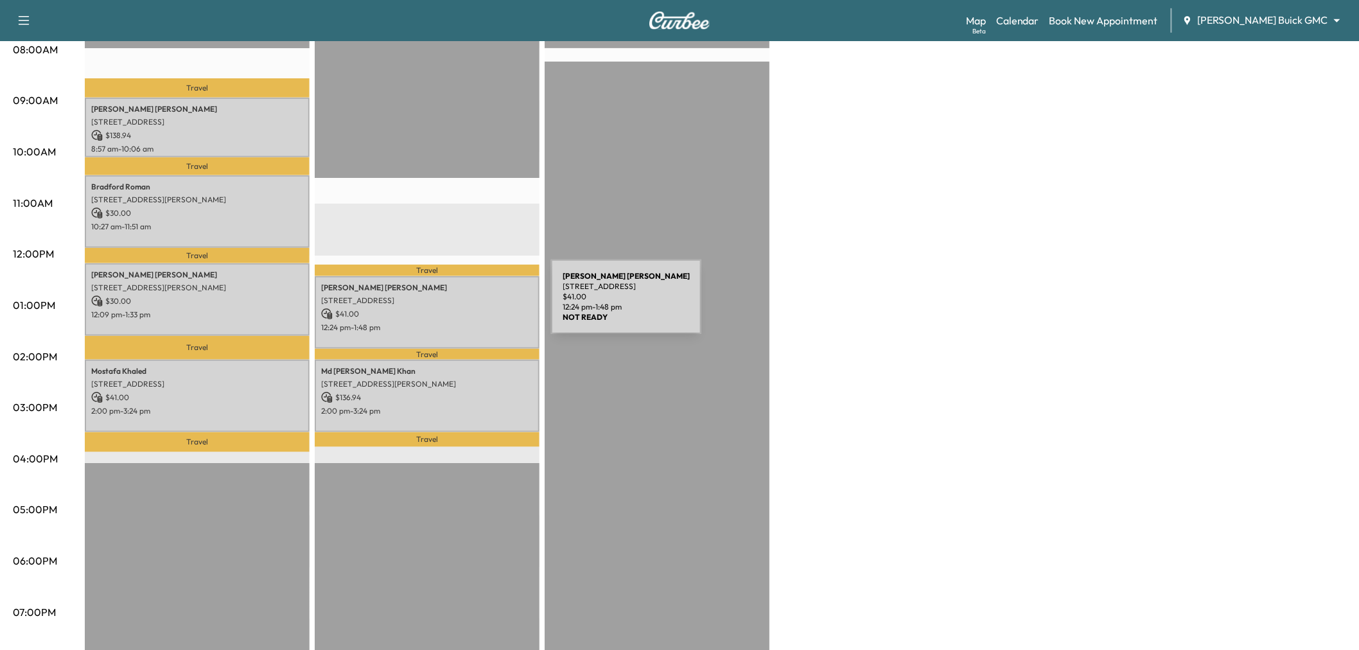
scroll to position [143, 0]
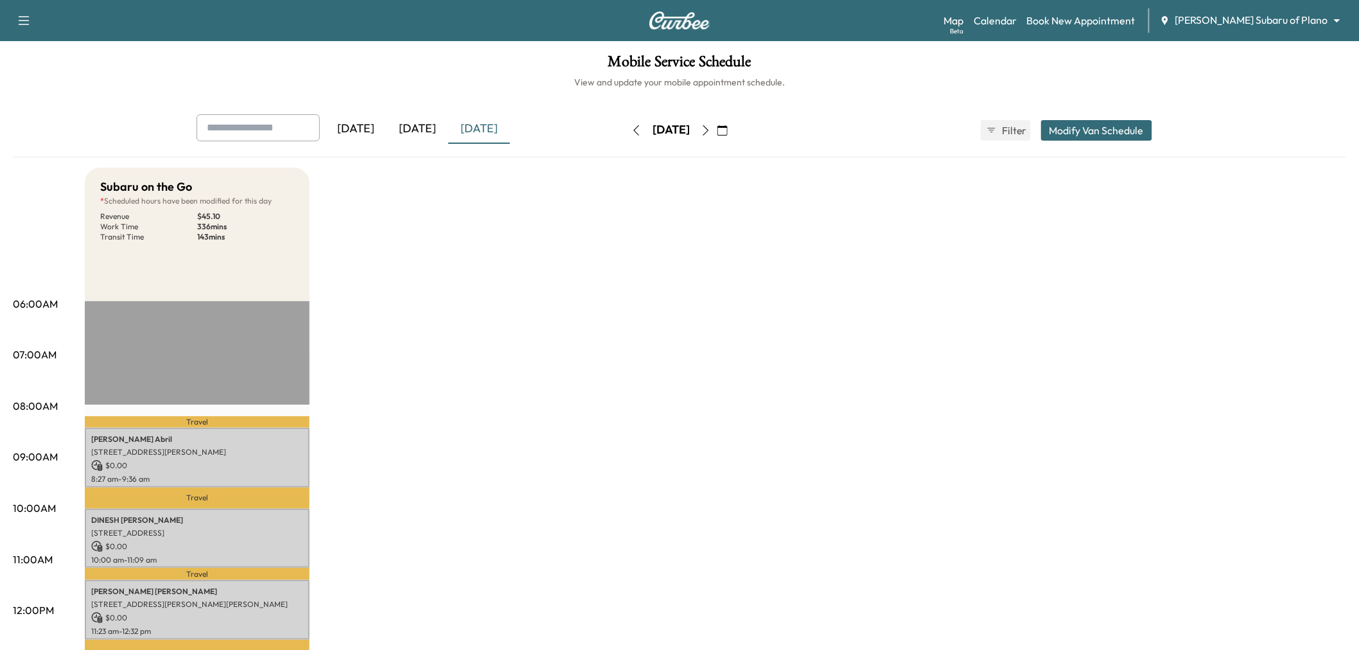
click at [545, 394] on div "Subaru on the Go * Scheduled hours have been modified for this day Revenue $ 45…" at bounding box center [716, 650] width 1262 height 964
click at [415, 357] on div "Subaru on the Go * Scheduled hours have been modified for this day Revenue $ 45…" at bounding box center [716, 650] width 1262 height 964
